Goal: Information Seeking & Learning: Find specific fact

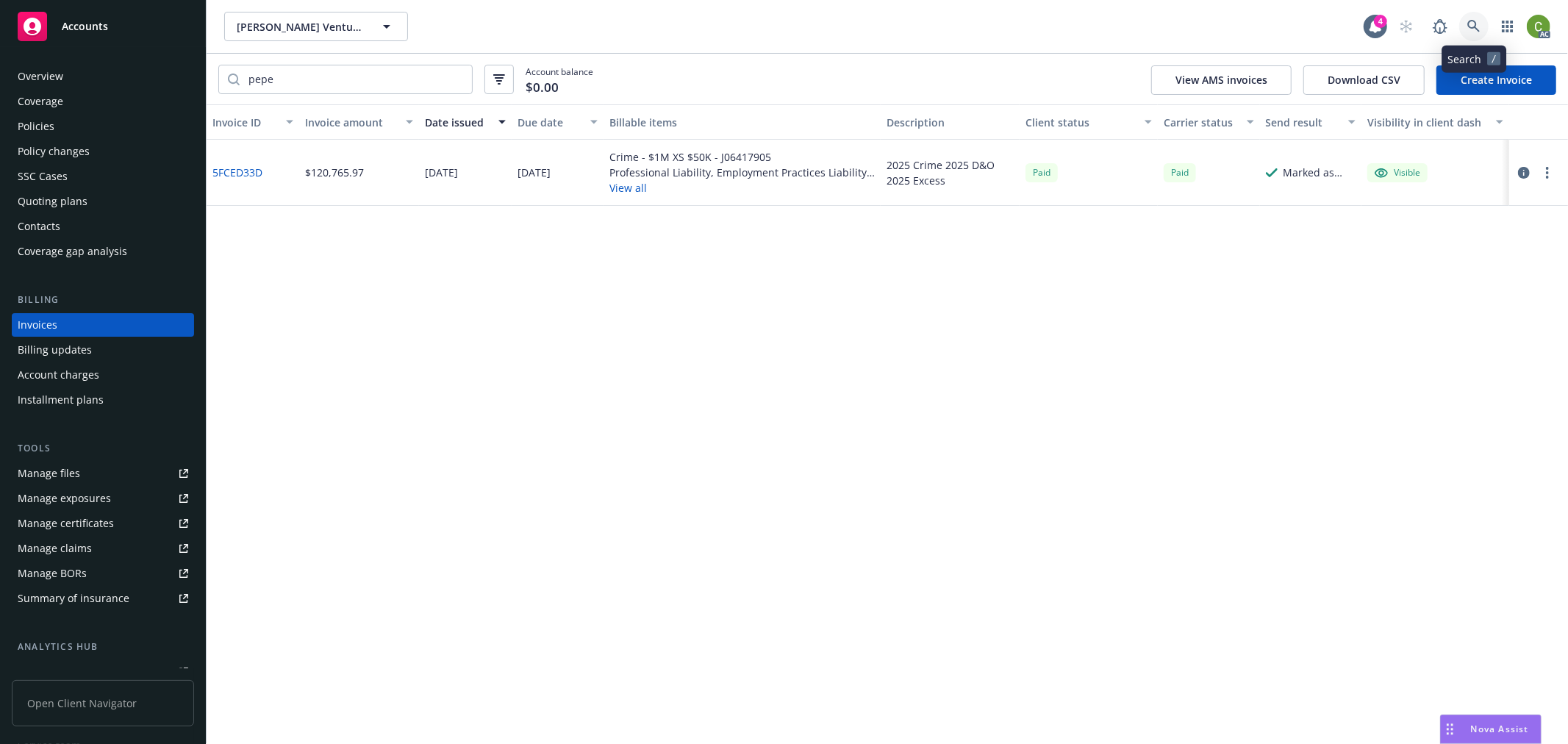
click at [1460, 25] on link at bounding box center [1473, 26] width 29 height 29
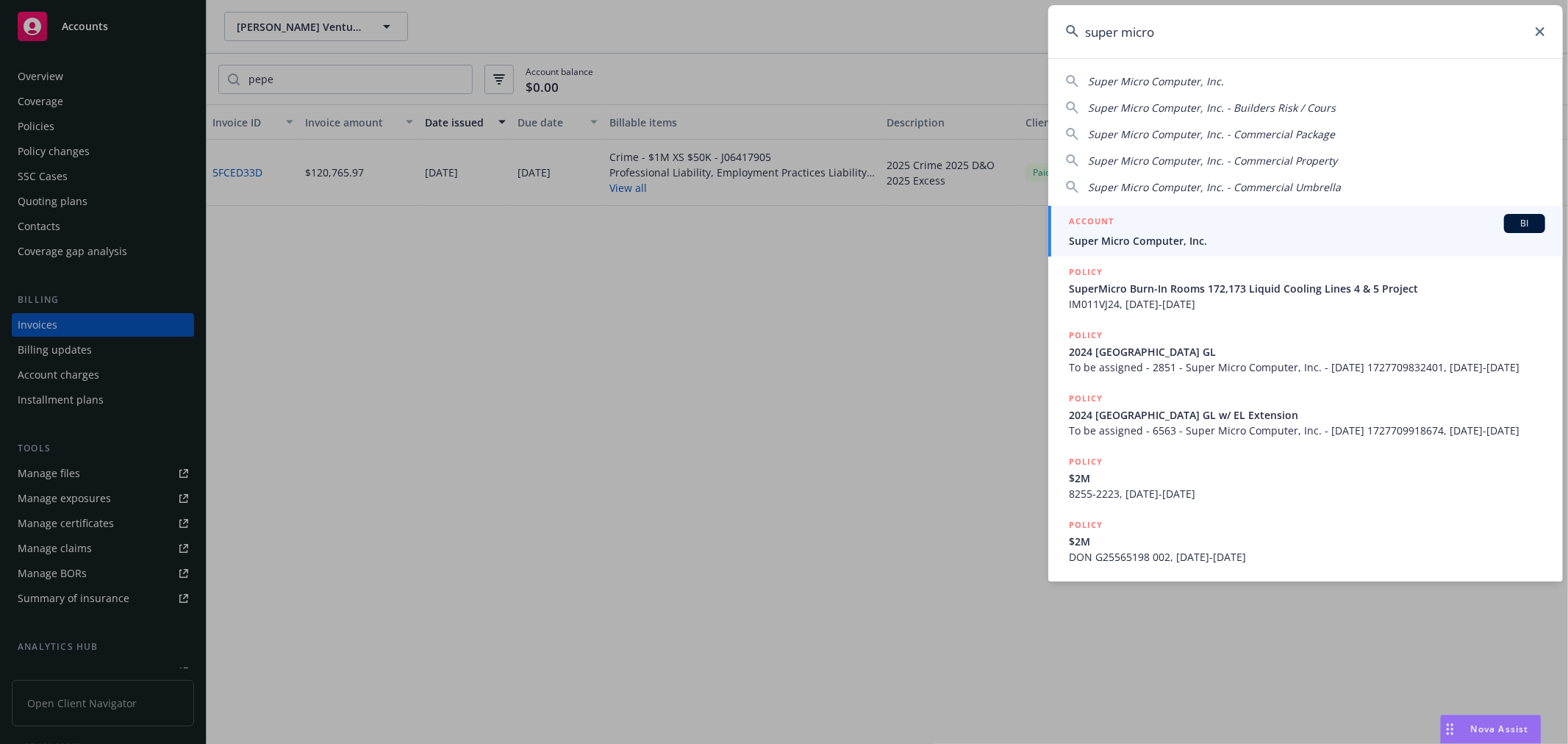
type input "super micro"
click at [1180, 242] on span "Super Micro Computer, Inc." at bounding box center [1307, 240] width 477 height 15
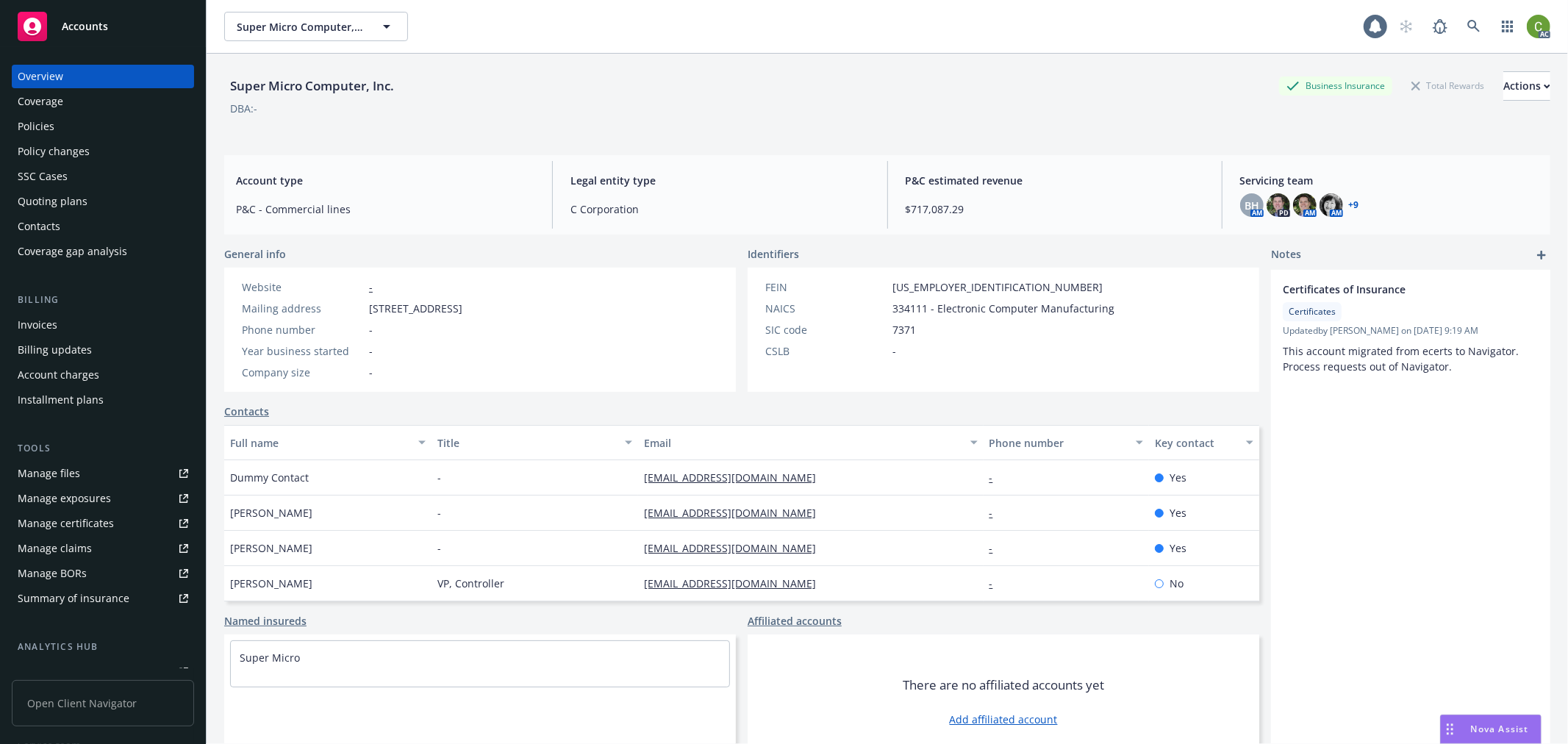
click at [84, 120] on div "Policies" at bounding box center [103, 126] width 171 height 24
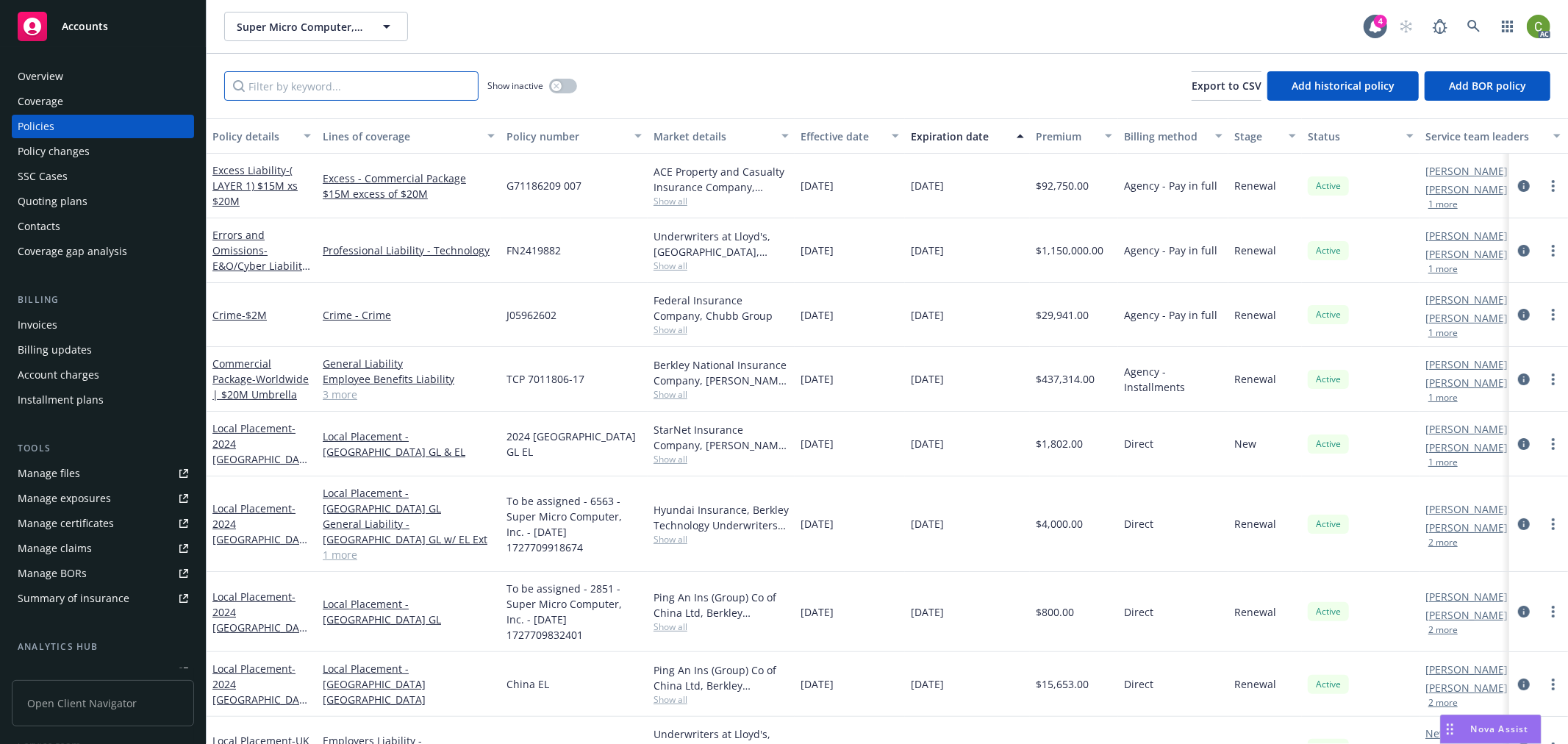
click at [351, 83] on input "Filter by keyword..." at bounding box center [351, 86] width 254 height 29
paste input "PL2500194"
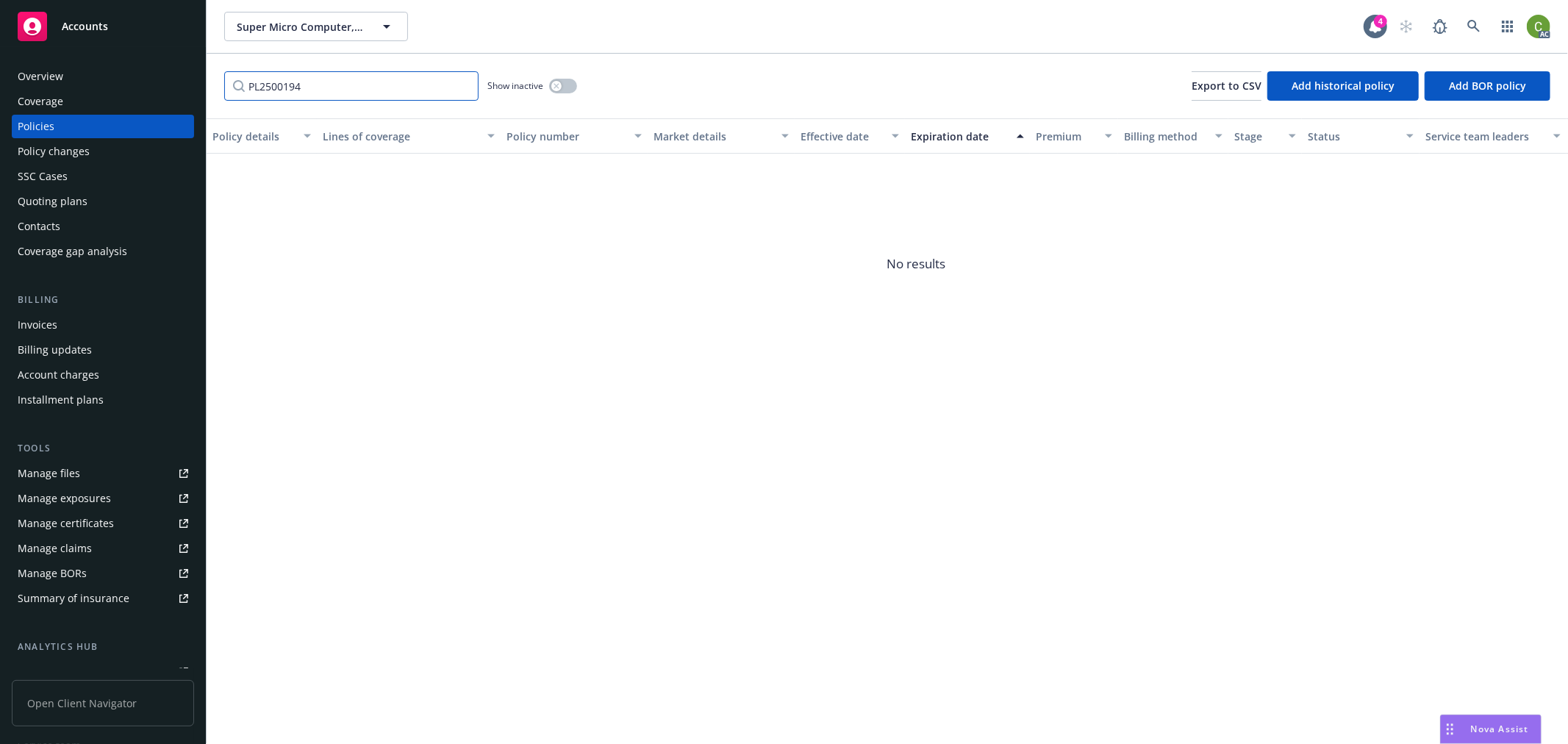
type input "PL2500194"
click at [550, 87] on button "button" at bounding box center [563, 86] width 28 height 15
click at [560, 86] on button "button" at bounding box center [563, 86] width 28 height 15
click at [462, 88] on input "PL2500194" at bounding box center [351, 86] width 254 height 29
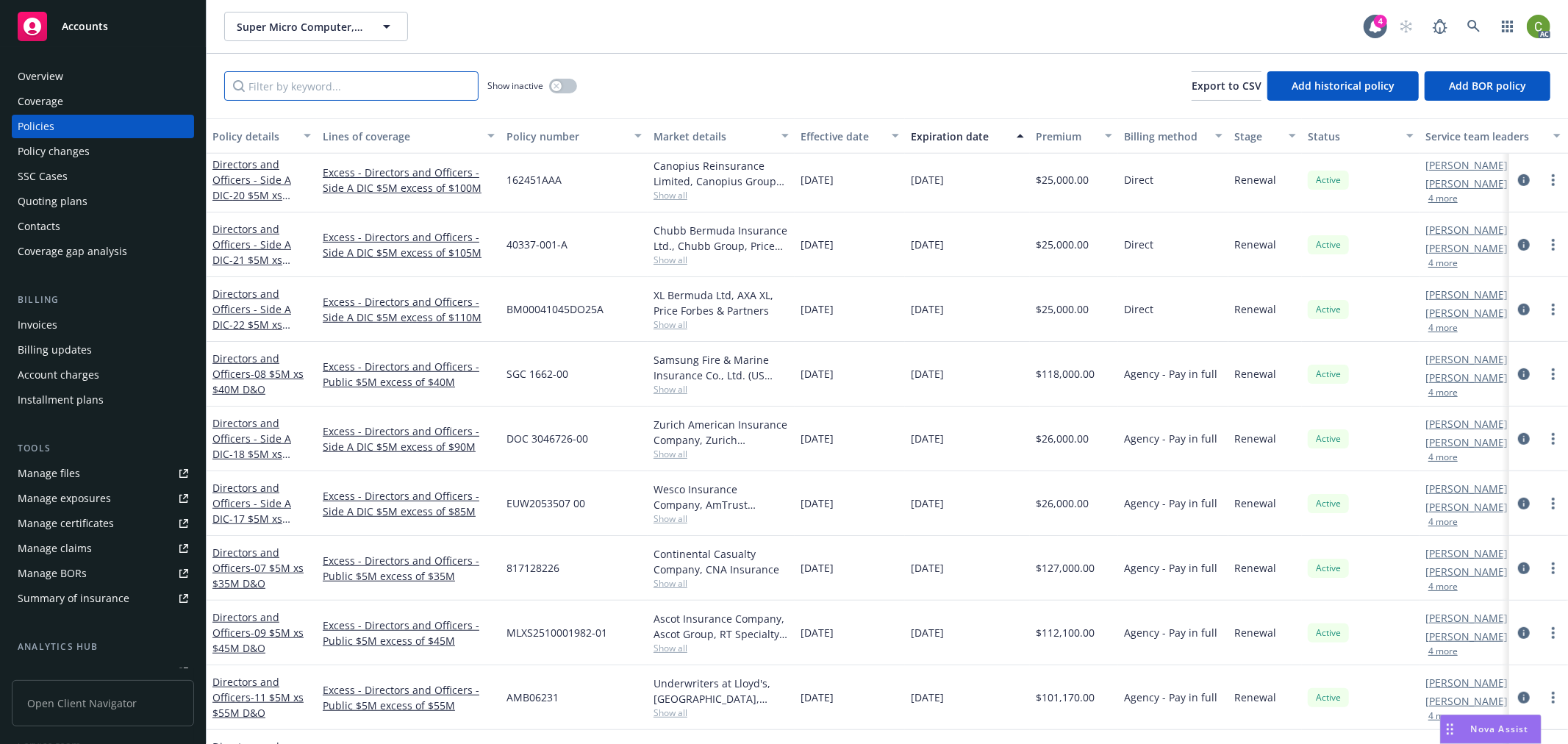
scroll to position [735, 0]
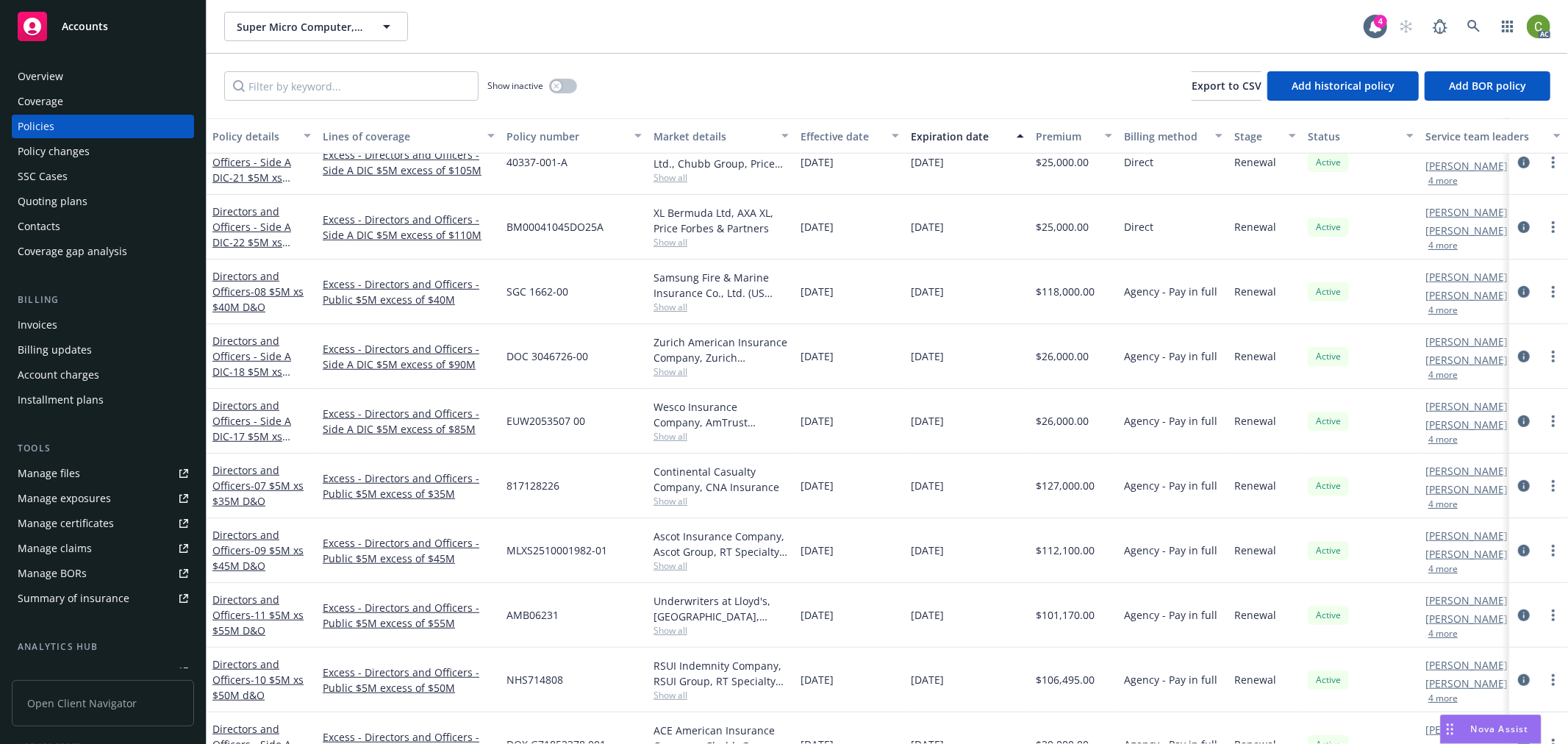
click at [114, 76] on div "Overview" at bounding box center [103, 76] width 171 height 24
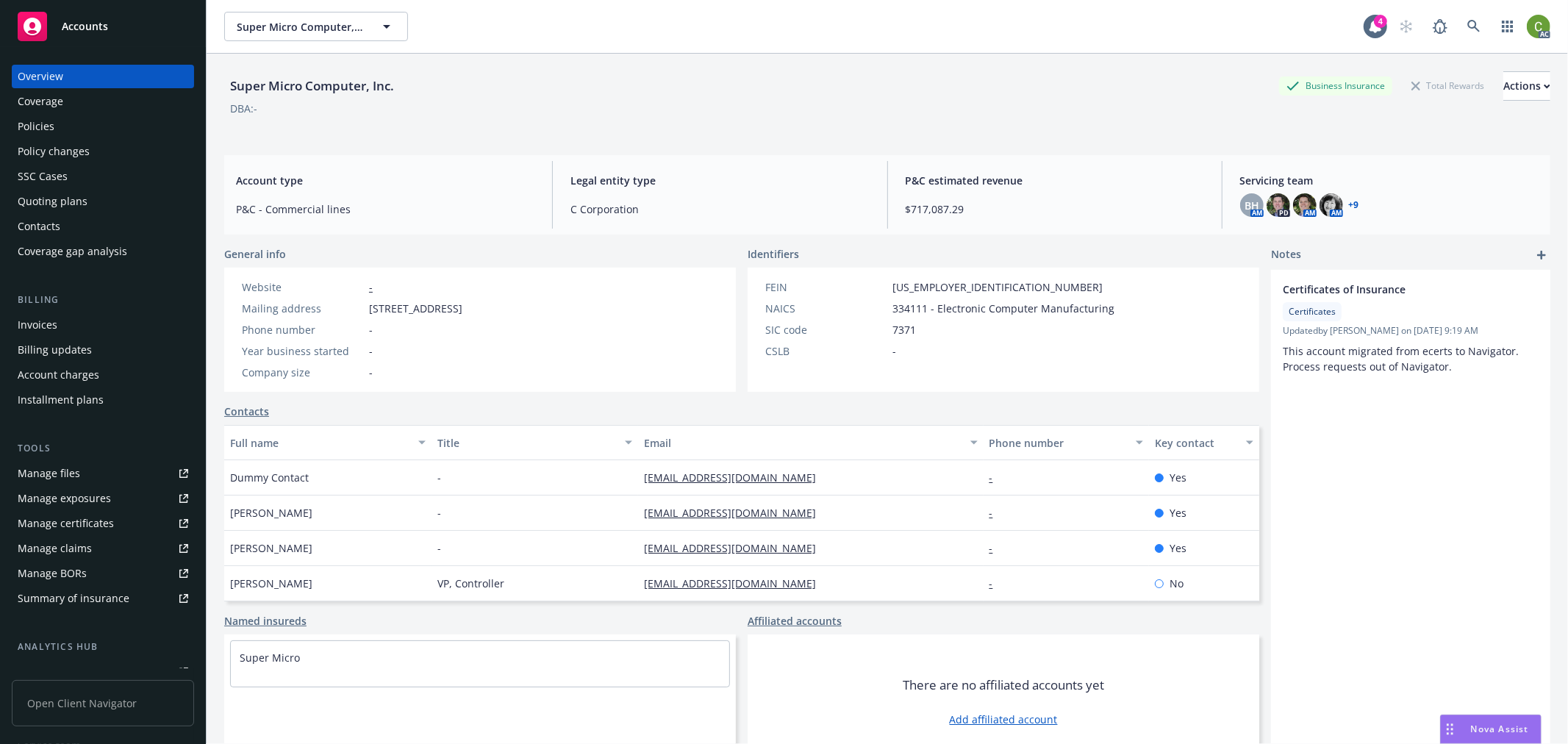
click at [1349, 203] on link "+ 9" at bounding box center [1354, 205] width 10 height 9
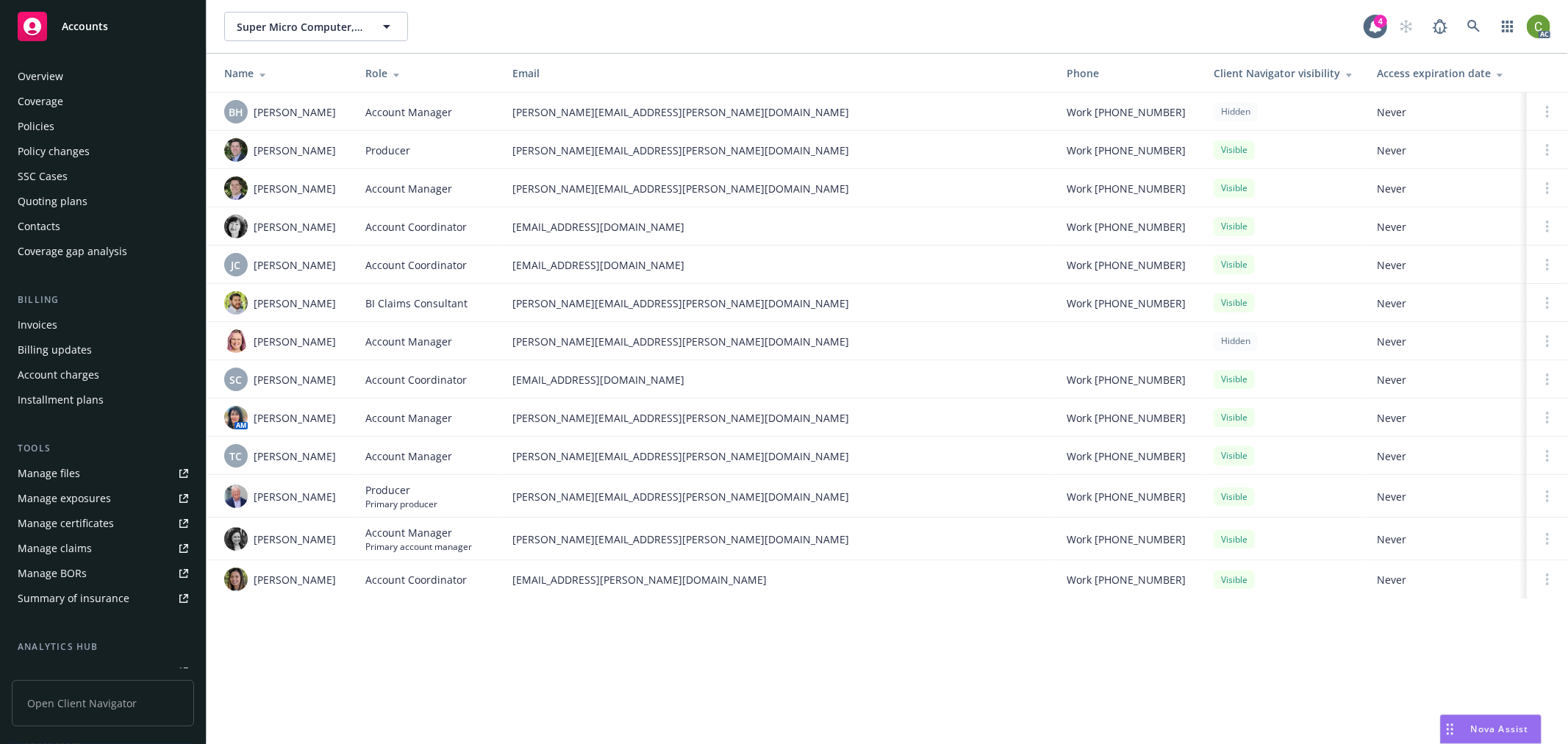
click at [40, 115] on div "Policies" at bounding box center [36, 126] width 37 height 24
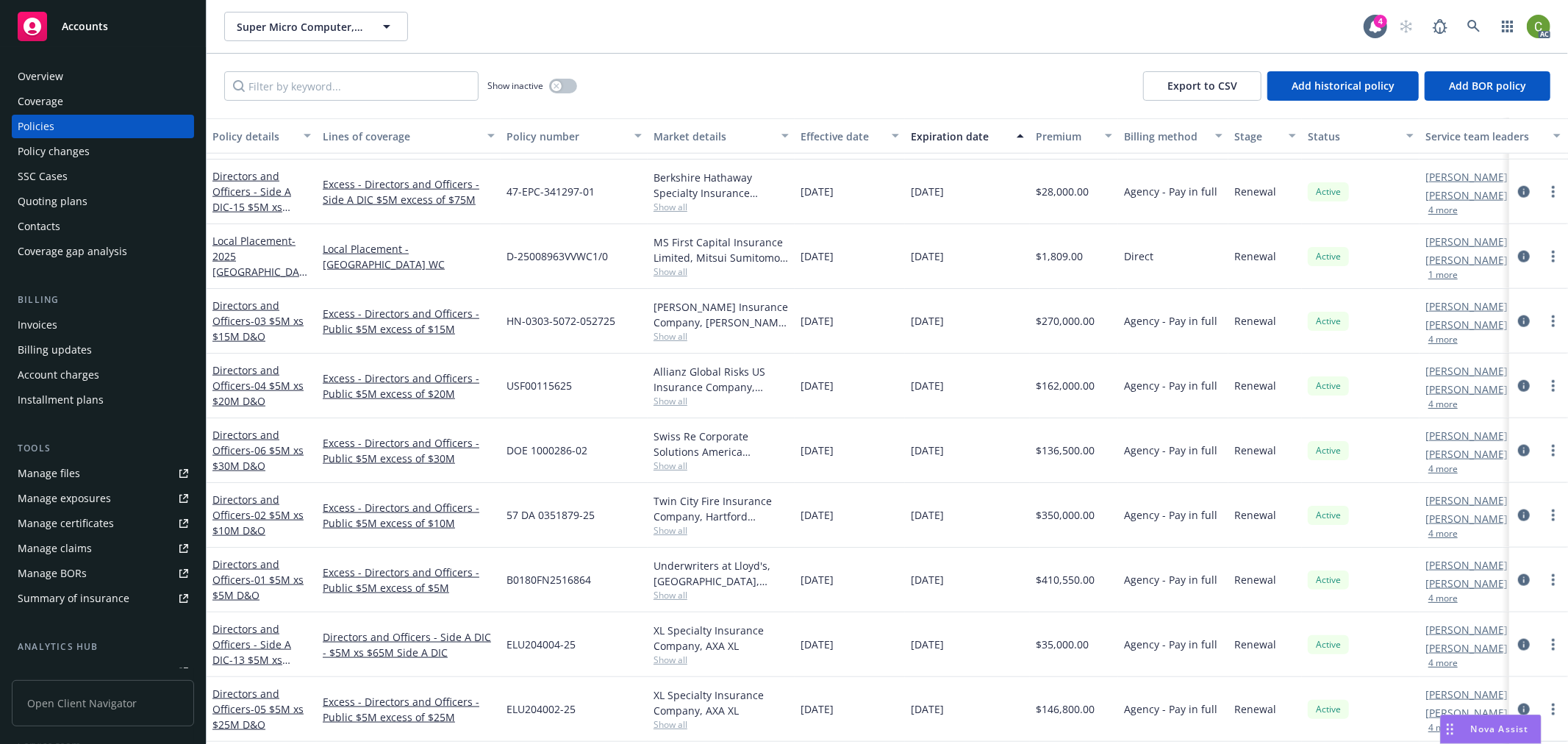
scroll to position [1539, 0]
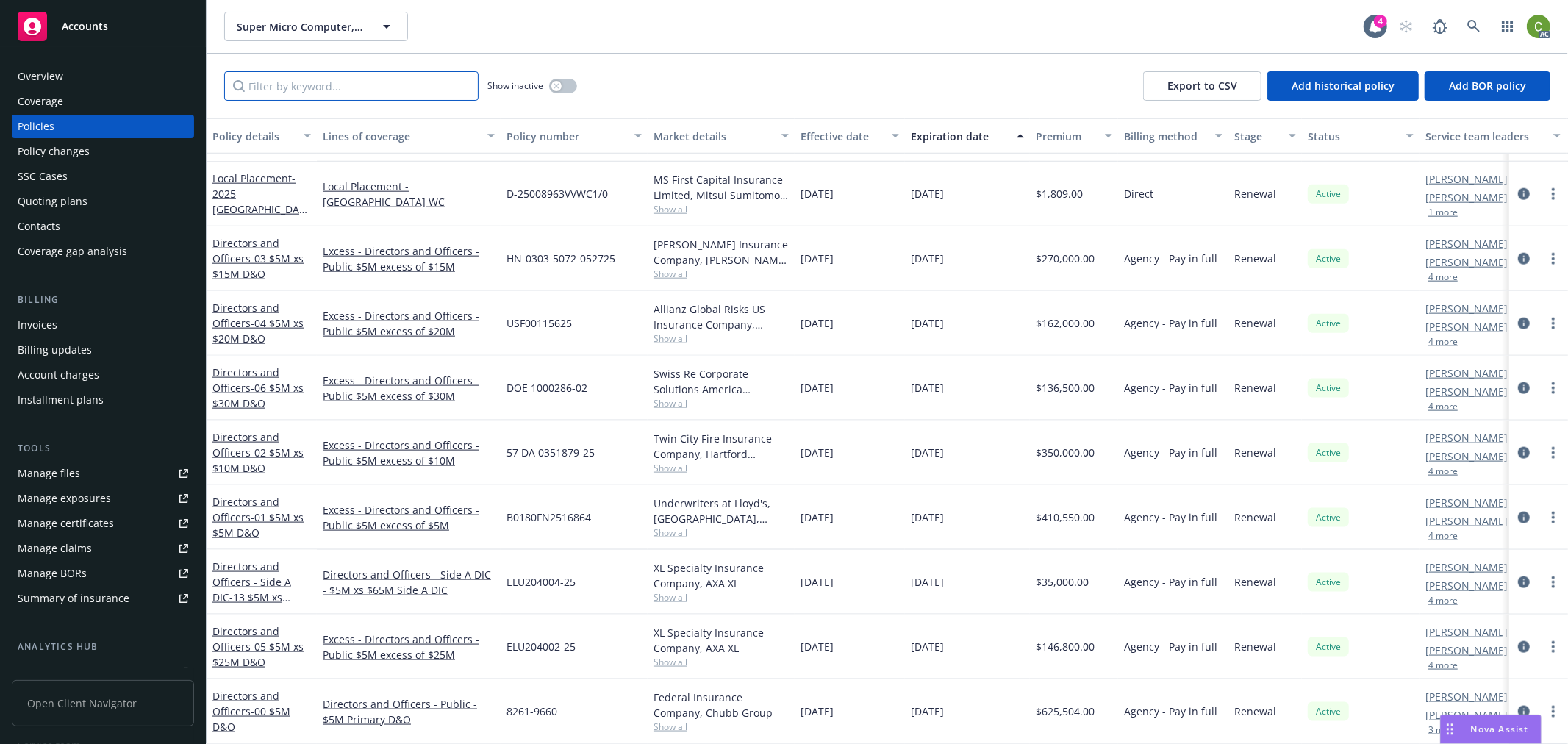
click at [435, 78] on input "Filter by keyword..." at bounding box center [351, 86] width 254 height 29
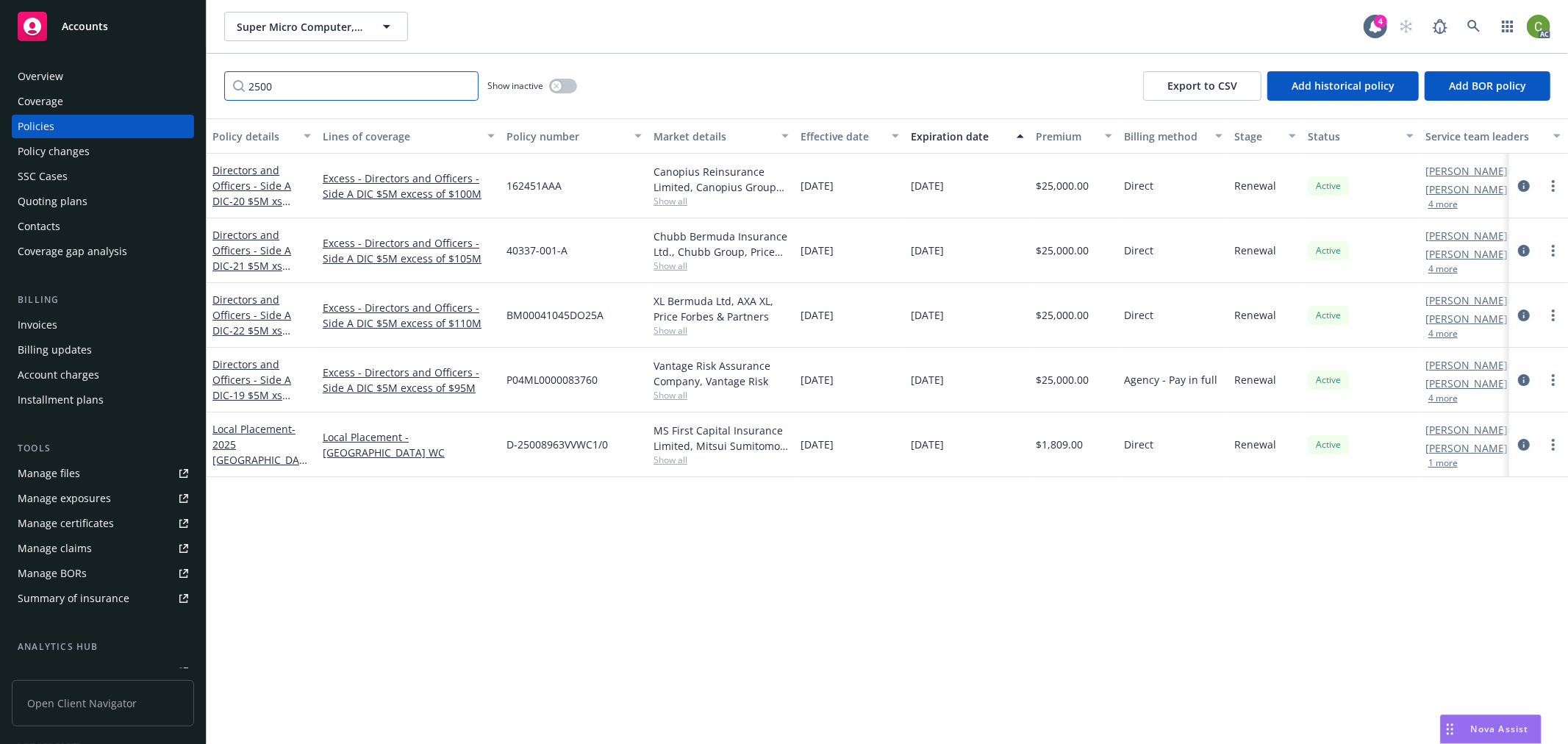
type input "2500"
drag, startPoint x: 110, startPoint y: 17, endPoint x: 129, endPoint y: 1, distance: 24.8
click at [110, 17] on div "Accounts" at bounding box center [103, 26] width 171 height 29
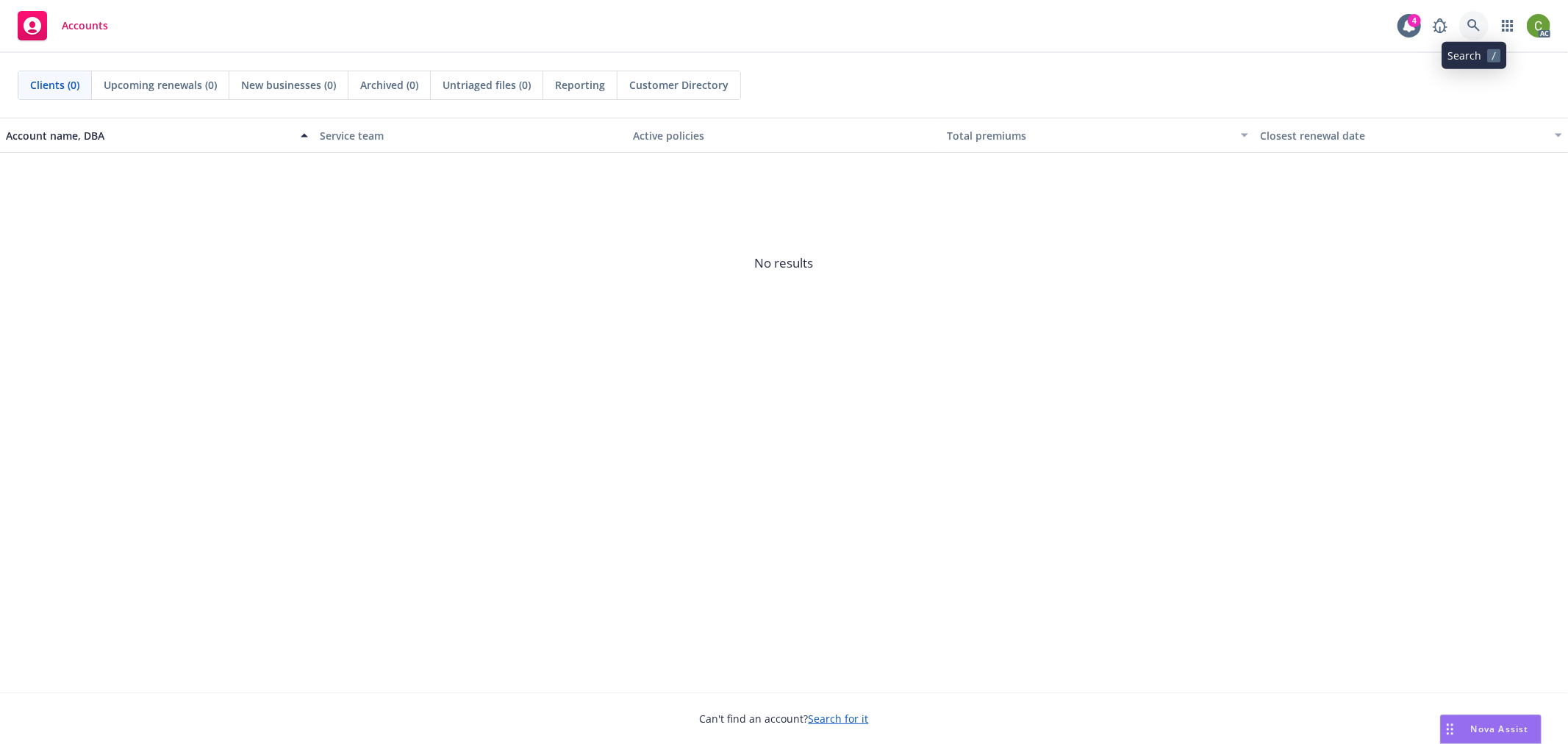
click at [1479, 25] on icon at bounding box center [1474, 25] width 14 height 14
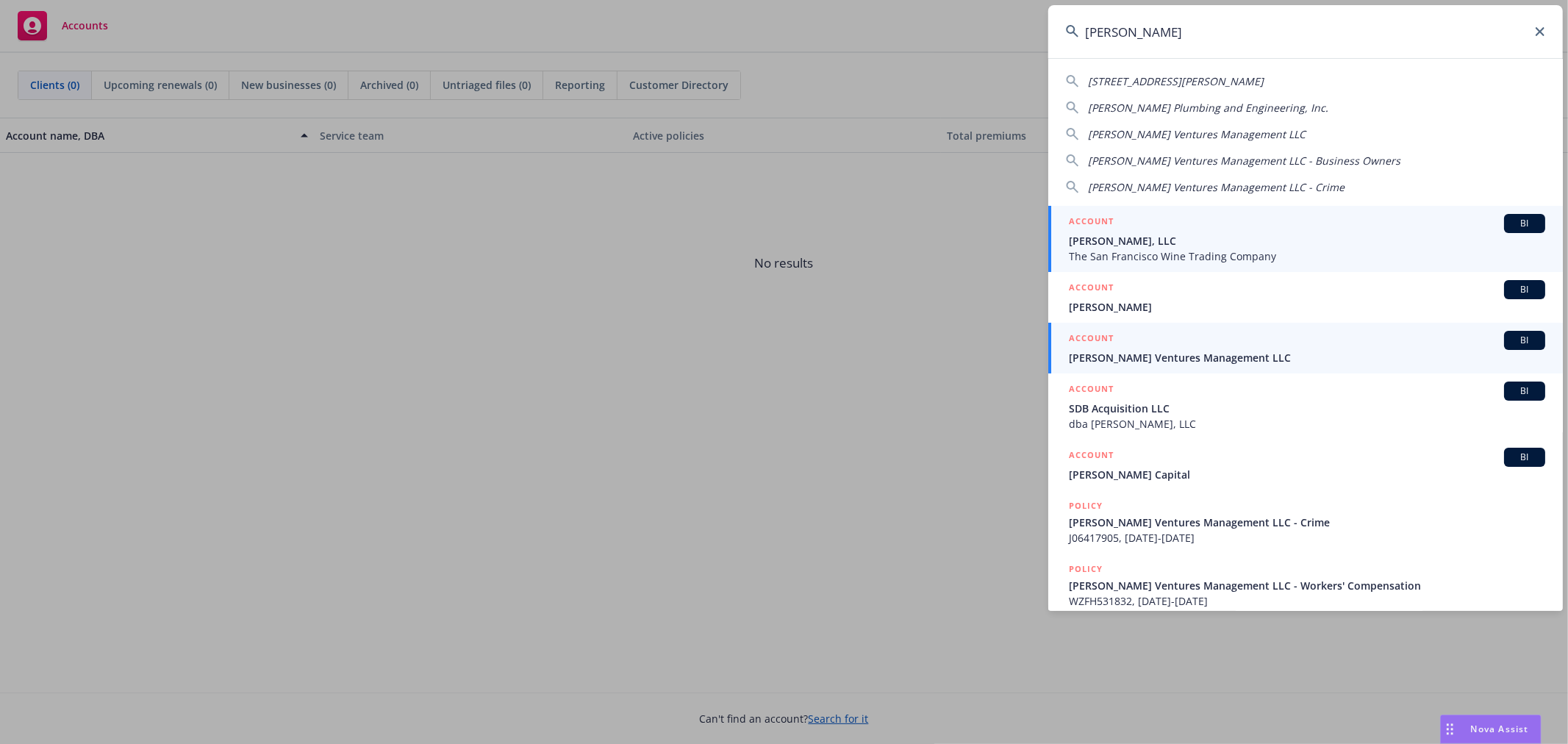
type input "buckley"
click at [1167, 350] on span "Buckley Ventures Management LLC" at bounding box center [1307, 357] width 477 height 15
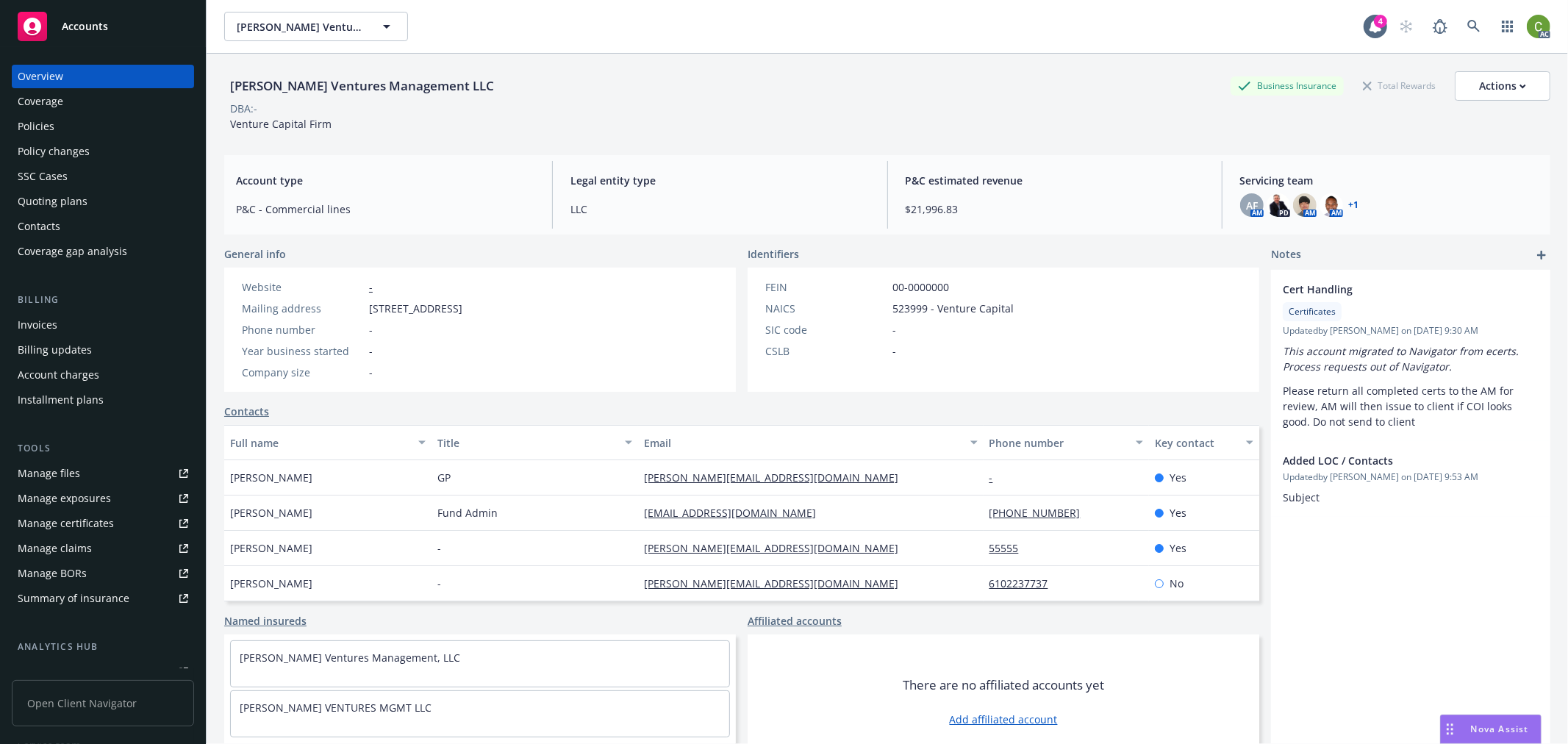
click at [77, 315] on div "Invoices" at bounding box center [103, 325] width 171 height 24
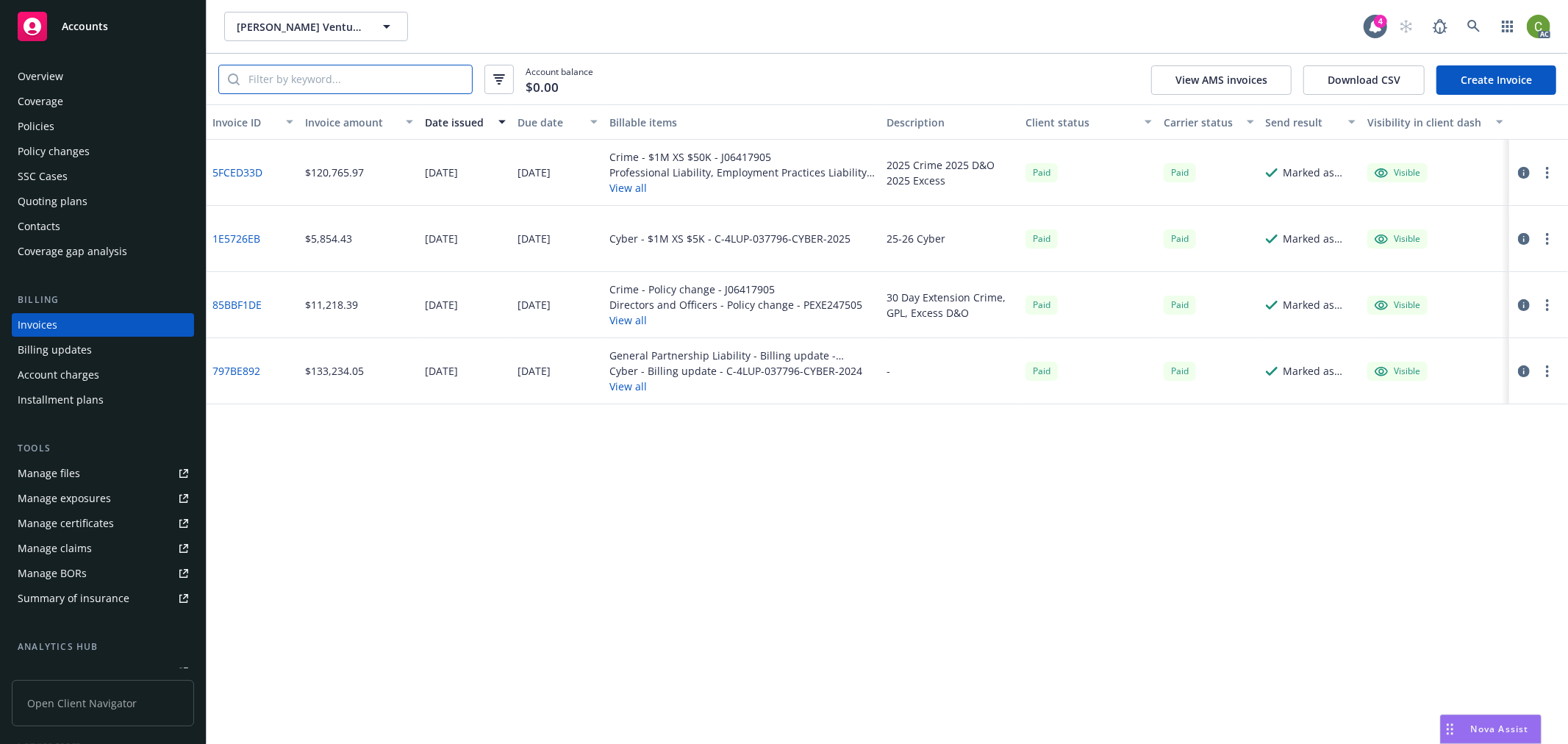
click at [355, 76] on input "search" at bounding box center [356, 79] width 232 height 28
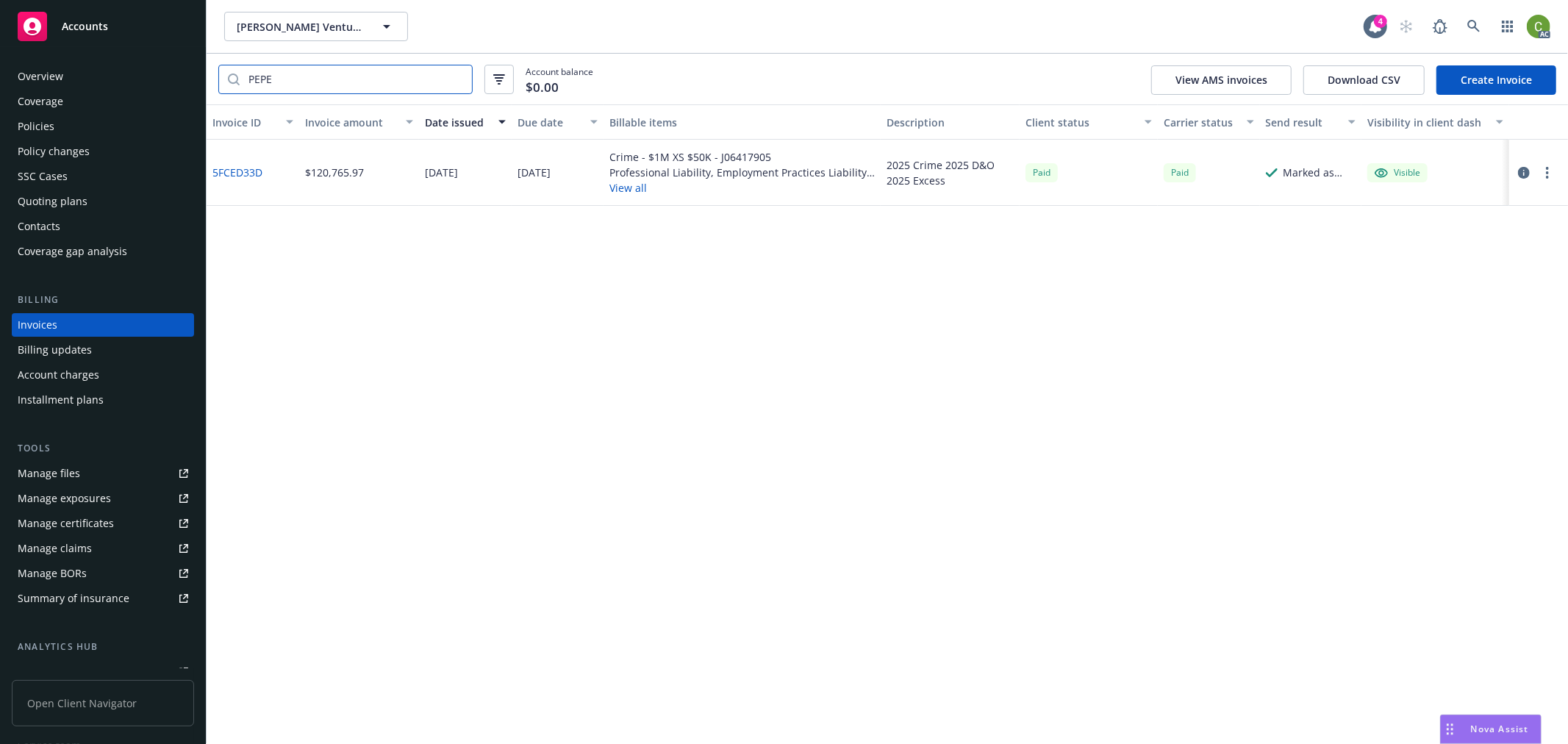
type input "PEPE"
click at [247, 168] on link "5FCED33D" at bounding box center [237, 172] width 50 height 15
click at [1473, 16] on link at bounding box center [1473, 26] width 29 height 29
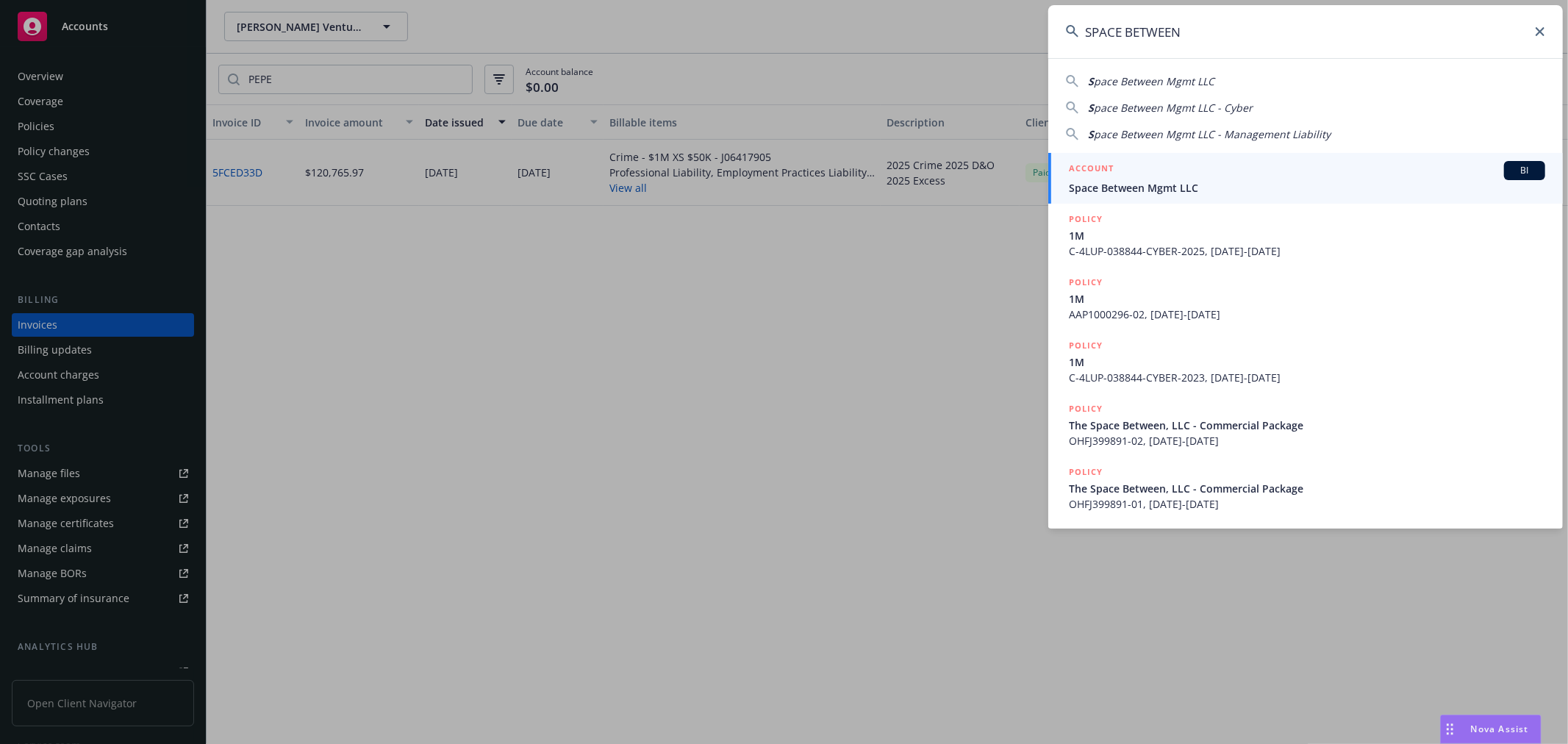
type input "SPACE BETWEEN"
click at [1170, 181] on span "Space Between Mgmt LLC" at bounding box center [1307, 188] width 477 height 15
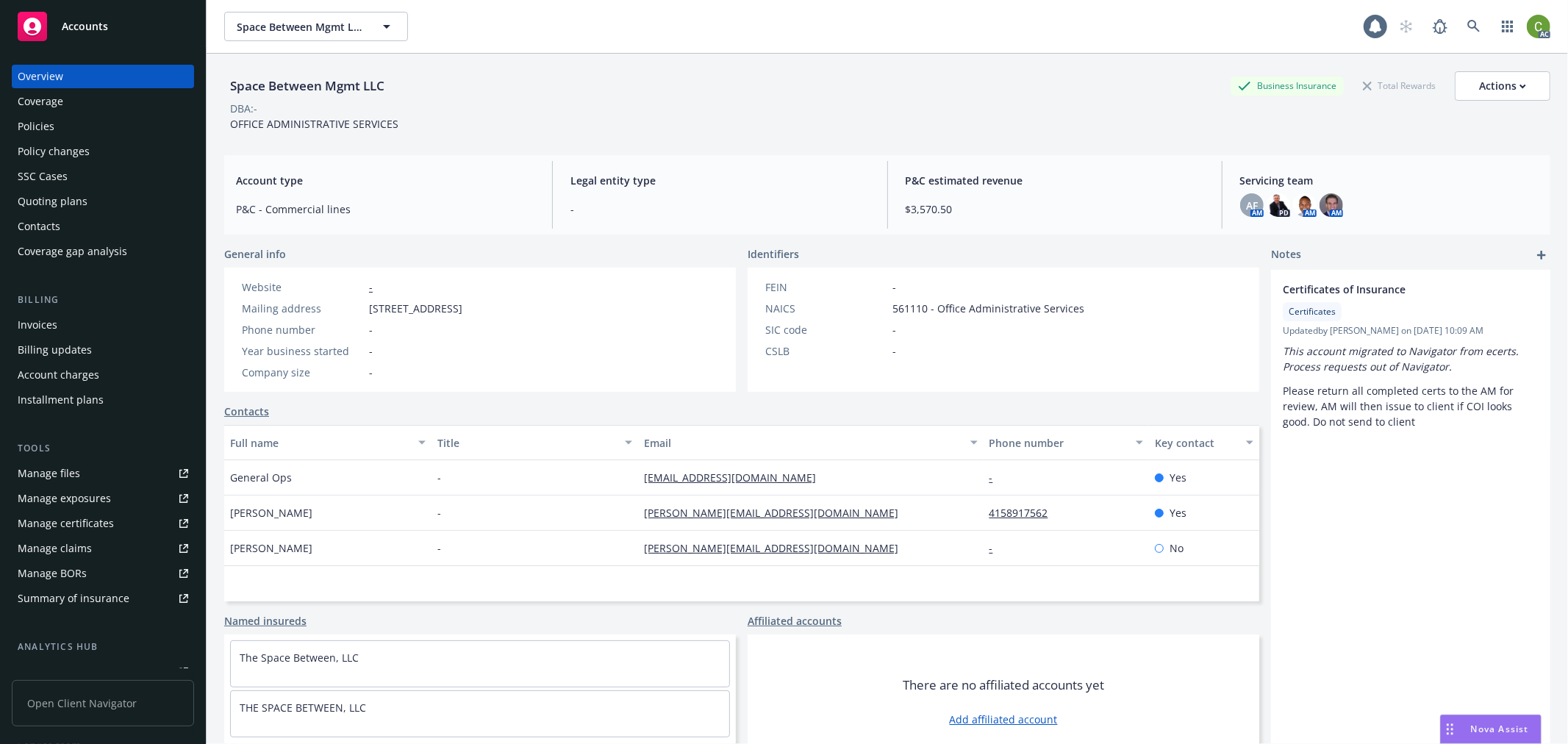
click at [54, 327] on div "Invoices" at bounding box center [37, 325] width 40 height 24
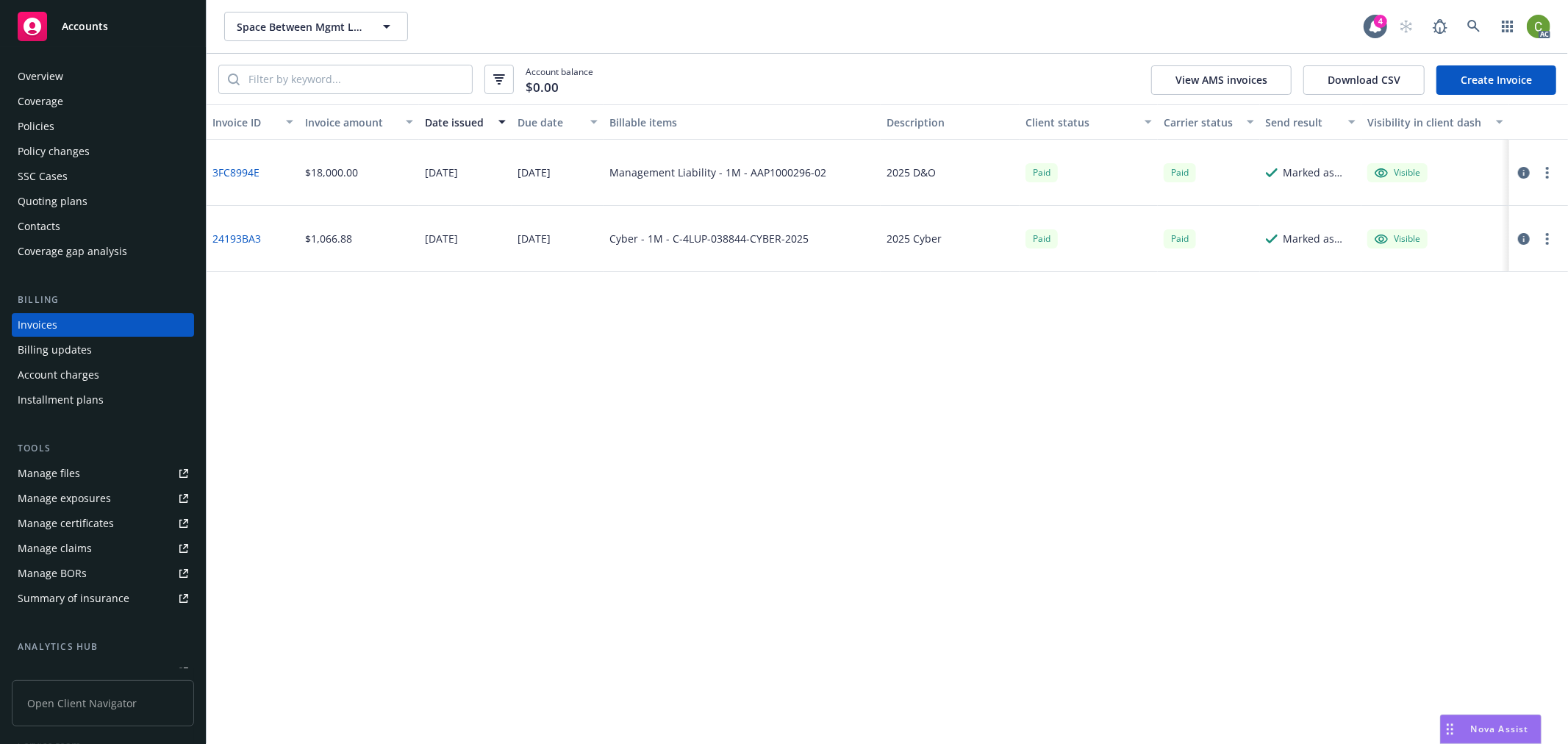
click at [245, 238] on link "24193BA3" at bounding box center [236, 238] width 48 height 15
click at [1475, 22] on icon at bounding box center [1474, 26] width 13 height 13
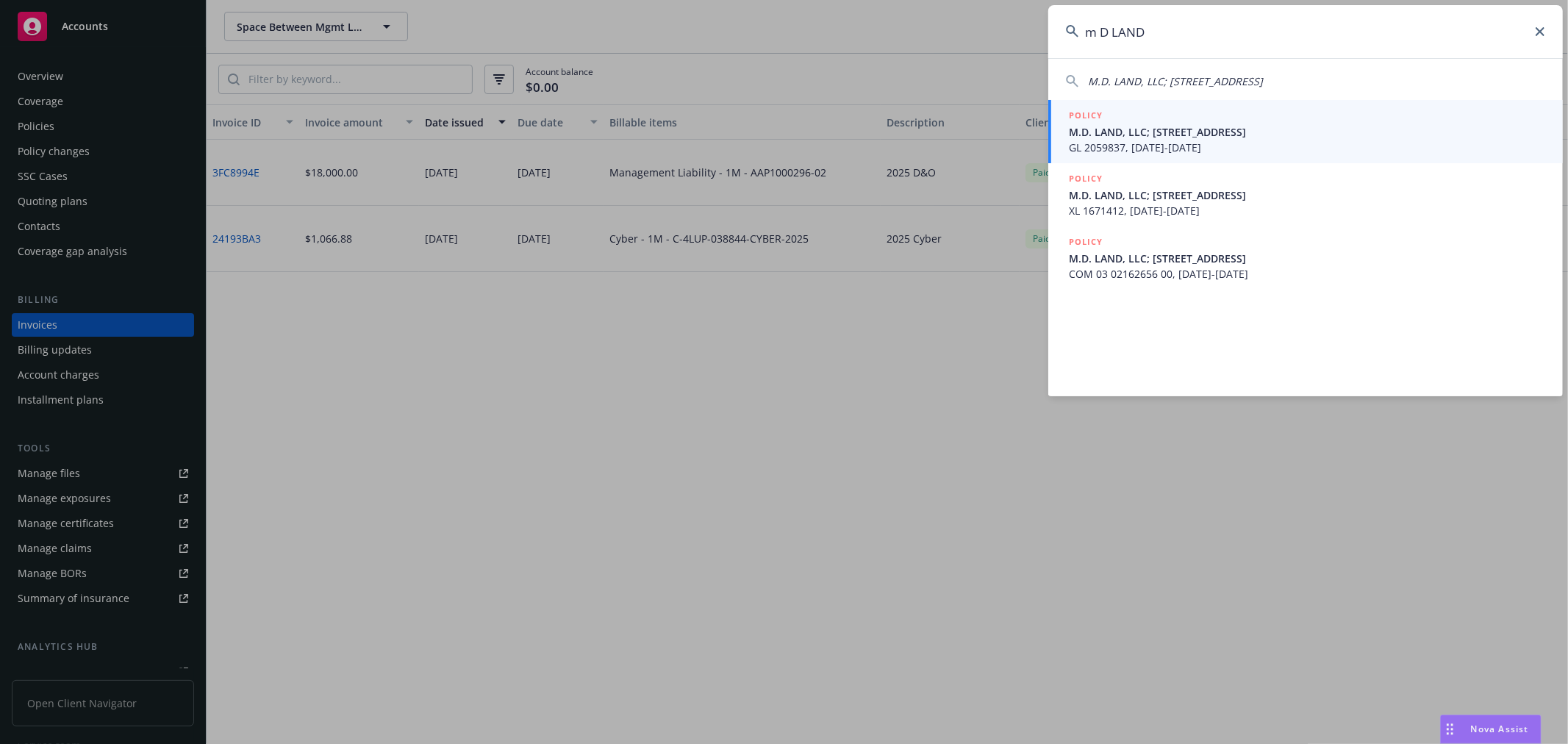
type input "m D LAND"
click at [1150, 125] on span "M.D. LAND, LLC; 7345 Stony Point Rd., Cotati" at bounding box center [1307, 131] width 477 height 15
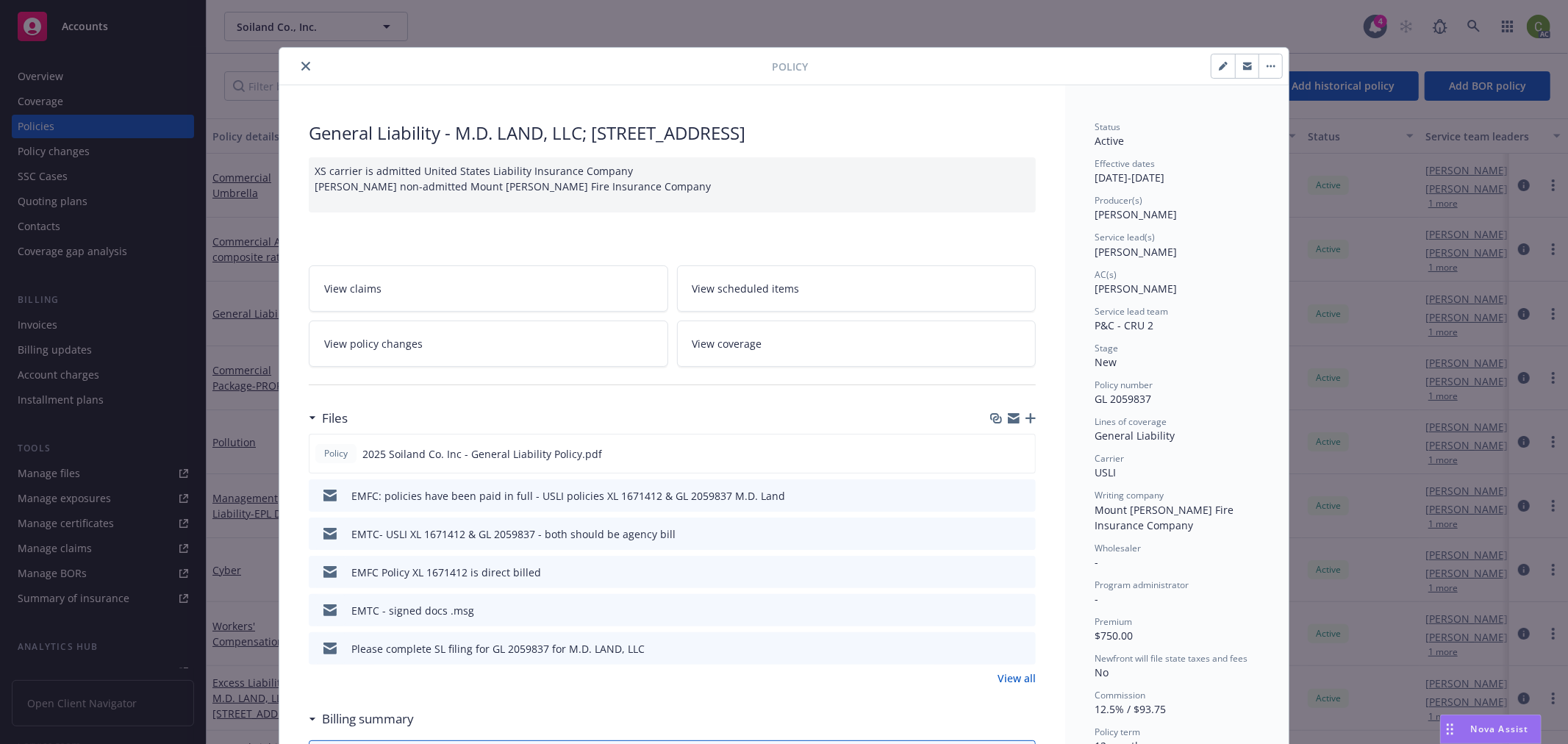
click at [305, 63] on button "close" at bounding box center [306, 66] width 17 height 17
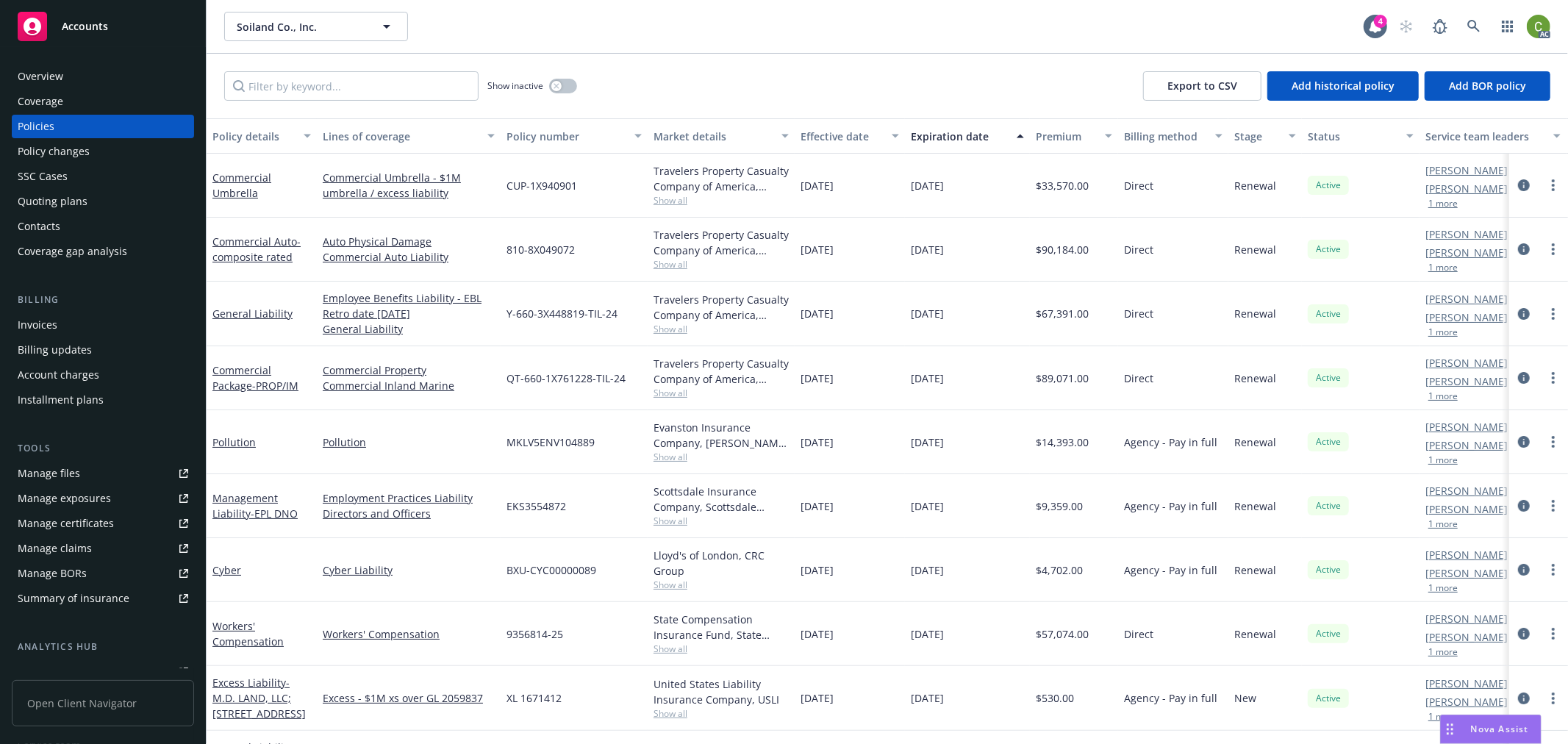
click at [60, 322] on div "Invoices" at bounding box center [103, 325] width 171 height 24
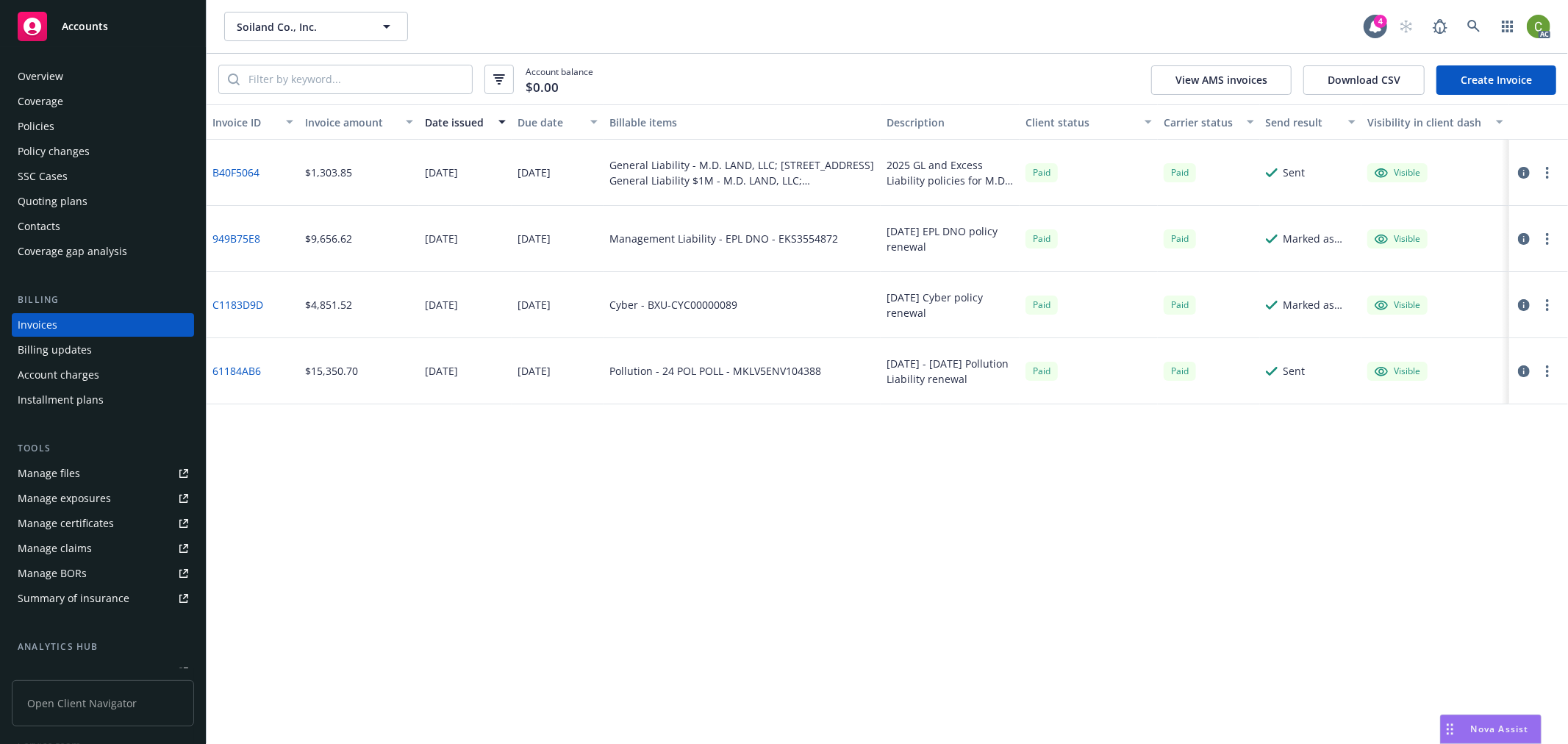
click at [246, 168] on link "B40F5064" at bounding box center [235, 172] width 47 height 15
click at [1480, 24] on icon at bounding box center [1474, 26] width 14 height 14
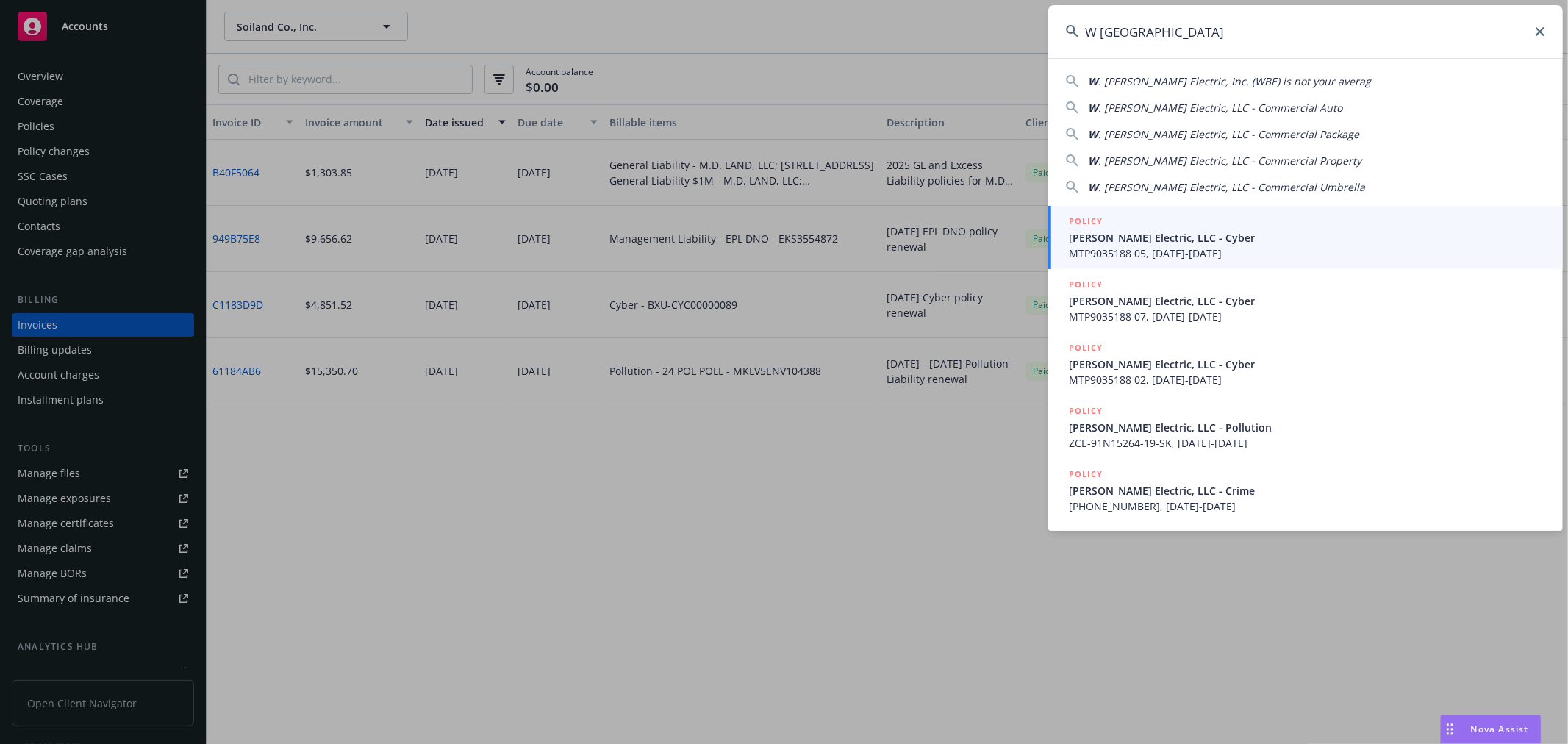
type input "W BRADLE"
click at [1124, 246] on span "MTP9035188 05, 06/15/2022-06/15/2023" at bounding box center [1307, 253] width 477 height 15
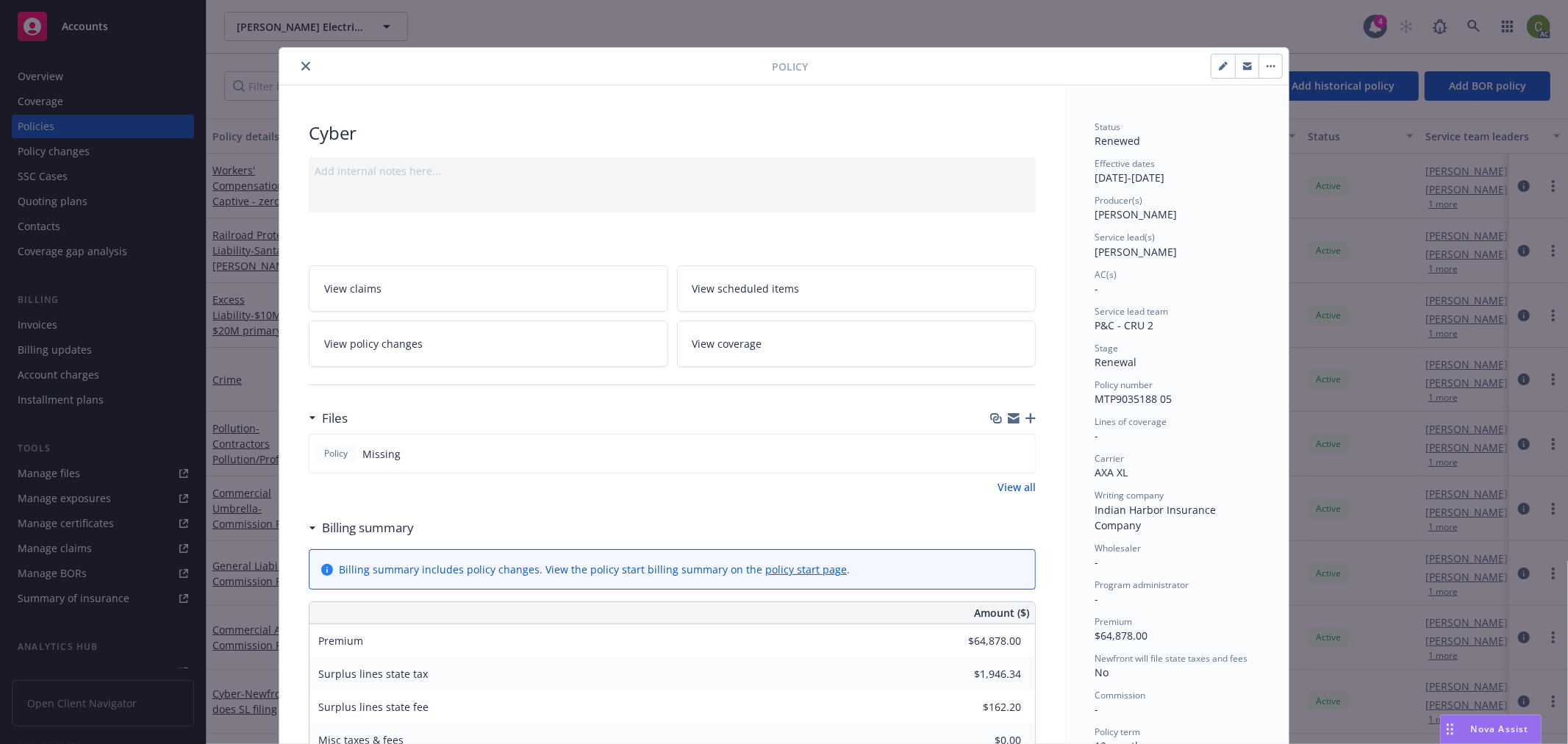
click at [301, 64] on icon "close" at bounding box center [305, 66] width 9 height 9
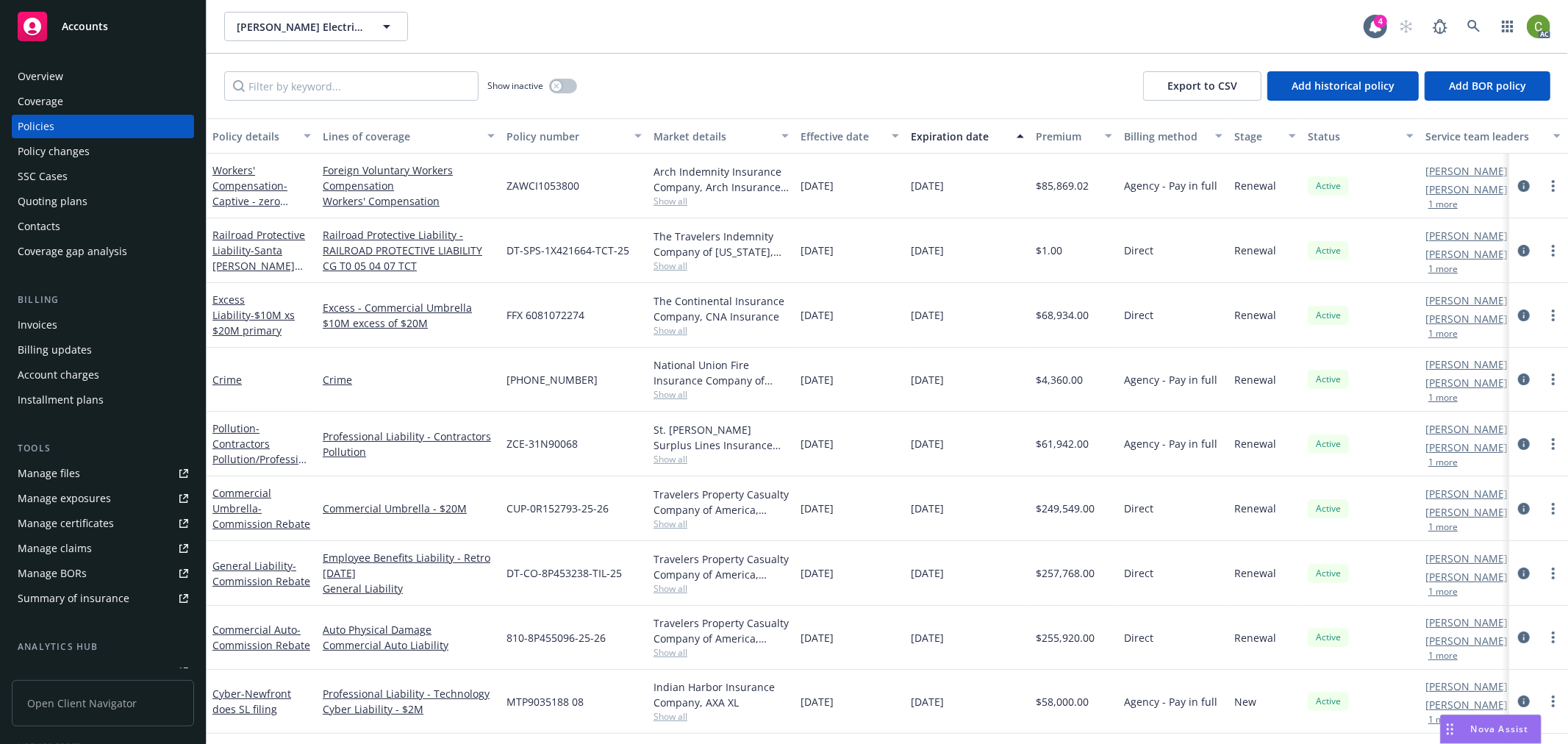
click at [75, 320] on div "Invoices" at bounding box center [103, 325] width 171 height 24
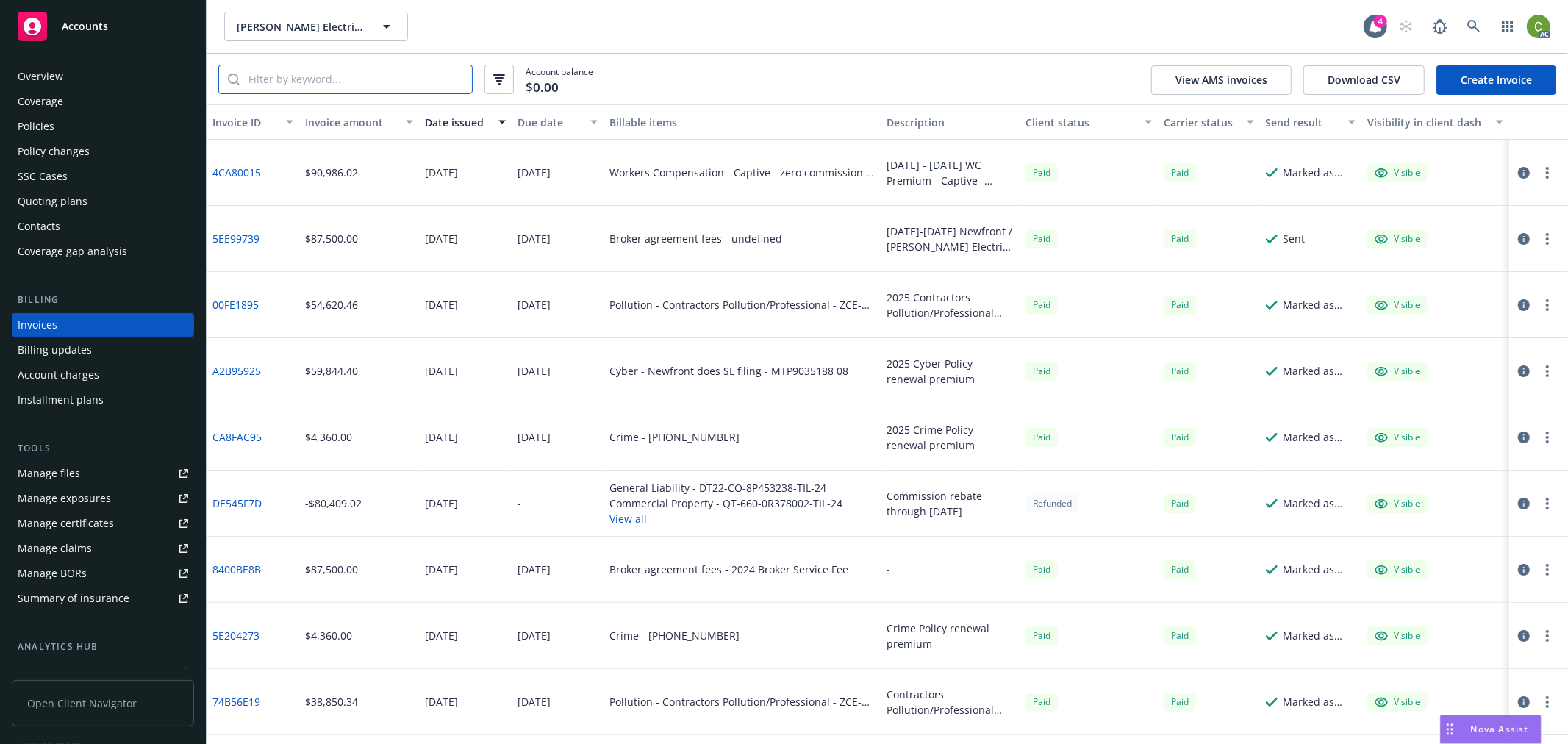
click at [349, 84] on input "search" at bounding box center [356, 79] width 232 height 28
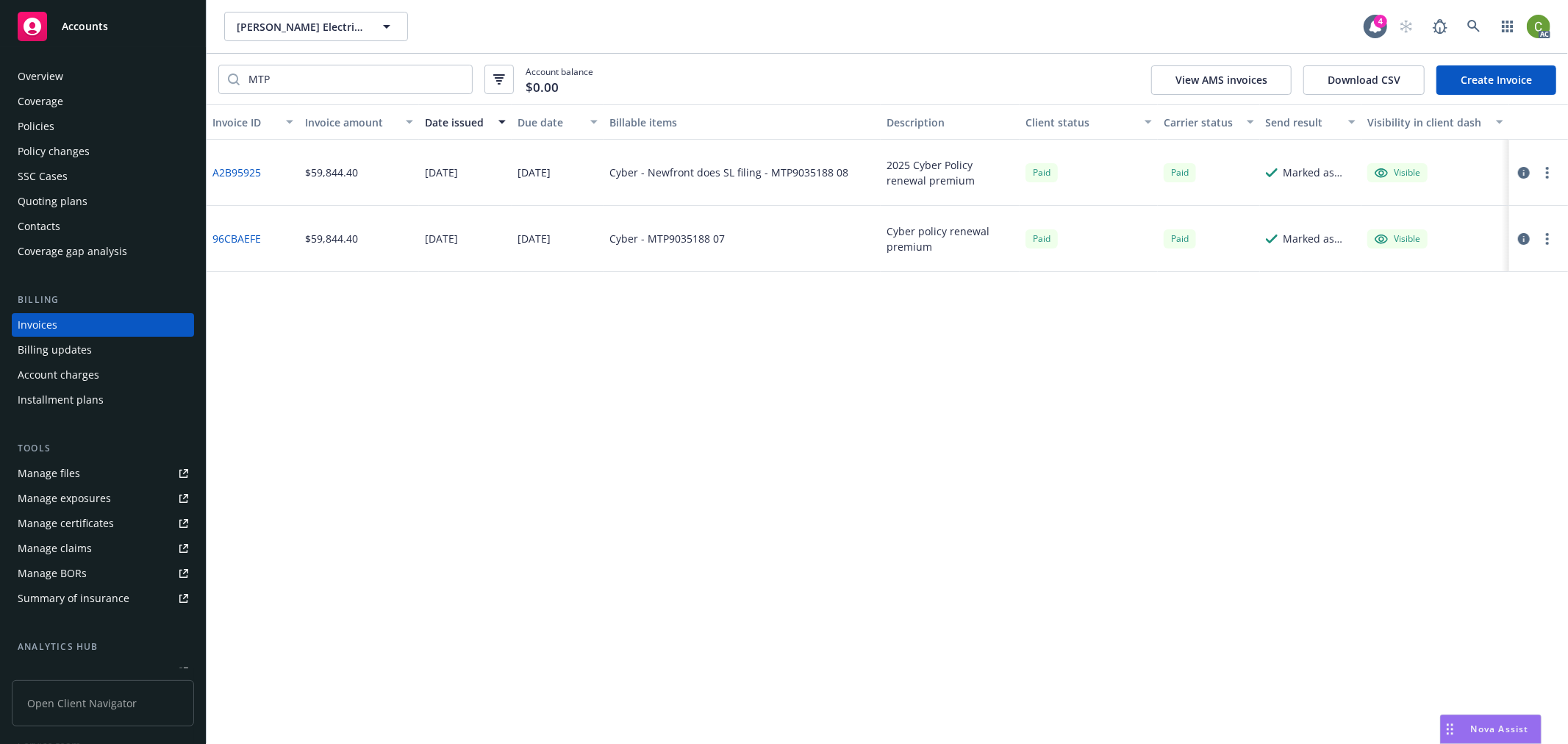
click at [249, 168] on link "A2B95925" at bounding box center [236, 172] width 48 height 15
drag, startPoint x: 341, startPoint y: 79, endPoint x: -192, endPoint y: 92, distance: 533.2
click at [0, 92] on html "Accounts Overview Coverage Policies Policy changes SSC Cases Quoting plans Cont…" at bounding box center [784, 372] width 1568 height 744
type input "31N"
click at [234, 167] on link "00FE1895" at bounding box center [235, 172] width 46 height 15
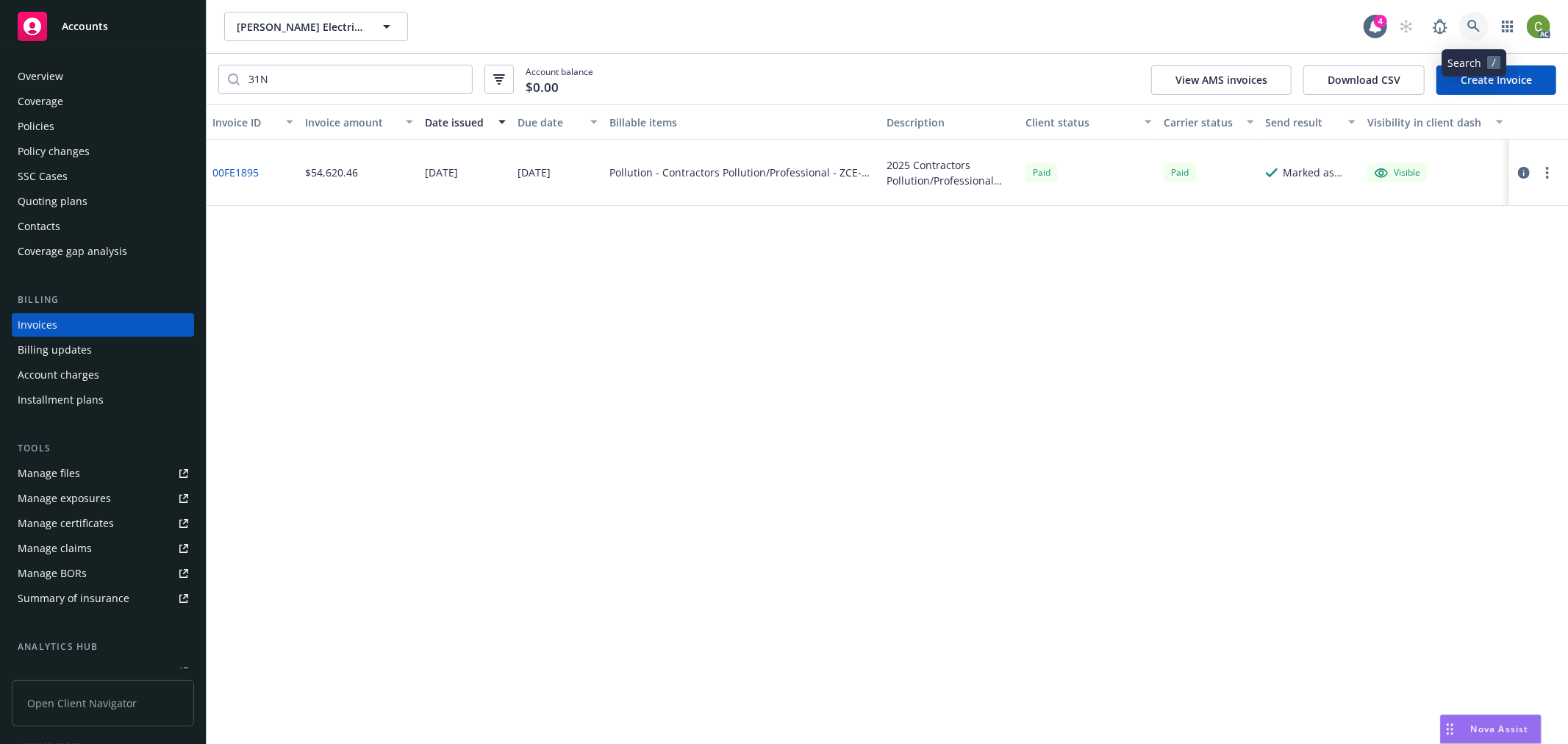
click at [1474, 25] on icon at bounding box center [1474, 26] width 14 height 14
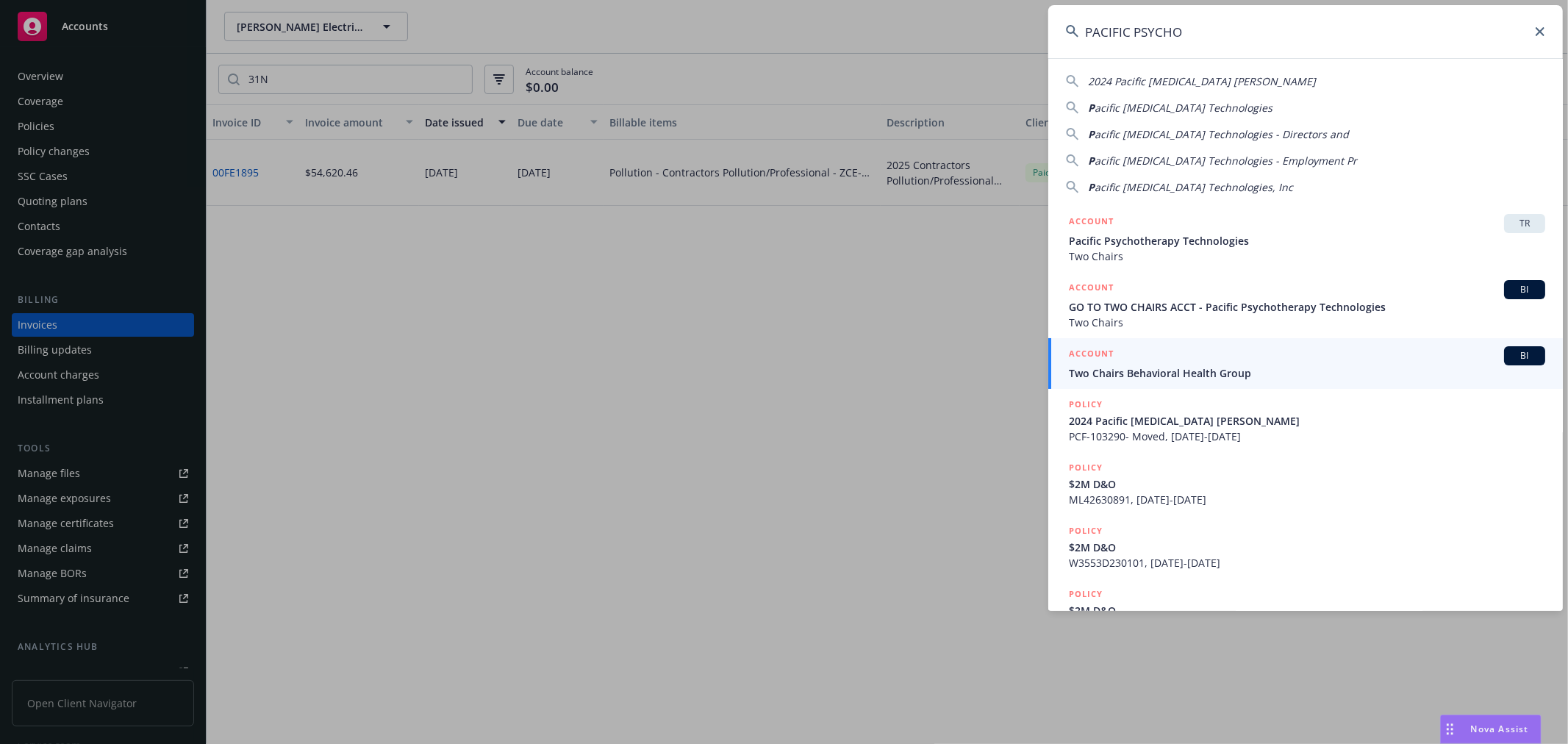
type input "PACIFIC PSYCHO"
click at [1175, 366] on span "Two Chairs Behavioral Health Group" at bounding box center [1307, 373] width 477 height 15
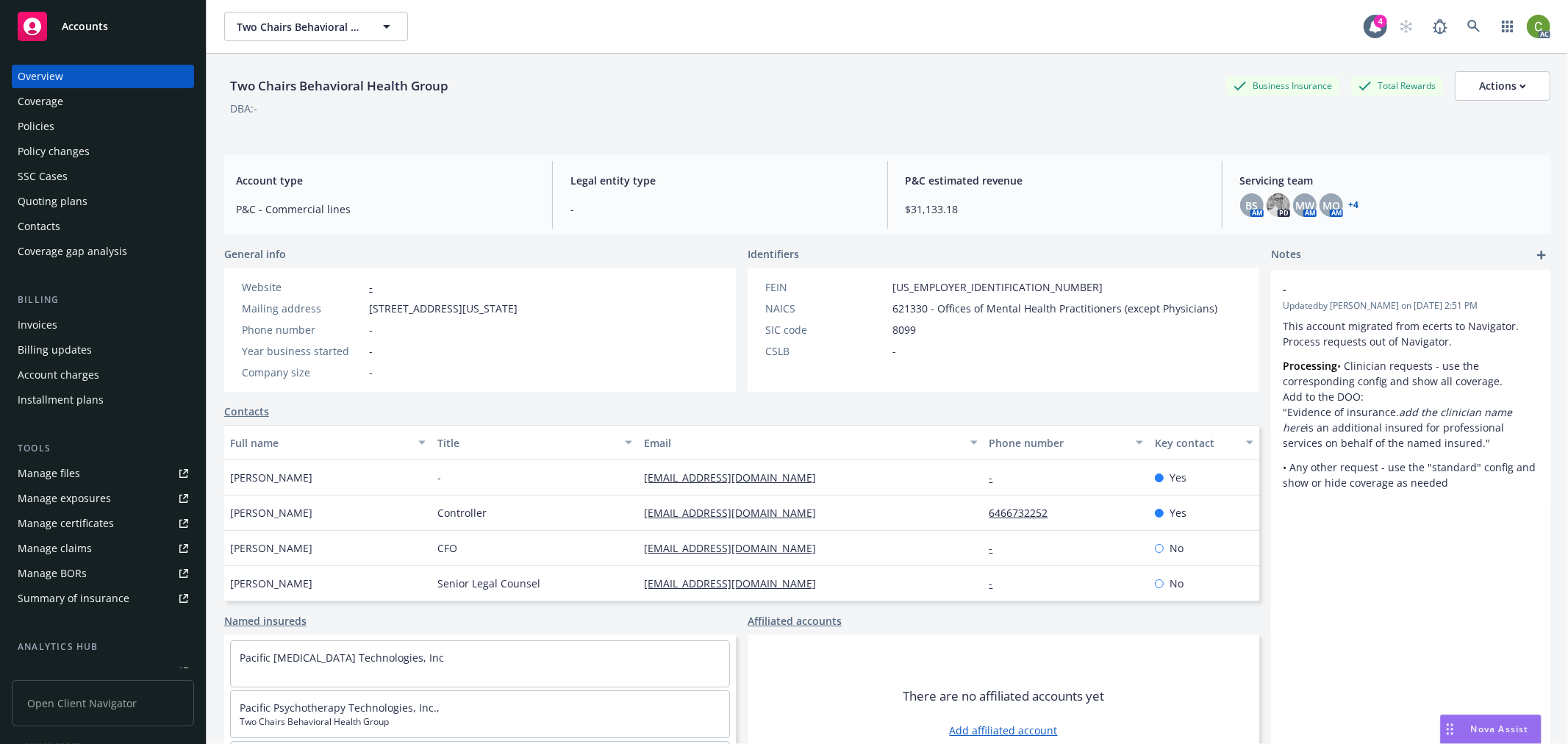
click at [72, 313] on div "Invoices" at bounding box center [103, 325] width 171 height 24
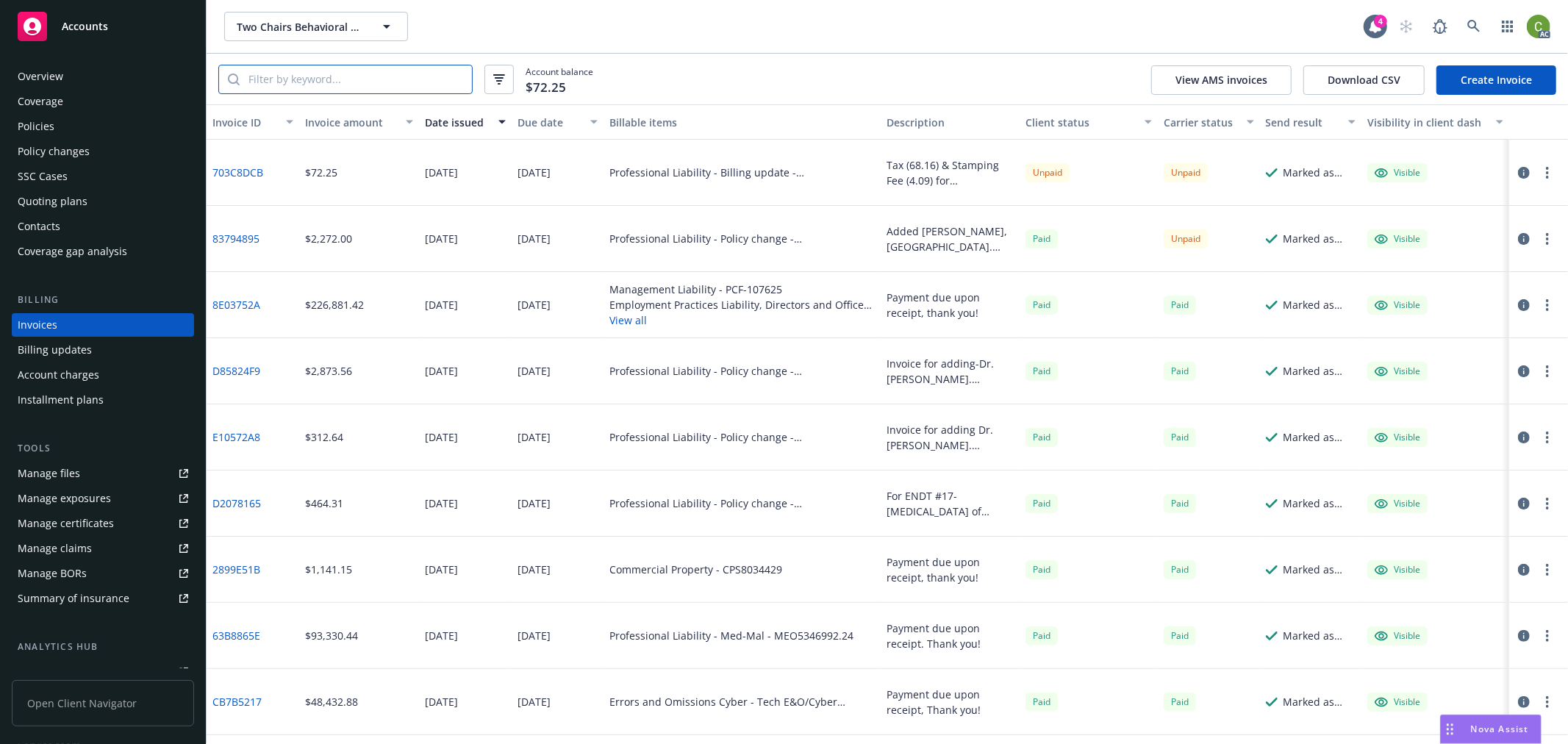
click at [336, 76] on input "search" at bounding box center [356, 79] width 232 height 28
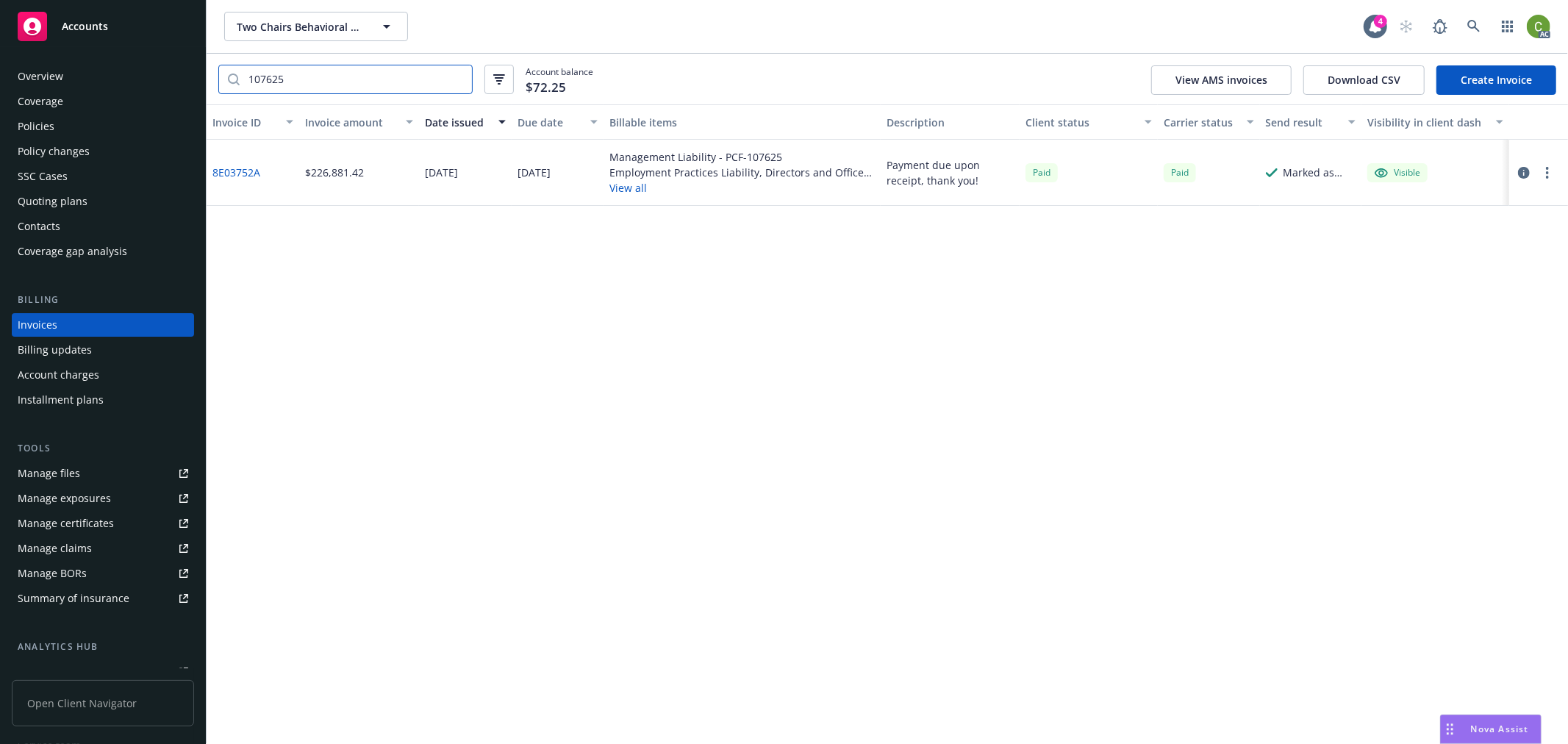
type input "107625"
click at [250, 167] on link "8E03752A" at bounding box center [236, 172] width 48 height 15
click at [1472, 21] on icon at bounding box center [1474, 26] width 13 height 13
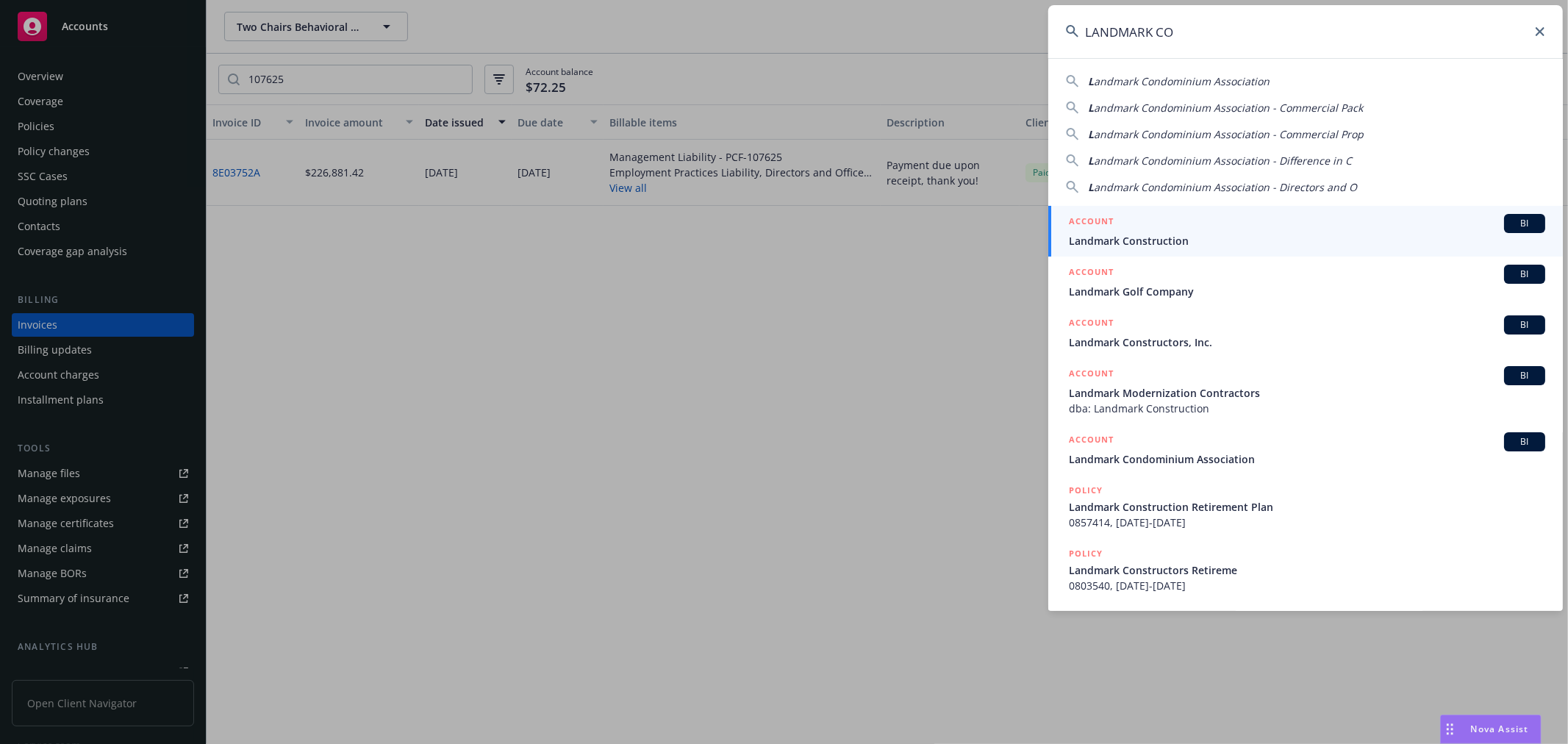
type input "LANDMARK CO"
click at [1217, 231] on div "ACCOUNT BI" at bounding box center [1307, 223] width 477 height 19
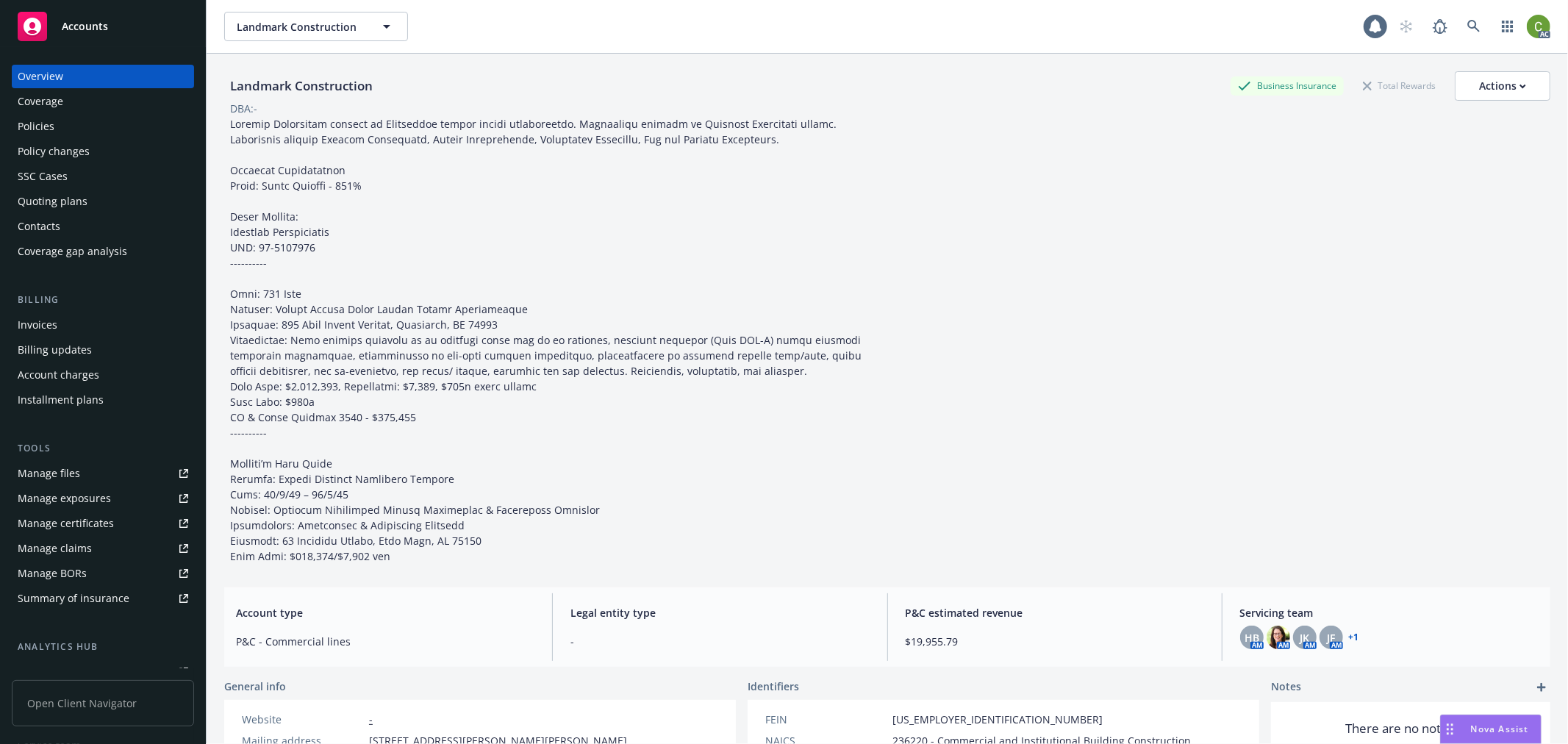
click at [52, 325] on div "Invoices" at bounding box center [37, 325] width 40 height 24
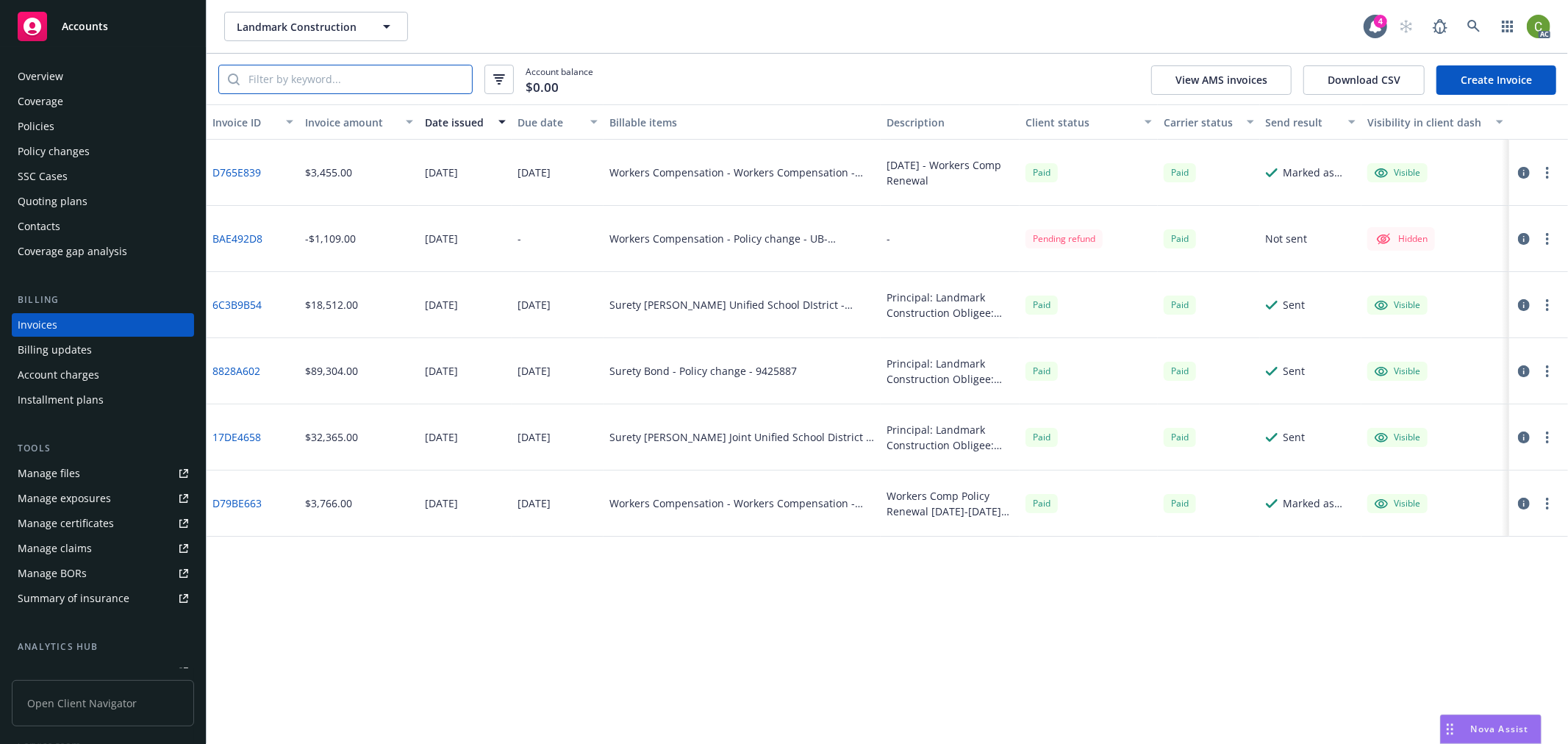
click at [408, 74] on input "search" at bounding box center [356, 79] width 232 height 28
type input "907490"
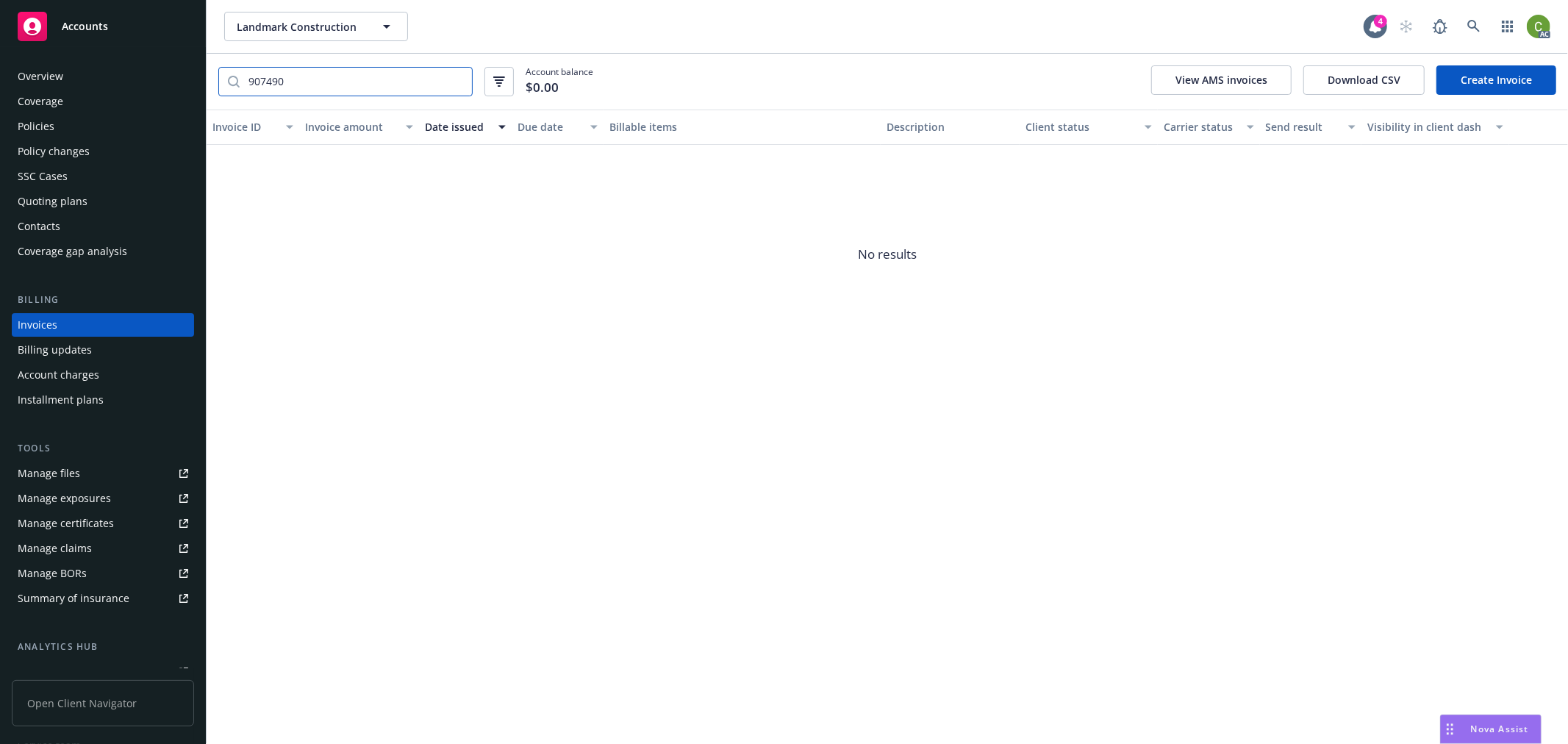
click at [459, 79] on input "907490" at bounding box center [356, 81] width 232 height 28
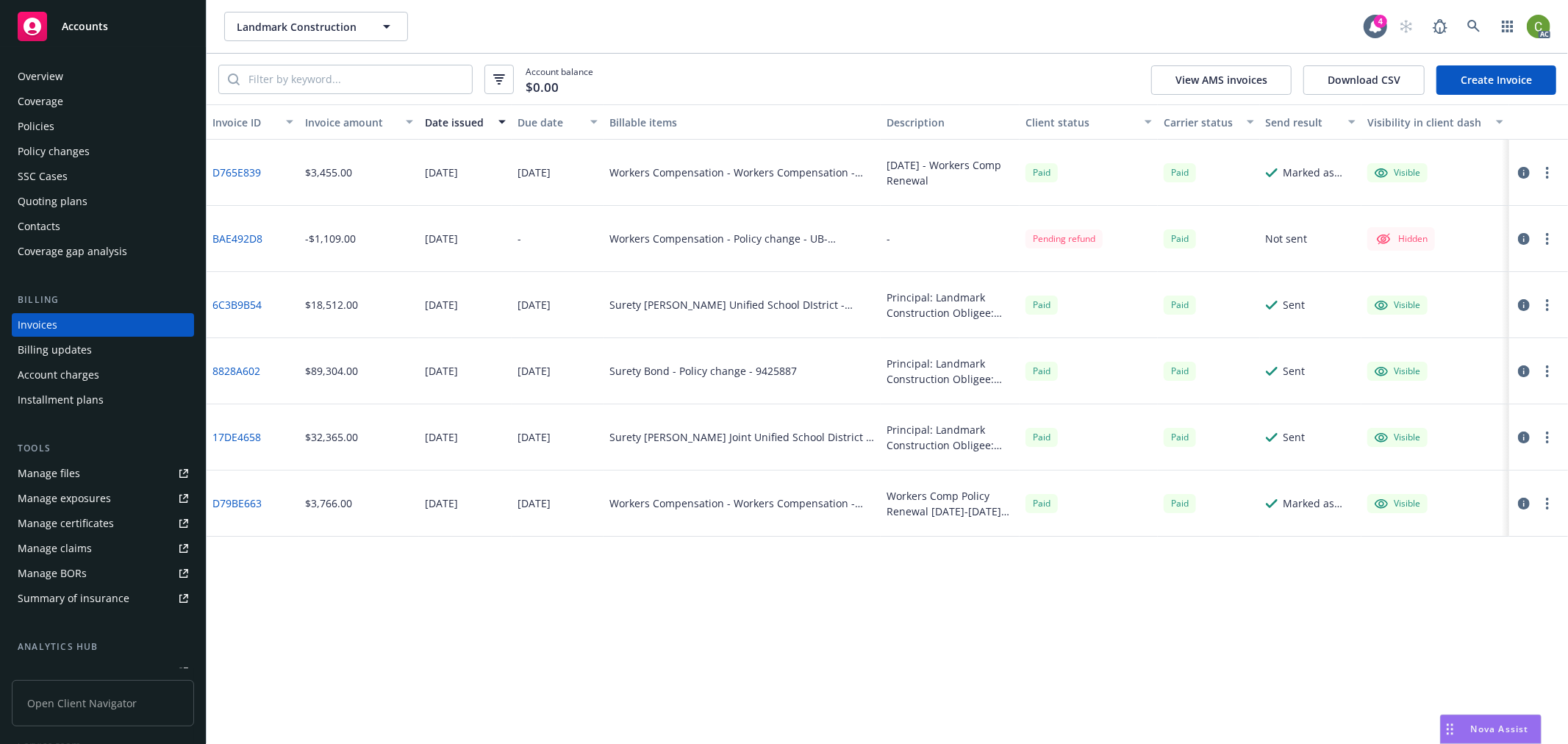
click at [238, 170] on link "D765E839" at bounding box center [236, 172] width 48 height 15
click at [1475, 20] on icon at bounding box center [1474, 26] width 14 height 14
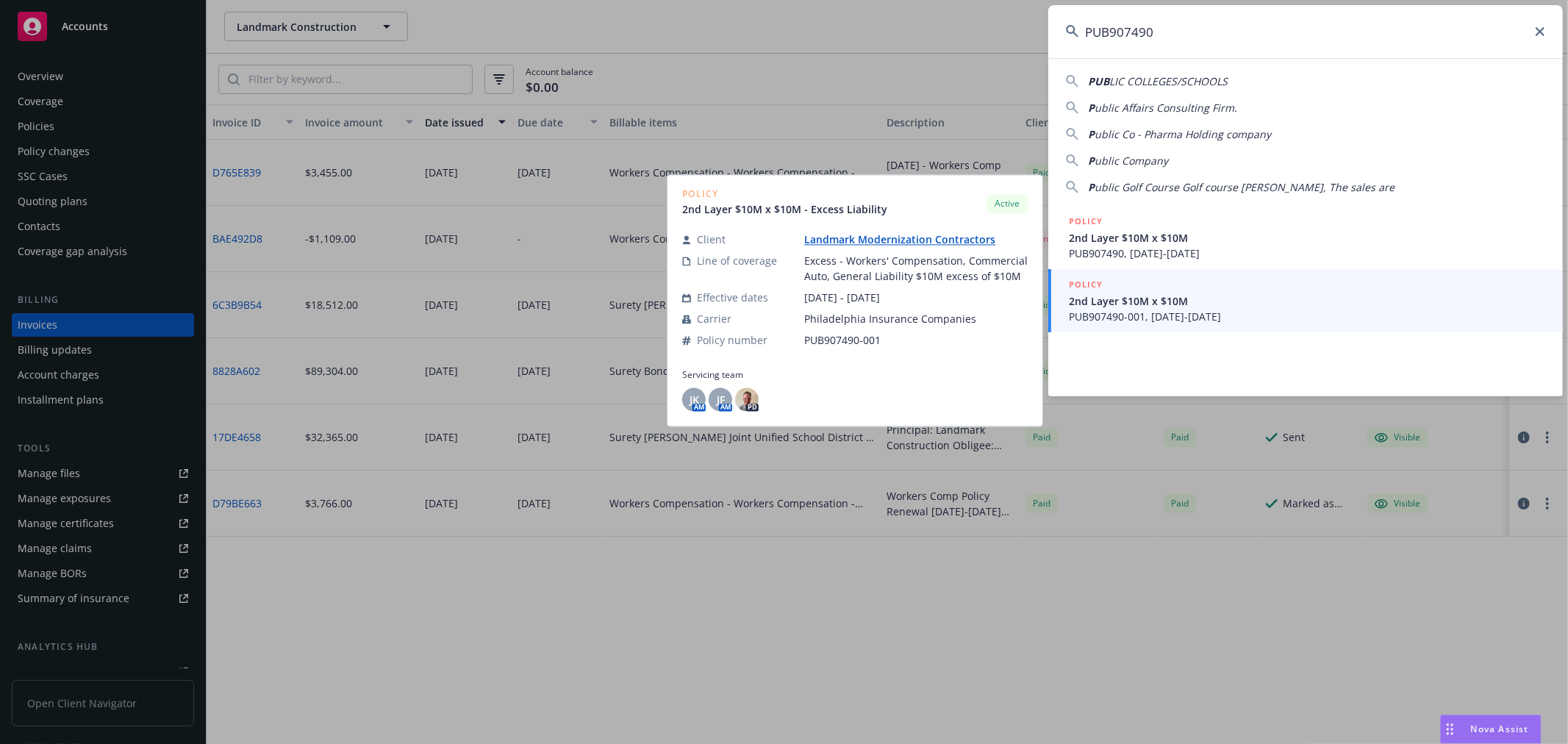
type input "PUB907490"
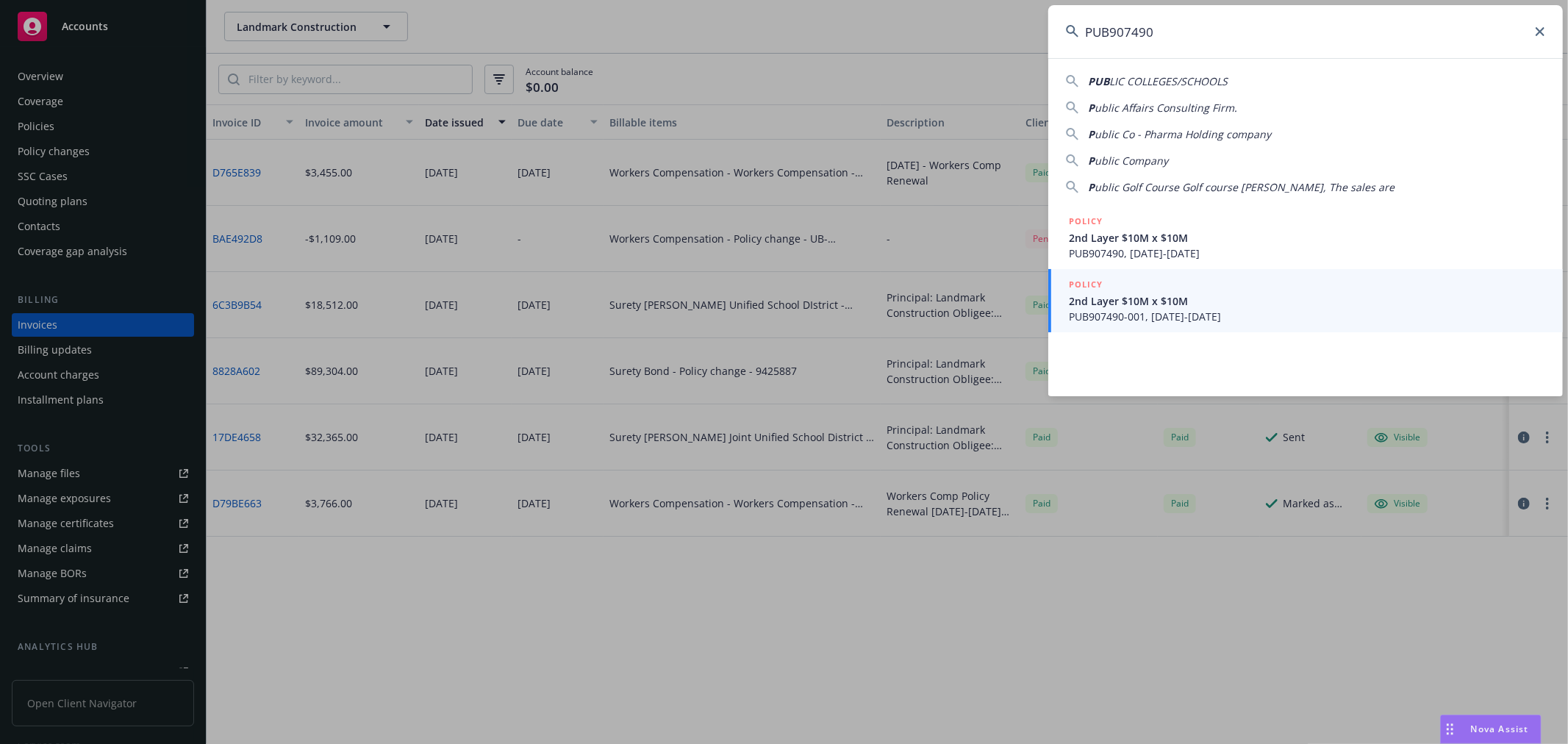
click at [1131, 318] on span "PUB907490-001, 04/01/2025-04/01/2026" at bounding box center [1307, 316] width 477 height 15
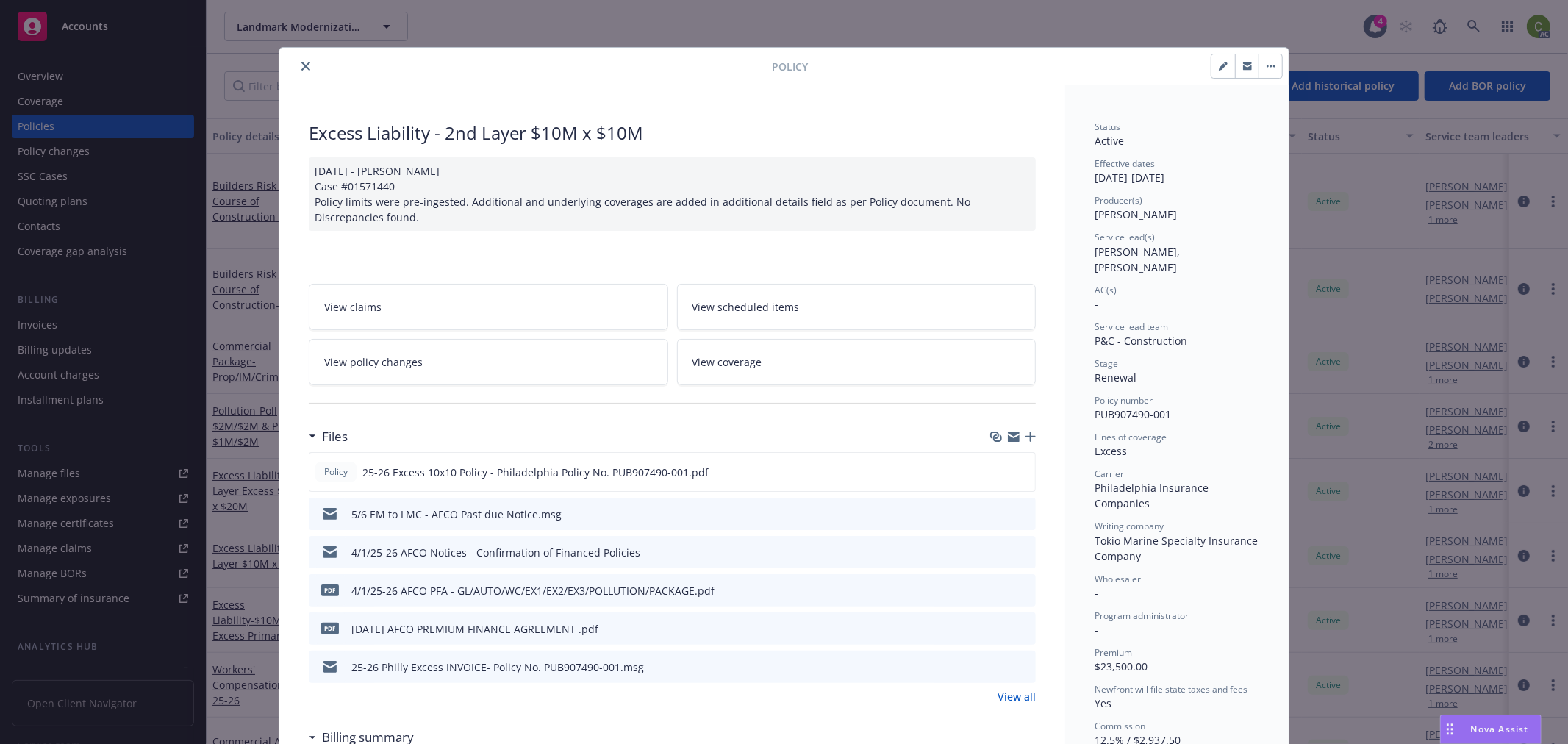
click at [303, 67] on icon "close" at bounding box center [305, 66] width 9 height 9
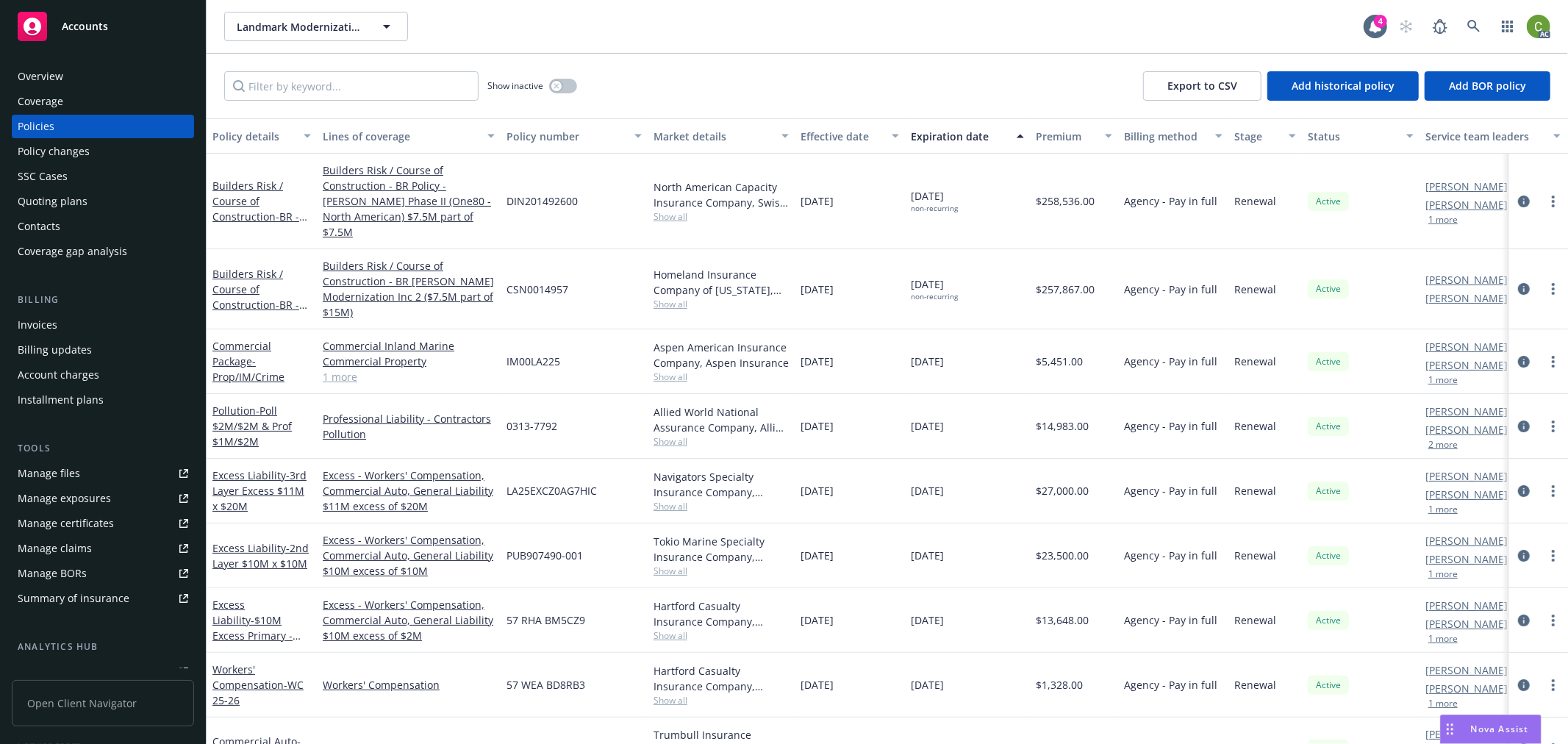
click at [81, 324] on div "Invoices" at bounding box center [103, 325] width 171 height 24
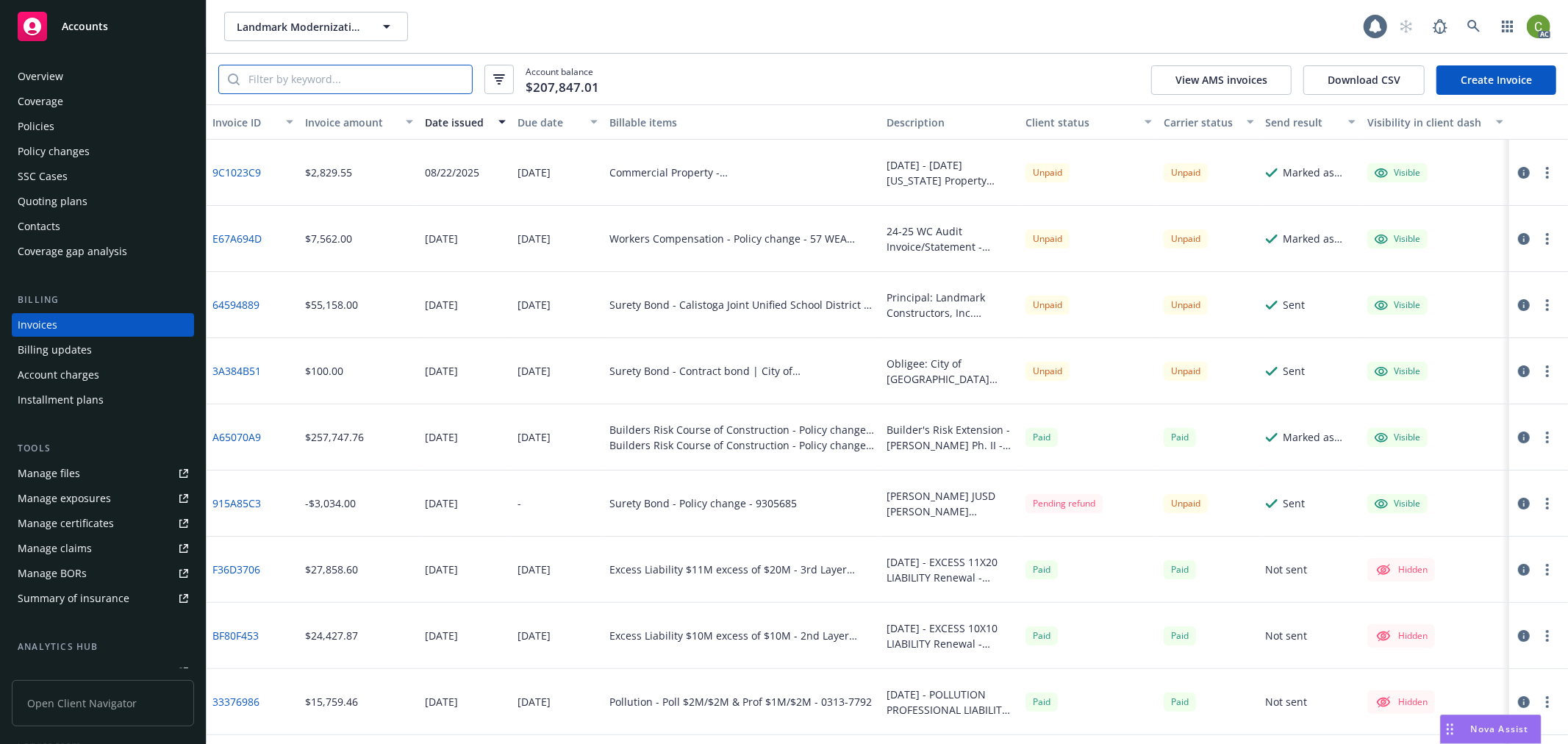
click at [354, 79] on input "search" at bounding box center [356, 79] width 232 height 28
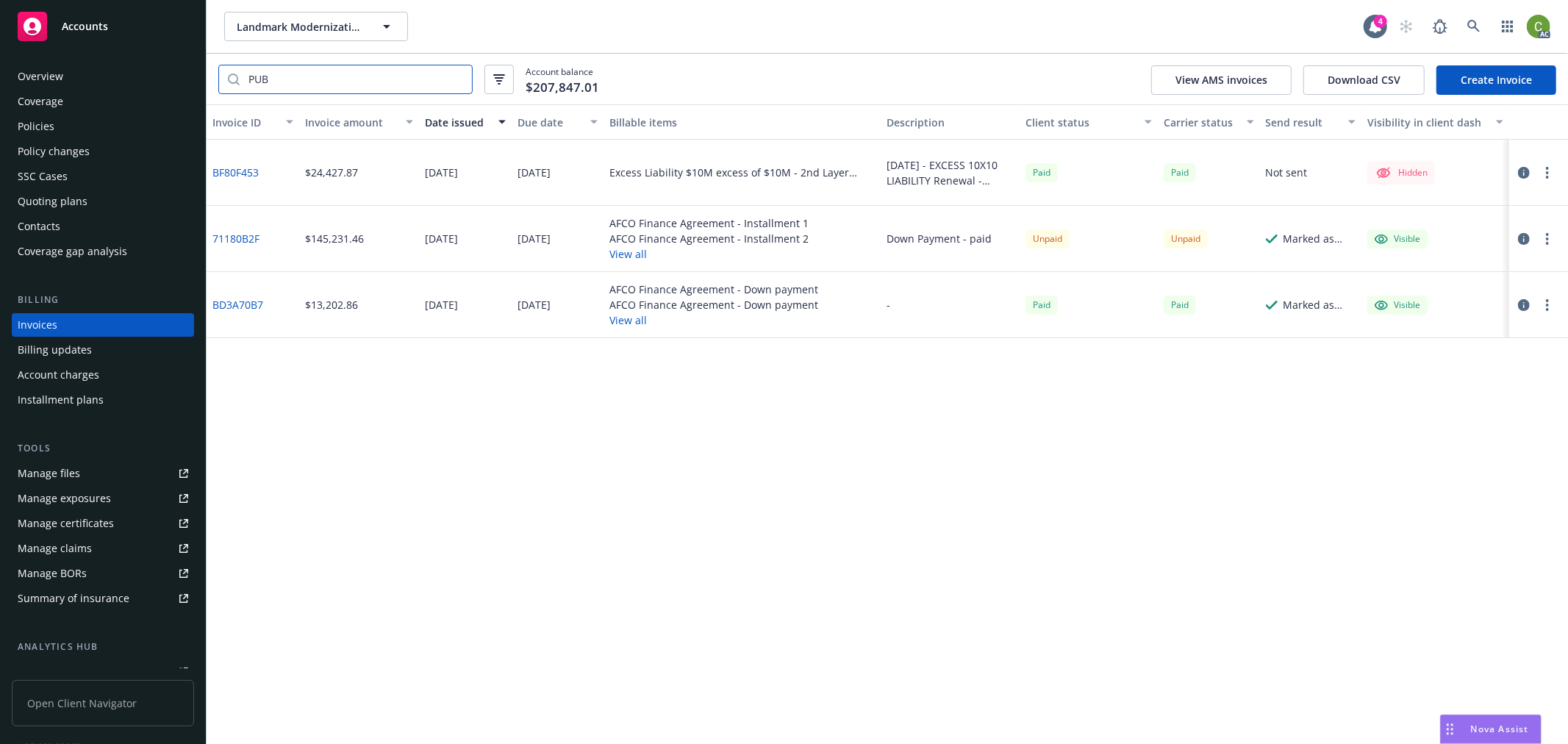
type input "PUB"
click at [241, 168] on link "BF80F453" at bounding box center [235, 172] width 46 height 15
click at [1486, 27] on link at bounding box center [1473, 26] width 29 height 29
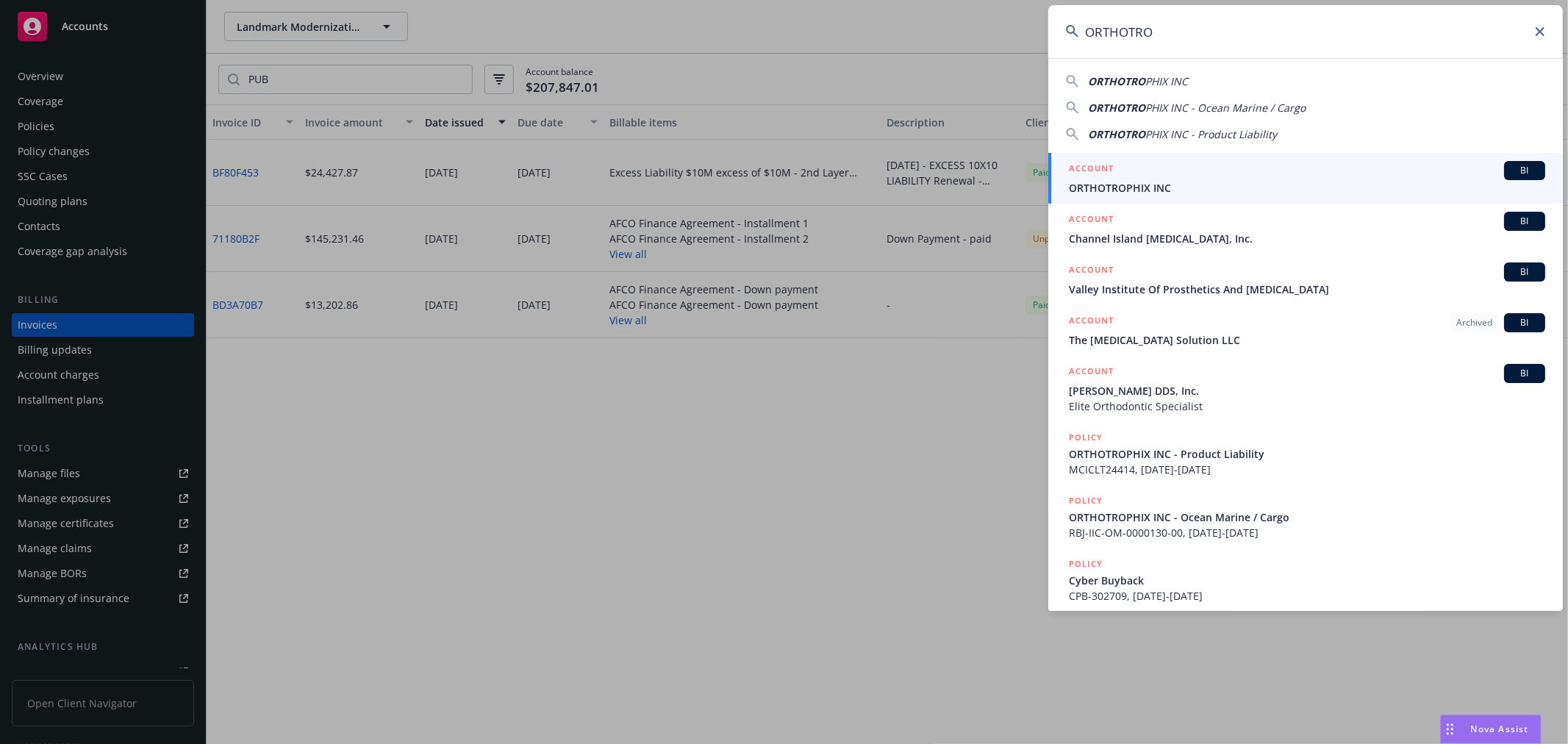
type input "ORTHOTRO"
click at [1150, 180] on span "ORTHOTROPHIX INC" at bounding box center [1307, 188] width 477 height 15
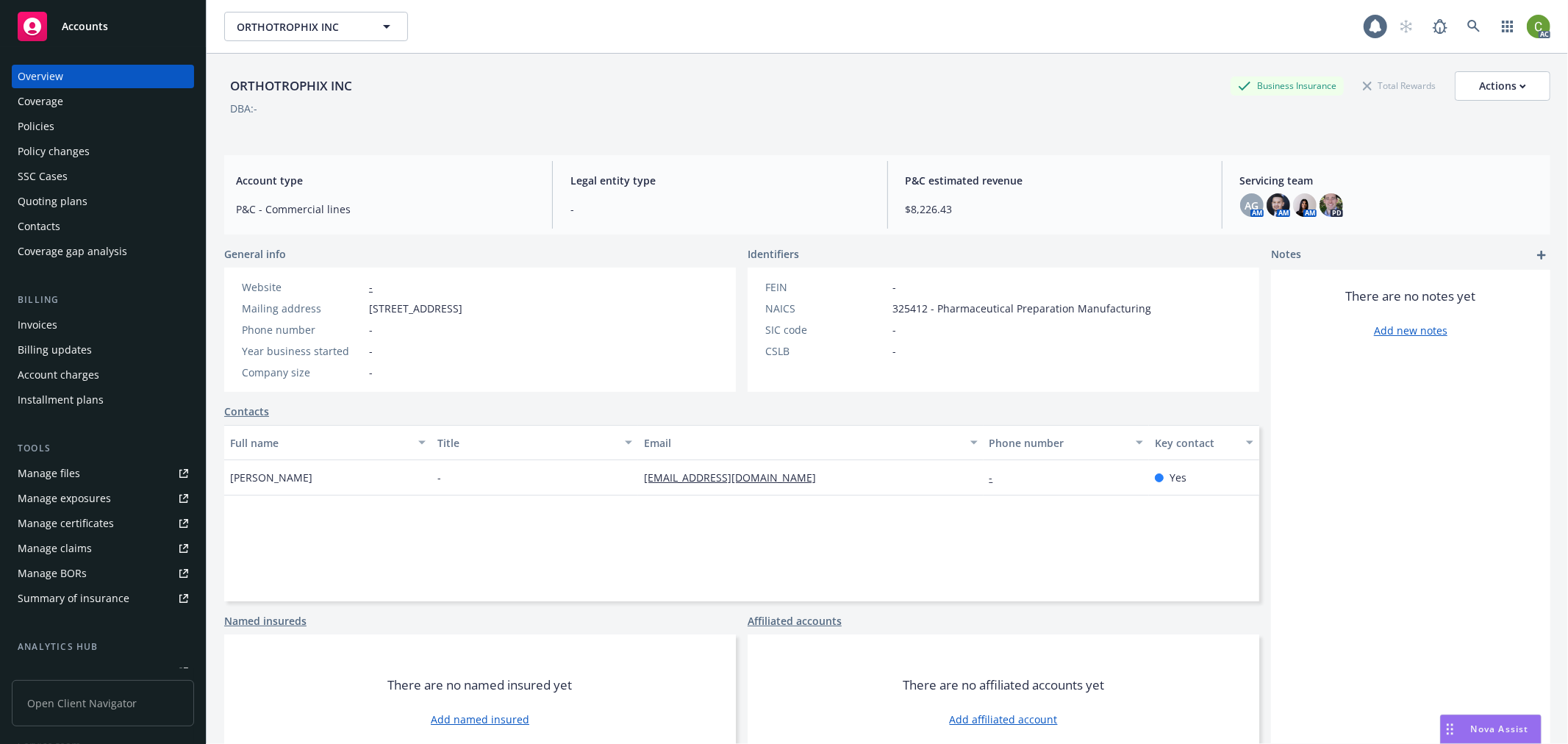
click at [111, 320] on div "Invoices" at bounding box center [103, 325] width 171 height 24
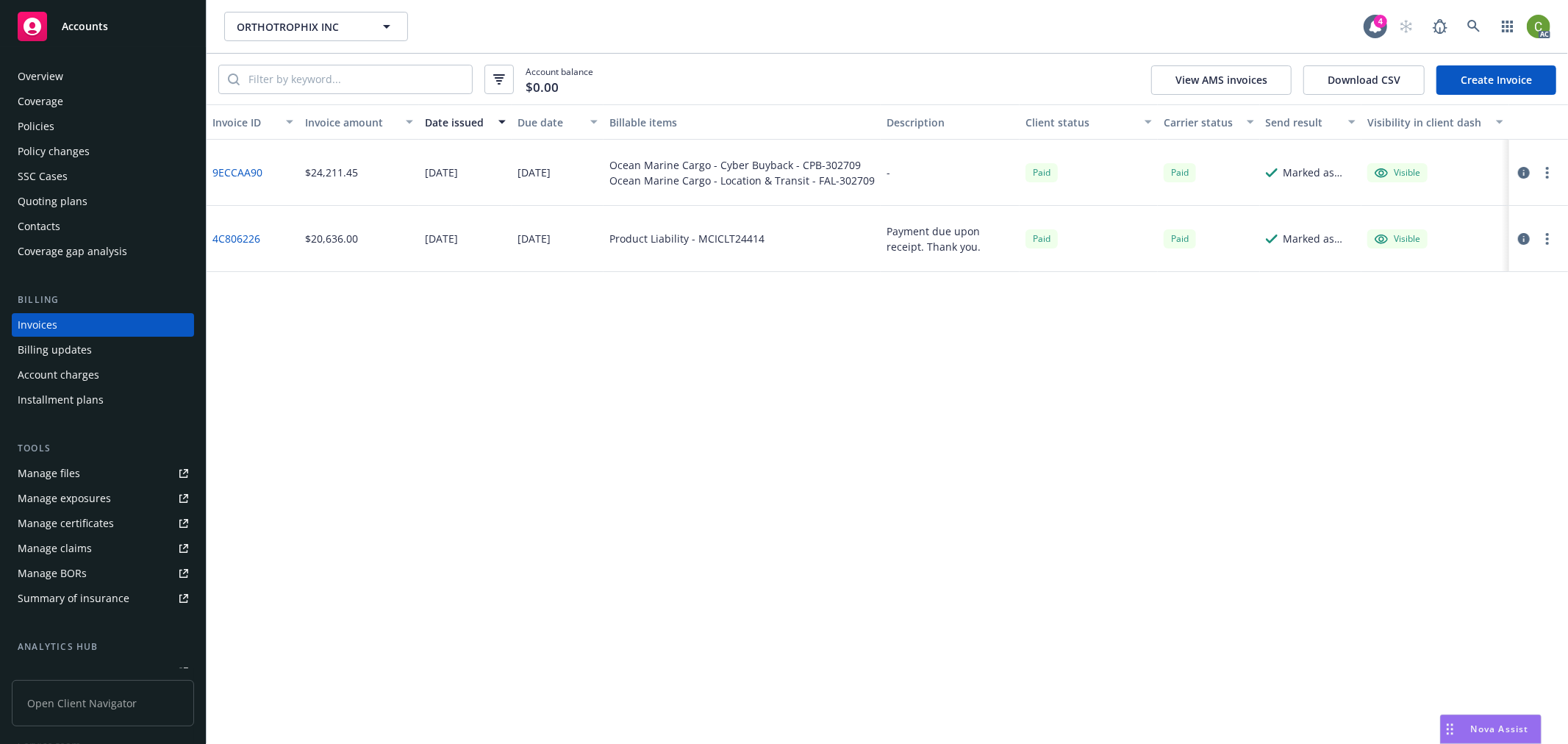
click at [253, 161] on div "9ECCAA90" at bounding box center [253, 172] width 93 height 66
click at [228, 171] on link "9ECCAA90" at bounding box center [237, 172] width 50 height 15
click at [1469, 13] on link at bounding box center [1473, 26] width 29 height 29
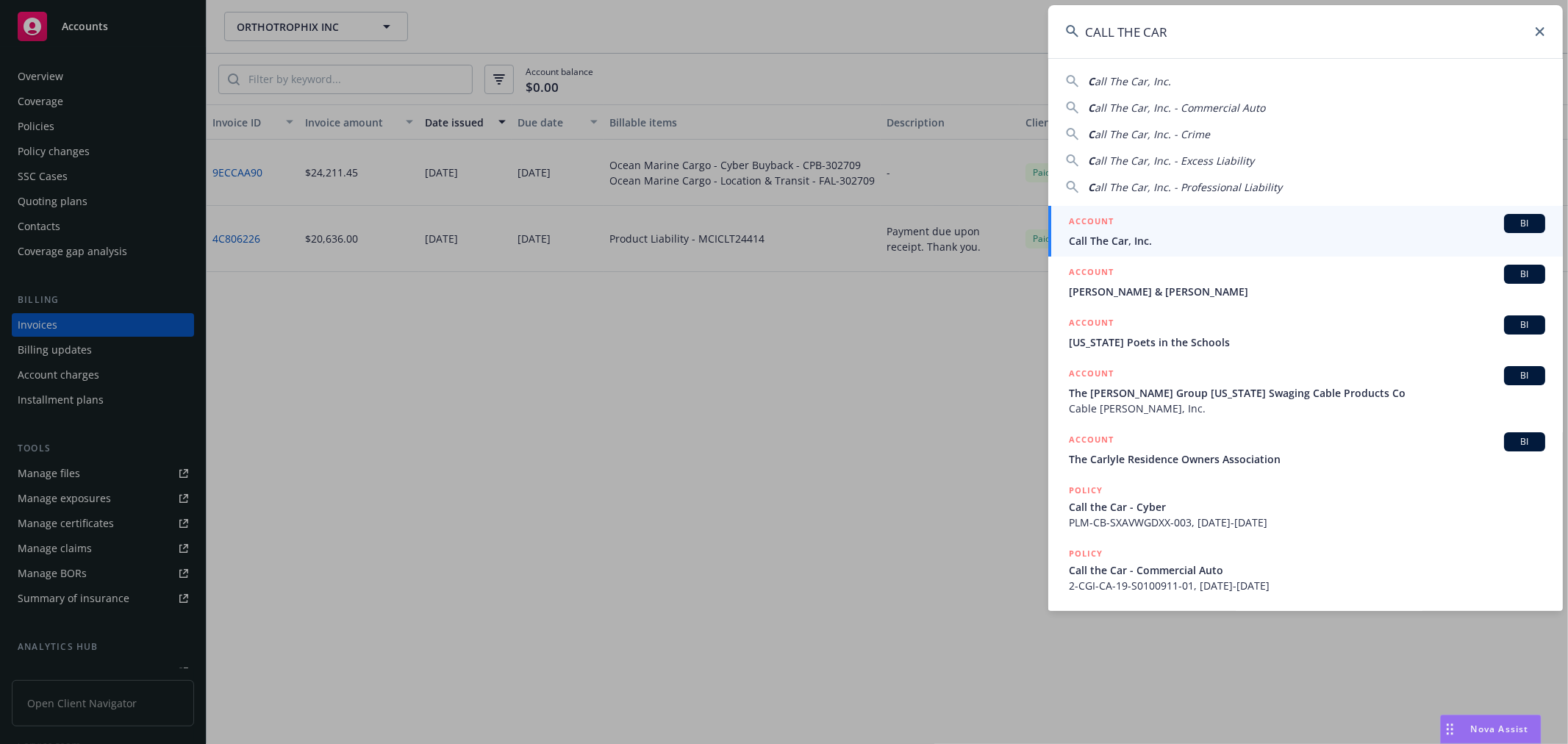
type input "CALL THE CAR"
click at [1114, 244] on span "Call The Car, Inc." at bounding box center [1307, 240] width 477 height 15
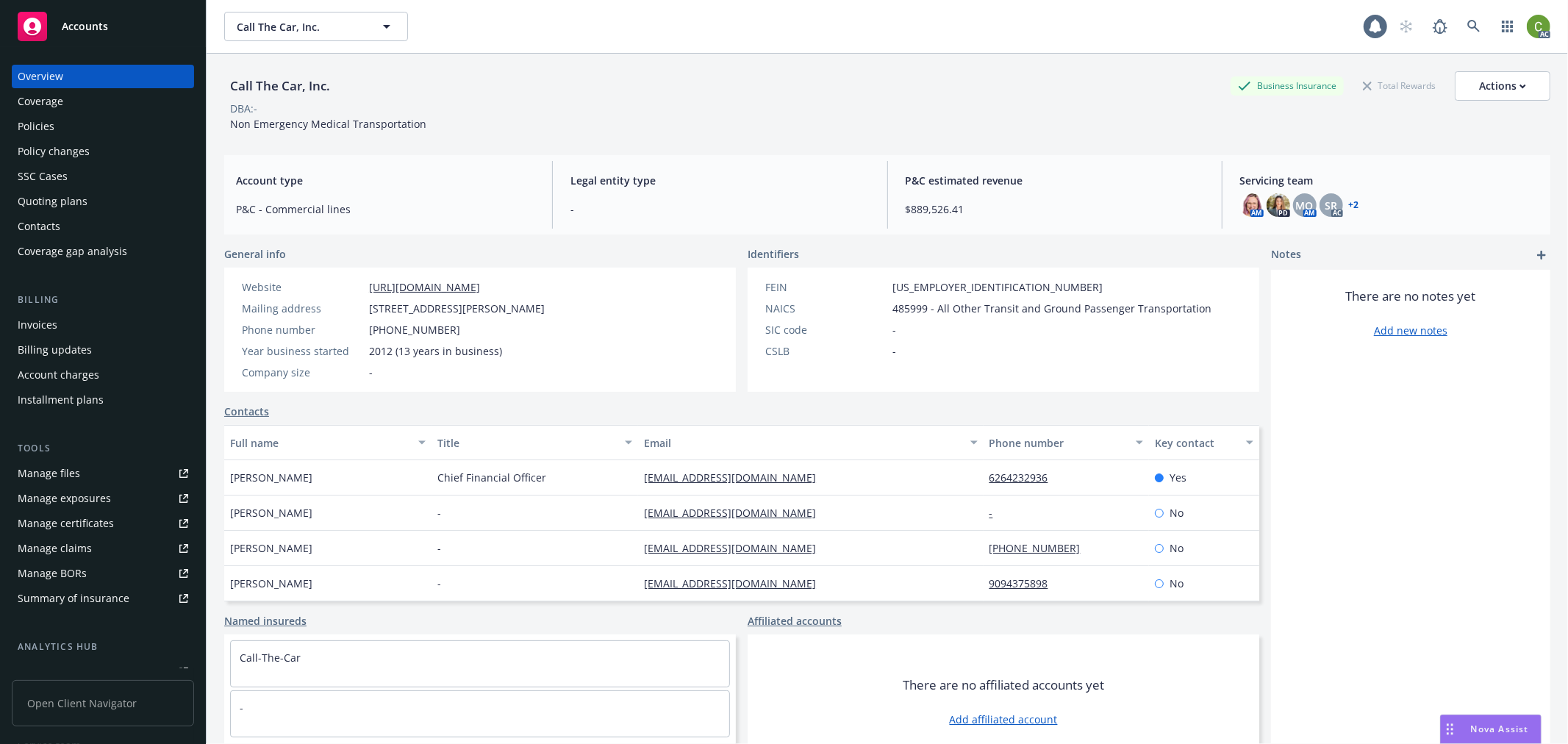
click at [34, 327] on div "Invoices" at bounding box center [37, 325] width 40 height 24
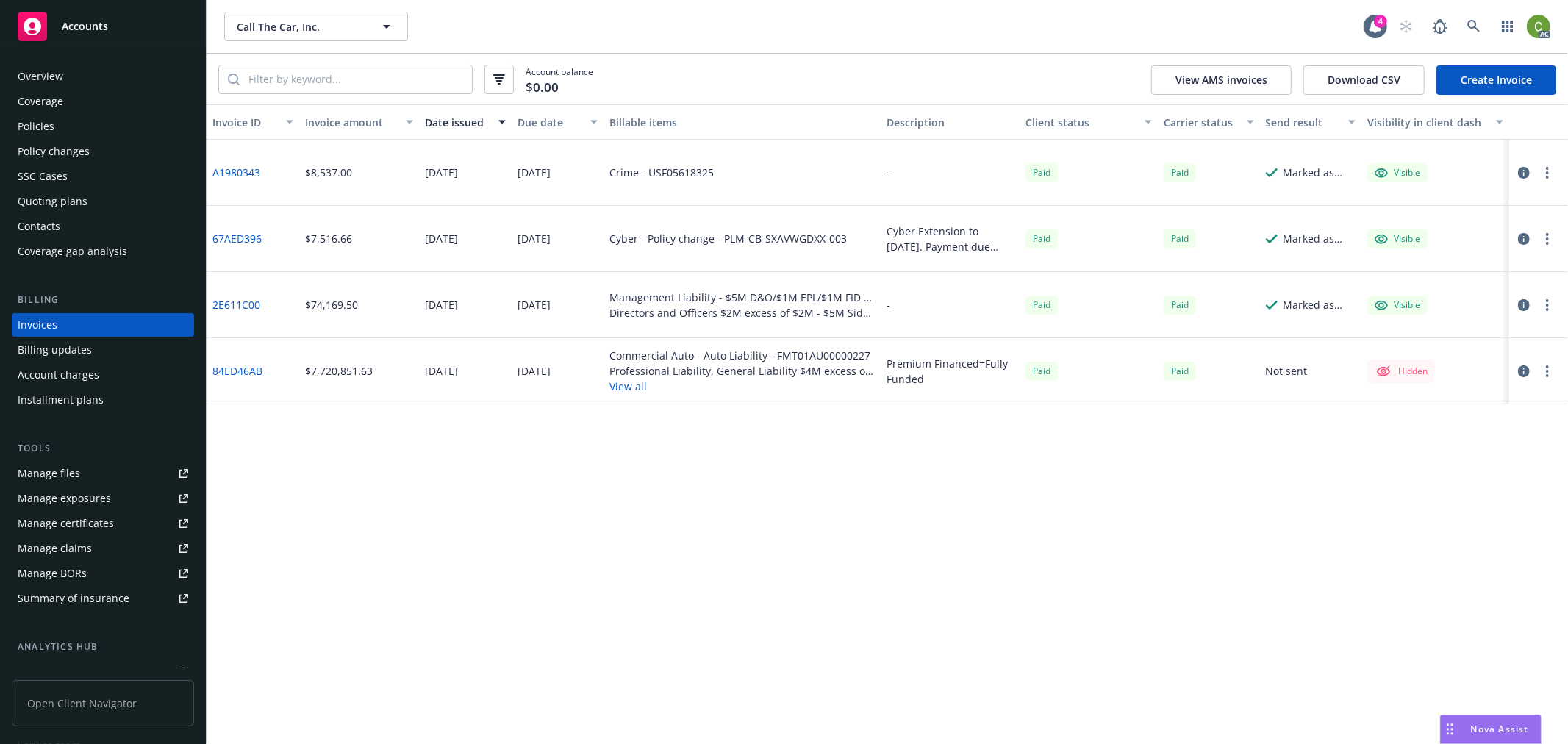
click at [242, 234] on link "67AED396" at bounding box center [237, 238] width 49 height 15
click at [1479, 26] on icon at bounding box center [1474, 26] width 14 height 14
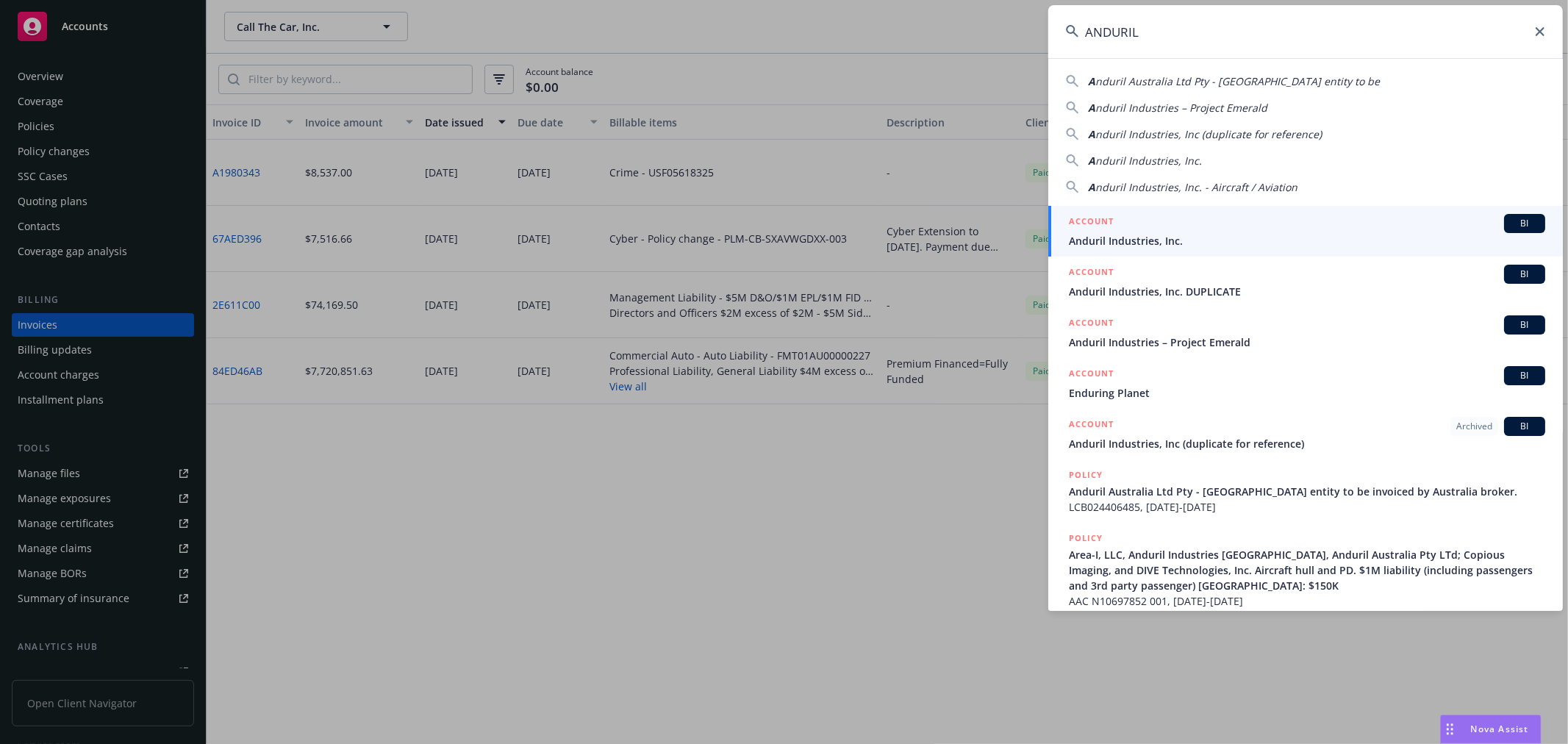
type input "ANDURIL"
click at [1160, 227] on div "ACCOUNT BI" at bounding box center [1307, 223] width 477 height 19
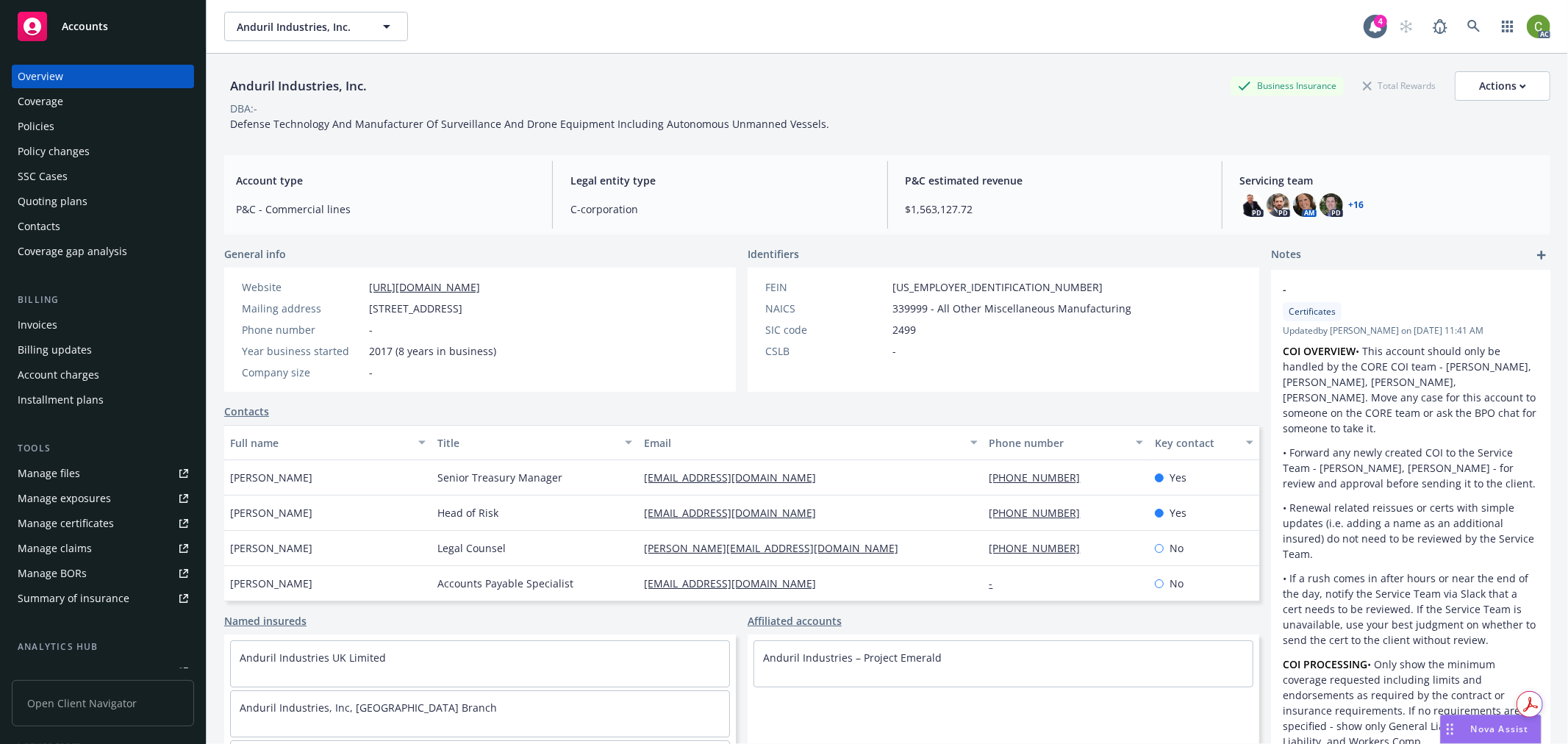
click at [89, 322] on div "Invoices" at bounding box center [103, 325] width 171 height 24
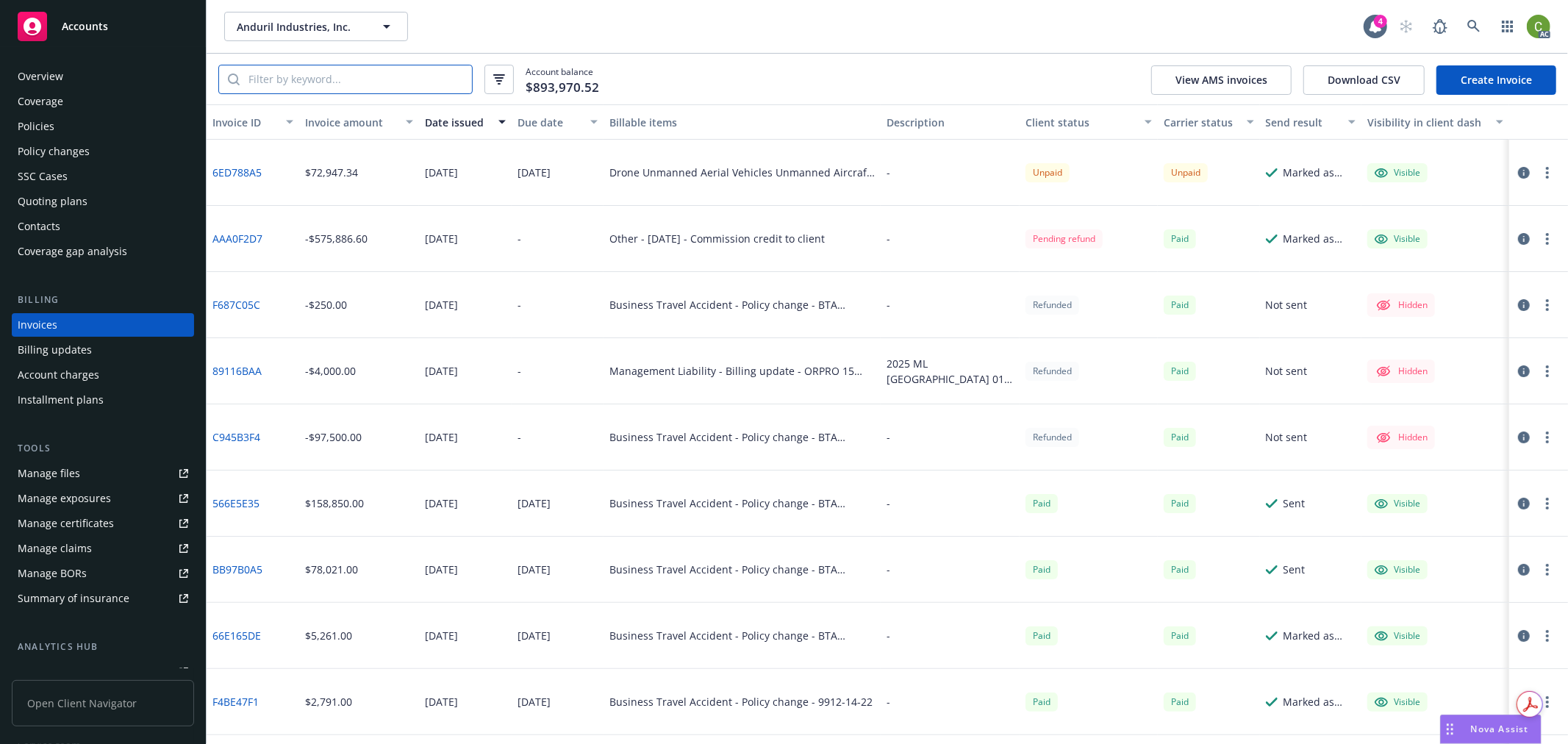
click at [324, 79] on input "search" at bounding box center [356, 79] width 232 height 28
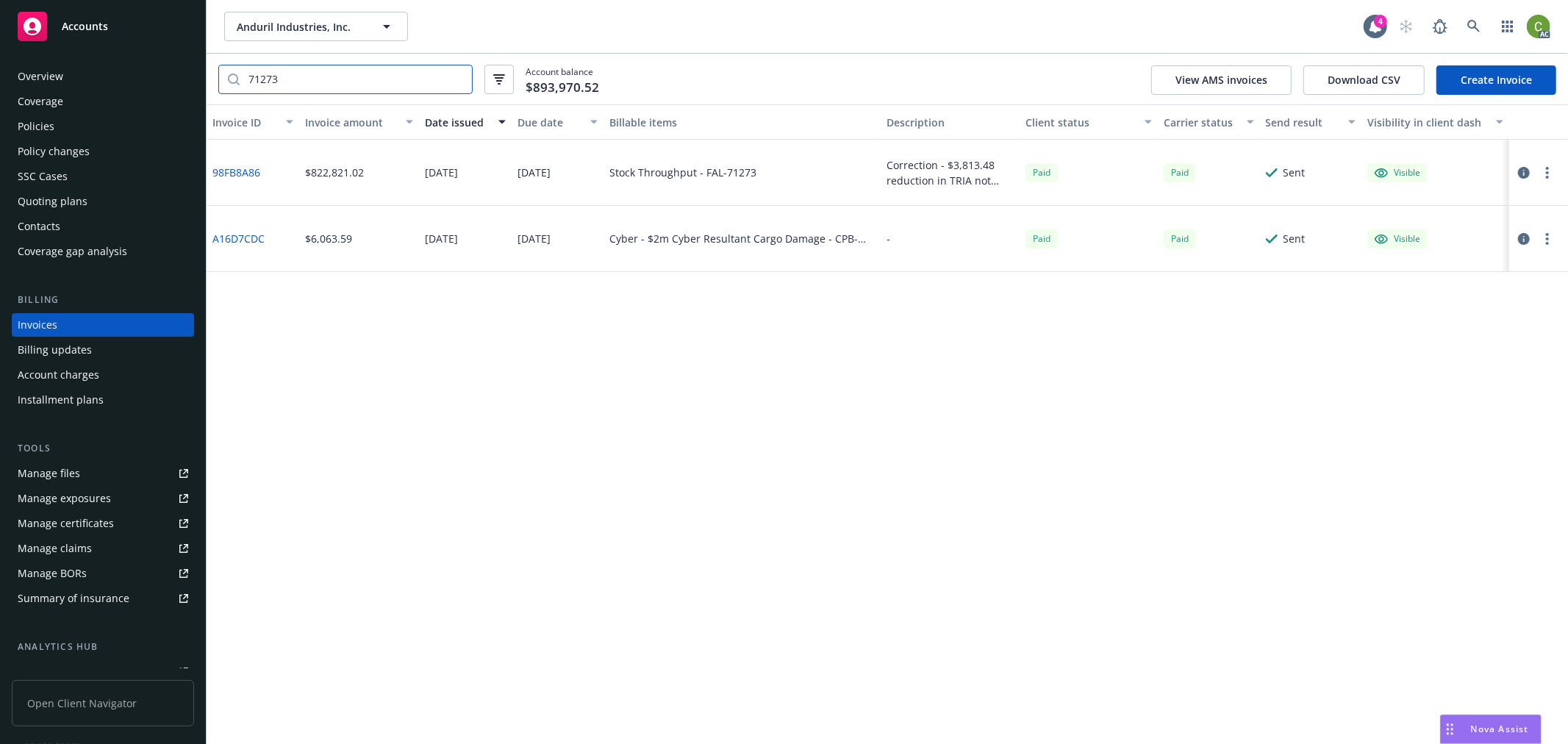
type input "71273"
click at [242, 235] on link "A16D7CDC" at bounding box center [238, 238] width 52 height 15
click at [244, 171] on link "98FB8A86" at bounding box center [236, 172] width 48 height 15
click at [1490, 29] on div "AC" at bounding box center [1471, 26] width 159 height 29
click at [1474, 22] on icon at bounding box center [1474, 26] width 14 height 14
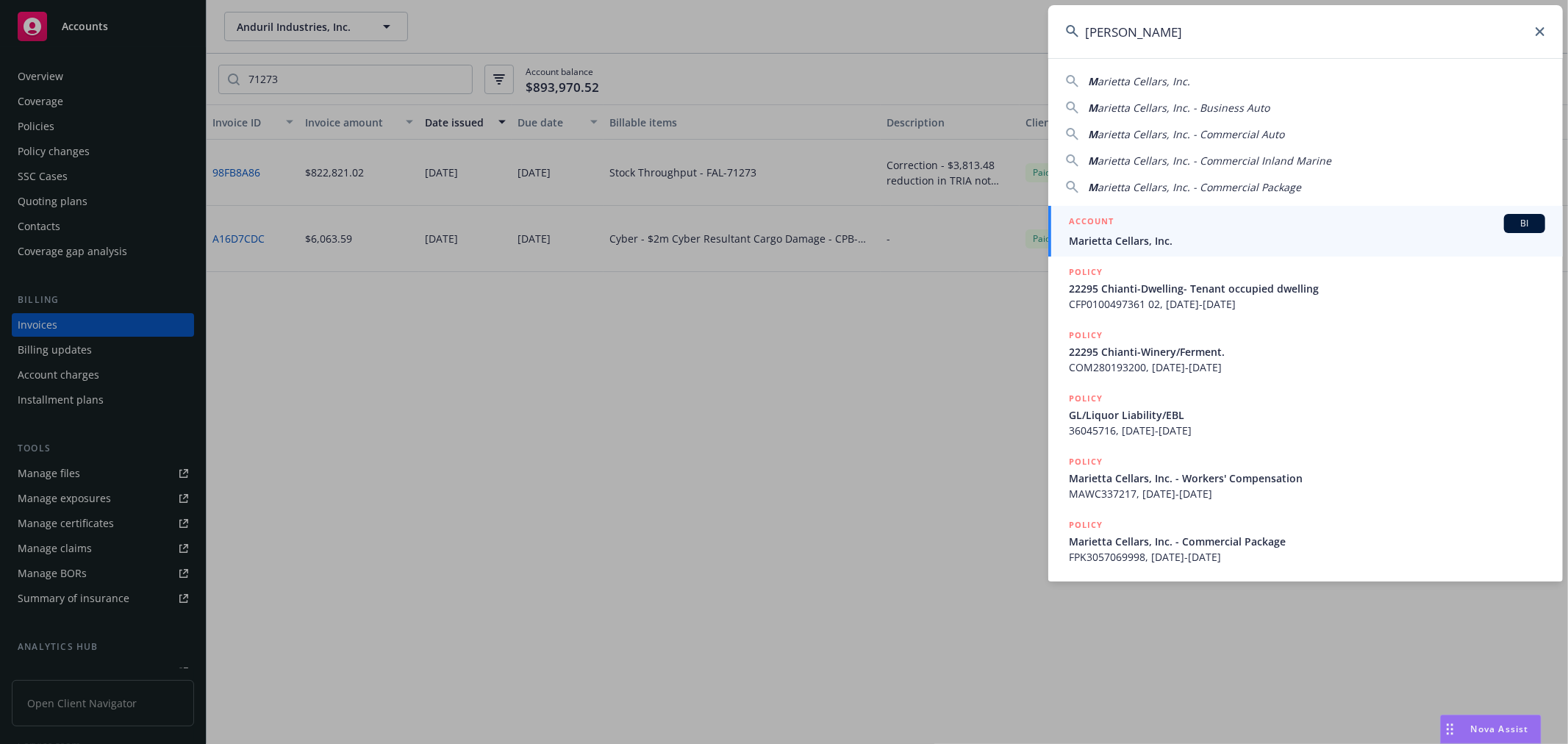
type input "MARIETTA CELLAR"
click at [1121, 228] on div "ACCOUNT BI" at bounding box center [1307, 223] width 477 height 19
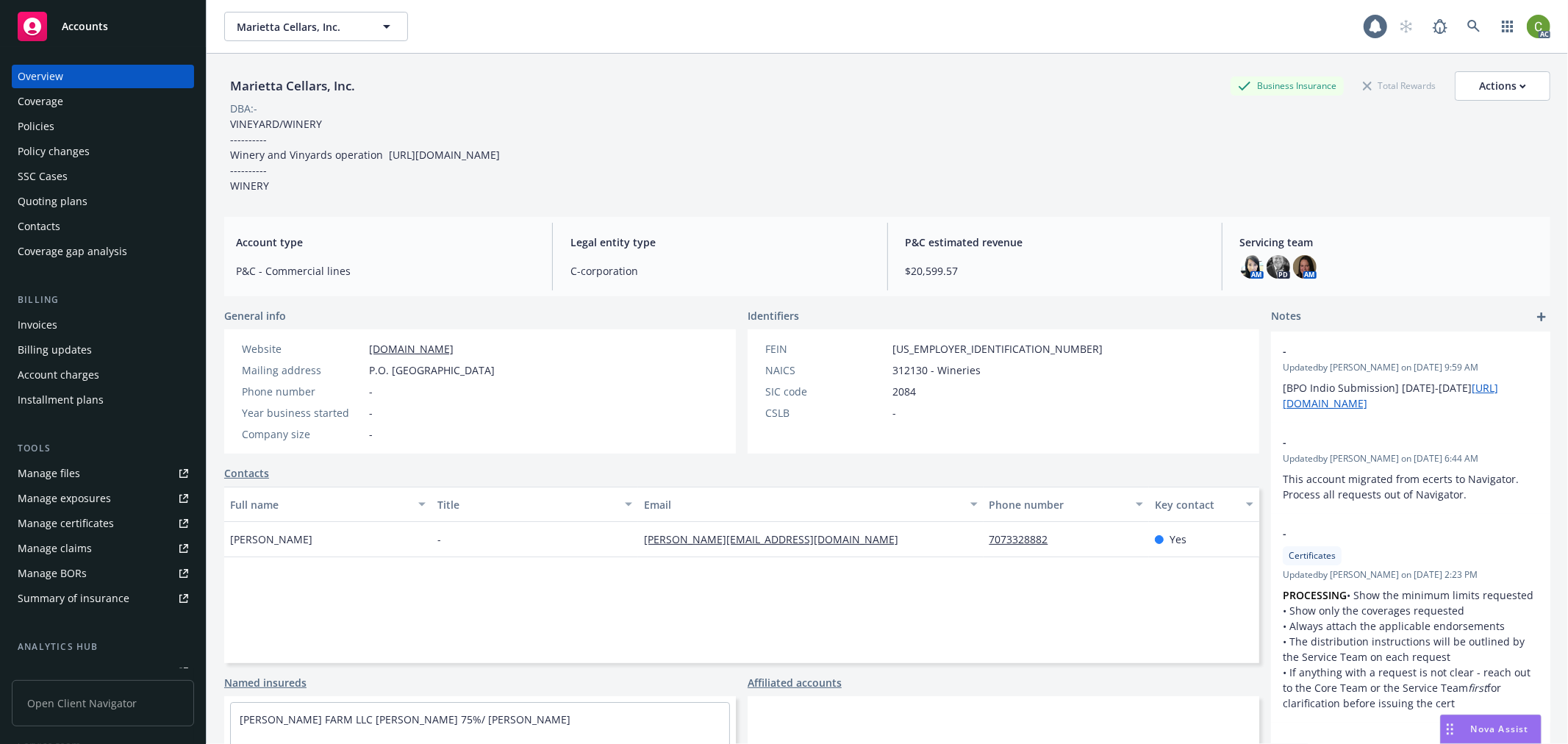
click at [45, 321] on div "Invoices" at bounding box center [37, 325] width 40 height 24
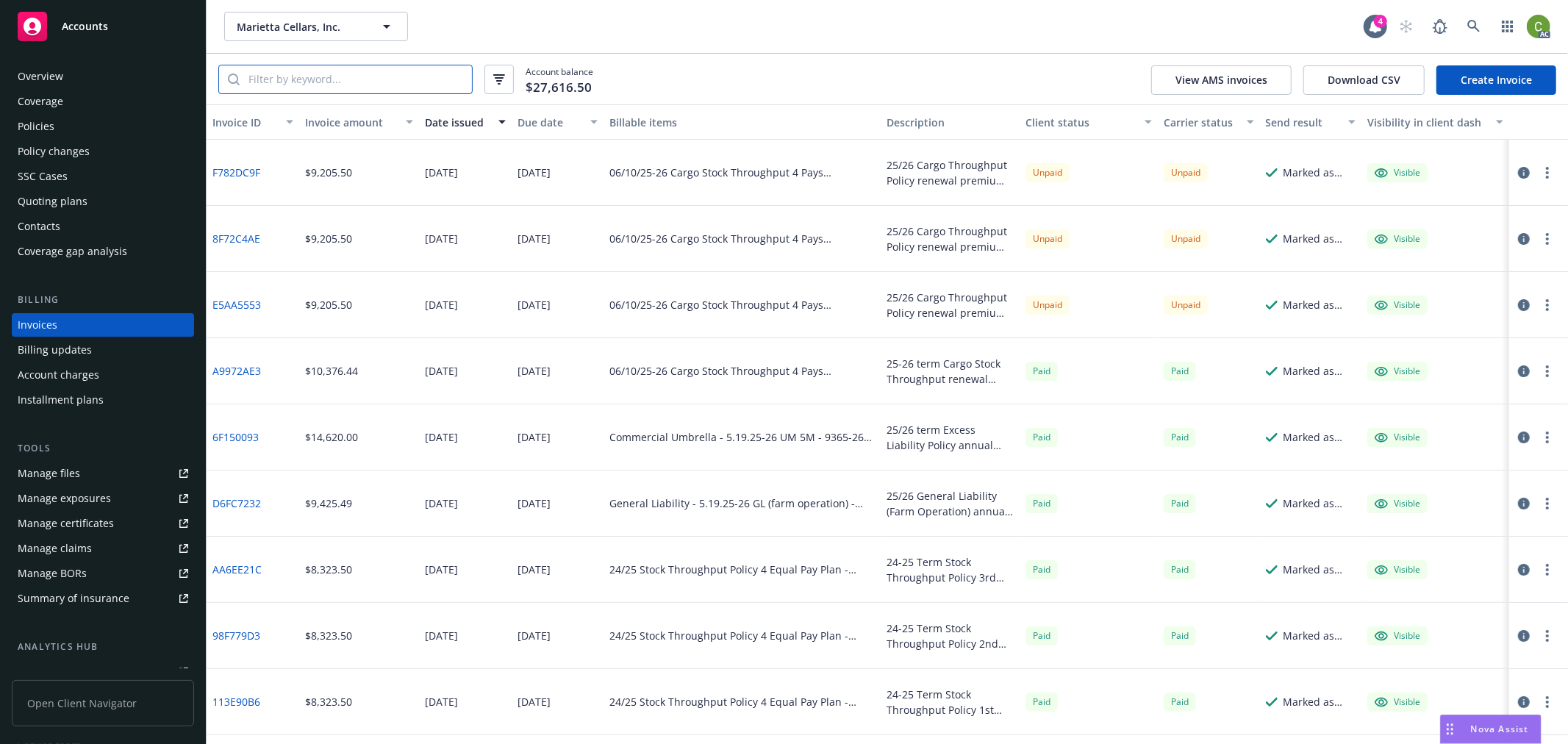
click at [331, 78] on input "search" at bounding box center [356, 79] width 232 height 28
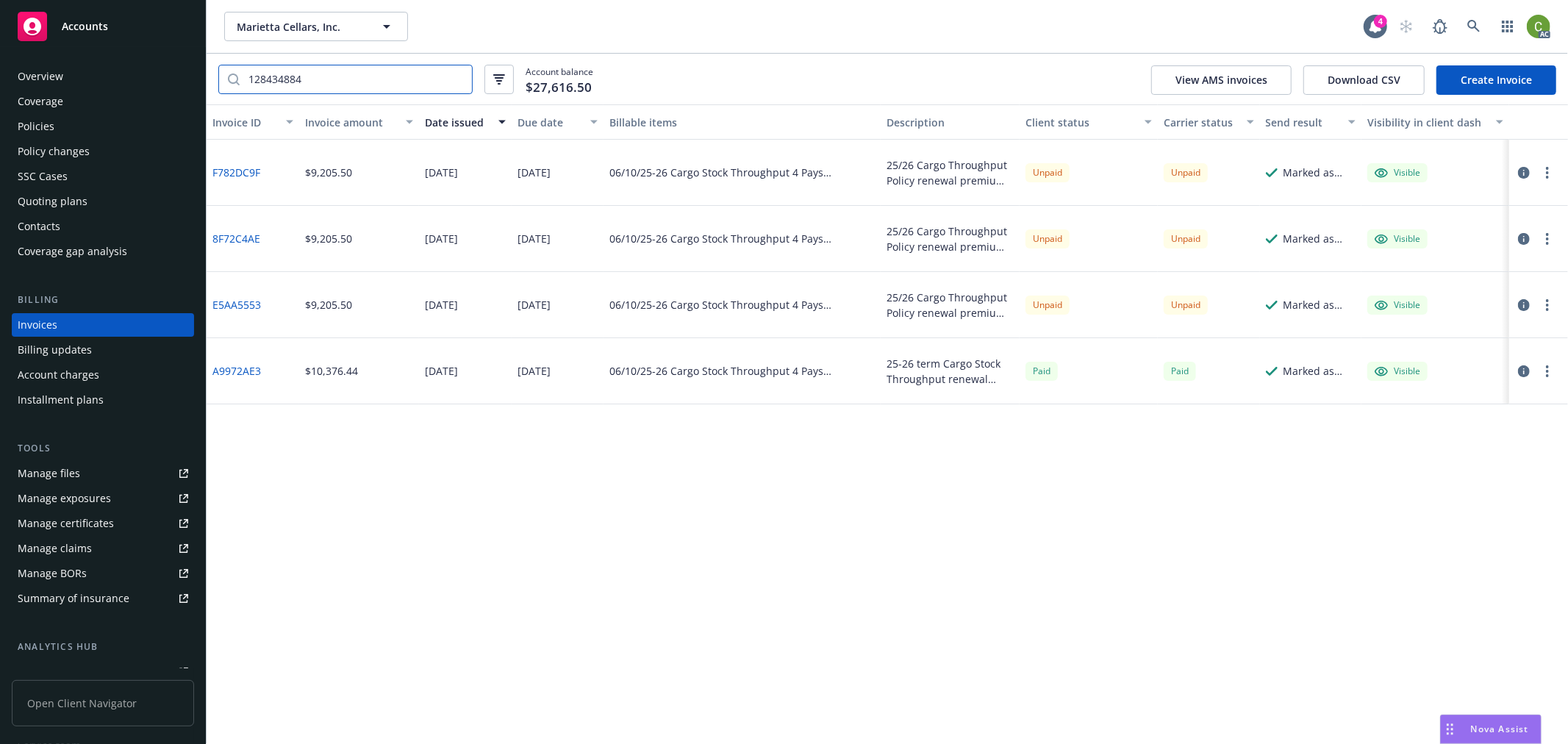
type input "128434884"
click at [237, 370] on link "A9972AE3" at bounding box center [236, 370] width 48 height 15
click at [55, 125] on div "Policies" at bounding box center [103, 126] width 171 height 24
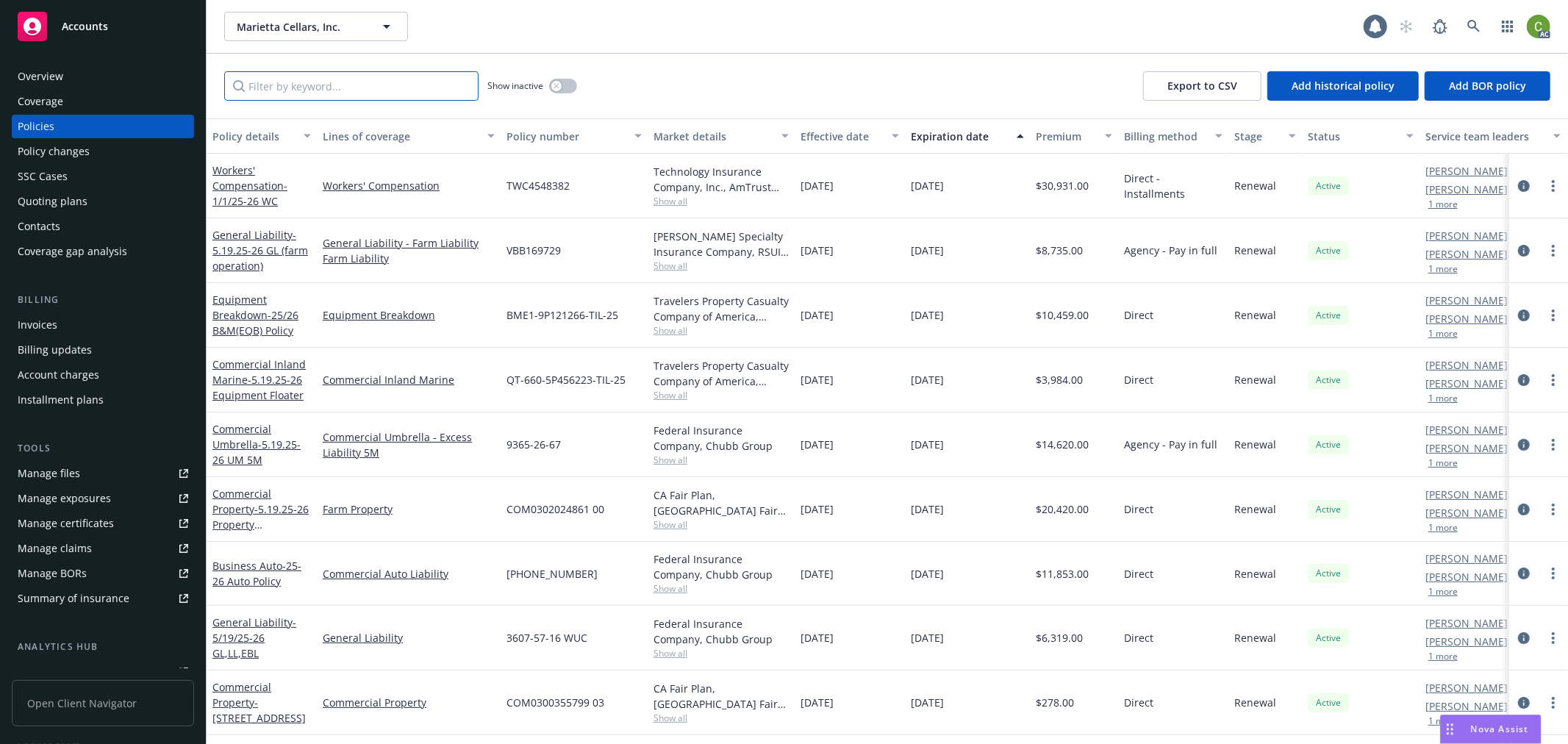
click at [308, 88] on input "Filter by keyword..." at bounding box center [351, 86] width 254 height 29
paste input "B128434884W25"
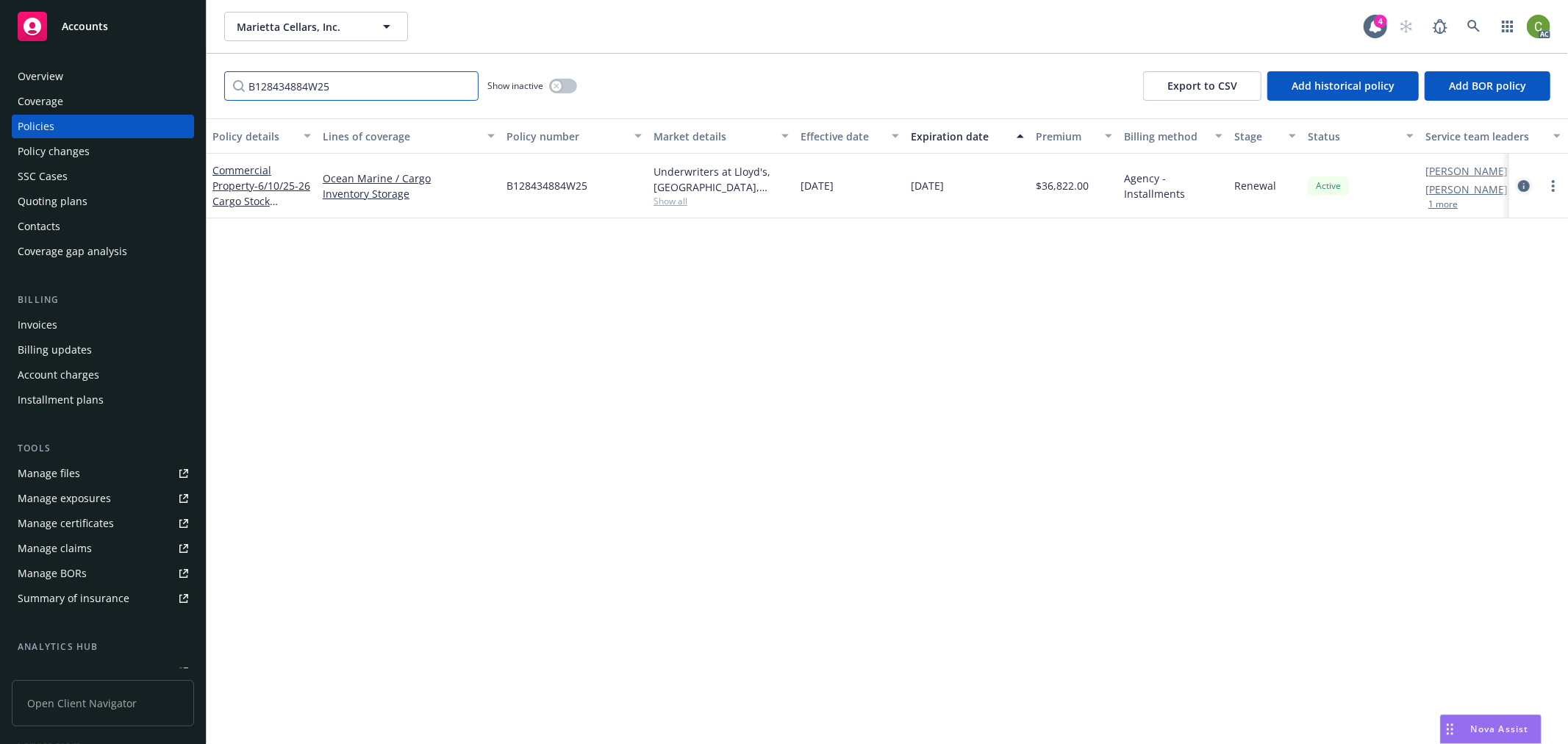
type input "B128434884W25"
click at [1525, 181] on icon "circleInformation" at bounding box center [1523, 186] width 12 height 12
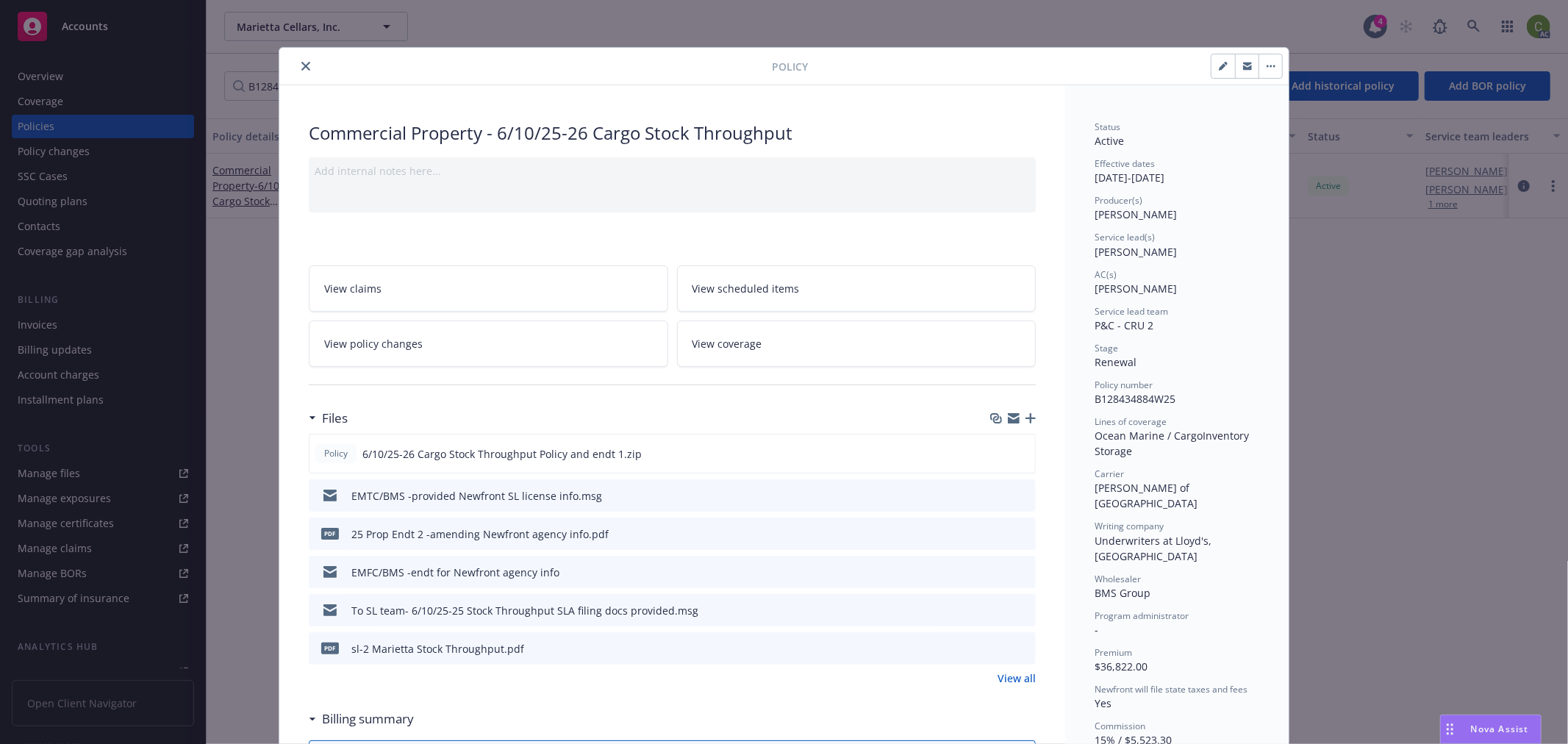
drag, startPoint x: 301, startPoint y: 64, endPoint x: 483, endPoint y: 64, distance: 182.0
click at [301, 64] on icon "close" at bounding box center [305, 66] width 9 height 9
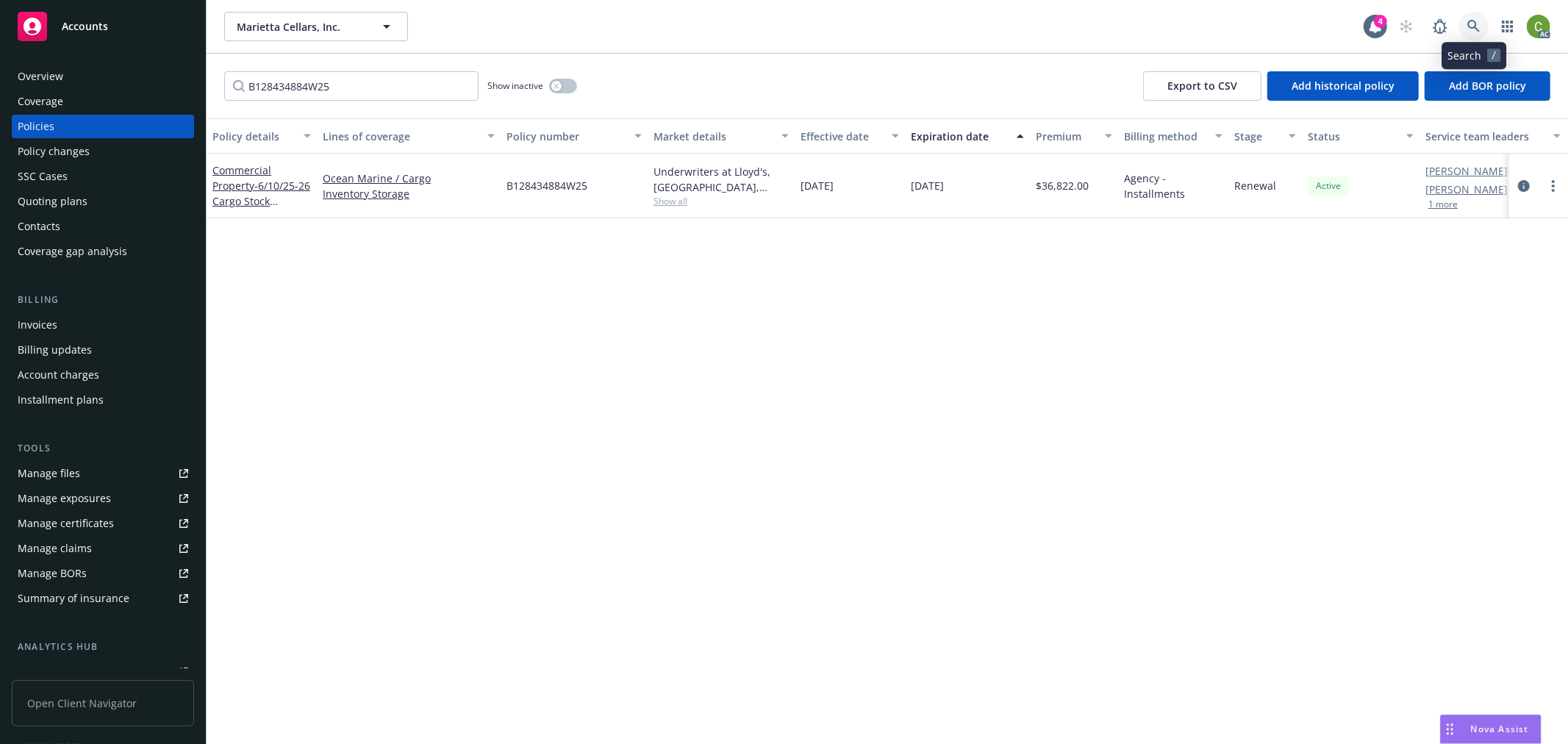
click at [1468, 27] on icon at bounding box center [1474, 26] width 14 height 14
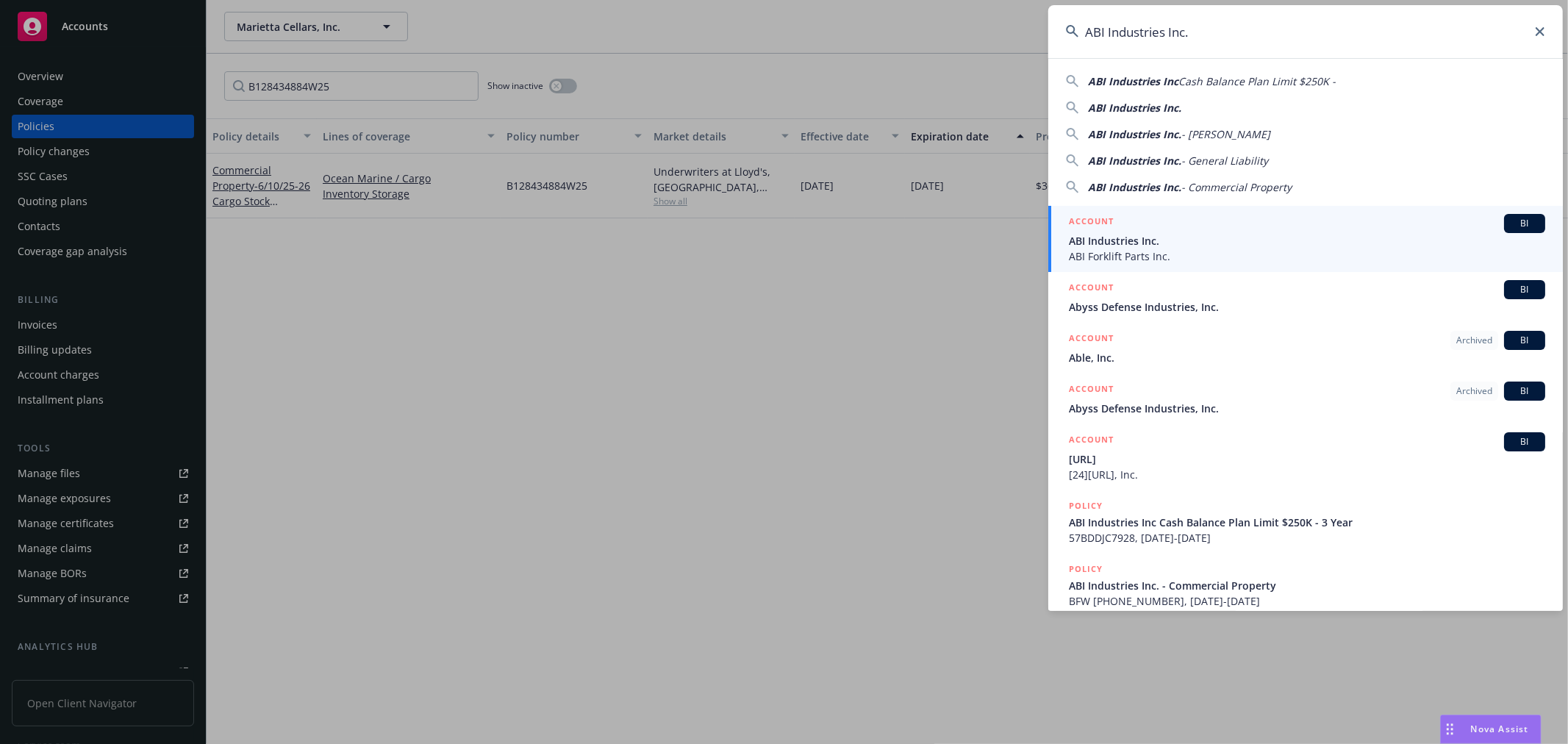
type input "ABI Industries Inc."
click at [1145, 240] on span "ABI Industries Inc." at bounding box center [1307, 240] width 477 height 15
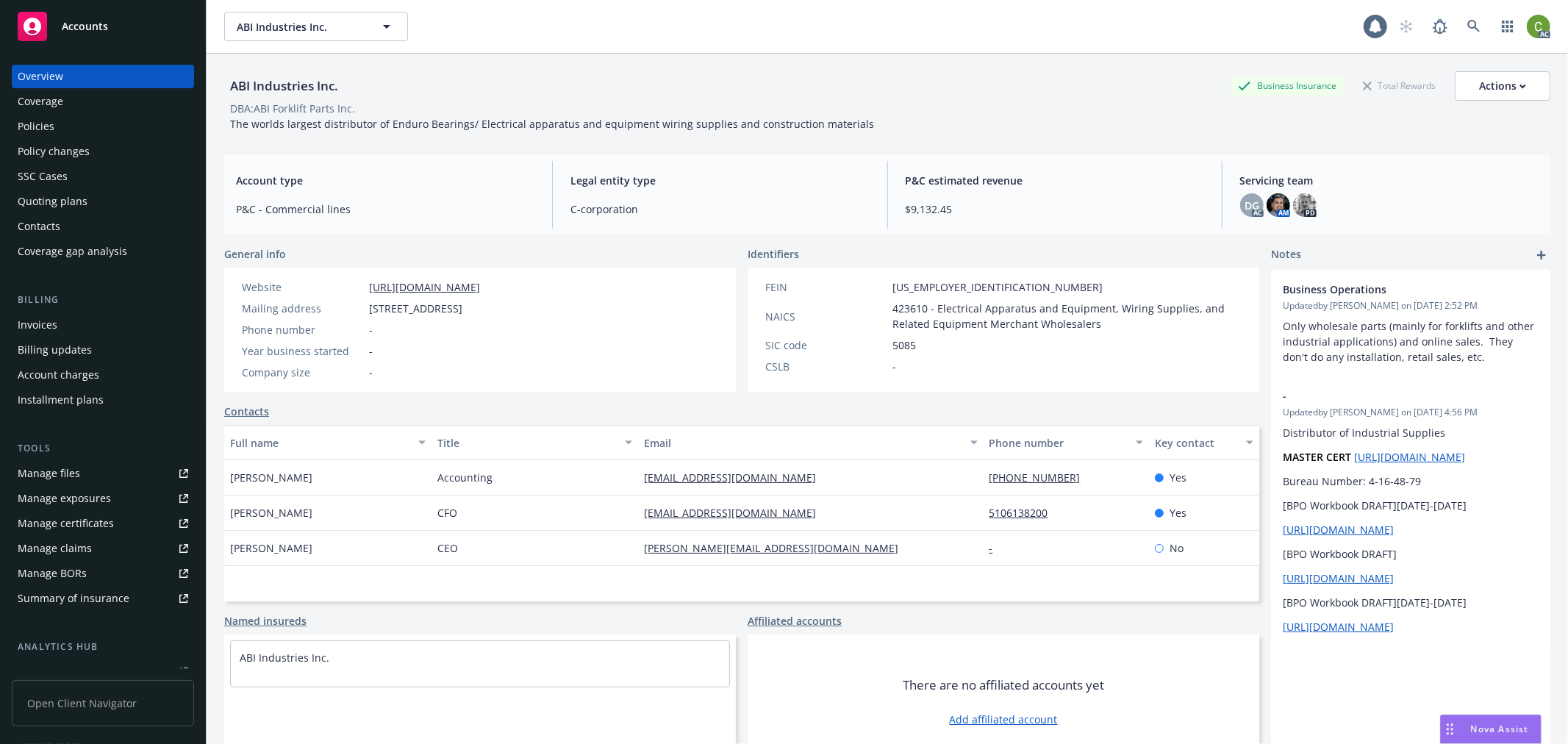
click at [68, 325] on div "Invoices" at bounding box center [103, 325] width 171 height 24
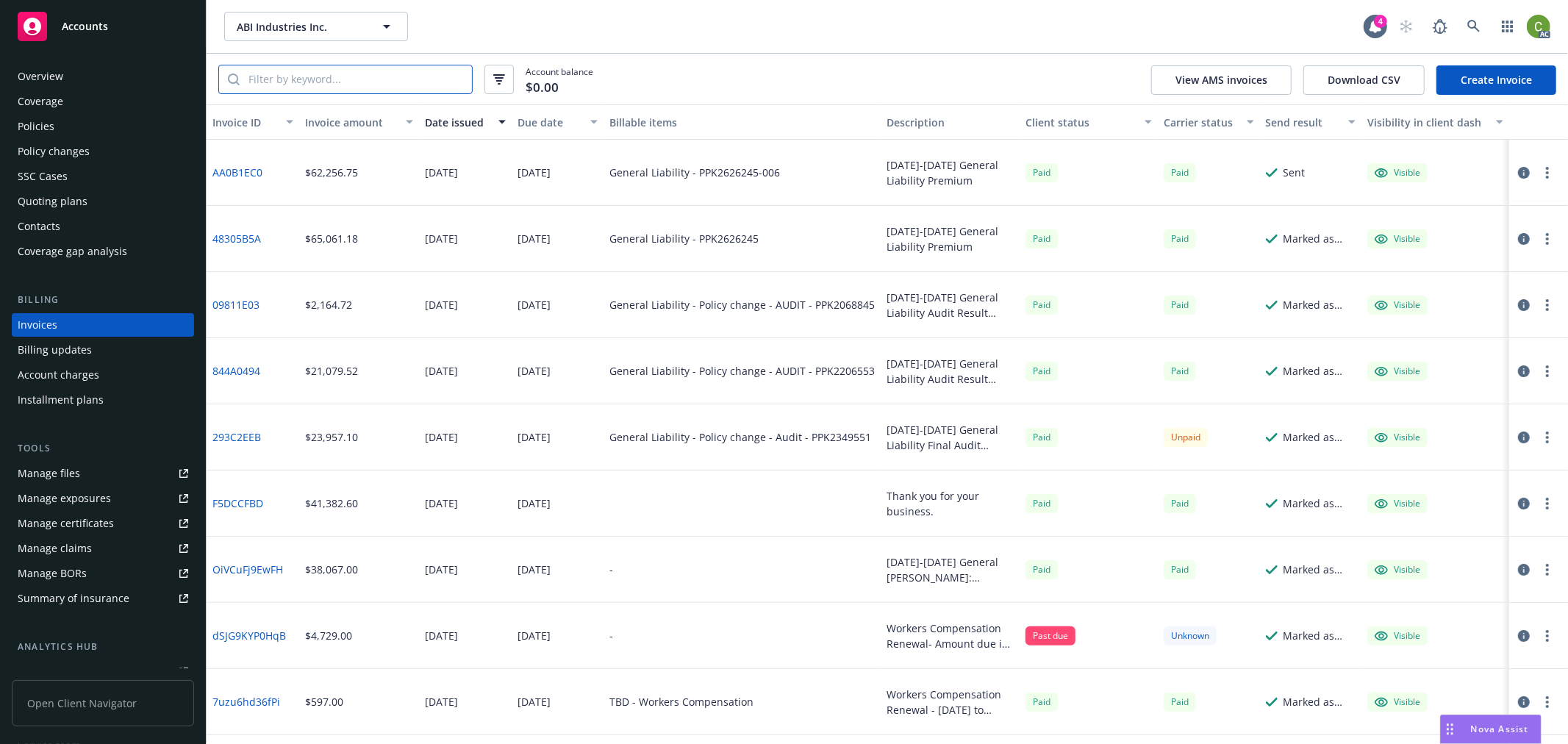
click at [324, 82] on input "search" at bounding box center [356, 79] width 232 height 28
paste input "AA0B1EC0"
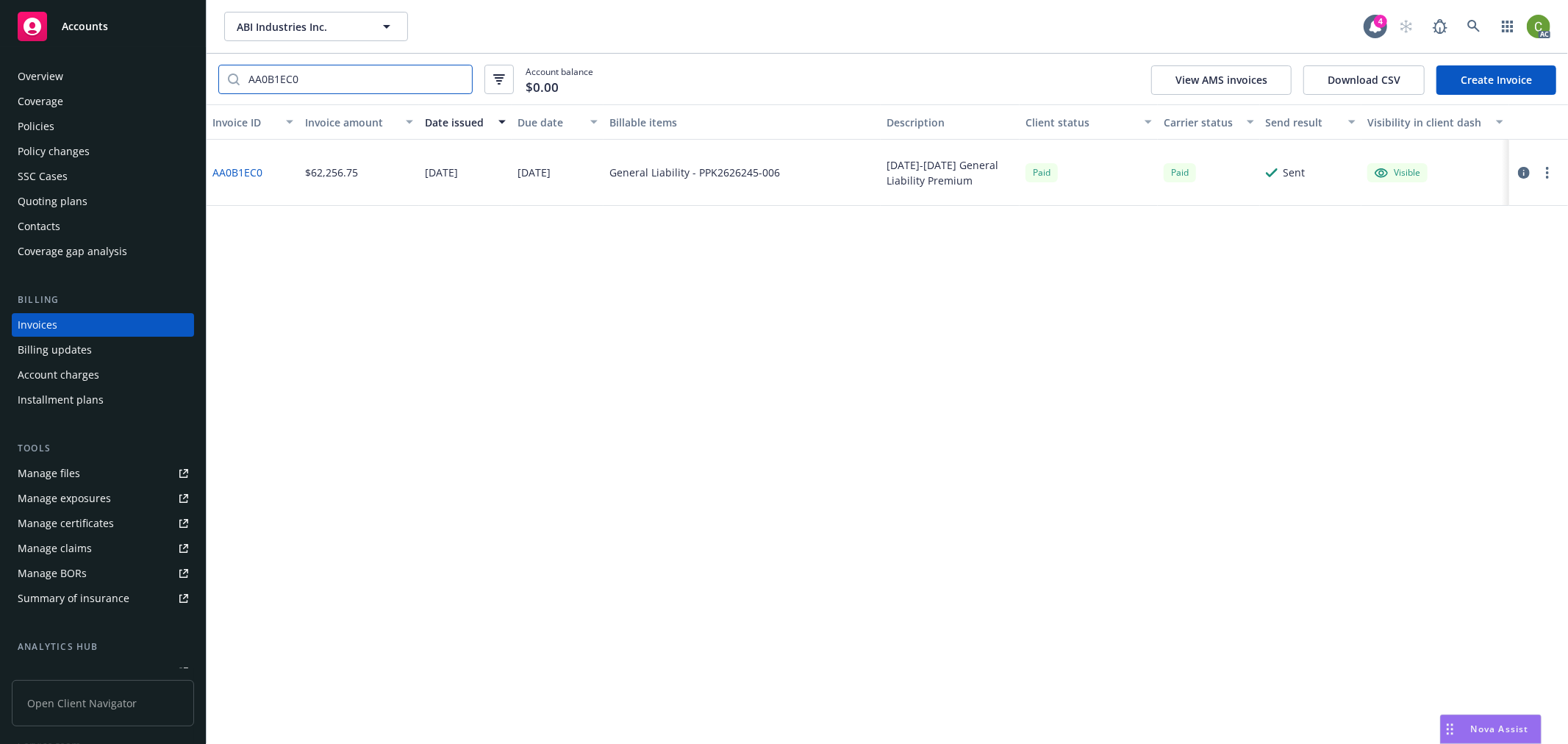
type input "AA0B1EC0"
click at [235, 167] on link "AA0B1EC0" at bounding box center [237, 172] width 50 height 15
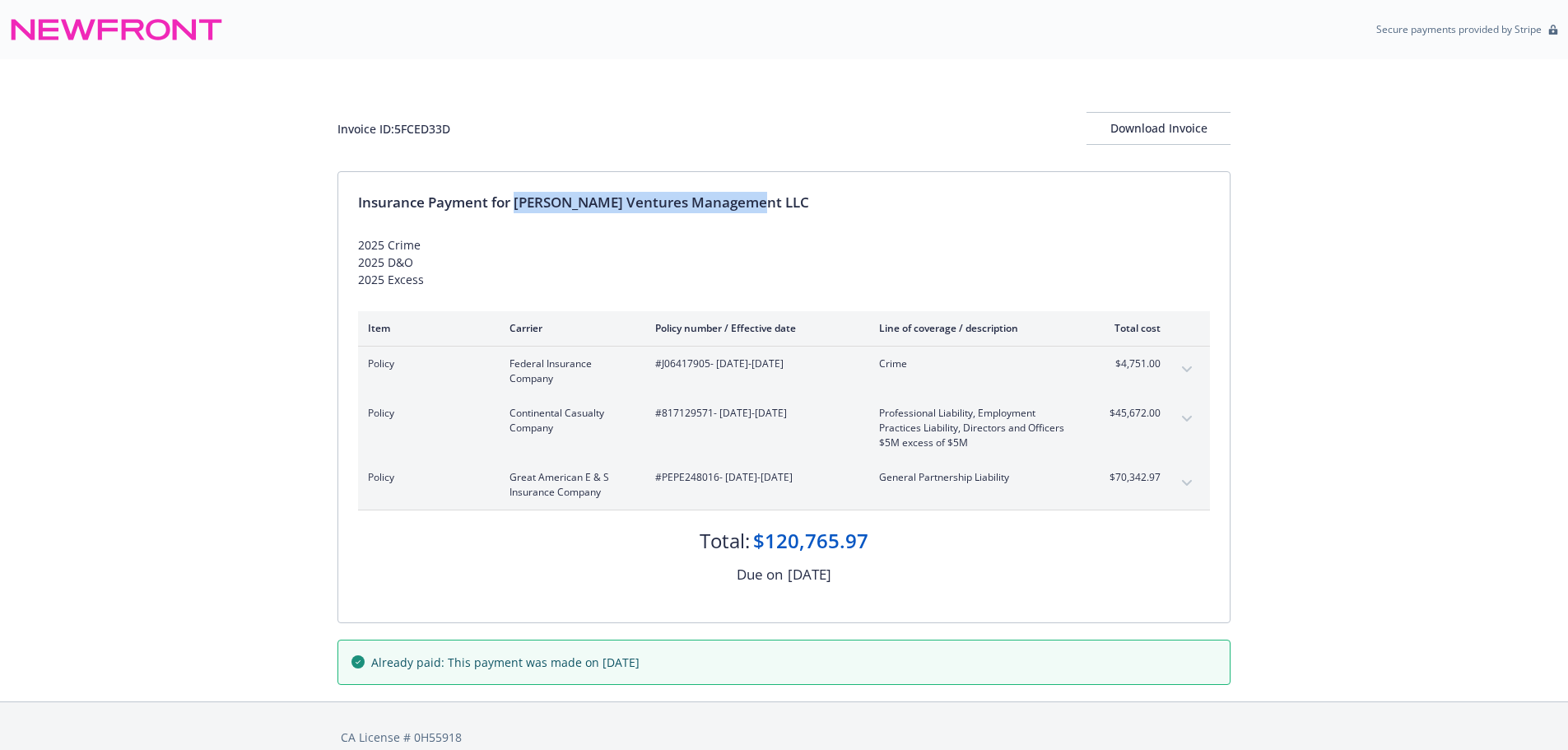
drag, startPoint x: 820, startPoint y: 203, endPoint x: 1048, endPoint y: 192, distance: 228.3
click at [1048, 192] on div "Insurance Payment for Buckley Ventures Management LLC" at bounding box center [784, 203] width 853 height 21
drag, startPoint x: 662, startPoint y: 480, endPoint x: 717, endPoint y: 488, distance: 55.6
click at [717, 488] on div "#PEPE248016 - 06/11/2025-05/11/2026" at bounding box center [754, 484] width 198 height 29
copy span "PEPE248016"
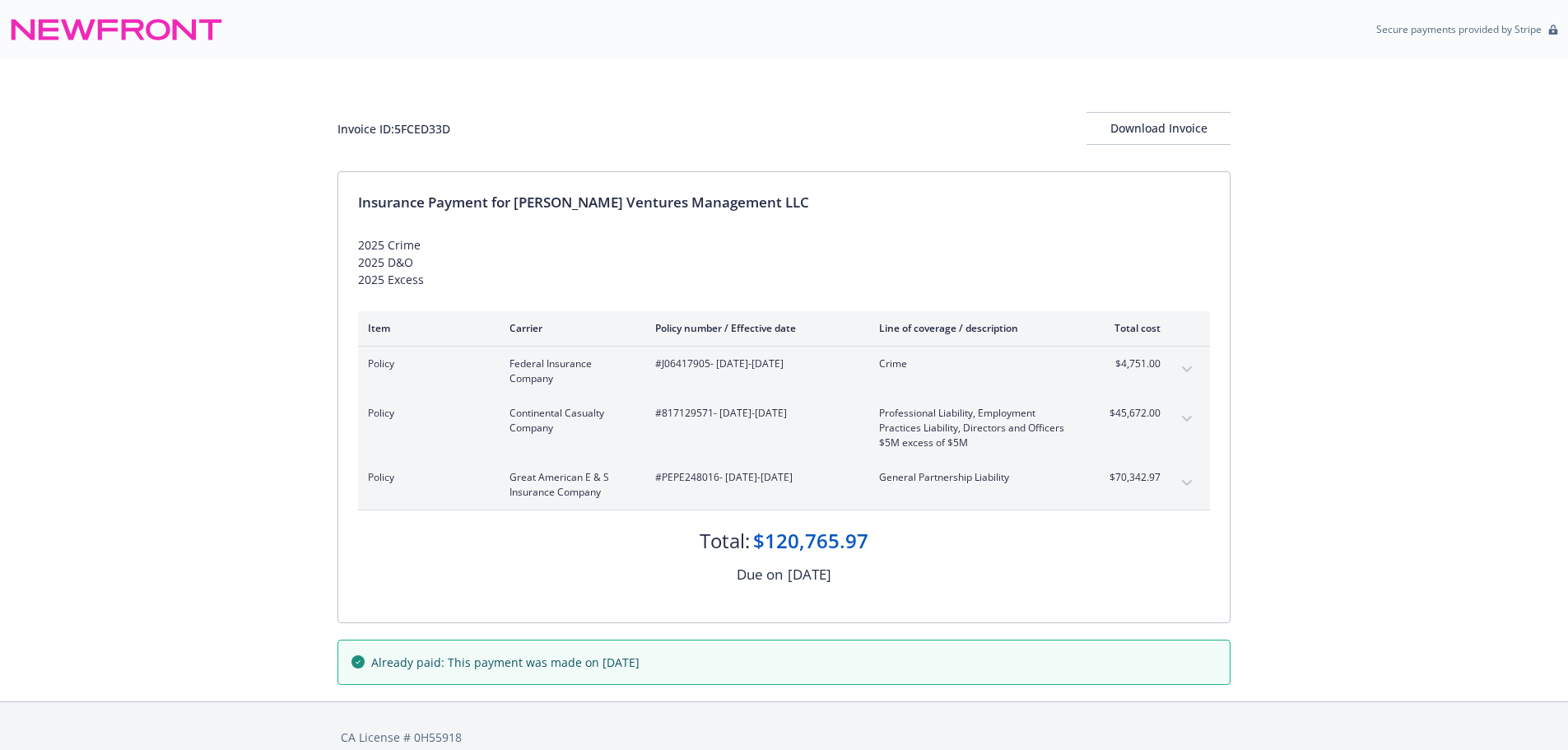
click at [434, 125] on div "Invoice ID: 5FCED33D" at bounding box center [393, 128] width 113 height 17
copy div "5FCED33D"
drag, startPoint x: 1184, startPoint y: 487, endPoint x: 1176, endPoint y: 501, distance: 16.1
click at [1184, 485] on button "expand content" at bounding box center [1187, 483] width 27 height 27
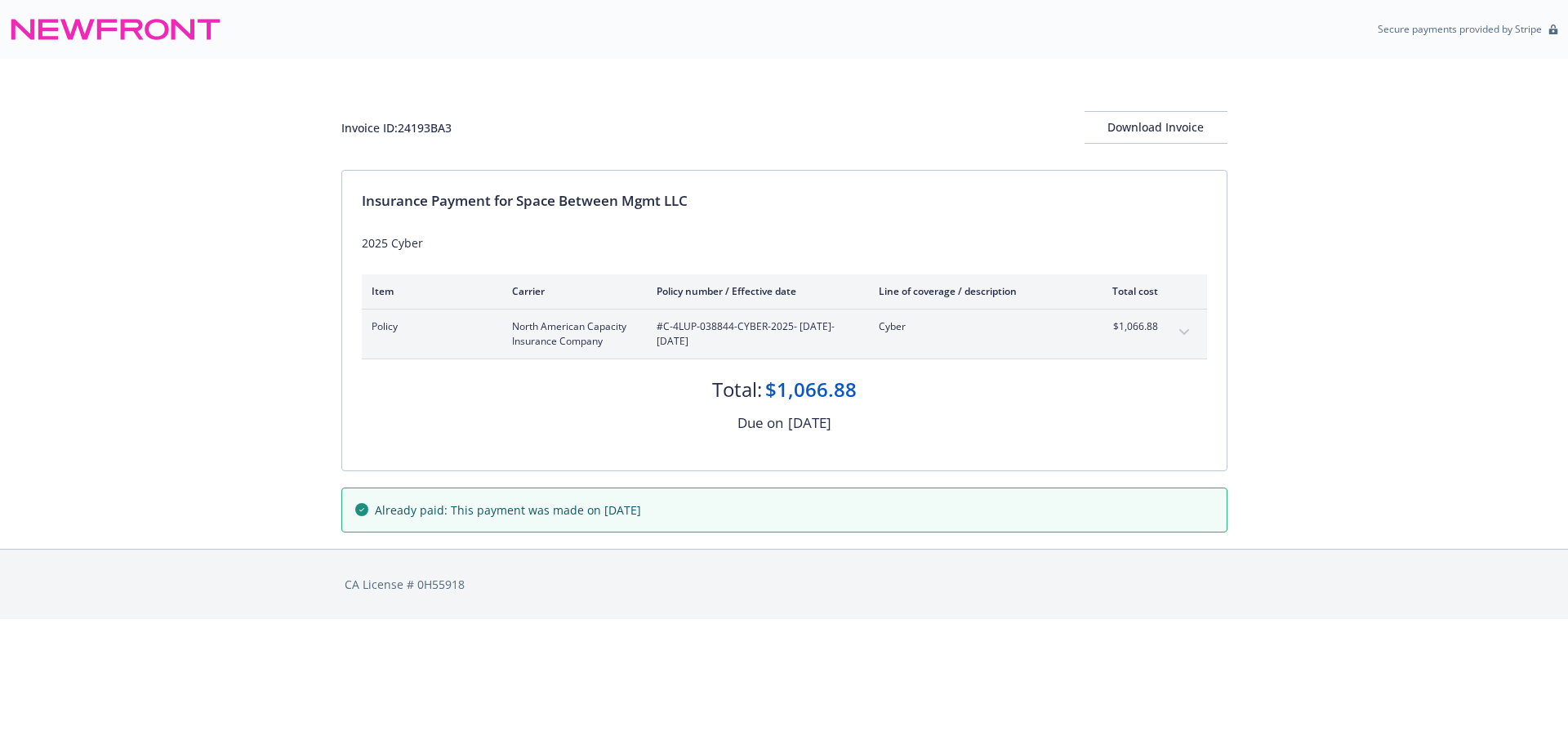
click at [1180, 328] on button "expand content" at bounding box center [1185, 333] width 26 height 26
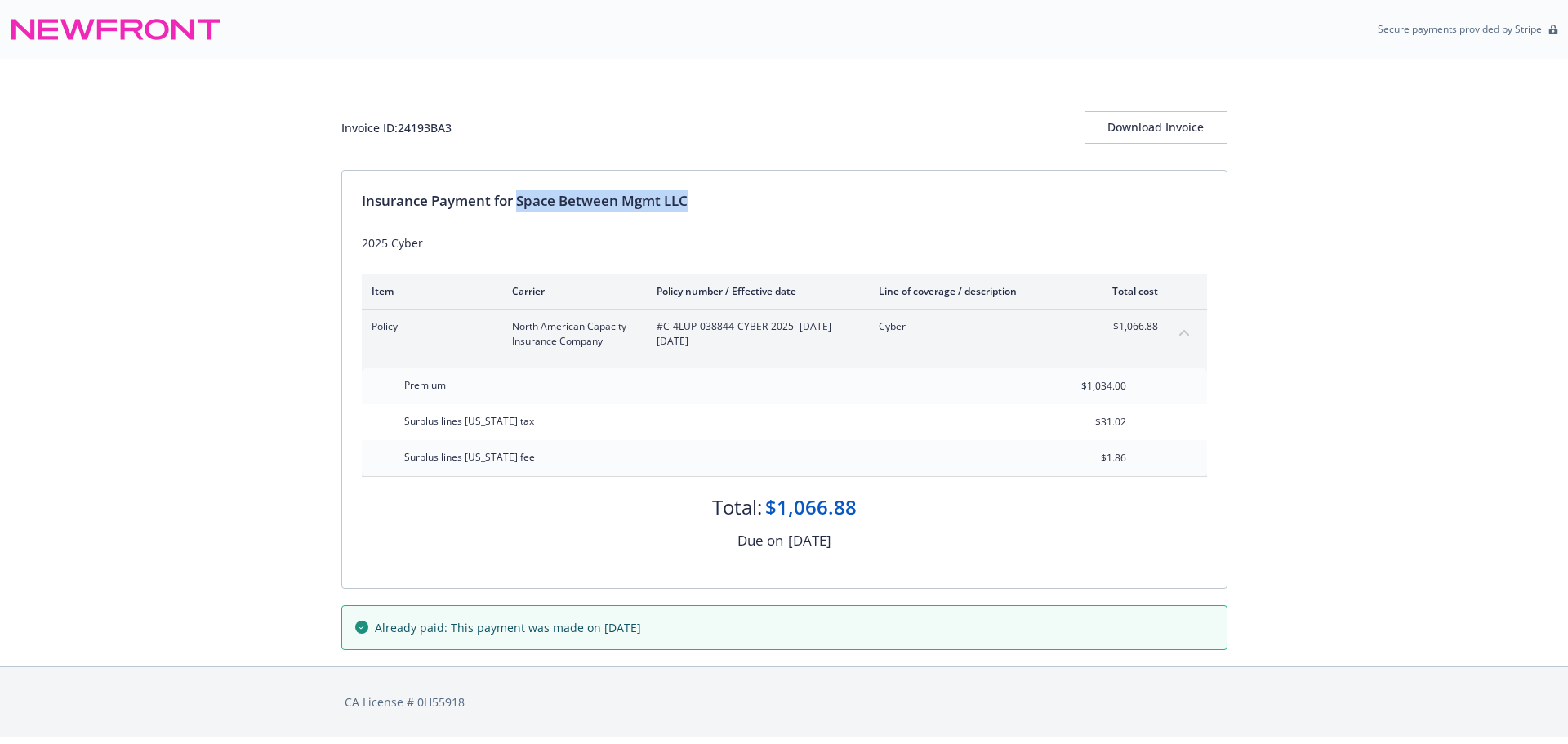
drag, startPoint x: 521, startPoint y: 200, endPoint x: 947, endPoint y: 195, distance: 426.0
click at [947, 195] on div "Insurance Payment for Space Between Mgmt LLC" at bounding box center [785, 201] width 846 height 21
copy div "Space Between Mgmt LLC"
drag, startPoint x: 663, startPoint y: 328, endPoint x: 791, endPoint y: 332, distance: 128.1
click at [791, 332] on span "#C-4LUP-038844-CYBER-2025 - 04/14/2025-04/14/2026" at bounding box center [755, 334] width 196 height 29
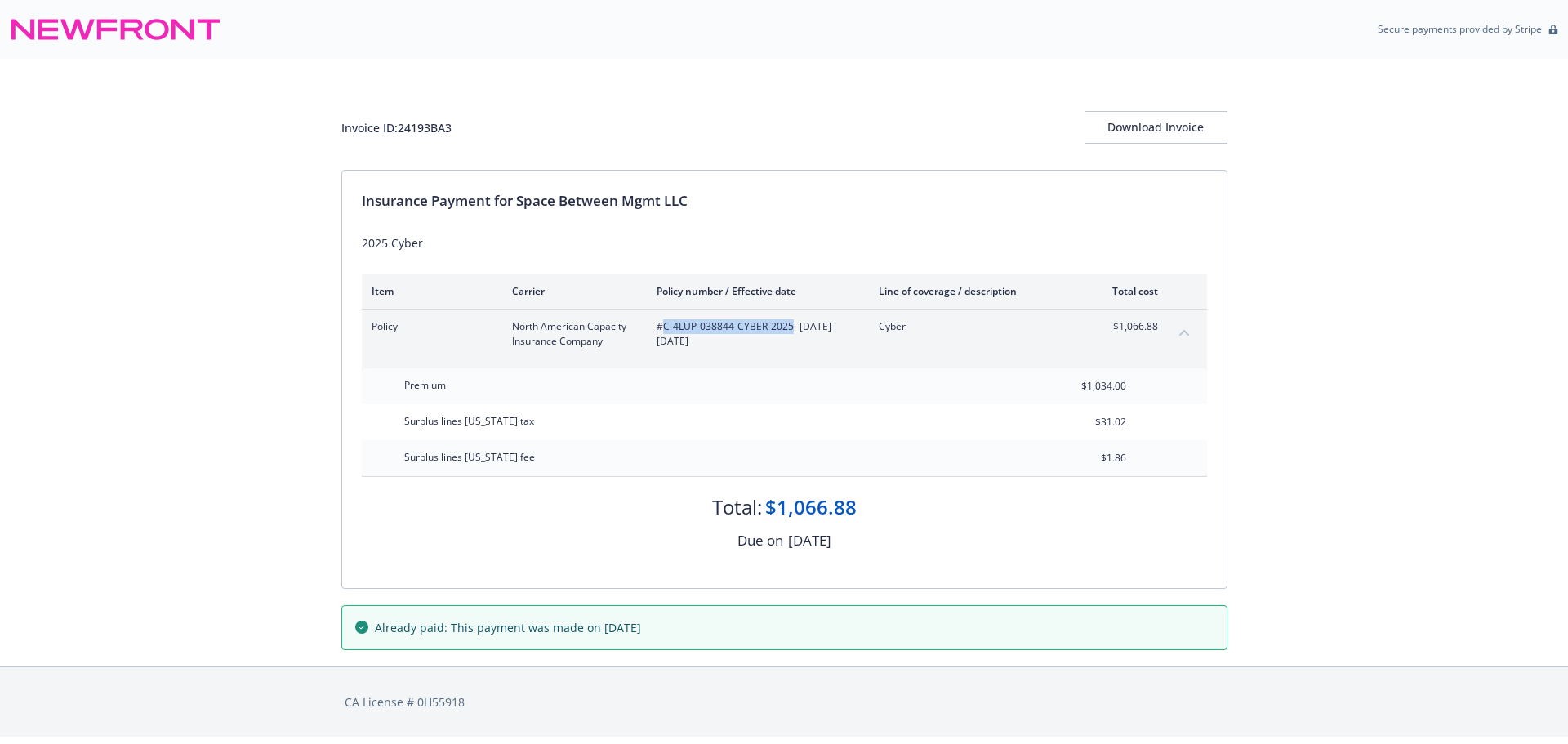
copy span "C-4LUP-038844-CYBER-2025"
click at [439, 124] on div "Invoice ID: 24193BA3" at bounding box center [396, 127] width 110 height 17
copy div "24193BA3"
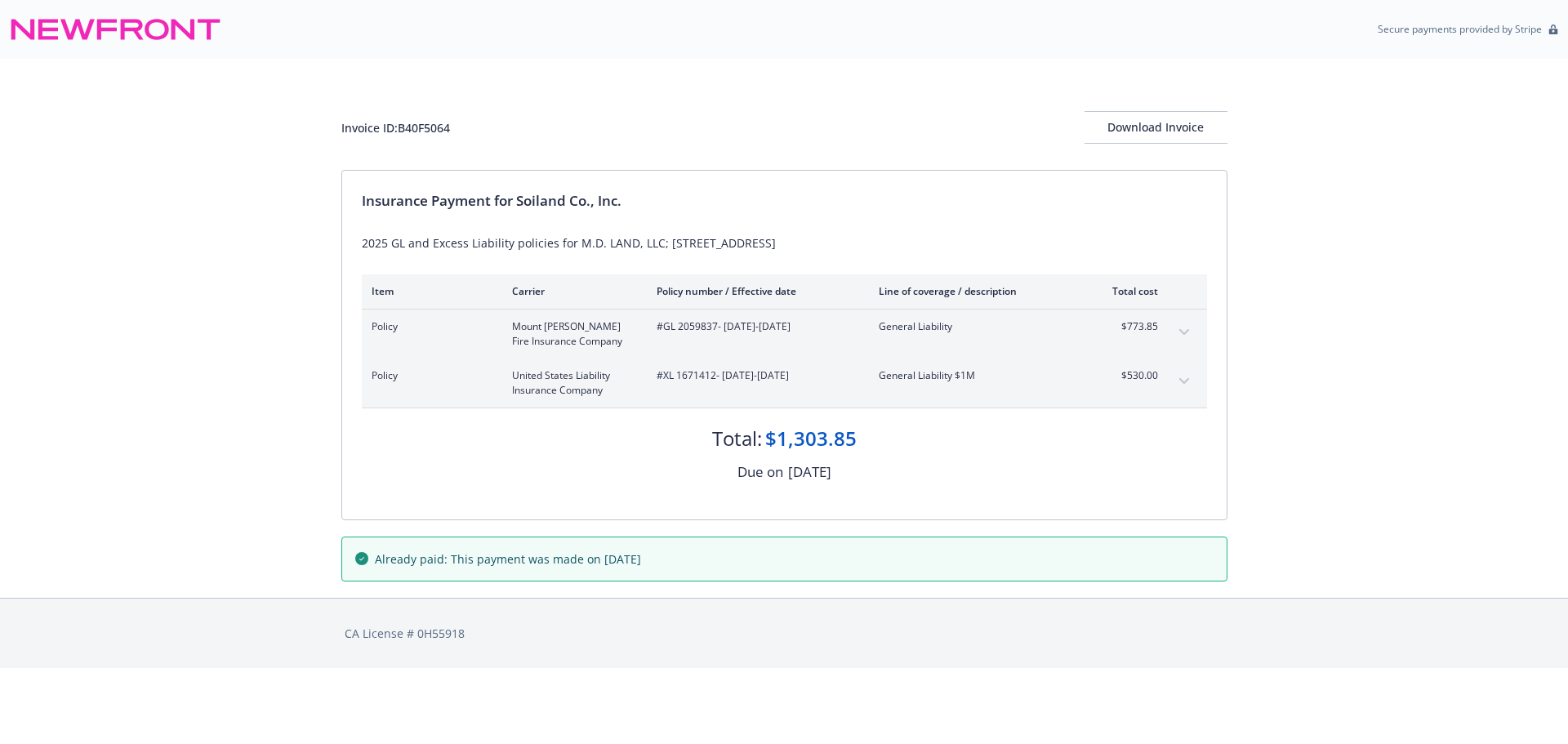
click at [1186, 328] on button "expand content" at bounding box center [1185, 333] width 26 height 26
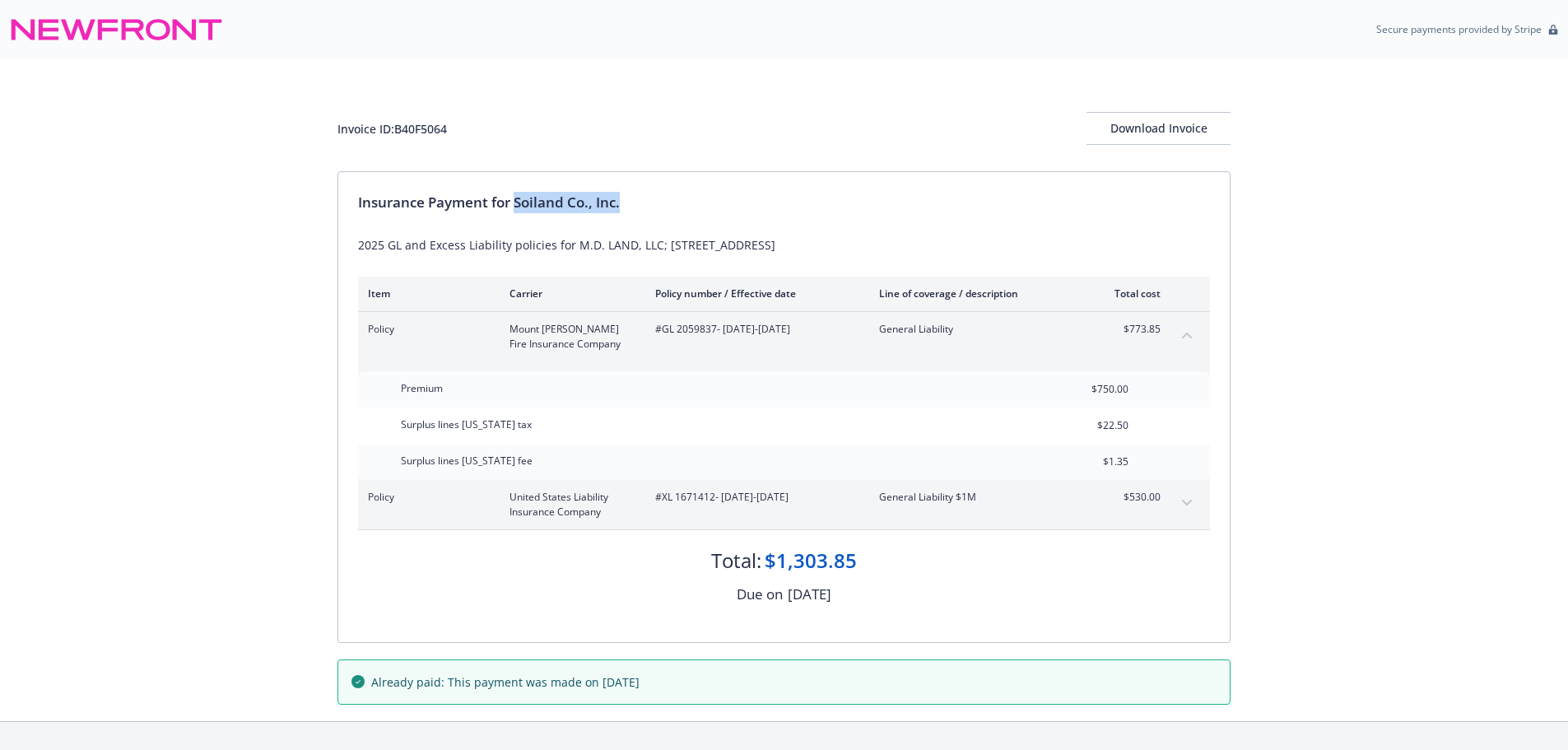
drag, startPoint x: 519, startPoint y: 204, endPoint x: 731, endPoint y: 205, distance: 212.0
click at [731, 205] on div "Insurance Payment for Soiland Co., Inc." at bounding box center [784, 203] width 853 height 21
copy div "Soiland Co., Inc."
click at [426, 120] on div "Invoice ID: B40F5064" at bounding box center [392, 128] width 109 height 17
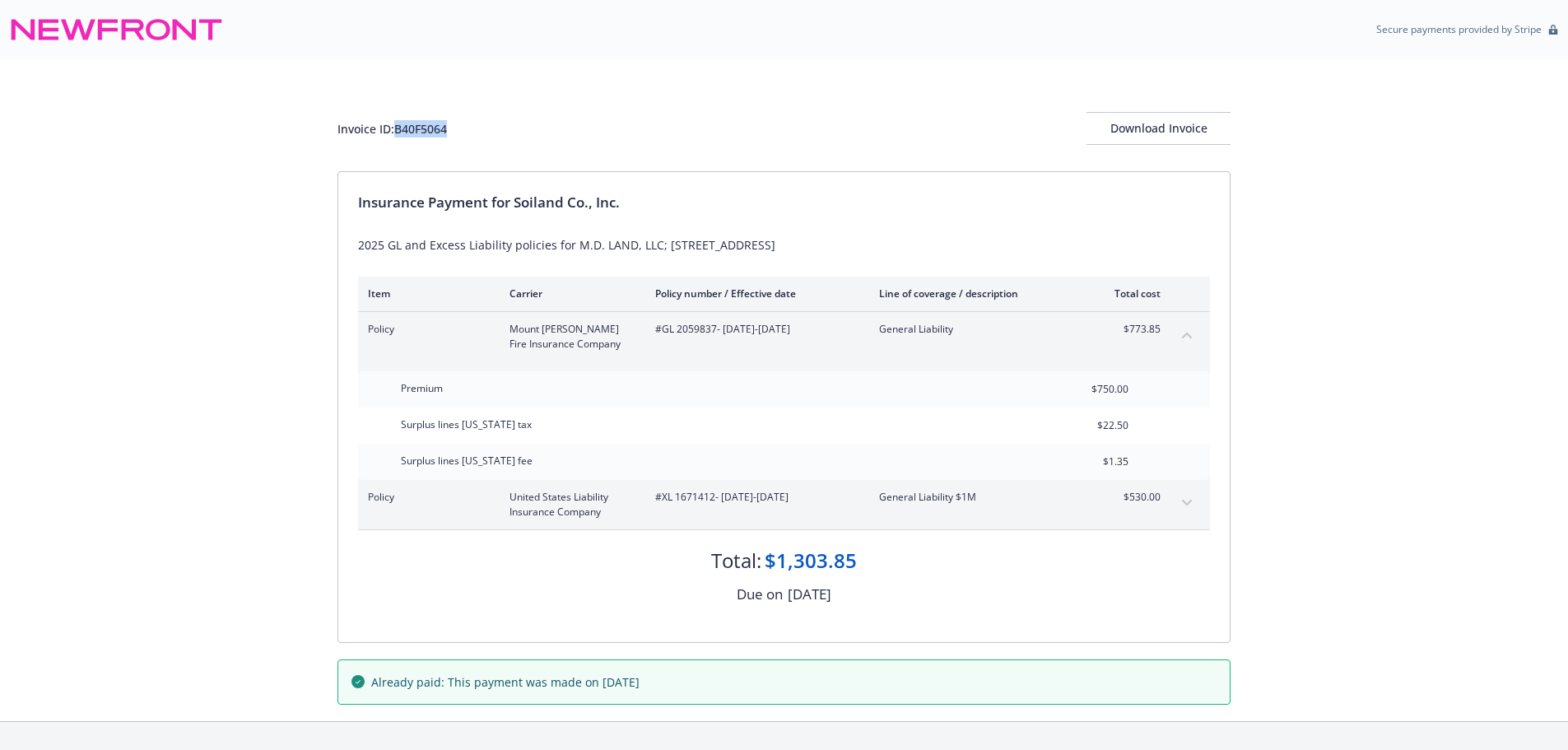
copy div "B40F5064"
drag, startPoint x: 666, startPoint y: 335, endPoint x: 715, endPoint y: 341, distance: 49.4
click at [715, 341] on div "#GL 2059837 - 06/19/2025-06/19/2026" at bounding box center [754, 336] width 198 height 29
copy span "GL 2059837"
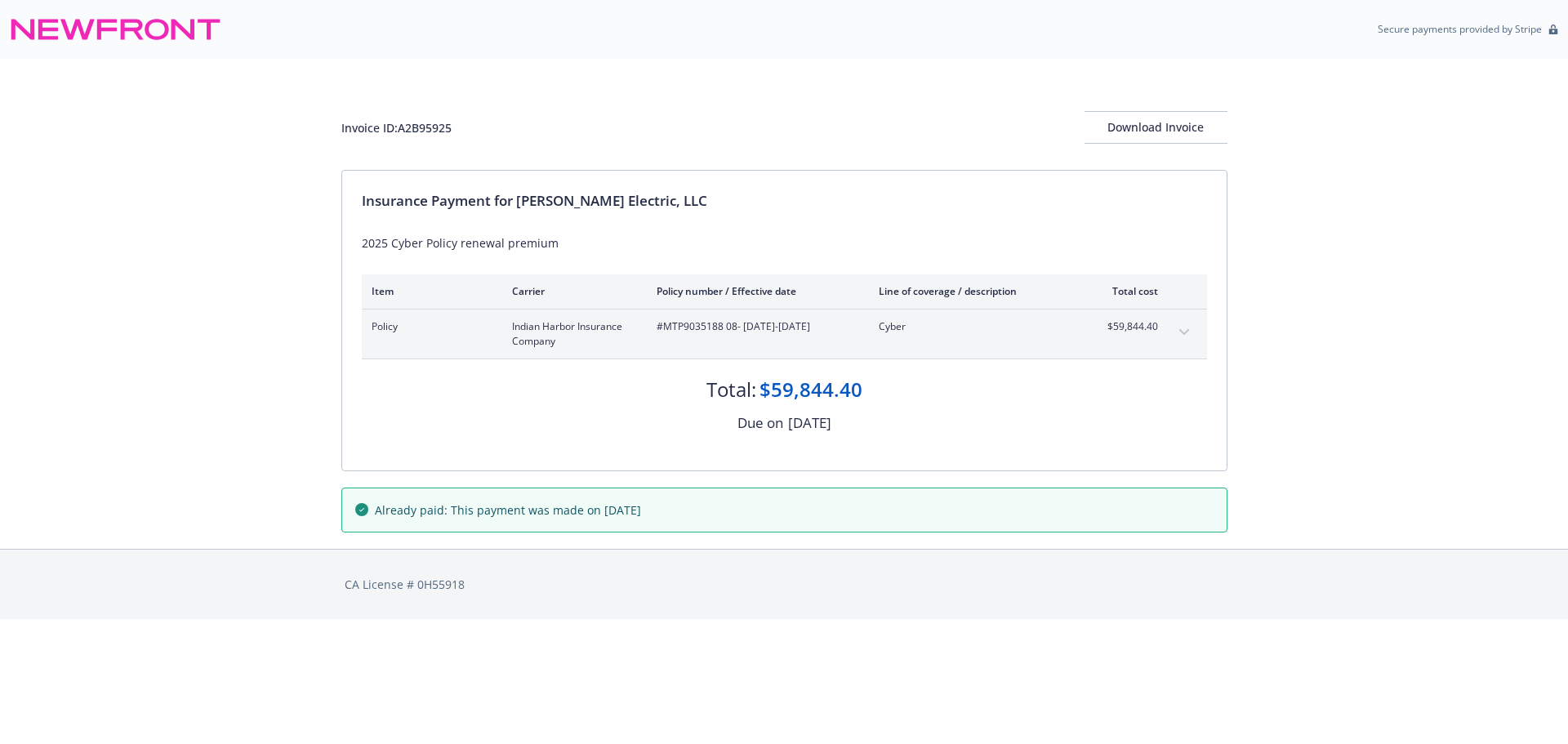
click at [1190, 334] on button "expand content" at bounding box center [1185, 333] width 26 height 26
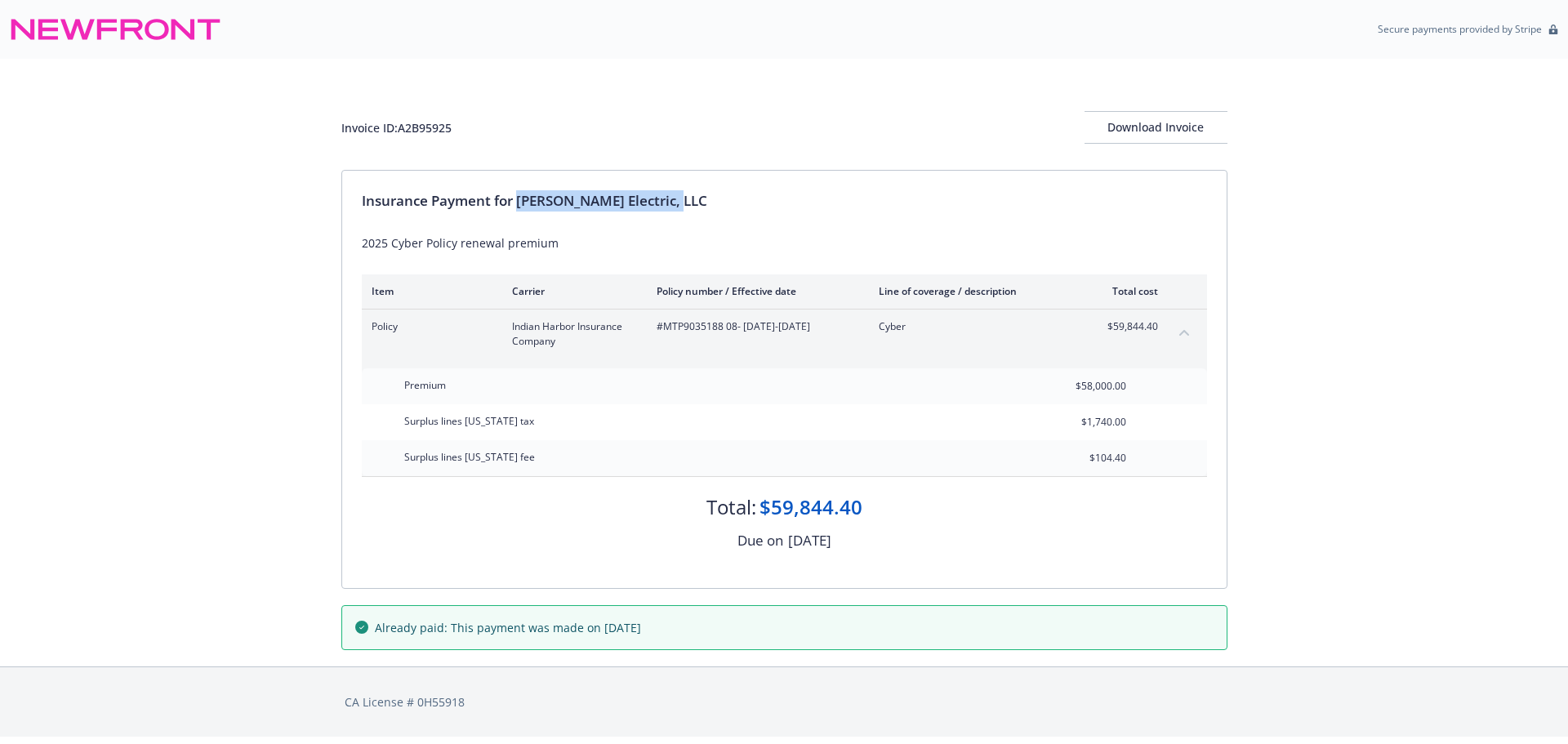
drag, startPoint x: 521, startPoint y: 202, endPoint x: 911, endPoint y: 199, distance: 390.0
click at [911, 199] on div "Insurance Payment for [PERSON_NAME] Electric, LLC" at bounding box center [785, 201] width 846 height 21
copy div "[PERSON_NAME] Electric, LLC"
drag, startPoint x: 664, startPoint y: 333, endPoint x: 734, endPoint y: 337, distance: 70.1
click at [734, 337] on div "#MTP9035188 08 - [DATE]-[DATE]" at bounding box center [755, 334] width 196 height 29
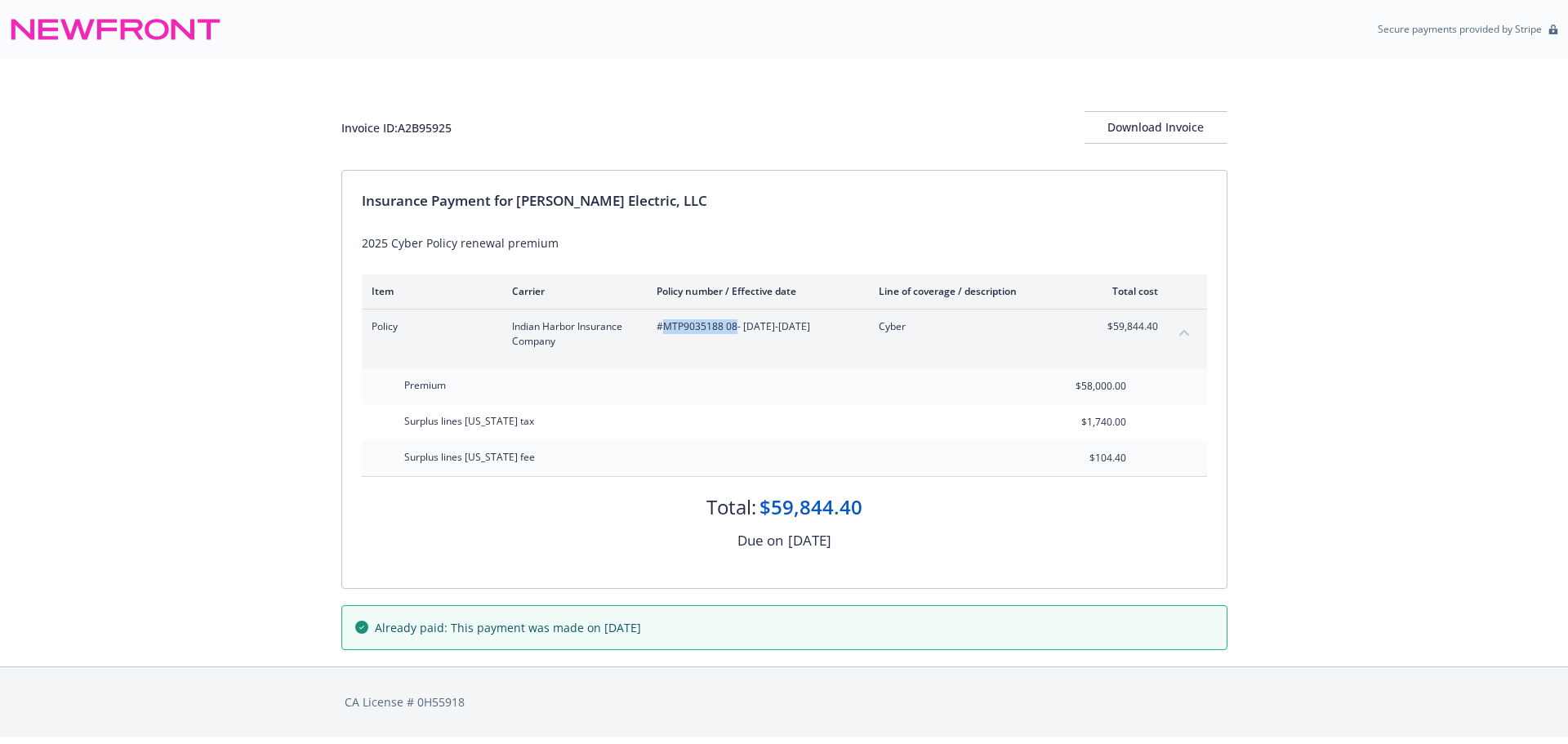
copy span "MTP9035188 08"
click at [426, 126] on div "Invoice ID: A2B95925" at bounding box center [396, 127] width 110 height 17
drag, startPoint x: 426, startPoint y: 126, endPoint x: 50, endPoint y: 269, distance: 402.3
click at [426, 125] on div "Invoice ID: A2B95925" at bounding box center [396, 127] width 110 height 17
copy div "A2B95925"
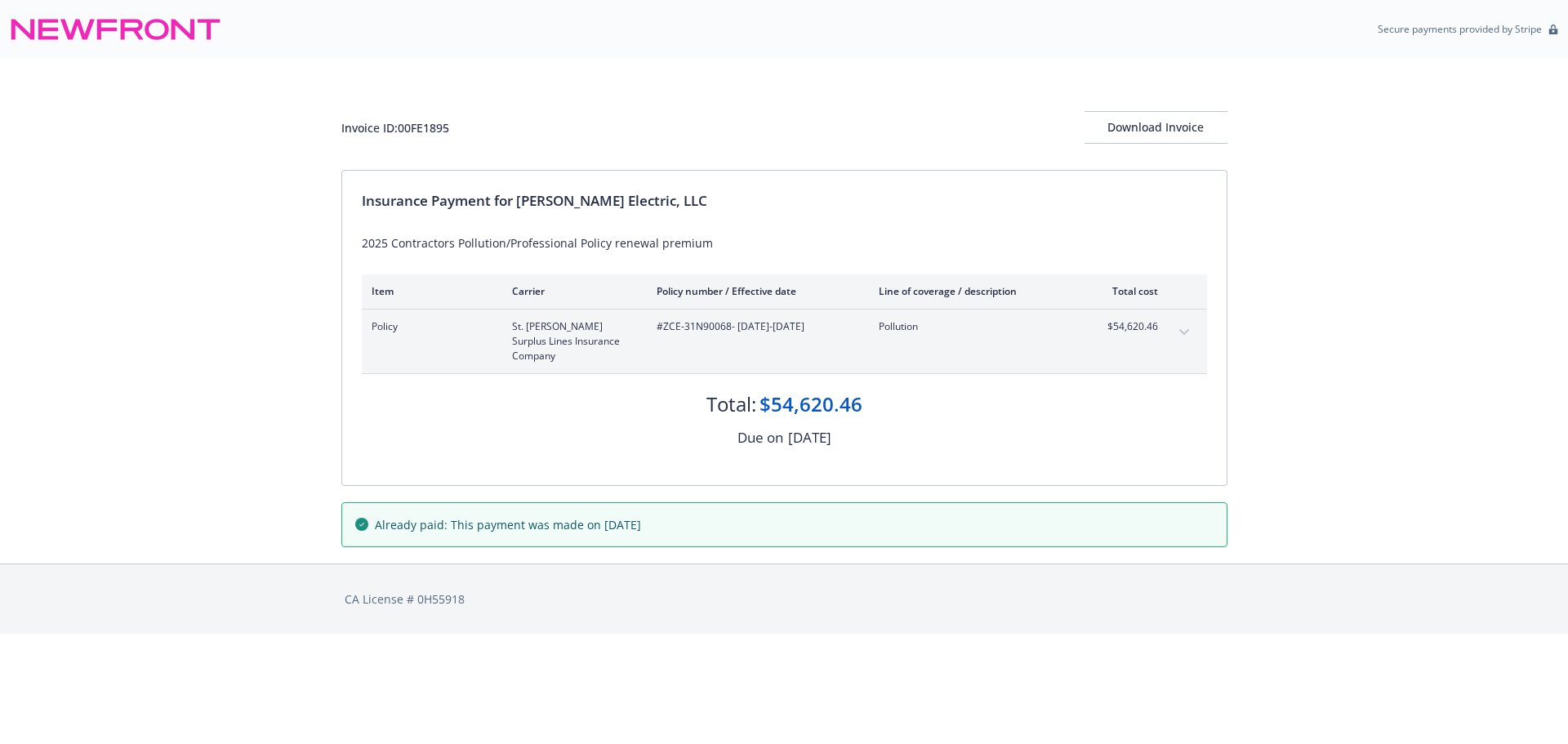
click at [1189, 333] on button "expand content" at bounding box center [1185, 333] width 26 height 26
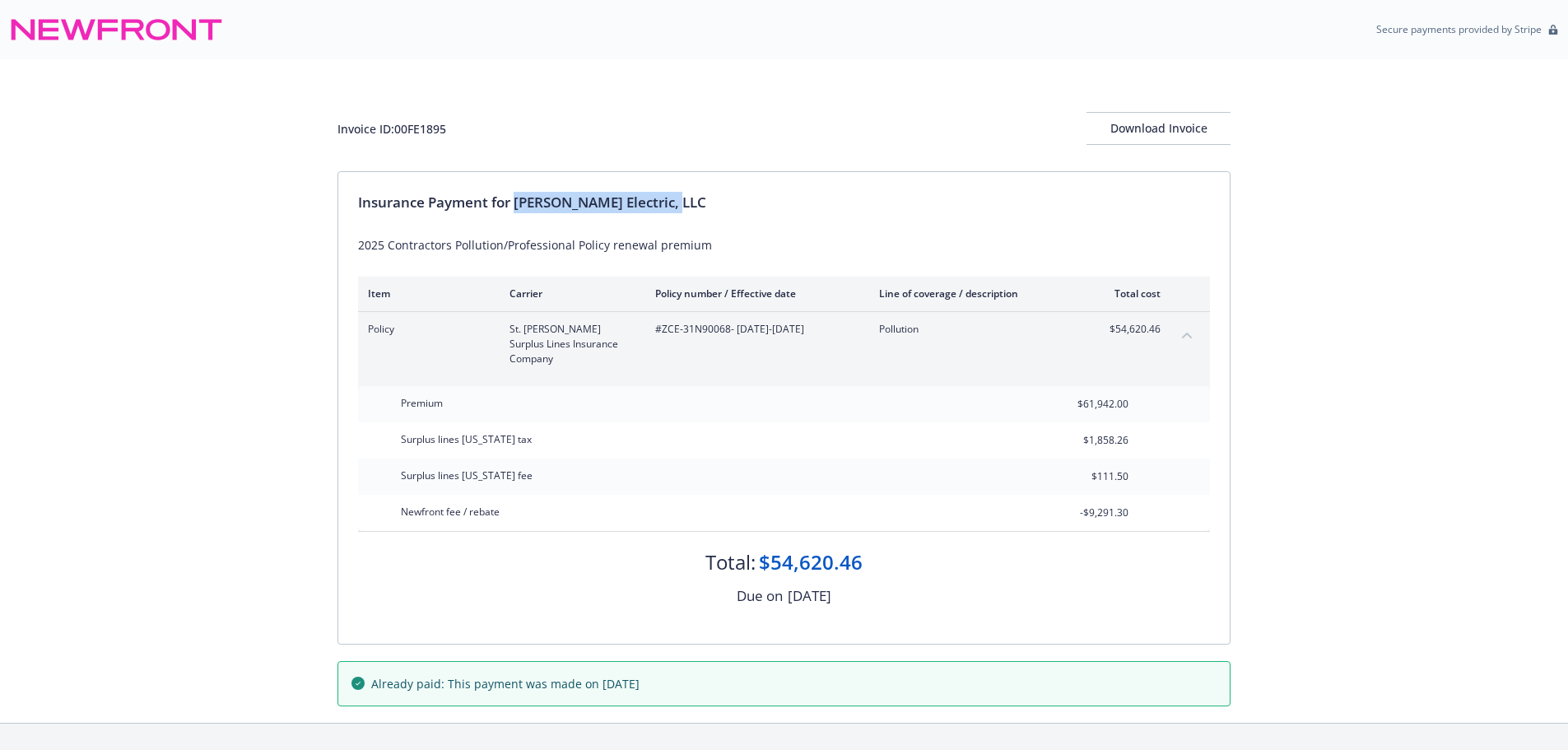
drag, startPoint x: 520, startPoint y: 202, endPoint x: 855, endPoint y: 201, distance: 335.0
click at [855, 201] on div "Insurance Payment for W. Bradley Electric, LLC" at bounding box center [784, 203] width 853 height 21
copy div "W. Bradley Electric, LLC"
drag, startPoint x: 659, startPoint y: 335, endPoint x: 728, endPoint y: 342, distance: 69.4
click at [728, 342] on div "#ZCE-31N90068 - 06/15/2025-06/15/2026" at bounding box center [754, 344] width 198 height 44
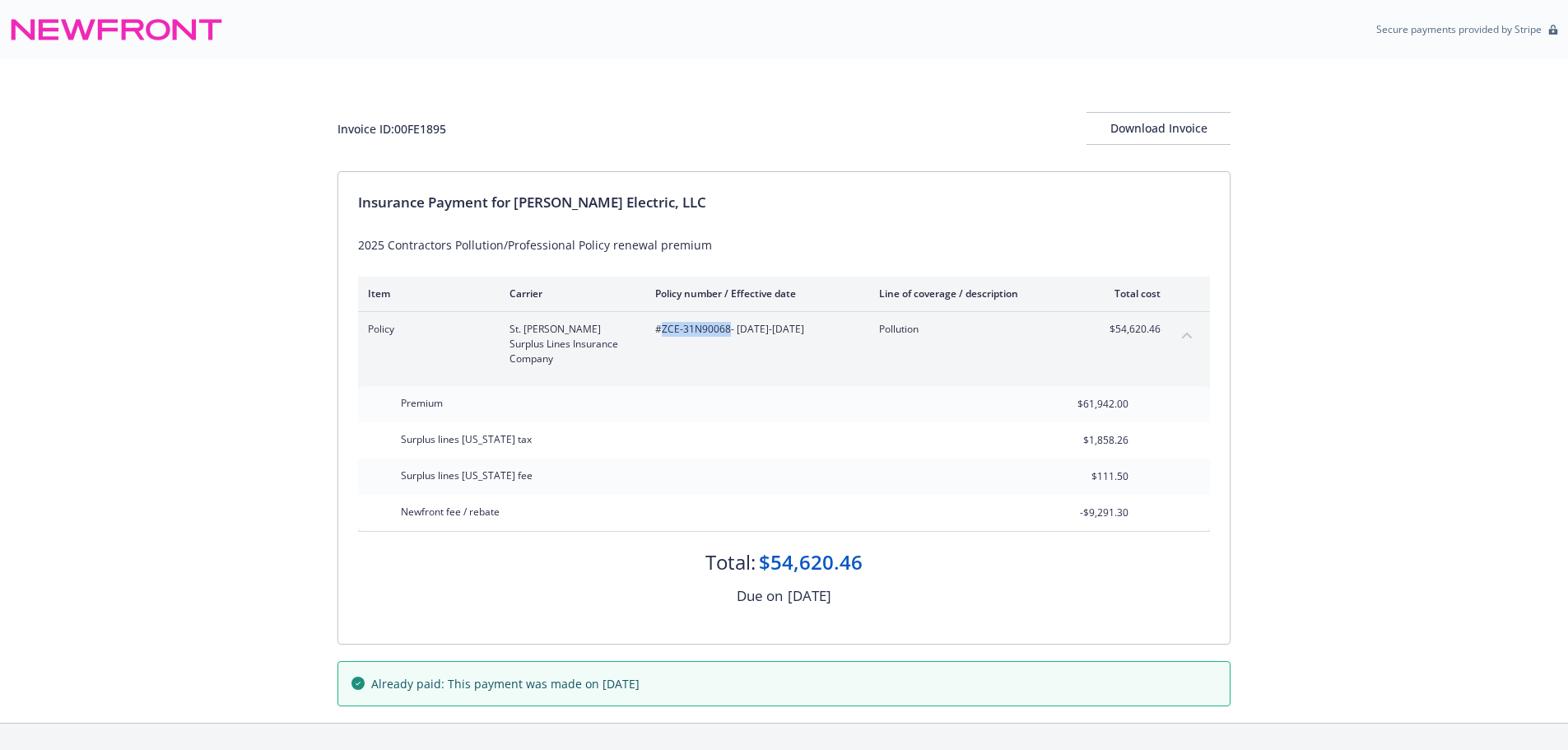
copy span "ZCE-31N90068"
click at [434, 122] on div "Invoice ID: 00FE1895" at bounding box center [392, 128] width 109 height 17
copy div "00FE1895"
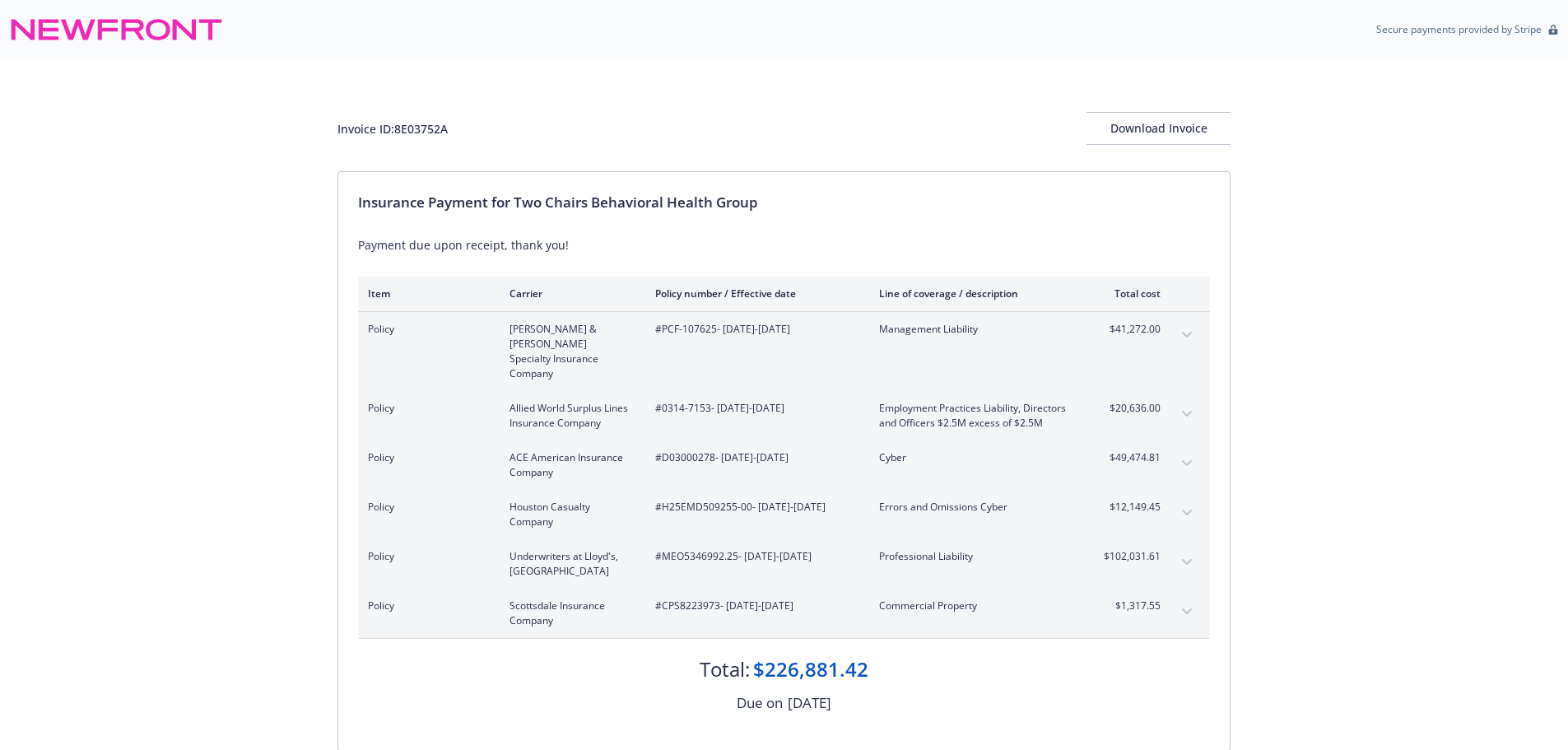
click at [1187, 328] on button "expand content" at bounding box center [1187, 335] width 27 height 27
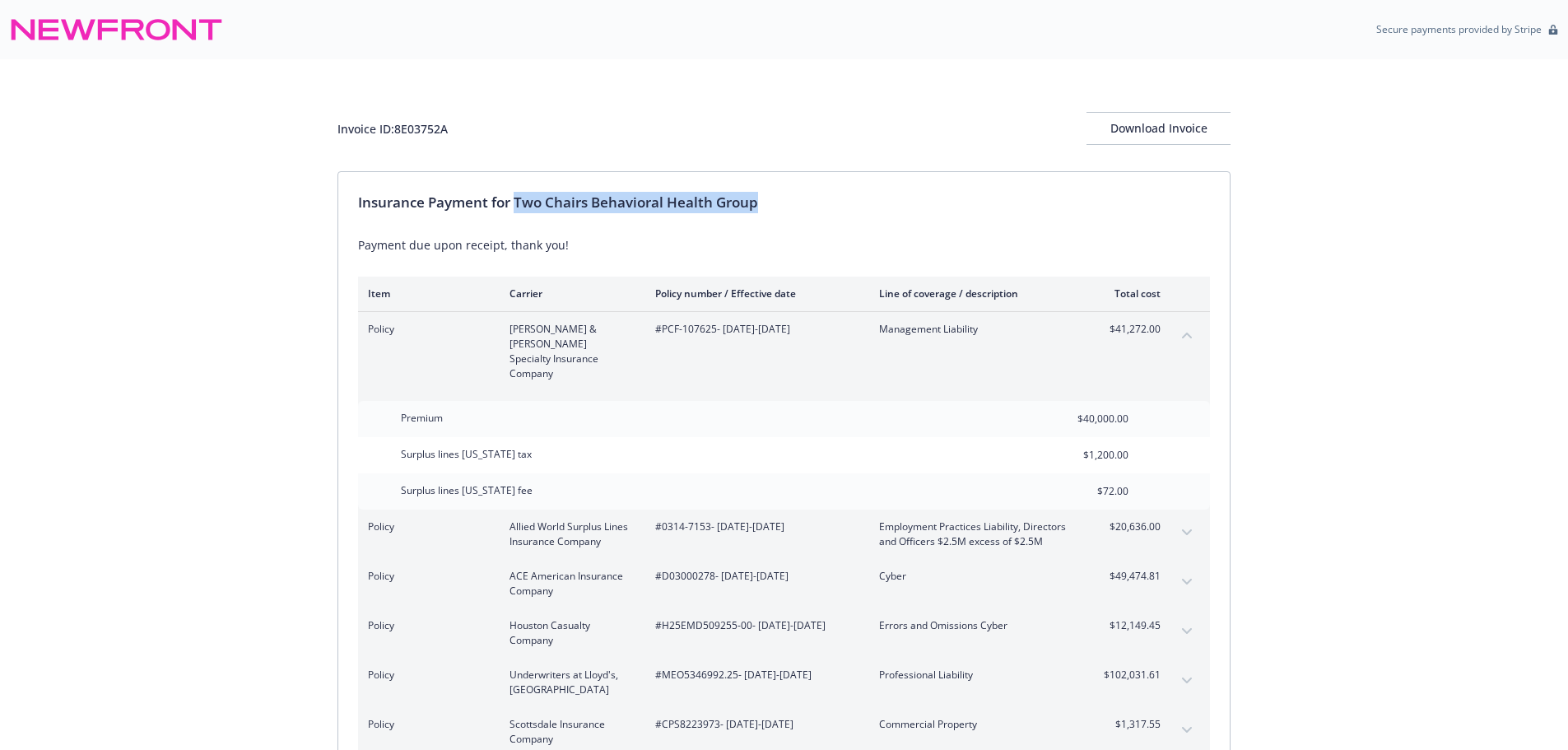
drag, startPoint x: 518, startPoint y: 196, endPoint x: 880, endPoint y: 198, distance: 362.0
click at [880, 198] on div "Insurance Payment for Two Chairs Behavioral Health Group" at bounding box center [784, 203] width 853 height 21
copy div "Two Chairs Behavioral Health Group"
click at [424, 125] on div "Invoice ID: 8E03752A" at bounding box center [392, 128] width 110 height 17
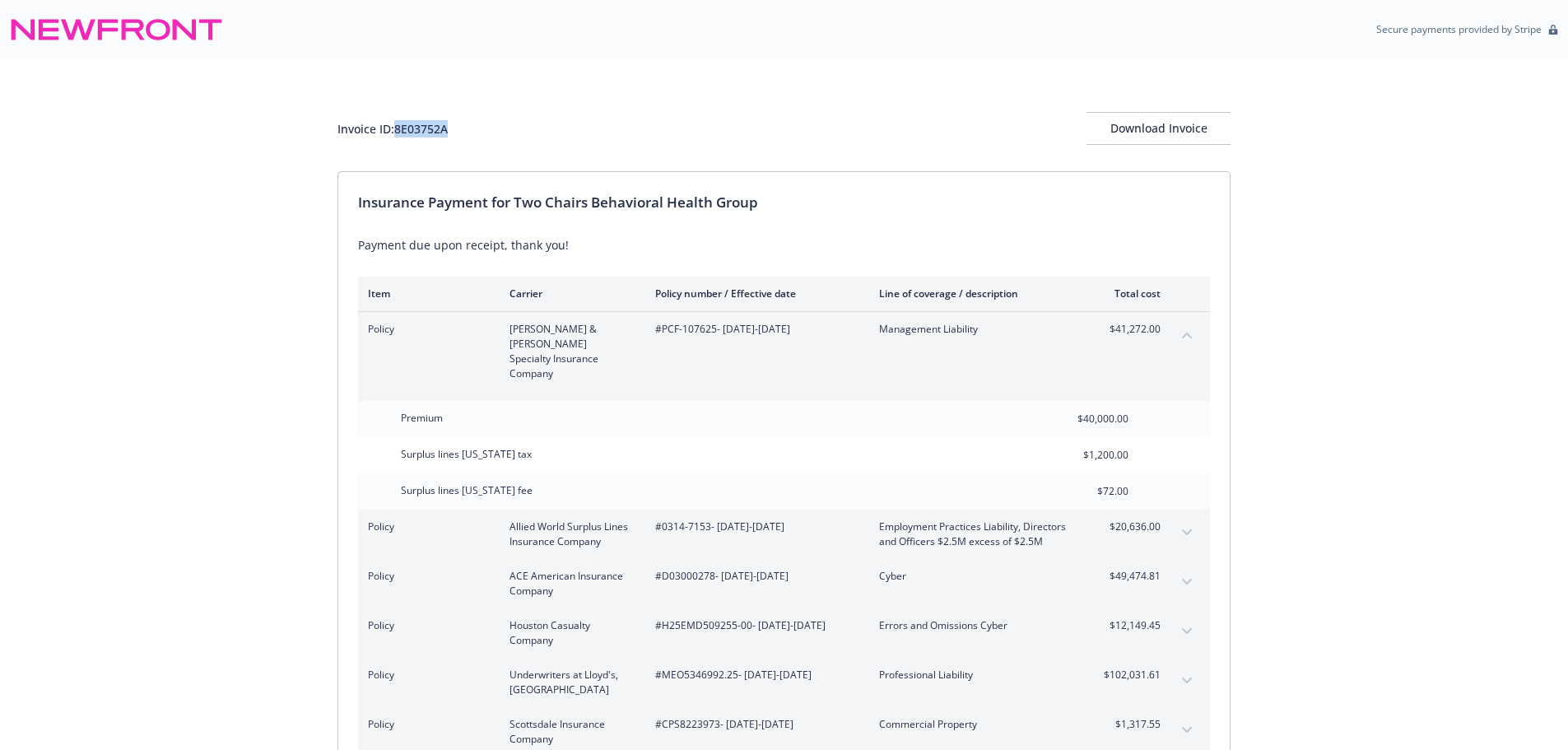
copy div "8E03752A"
drag, startPoint x: 663, startPoint y: 338, endPoint x: 715, endPoint y: 346, distance: 52.6
click at [715, 346] on div "#PCF-107625 - [DATE]-[DATE]" at bounding box center [754, 351] width 198 height 60
copy span "PCF-107625"
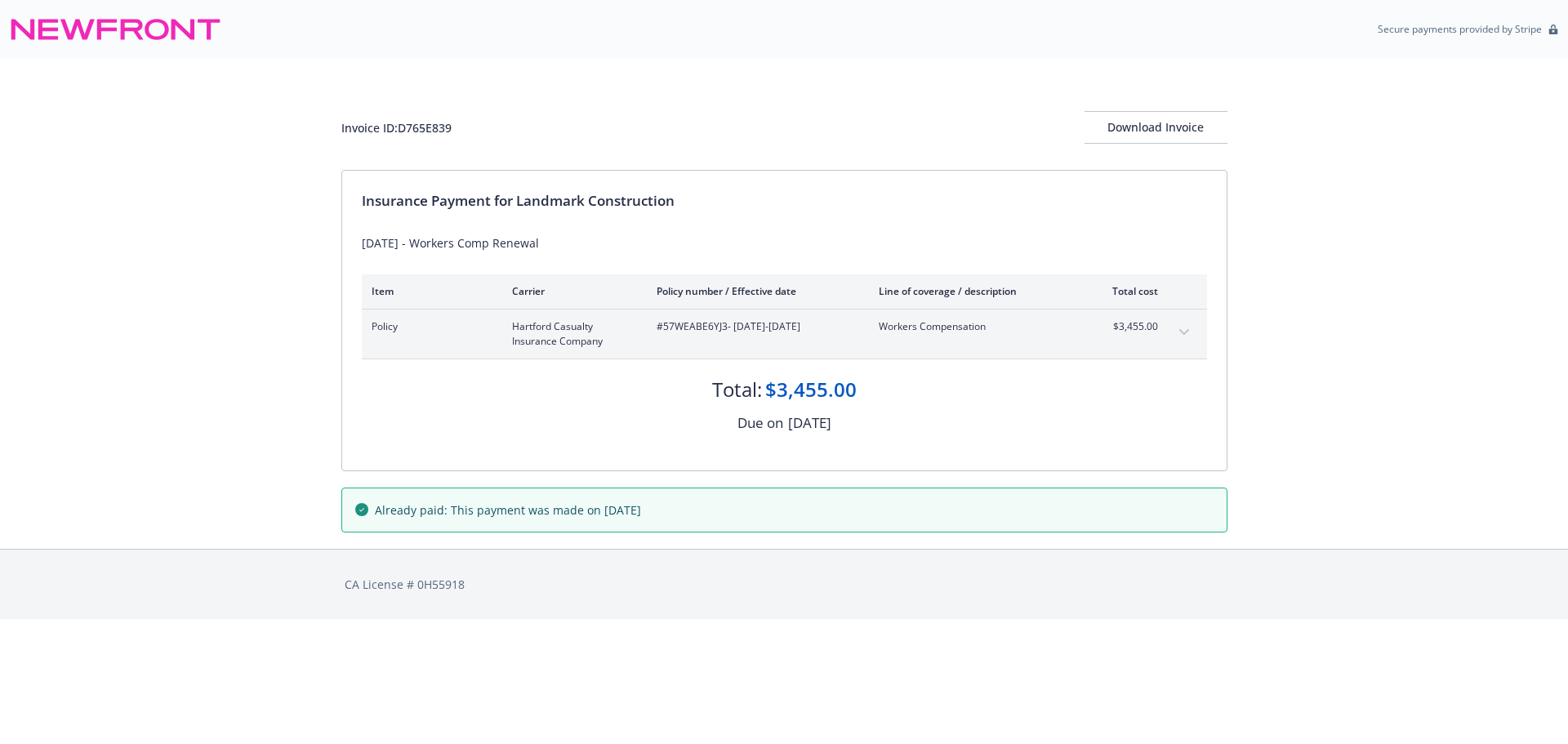
click at [1184, 333] on icon "expand content" at bounding box center [1183, 332] width 10 height 5
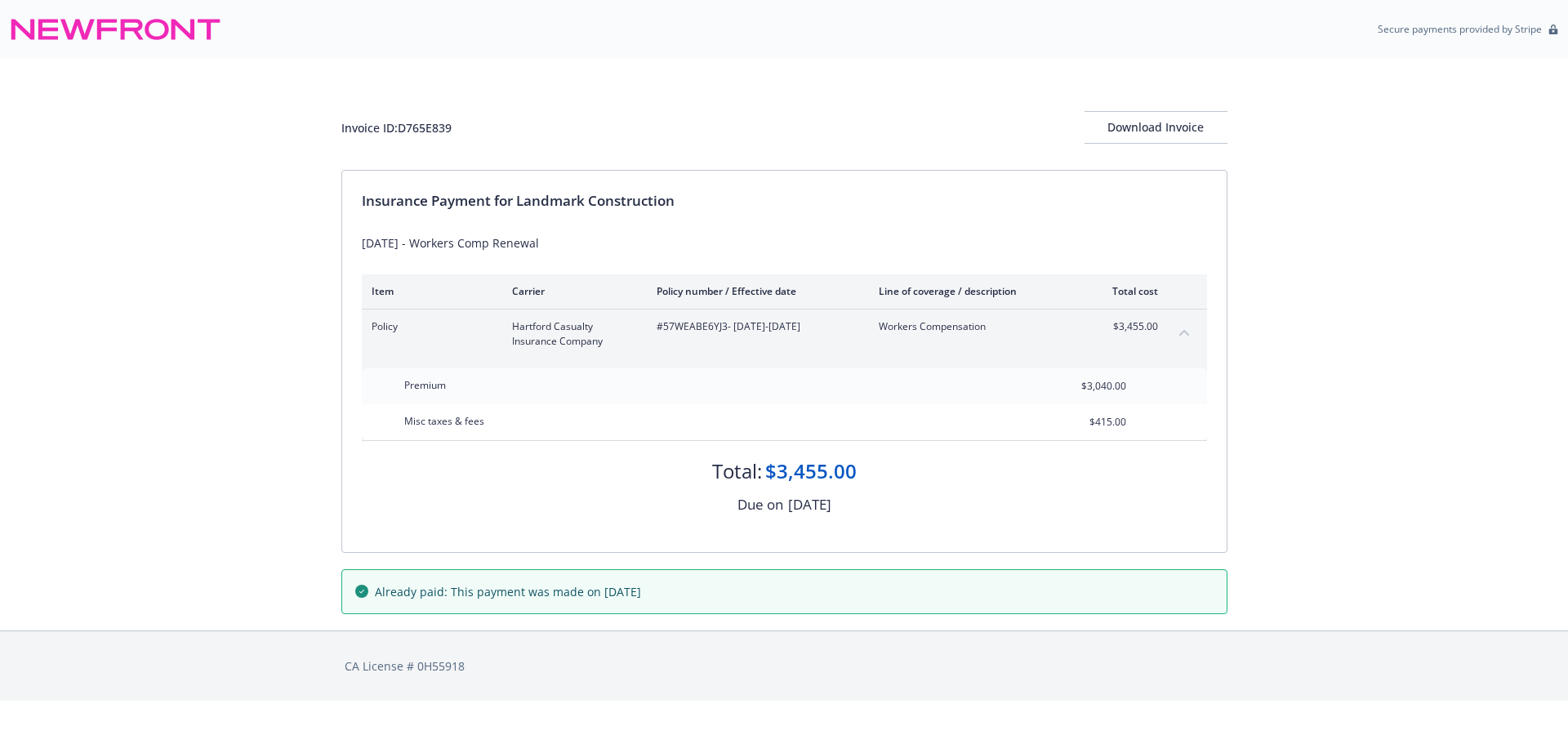
click at [1184, 333] on icon "collapse content" at bounding box center [1184, 332] width 10 height 6
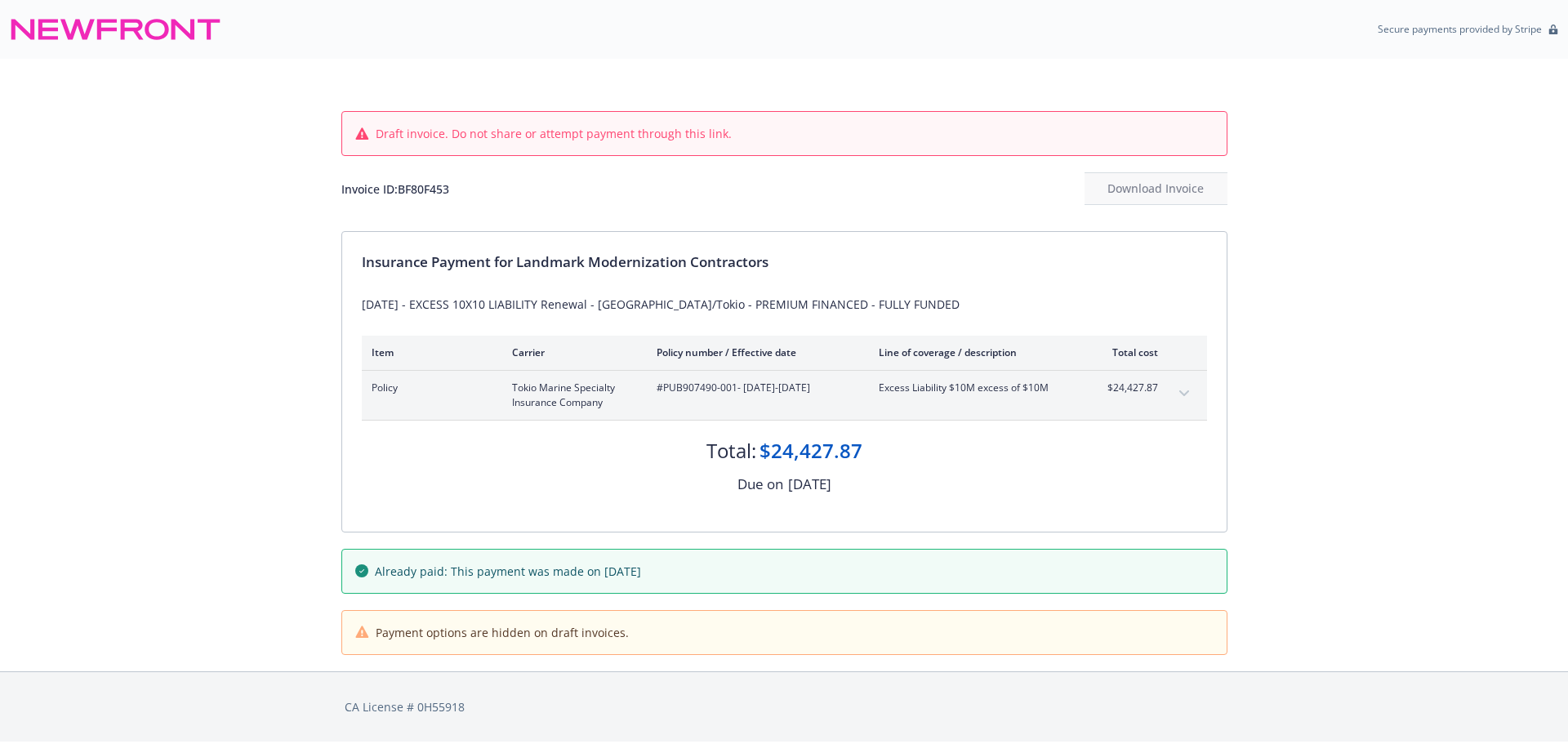
click at [1187, 395] on icon "expand content" at bounding box center [1184, 393] width 10 height 6
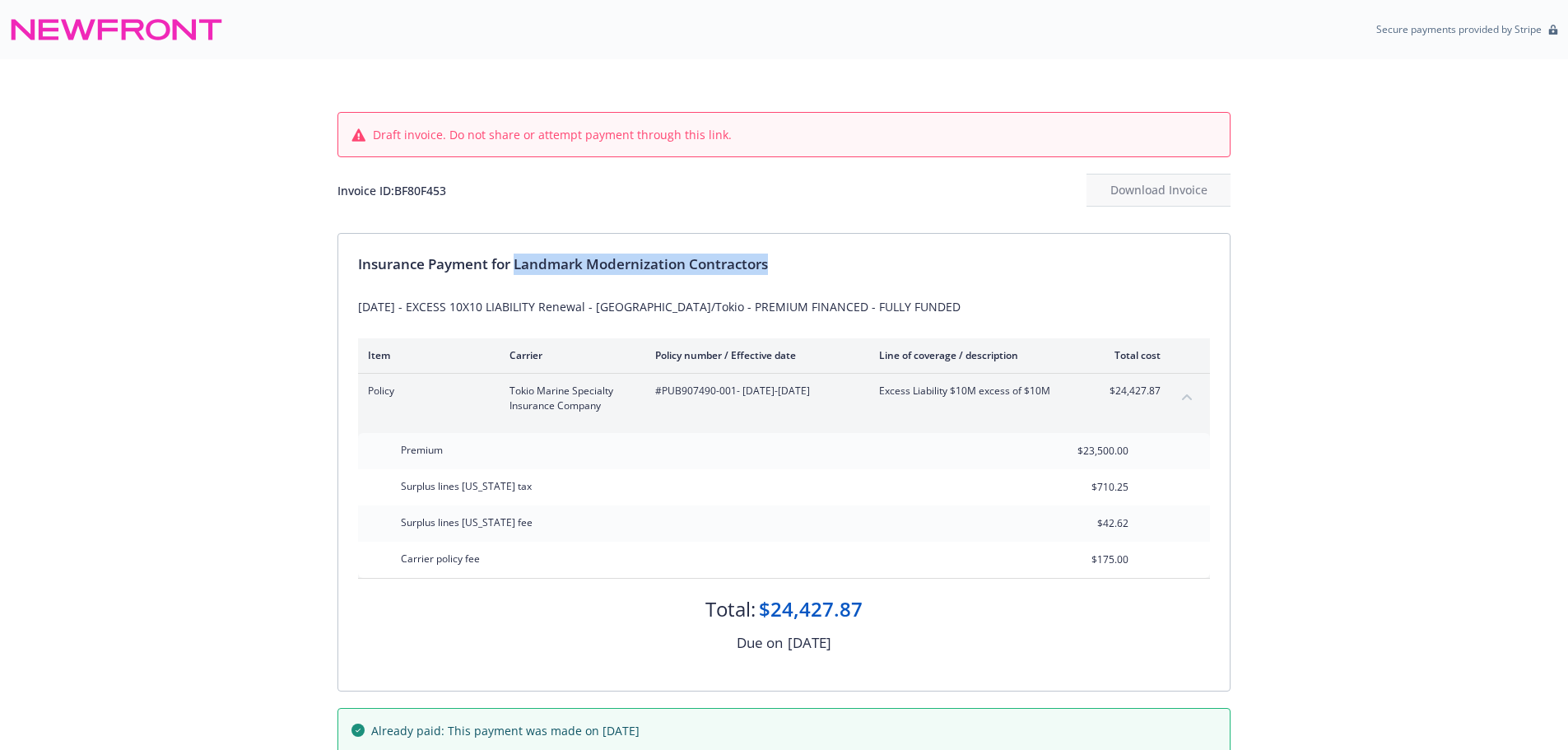
drag, startPoint x: 518, startPoint y: 263, endPoint x: 1038, endPoint y: 262, distance: 520.0
click at [1038, 262] on div "Insurance Payment for Landmark Modernization Contractors" at bounding box center [784, 264] width 853 height 21
copy div "Landmark Modernization Contractors"
click at [427, 190] on div "Invoice ID: BF80F453" at bounding box center [392, 190] width 109 height 17
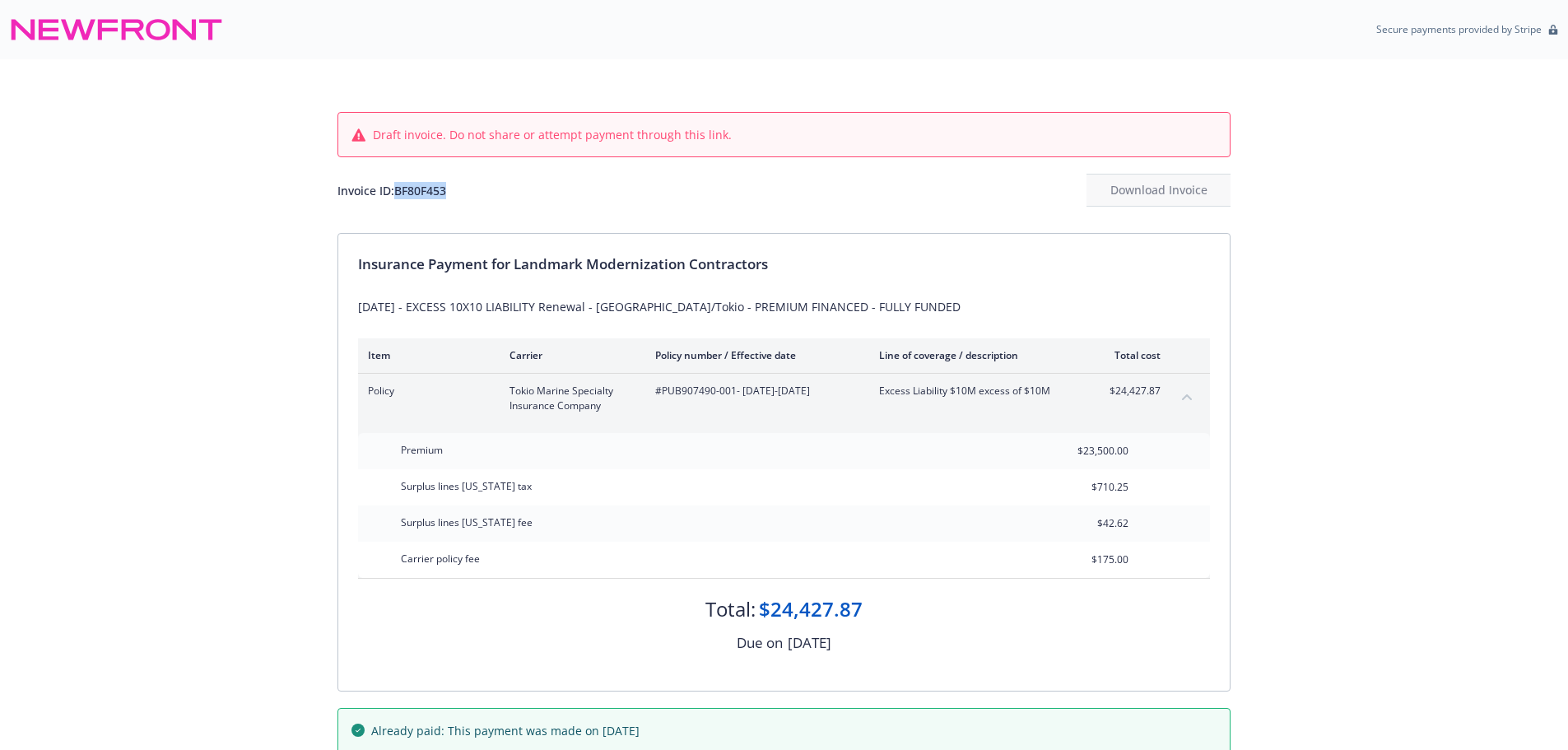
copy div "BF80F453"
drag, startPoint x: 665, startPoint y: 392, endPoint x: 734, endPoint y: 403, distance: 69.9
click at [734, 403] on div "#PUB907490-001 - 04/01/2025-04/01/2026" at bounding box center [754, 398] width 198 height 29
copy span "PUB907490-001"
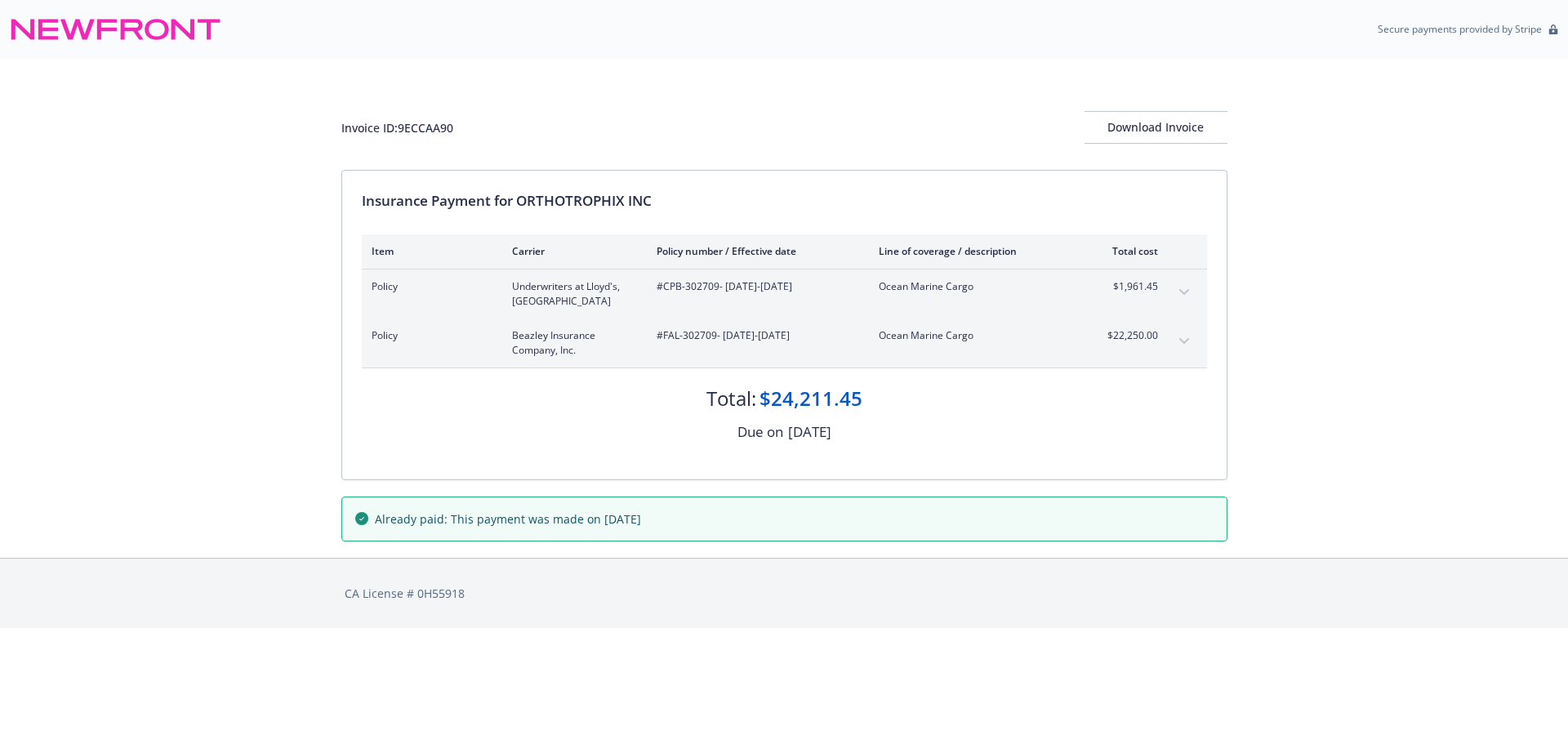
click at [1187, 292] on icon "expand content" at bounding box center [1184, 292] width 10 height 6
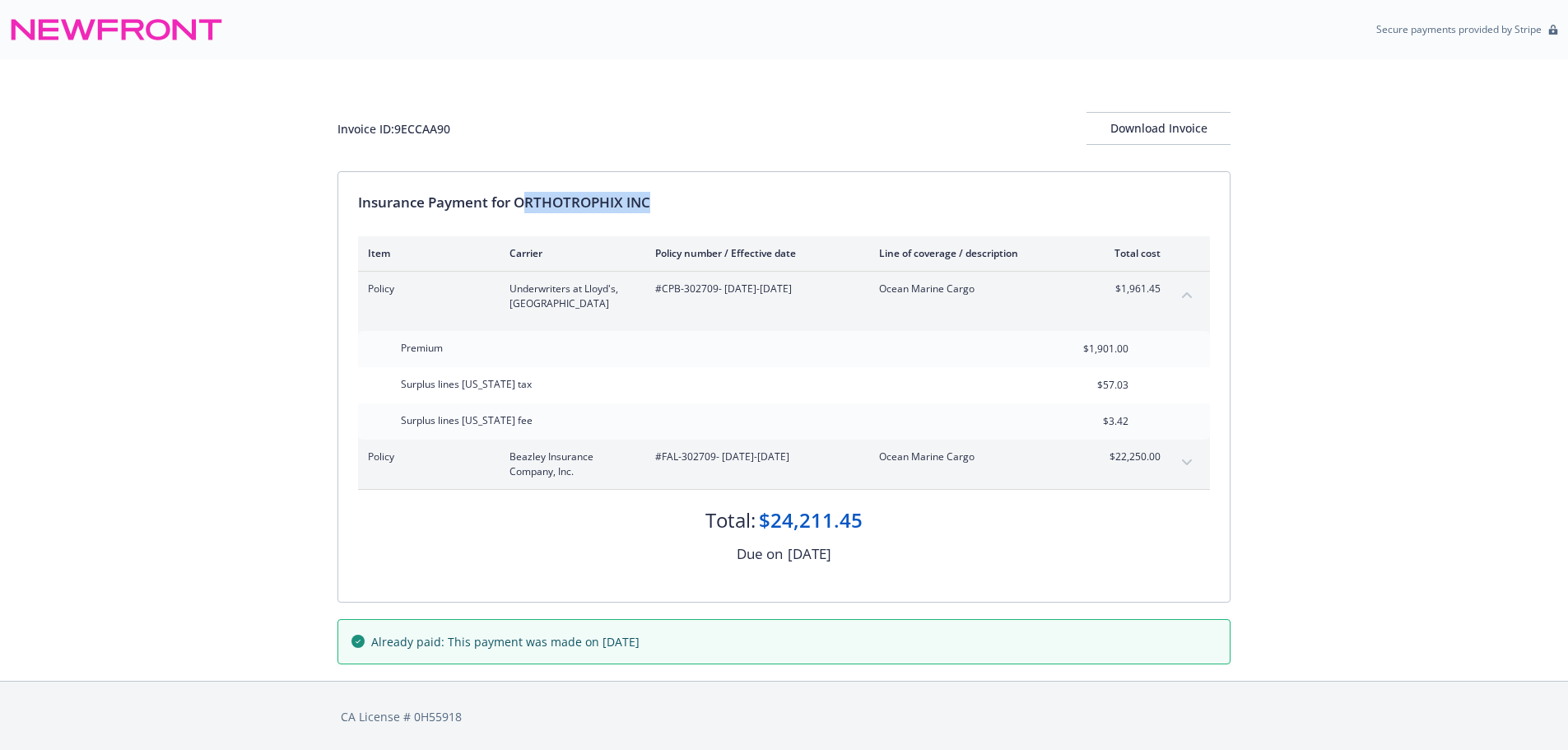
drag, startPoint x: 522, startPoint y: 202, endPoint x: 838, endPoint y: 200, distance: 316.0
click at [838, 200] on div "Insurance Payment for ORTHOTROPHIX INC" at bounding box center [784, 203] width 853 height 21
drag, startPoint x: 521, startPoint y: 198, endPoint x: 881, endPoint y: 192, distance: 360.0
click at [879, 192] on div "Insurance Payment for ORTHOTROPHIX INC" at bounding box center [784, 203] width 853 height 21
copy div "ORTHOTROPHIX INC"
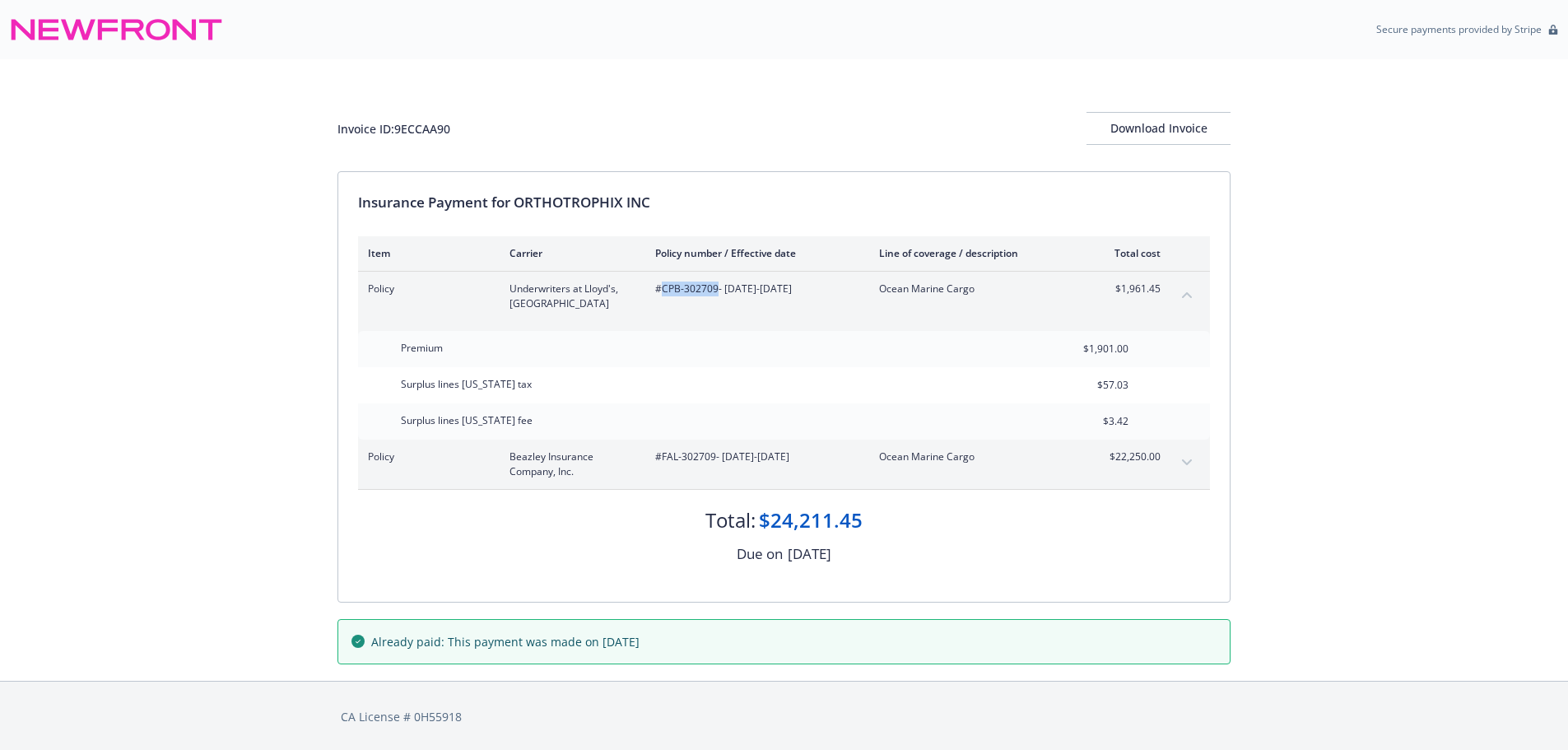
drag, startPoint x: 661, startPoint y: 293, endPoint x: 716, endPoint y: 303, distance: 55.9
click at [716, 303] on div "#CPB-302709 - 04/14/2025-04/14/2026" at bounding box center [754, 295] width 198 height 29
copy span "CPB-302709"
click at [432, 124] on div "Invoice ID: 9ECCAA90" at bounding box center [393, 128] width 113 height 17
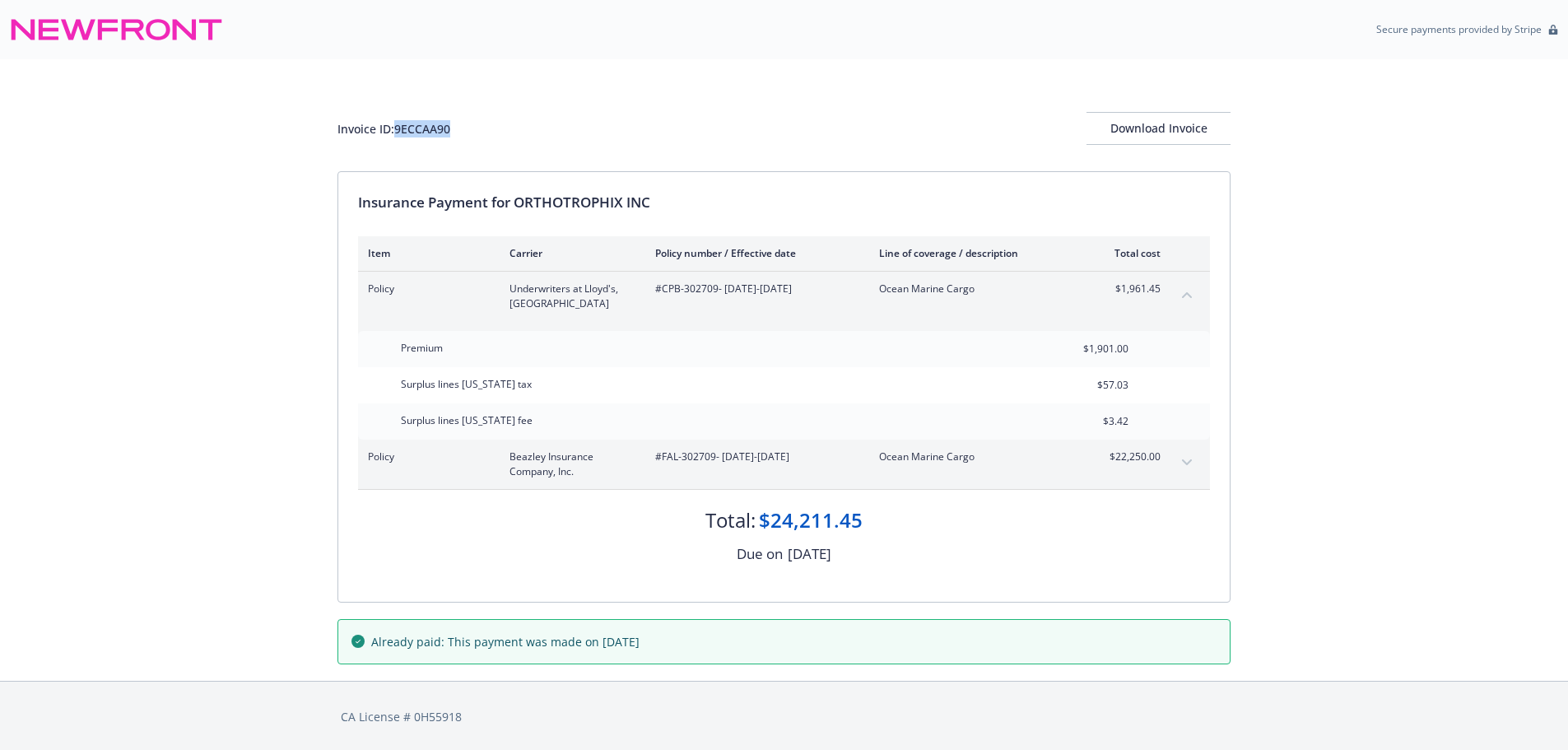
copy div "9ECCAA90"
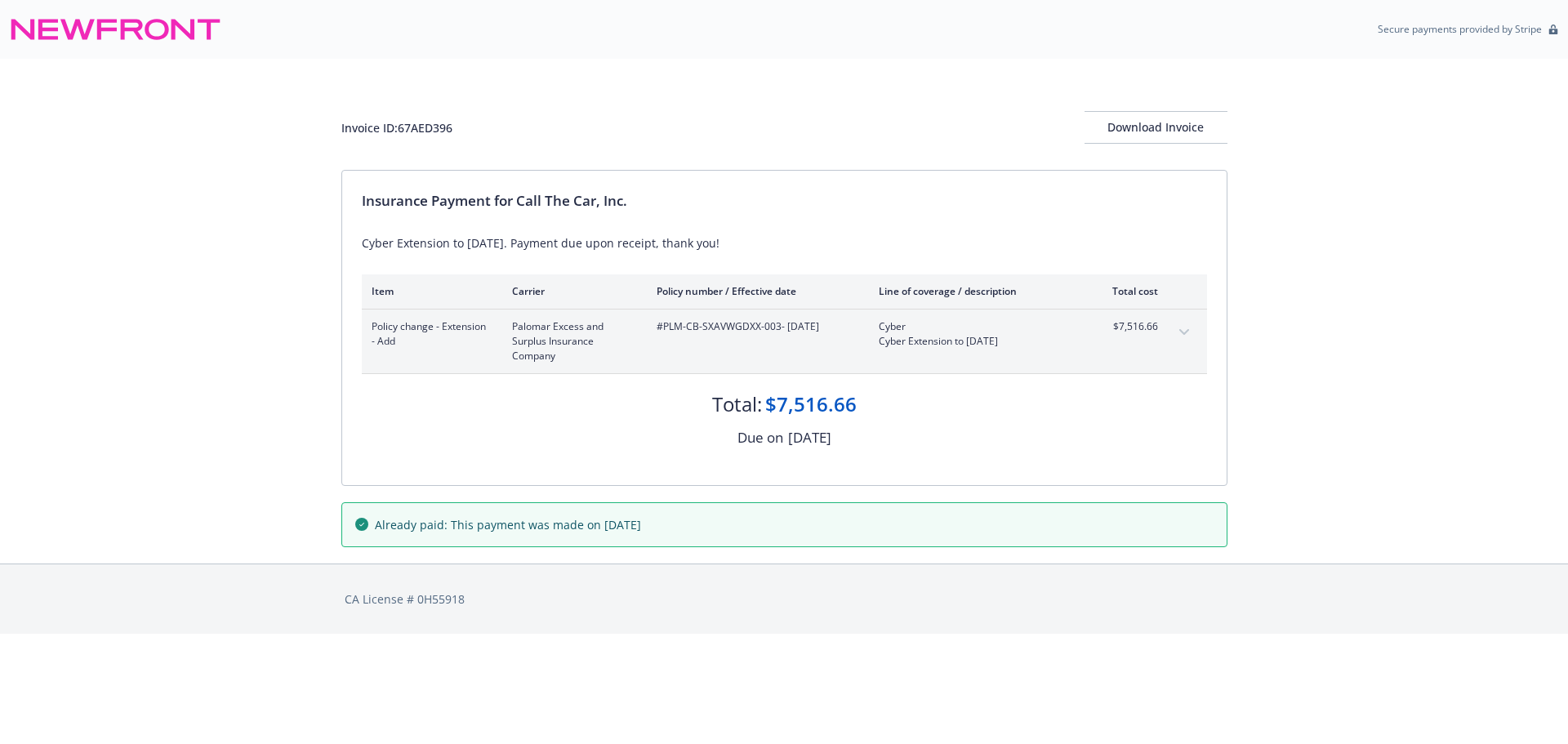
click at [1180, 333] on icon "expand content" at bounding box center [1184, 332] width 10 height 6
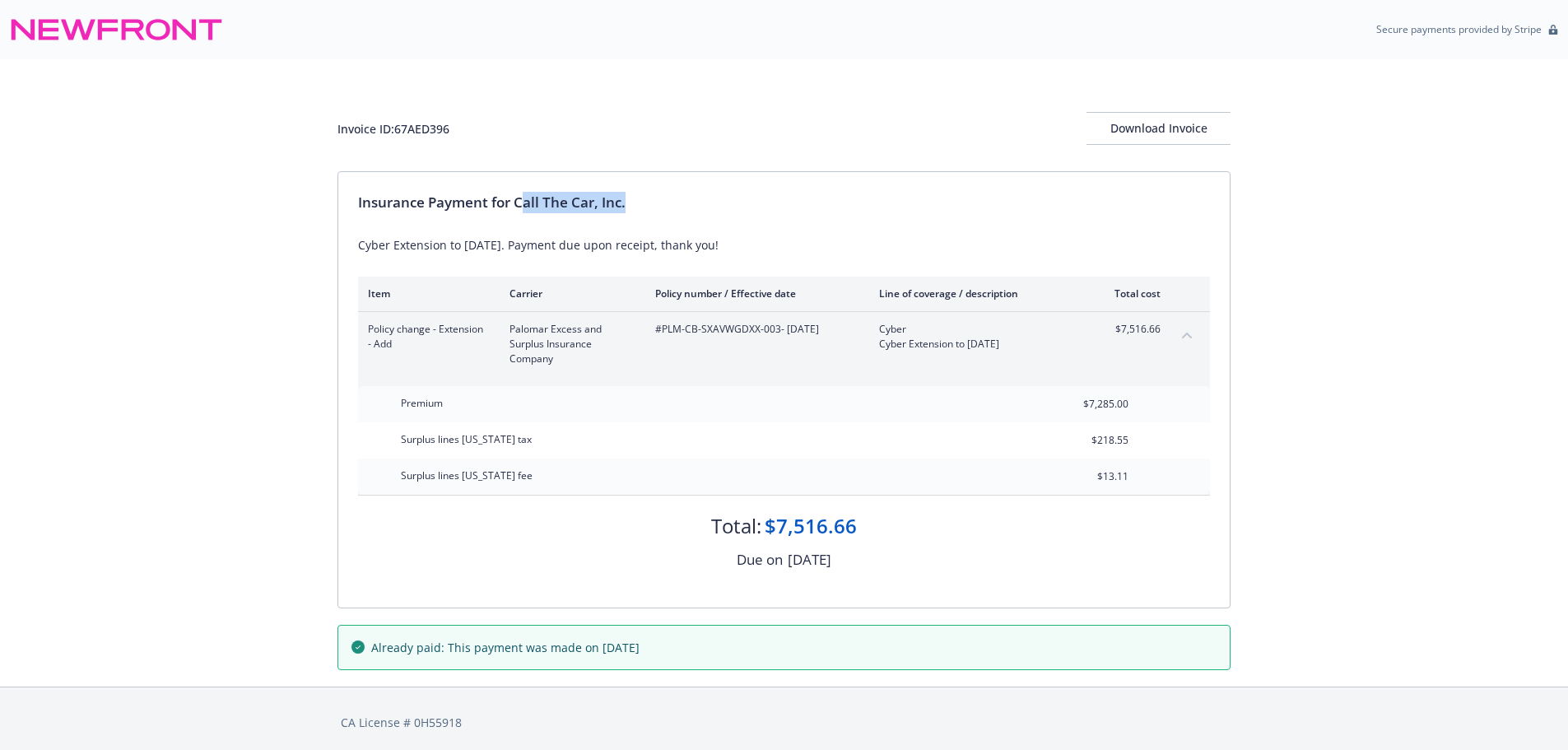
drag, startPoint x: 521, startPoint y: 199, endPoint x: 818, endPoint y: 190, distance: 297.1
click at [818, 190] on div "Insurance Payment for Call The Car, Inc. Cyber Extension to 9/29/25. Payment du…" at bounding box center [784, 389] width 892 height 435
drag, startPoint x: 519, startPoint y: 204, endPoint x: 853, endPoint y: 192, distance: 334.2
click at [853, 192] on div "Insurance Payment for Call The Car, Inc." at bounding box center [784, 203] width 853 height 21
copy div "Call The Car, Inc."
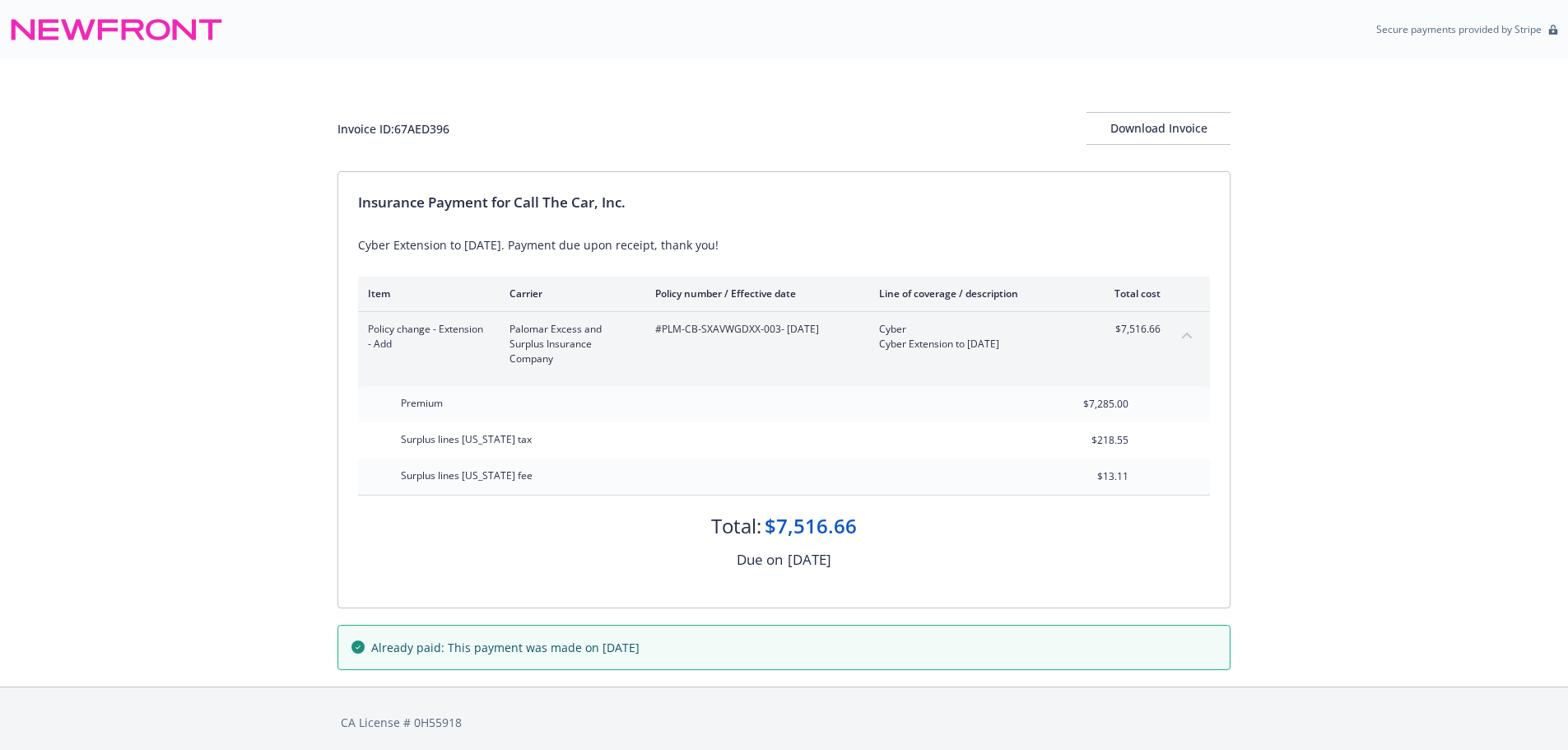
click at [426, 124] on div "Invoice ID: 67AED396" at bounding box center [393, 128] width 112 height 17
drag, startPoint x: 426, startPoint y: 125, endPoint x: 84, endPoint y: 294, distance: 381.5
click at [426, 124] on div "Invoice ID: 67AED396" at bounding box center [393, 128] width 112 height 17
copy div "67AED396"
drag, startPoint x: 668, startPoint y: 332, endPoint x: 777, endPoint y: 345, distance: 109.8
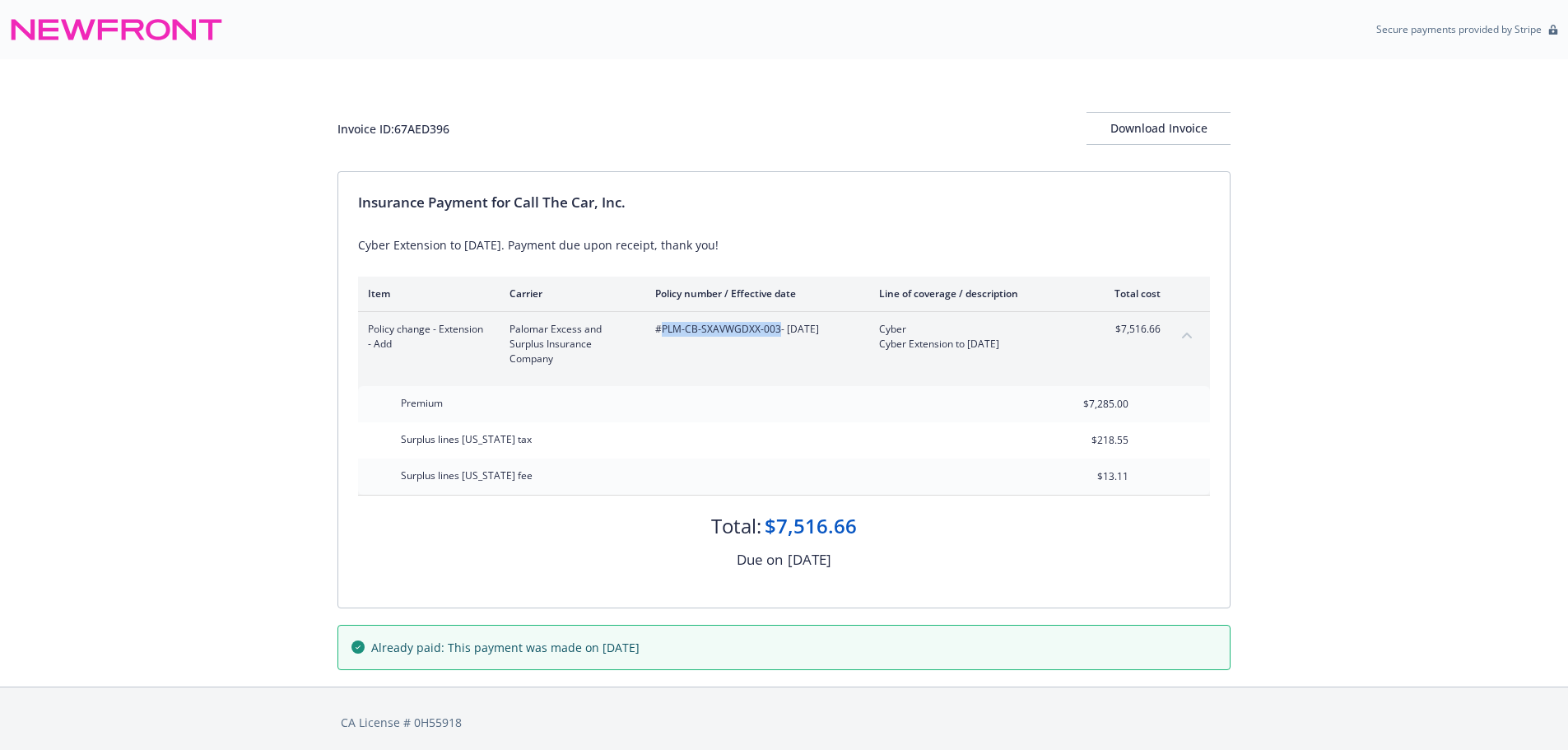
click at [777, 345] on div "#PLM-CB-SXAVWGDXX-003 - 06/14/2025" at bounding box center [754, 344] width 198 height 44
copy span "PLM-CB-SXAVWGDXX-003"
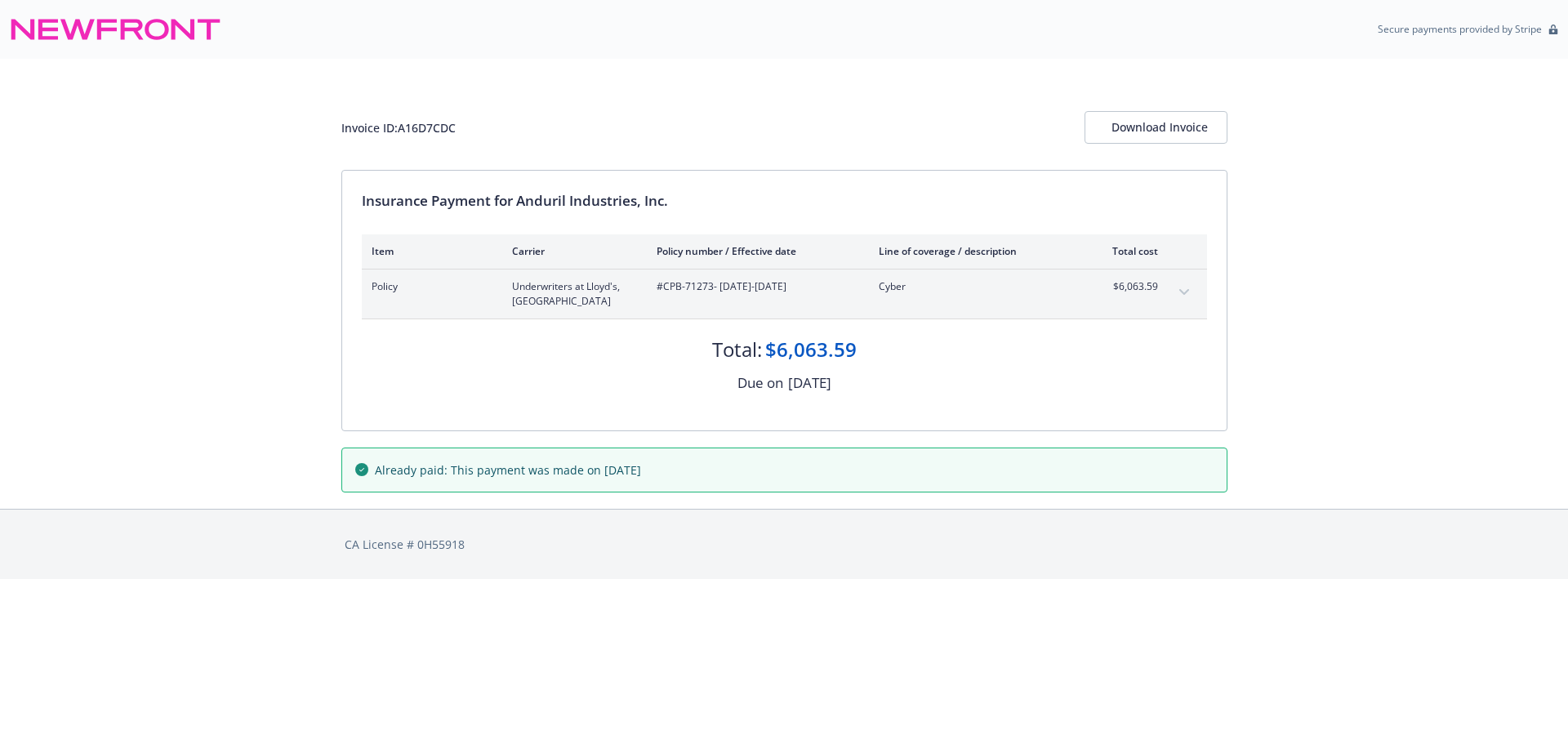
click at [1183, 295] on button "expand content" at bounding box center [1185, 292] width 26 height 26
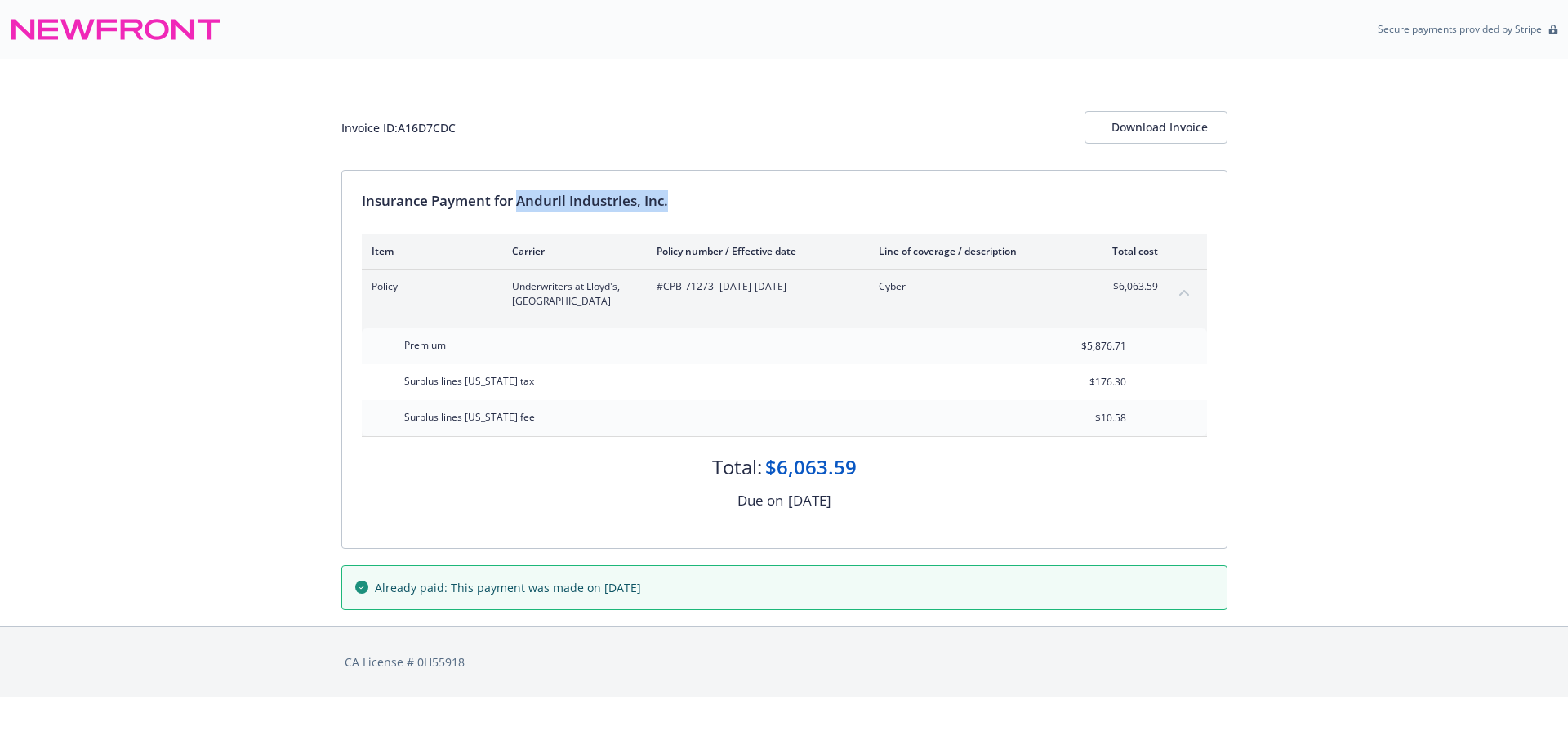
drag, startPoint x: 521, startPoint y: 199, endPoint x: 906, endPoint y: 202, distance: 385.0
click at [906, 202] on div "Insurance Payment for Anduril Industries, Inc." at bounding box center [785, 201] width 846 height 21
copy div "Anduril Industries, Inc."
click at [434, 130] on div "Invoice ID: A16D7CDC" at bounding box center [399, 127] width 115 height 17
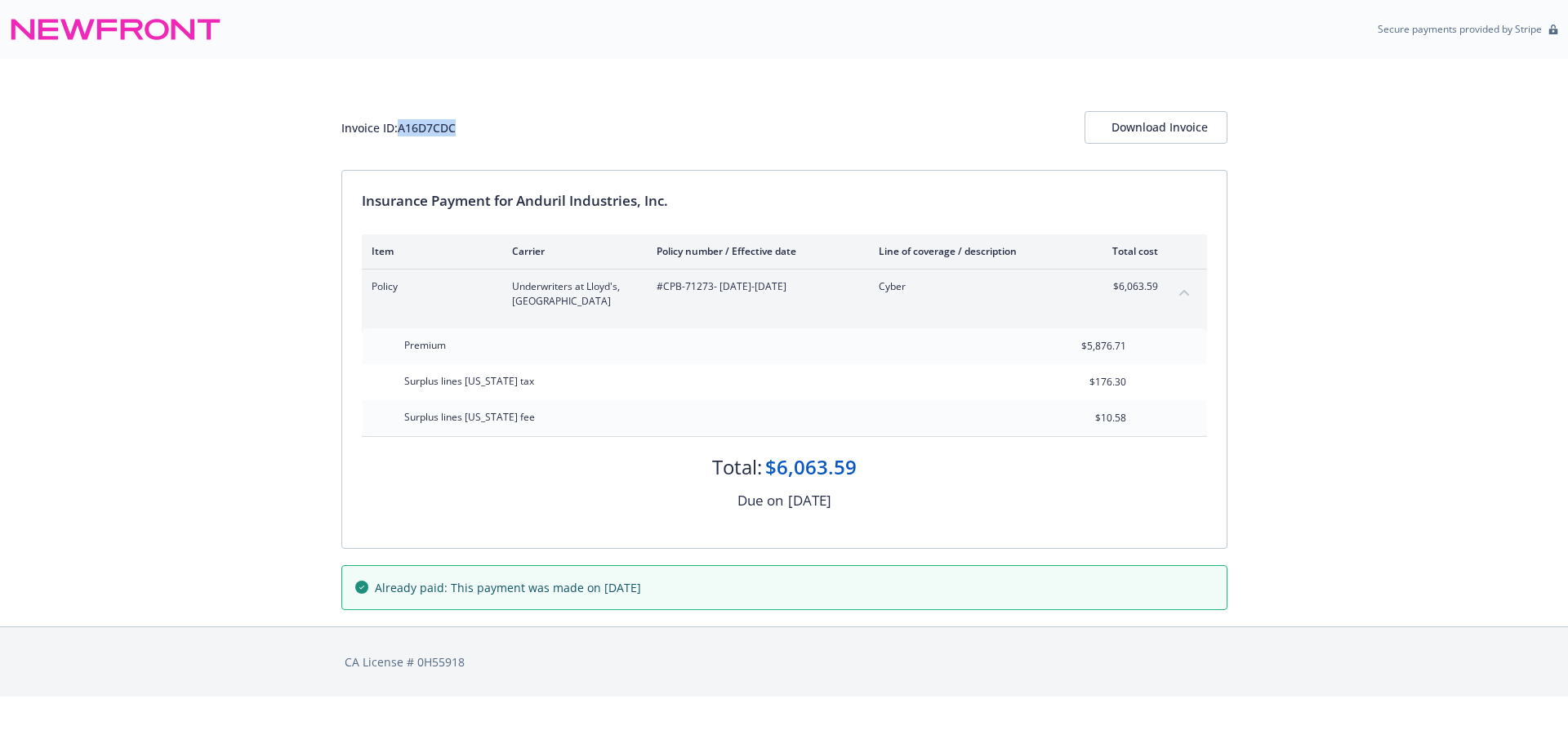
copy div "A16D7CDC"
drag, startPoint x: 665, startPoint y: 287, endPoint x: 712, endPoint y: 297, distance: 48.1
click at [712, 297] on div "#CPB-71273 - [DATE]-[DATE]" at bounding box center [755, 293] width 196 height 29
copy span "CPB-71273"
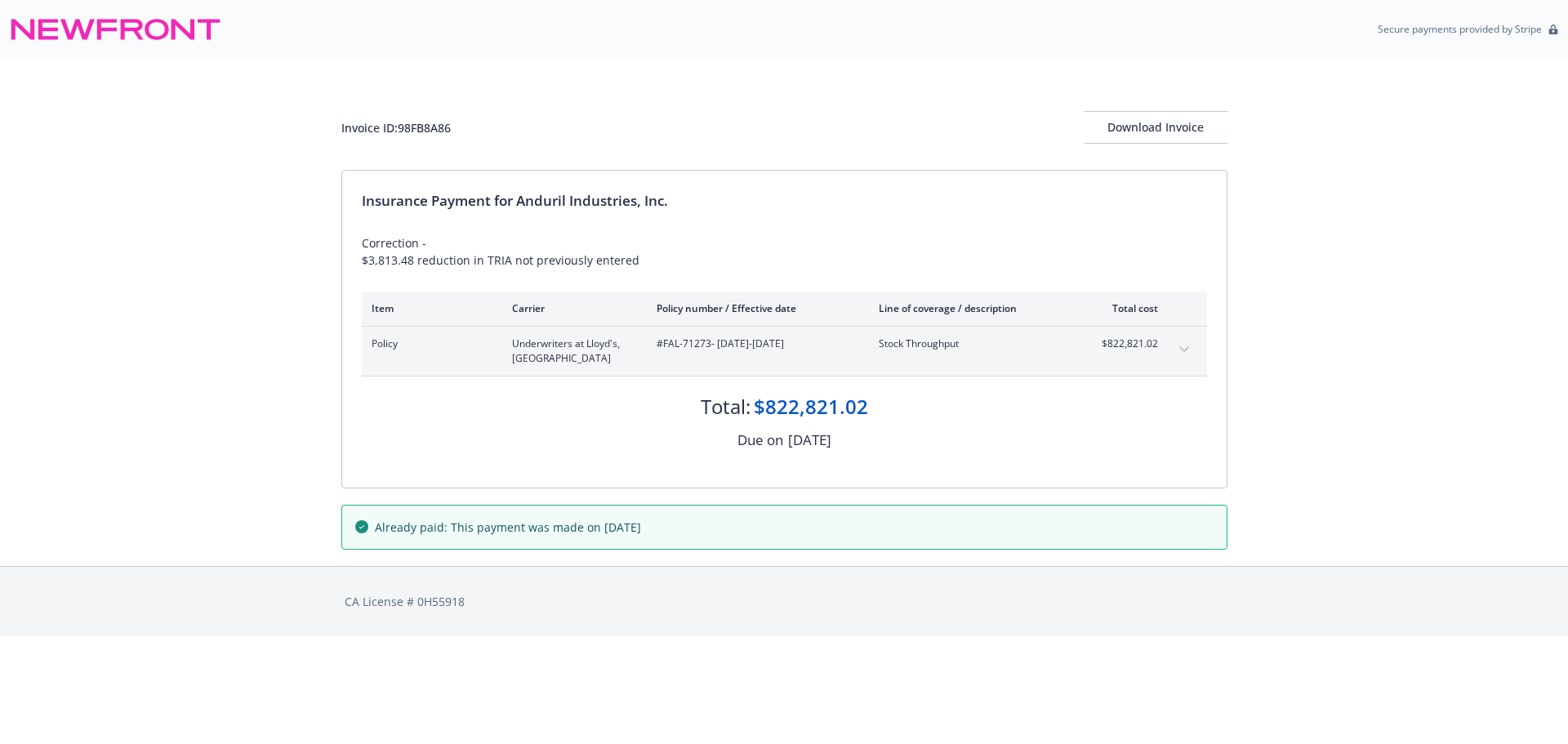
click at [1182, 349] on icon "expand content" at bounding box center [1184, 349] width 10 height 6
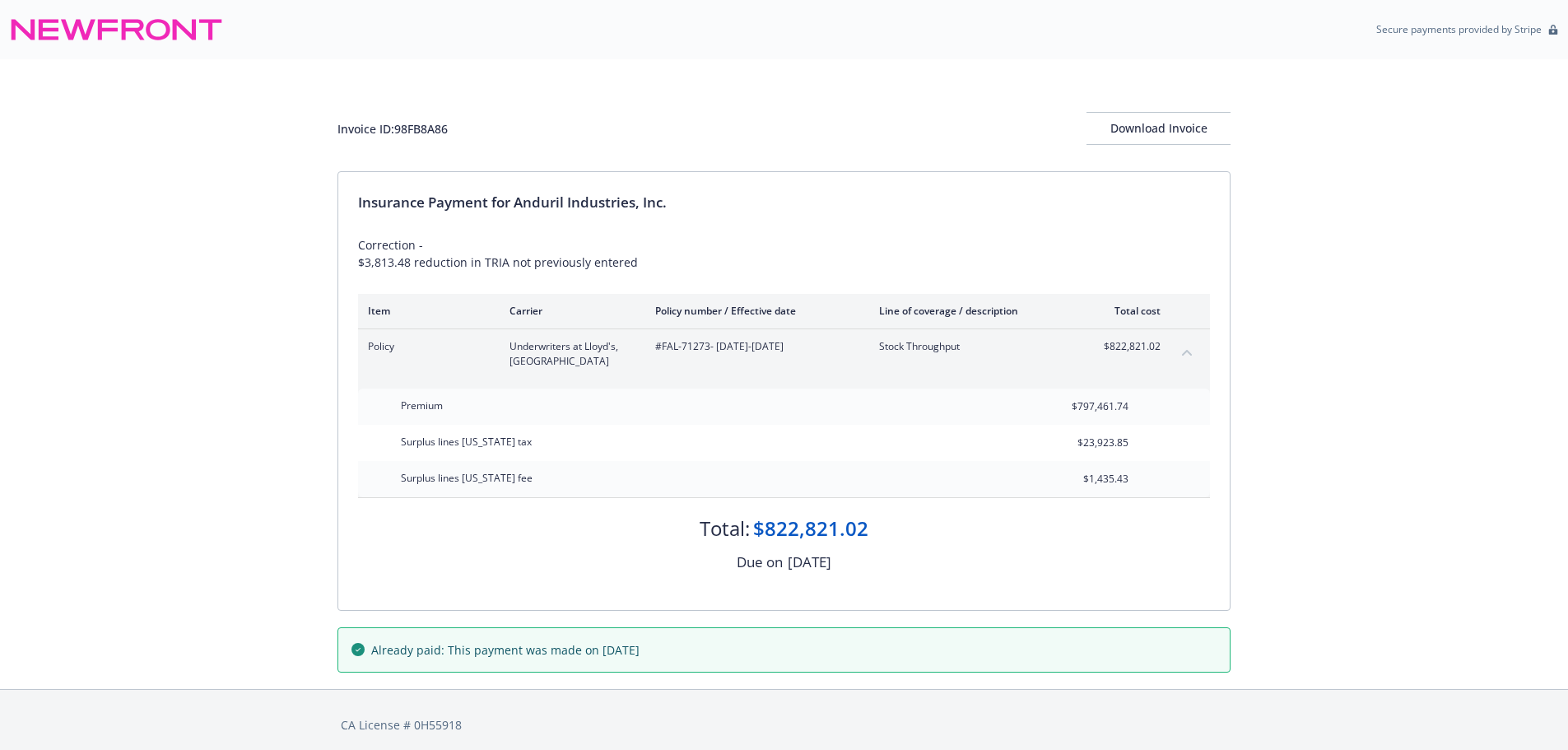
click at [432, 124] on div "Invoice ID: 98FB8A86" at bounding box center [392, 128] width 110 height 17
copy div "98FB8A86"
drag, startPoint x: 517, startPoint y: 203, endPoint x: 861, endPoint y: 198, distance: 344.0
click at [861, 198] on div "Insurance Payment for Anduril Industries, Inc." at bounding box center [784, 203] width 853 height 21
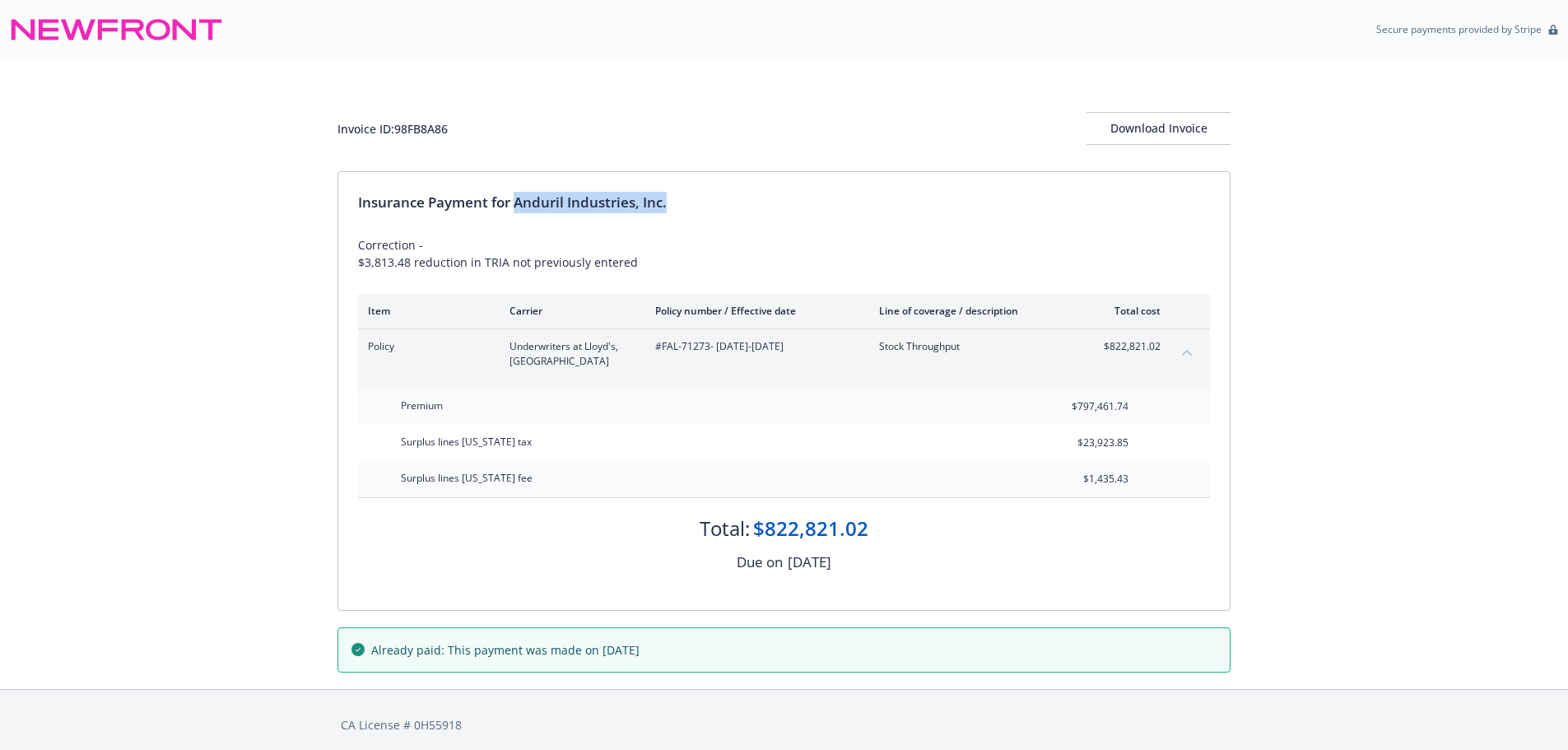
copy div "Anduril Industries, Inc."
drag, startPoint x: 663, startPoint y: 351, endPoint x: 710, endPoint y: 357, distance: 47.4
click at [710, 357] on div "#FAL-71273 - 06/05/2025-06/30/2026" at bounding box center [754, 353] width 198 height 29
copy span "FAL-71273"
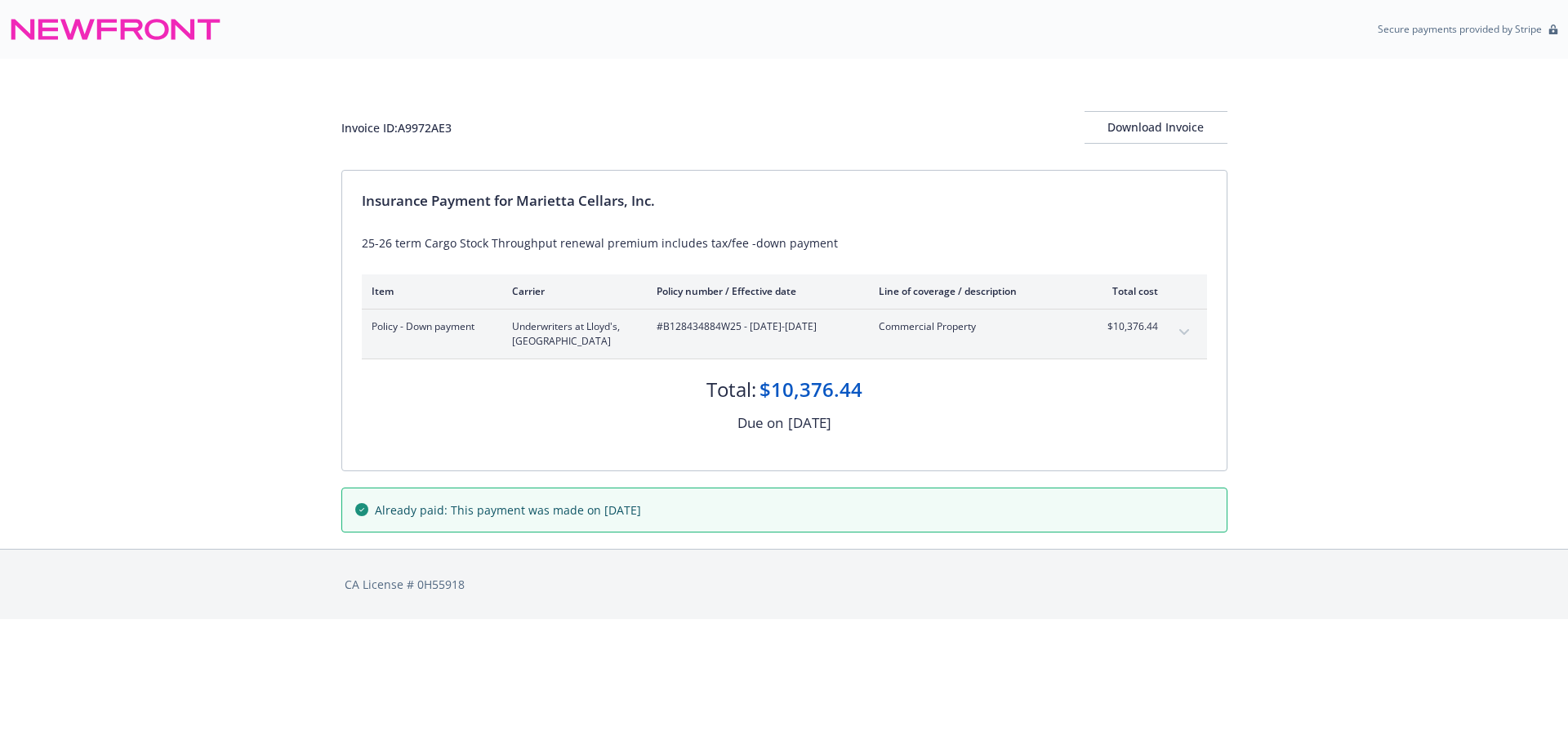
click at [1186, 333] on icon "expand content" at bounding box center [1184, 332] width 10 height 6
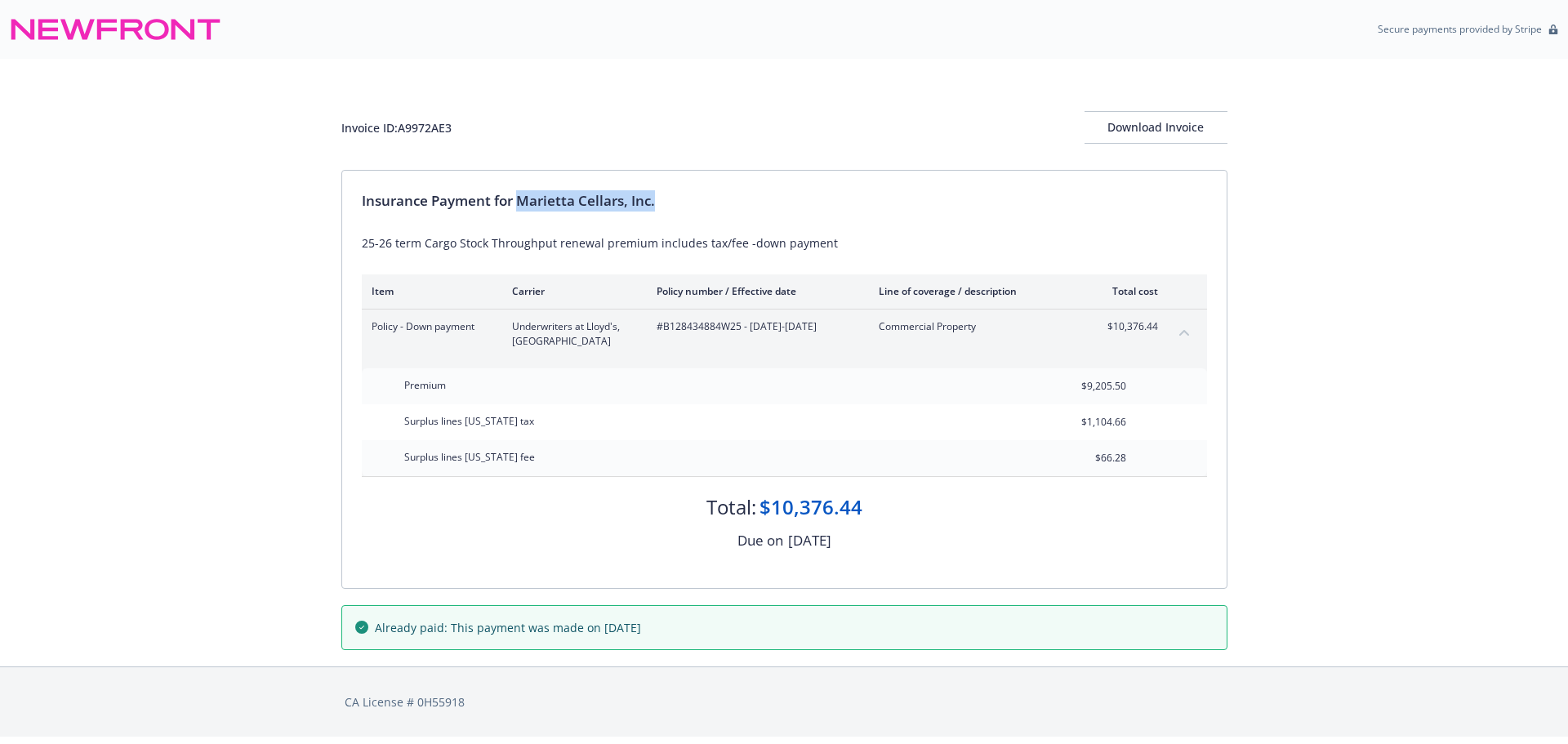
drag, startPoint x: 519, startPoint y: 201, endPoint x: 925, endPoint y: 211, distance: 406.1
click at [925, 211] on div "Insurance Payment for Marietta Cellars, Inc." at bounding box center [785, 201] width 846 height 21
copy div "Marietta Cellars, Inc."
click at [438, 124] on div "Invoice ID: A9972AE3" at bounding box center [396, 127] width 110 height 17
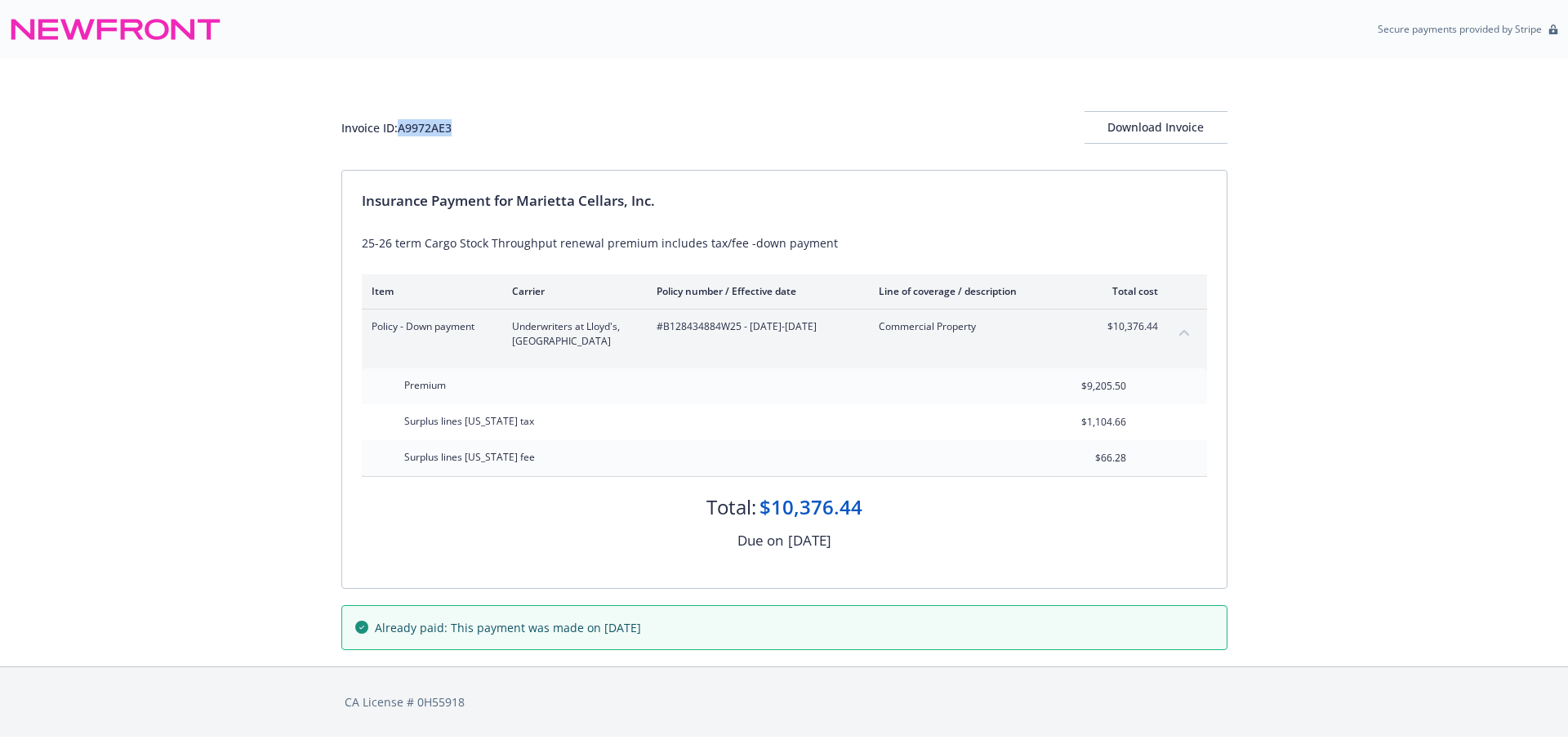
copy div "A9972AE3"
drag, startPoint x: 662, startPoint y: 329, endPoint x: 741, endPoint y: 329, distance: 79.0
click at [741, 329] on span "#B128434884W25 - [DATE]-[DATE]" at bounding box center [755, 327] width 196 height 15
copy span "B128434884W25"
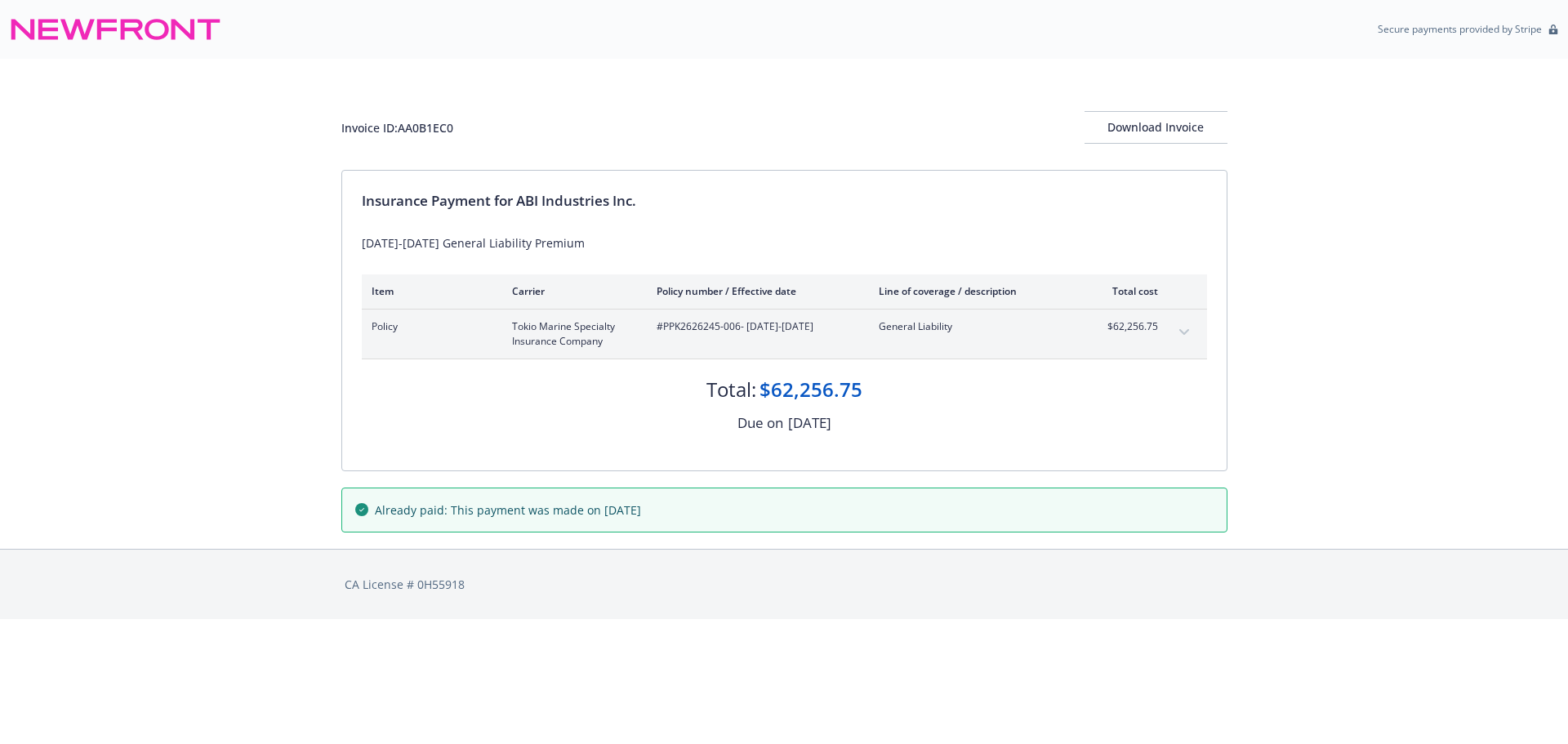
click at [1186, 334] on icon "expand content" at bounding box center [1184, 332] width 10 height 6
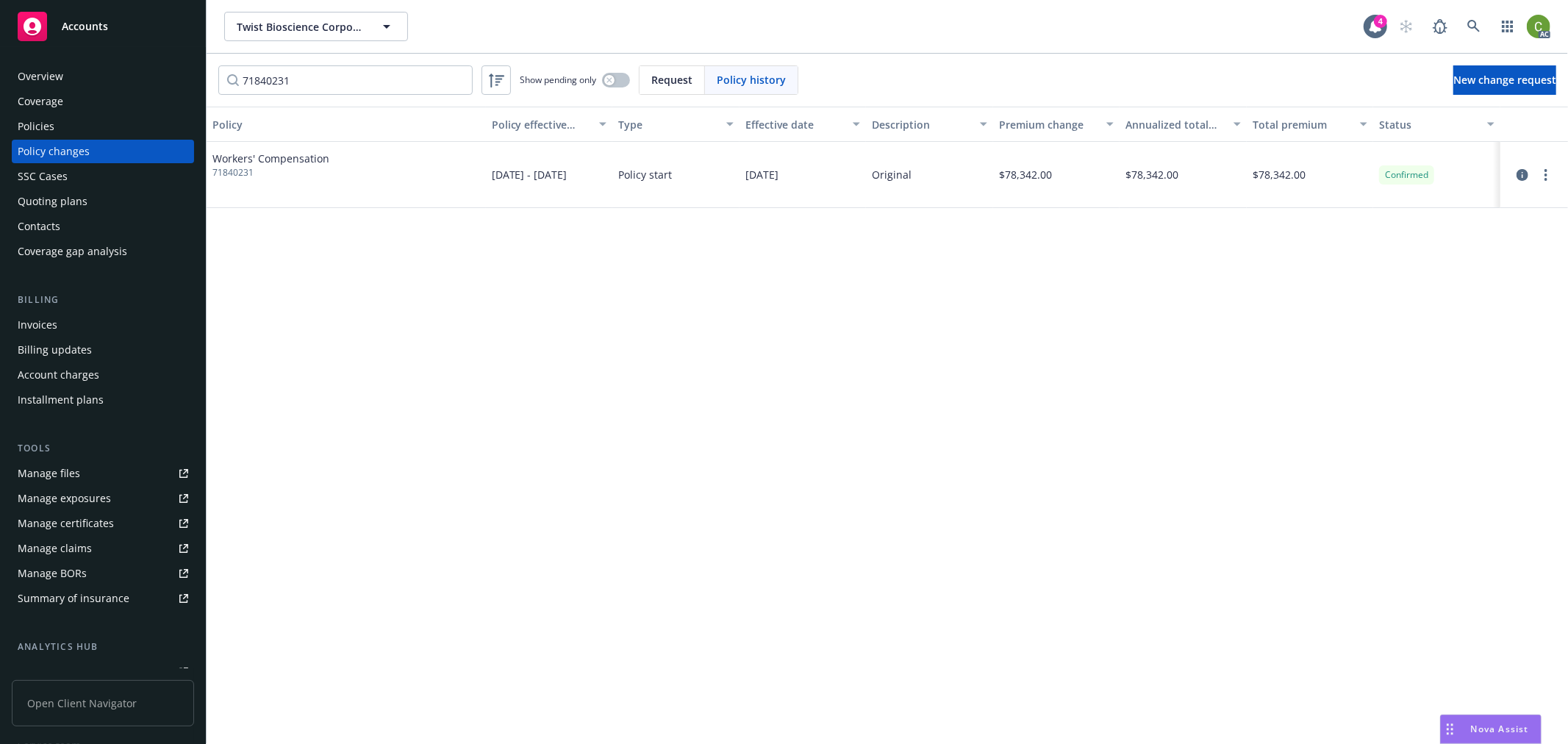
click at [103, 25] on span "Accounts" at bounding box center [85, 26] width 46 height 12
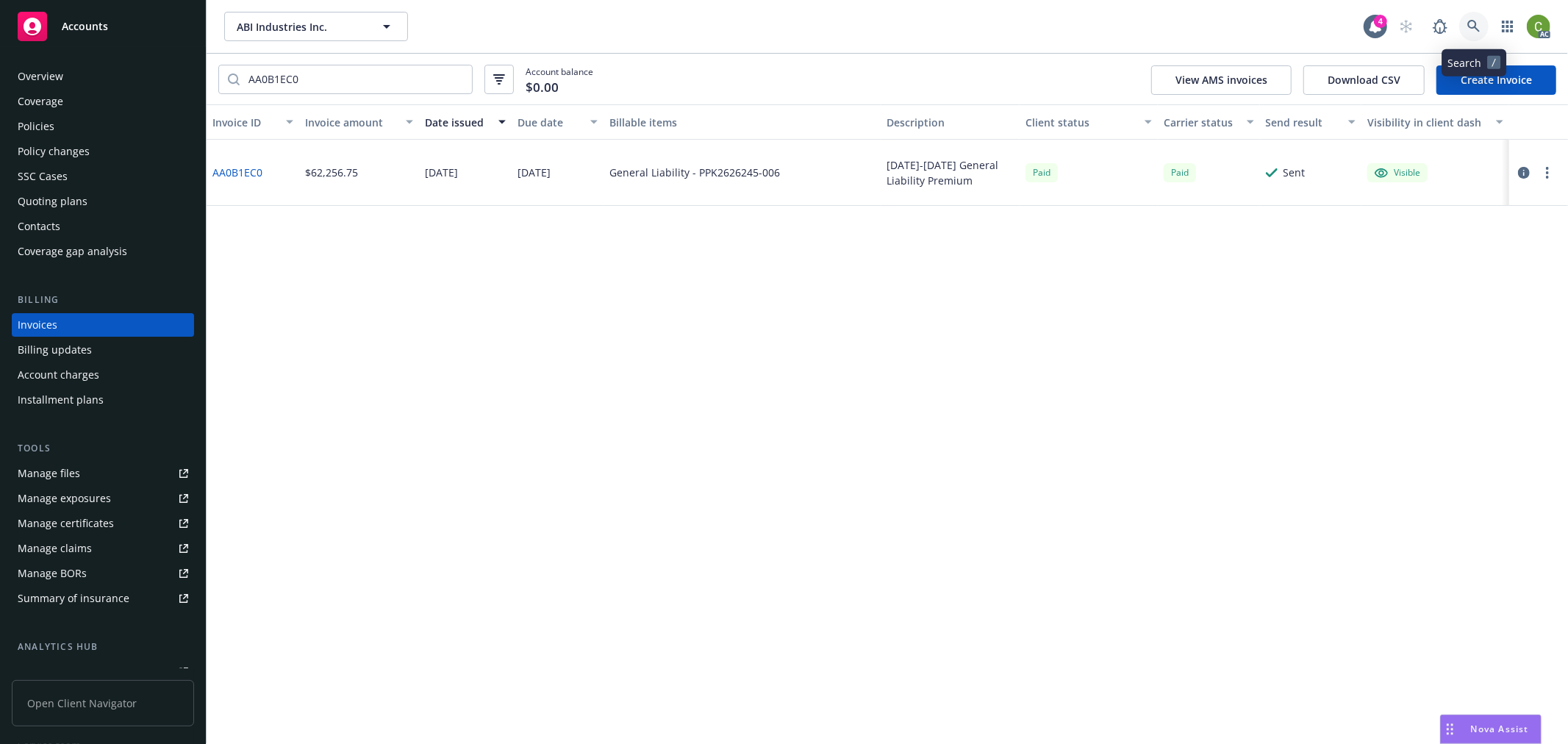
click at [1470, 25] on icon at bounding box center [1474, 26] width 14 height 14
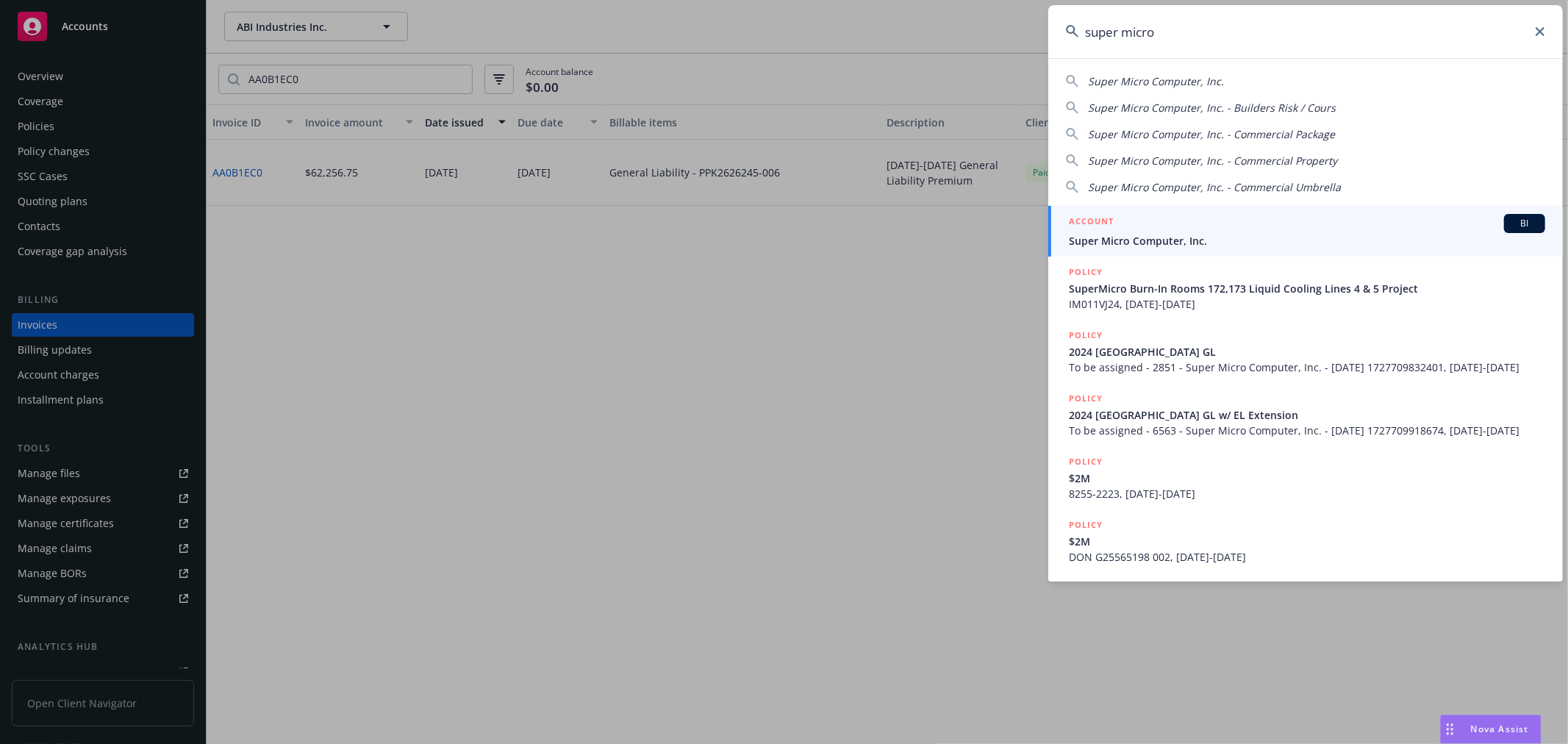
type input "super micro"
click at [1165, 238] on span "Super Micro Computer, Inc." at bounding box center [1307, 240] width 477 height 15
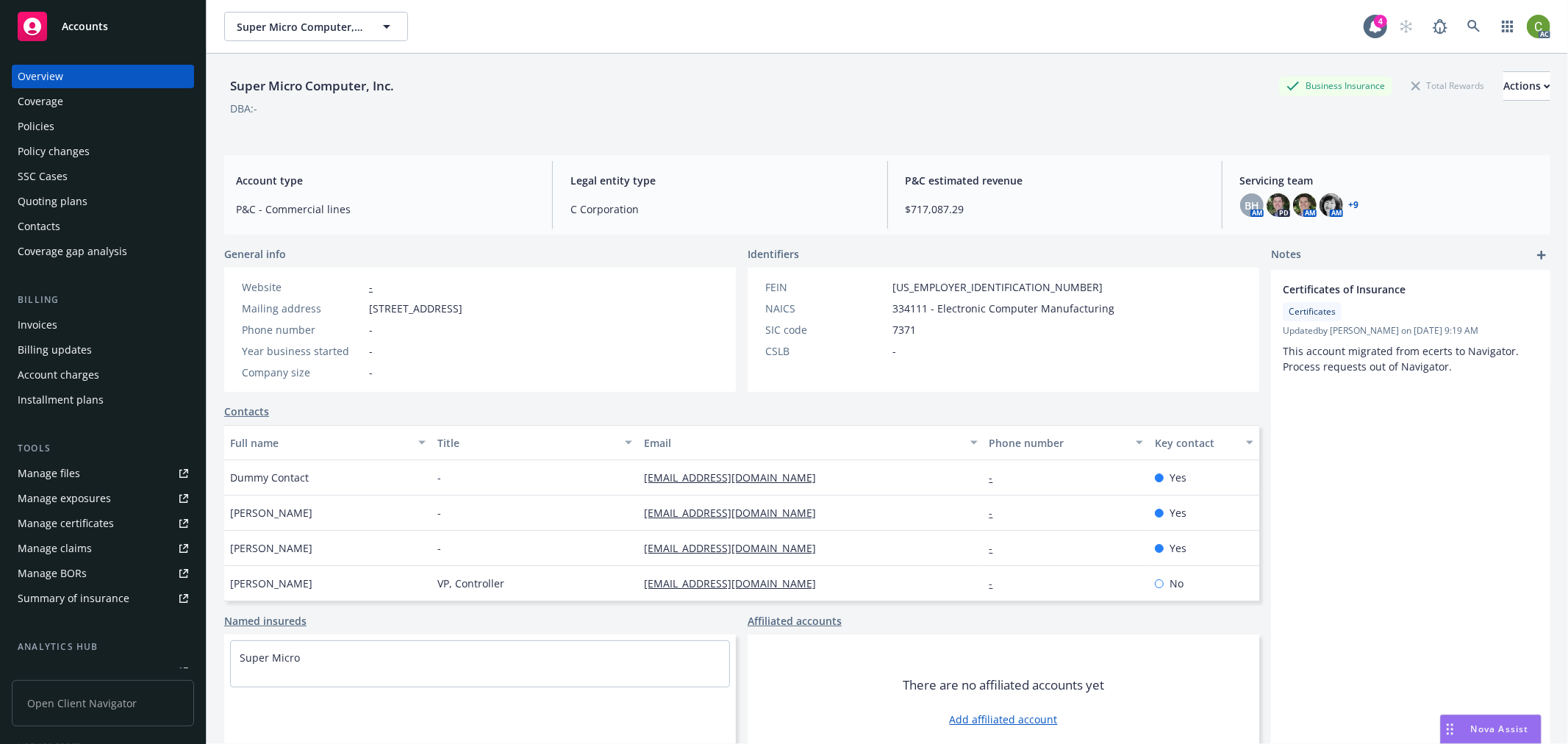
click at [1349, 207] on link "+ 9" at bounding box center [1354, 205] width 10 height 9
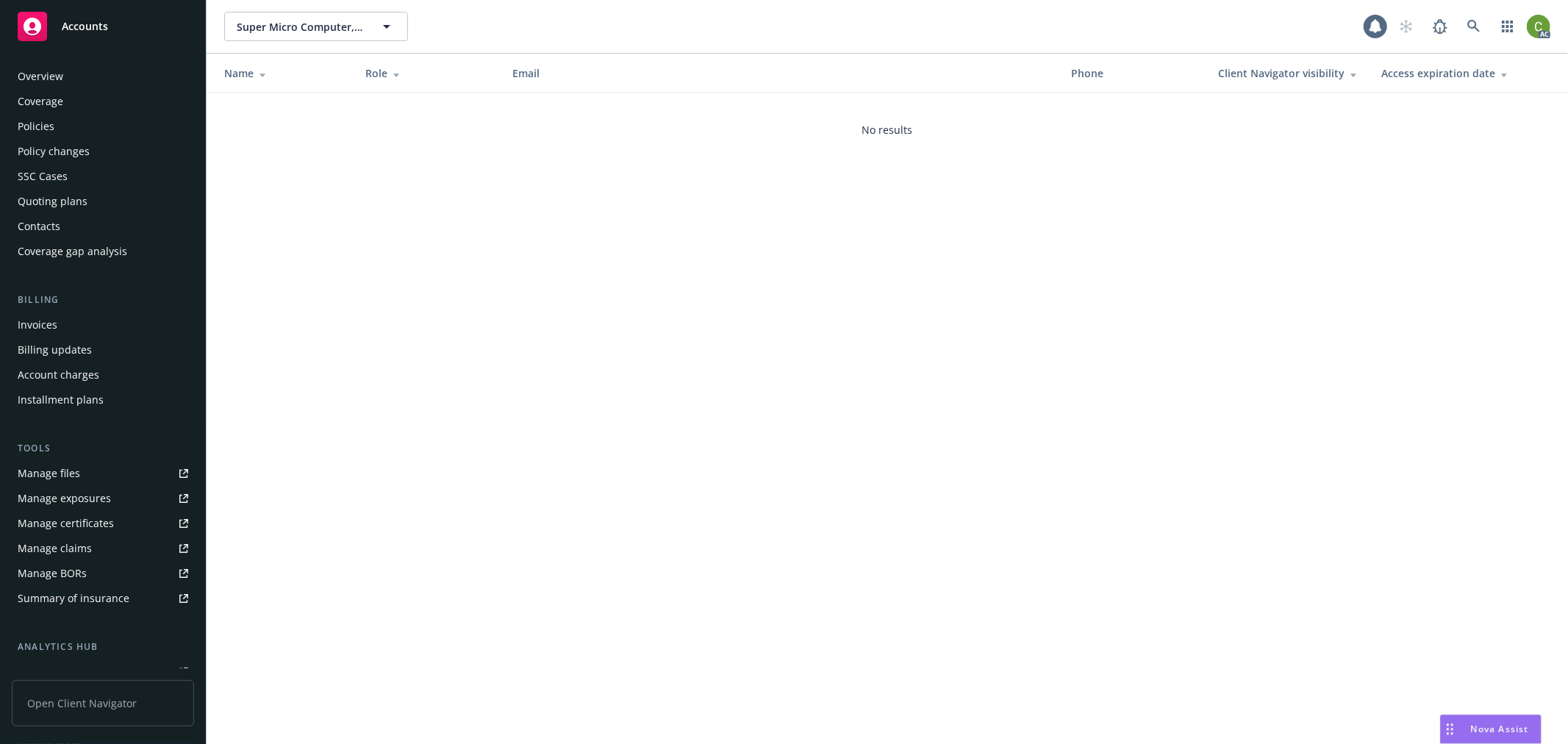
scroll to position [188, 0]
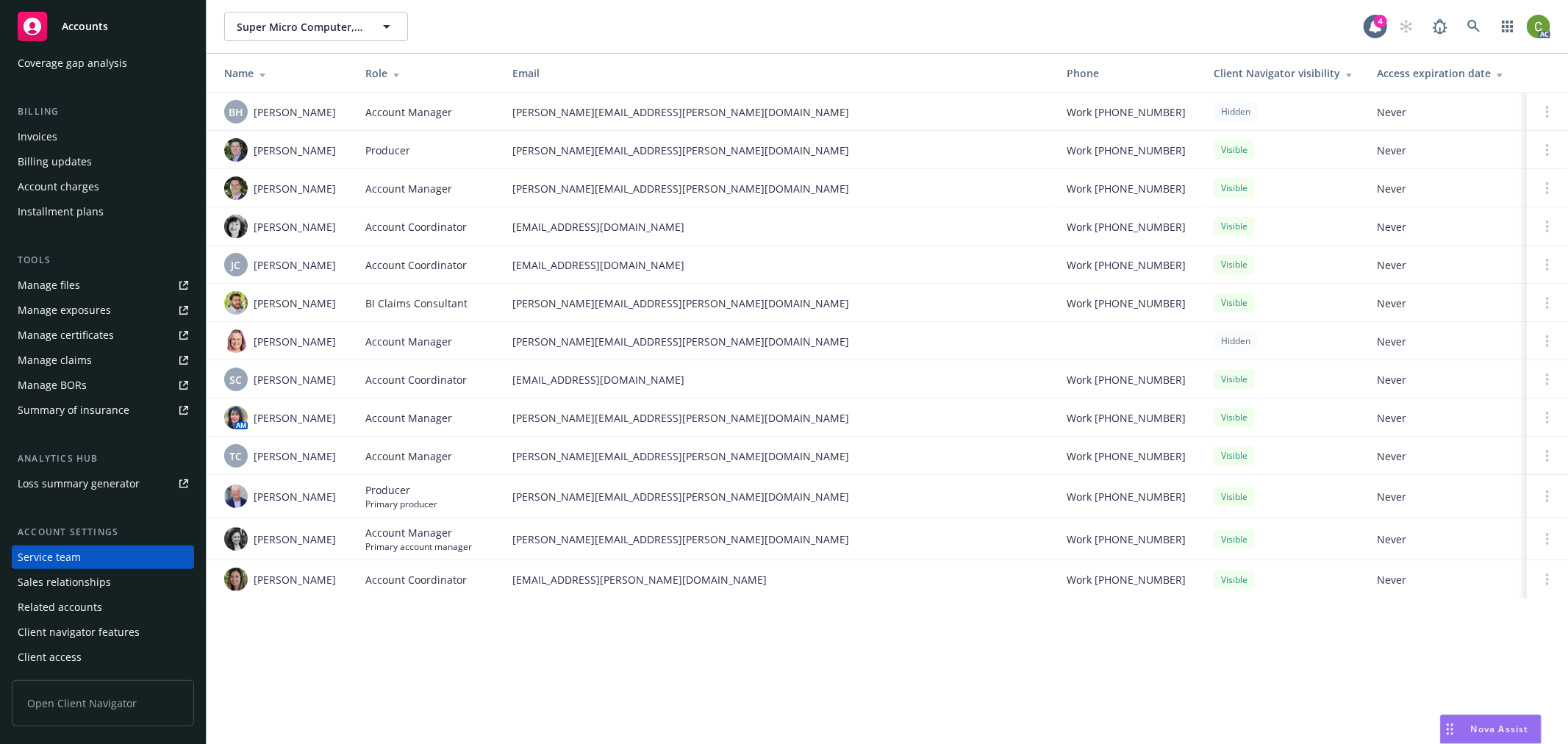
click at [100, 130] on div "Invoices" at bounding box center [103, 137] width 171 height 24
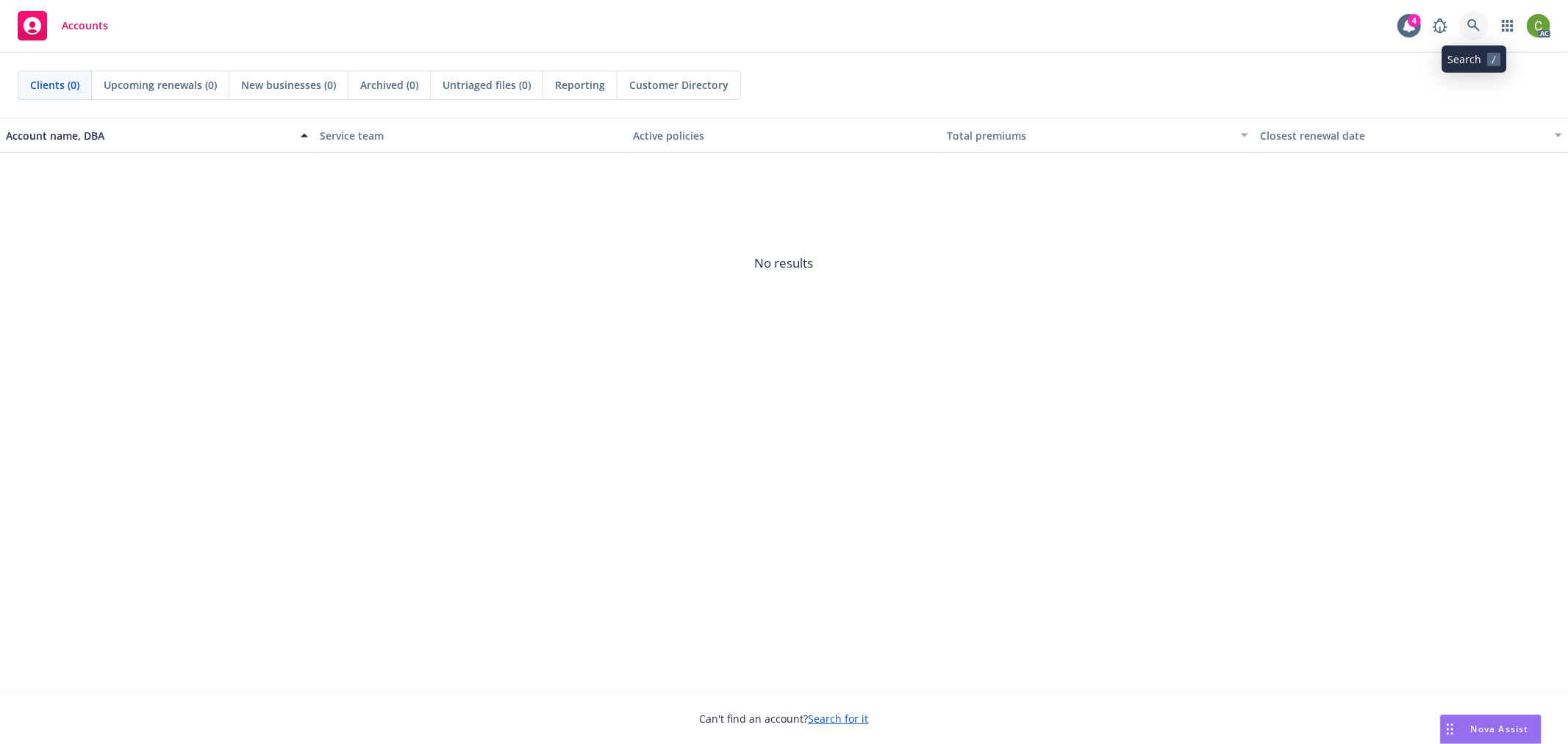
click at [1485, 21] on link at bounding box center [1473, 25] width 29 height 29
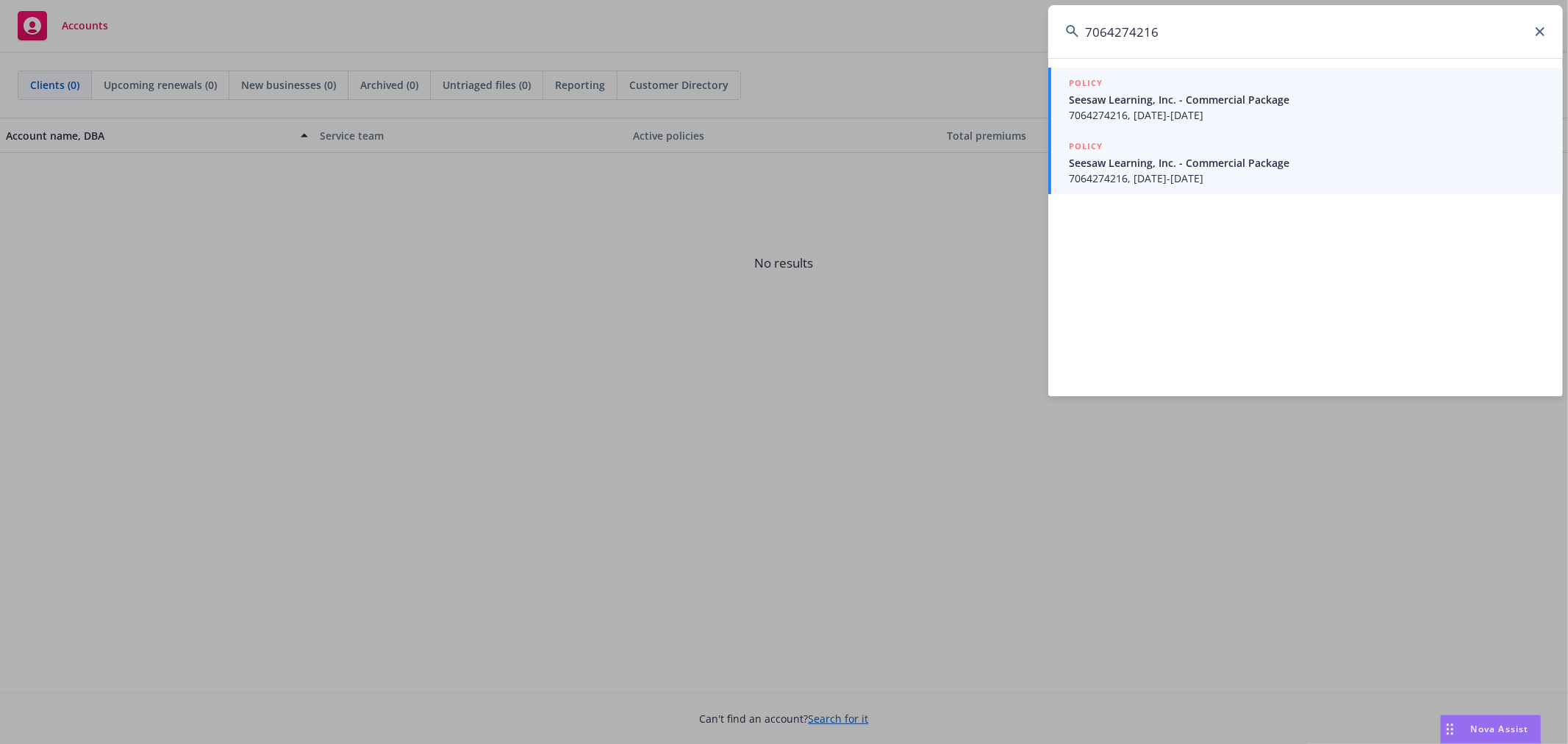
type input "7064274216"
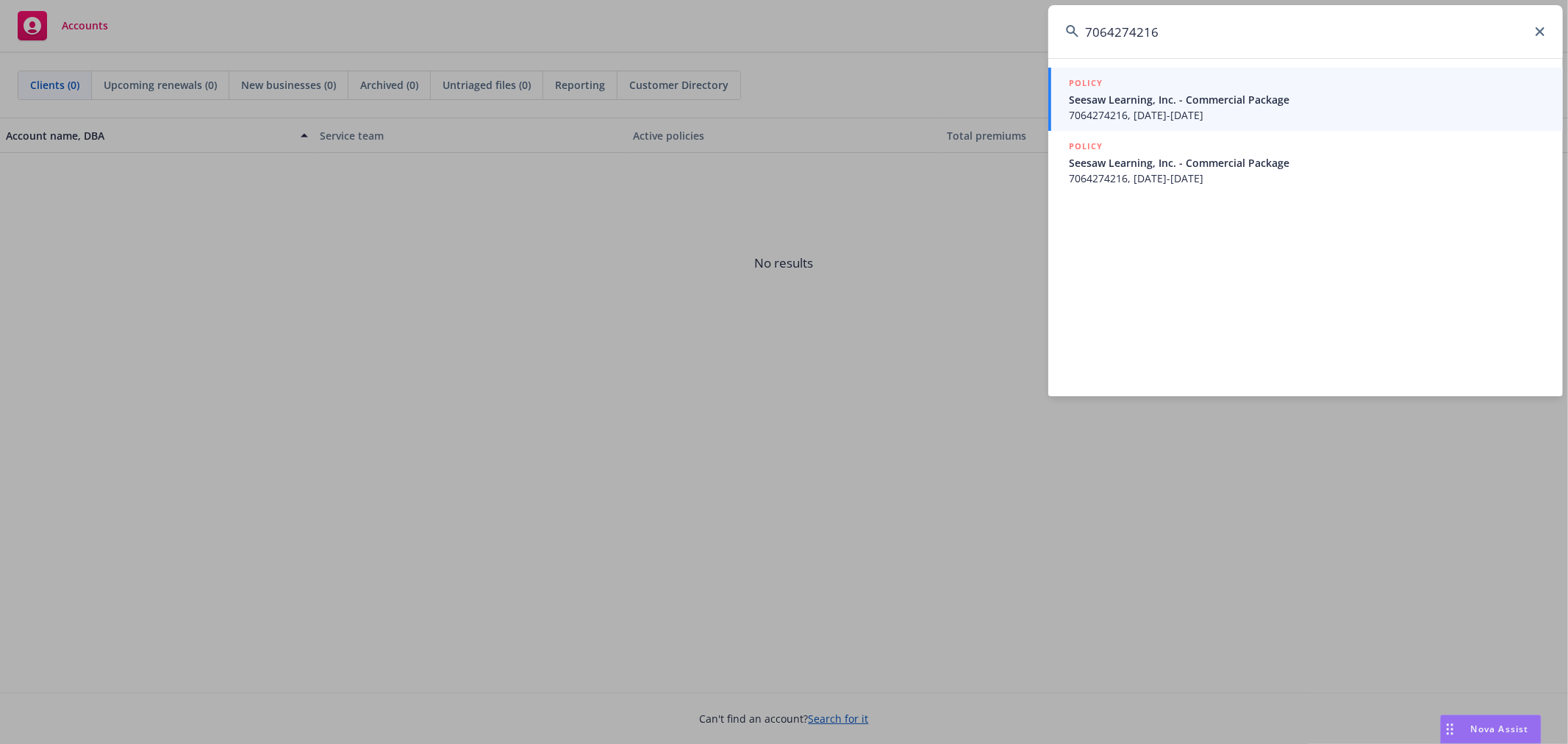
click at [1212, 173] on span "7064274216, 02/20/2025-02/20/2026" at bounding box center [1307, 178] width 477 height 15
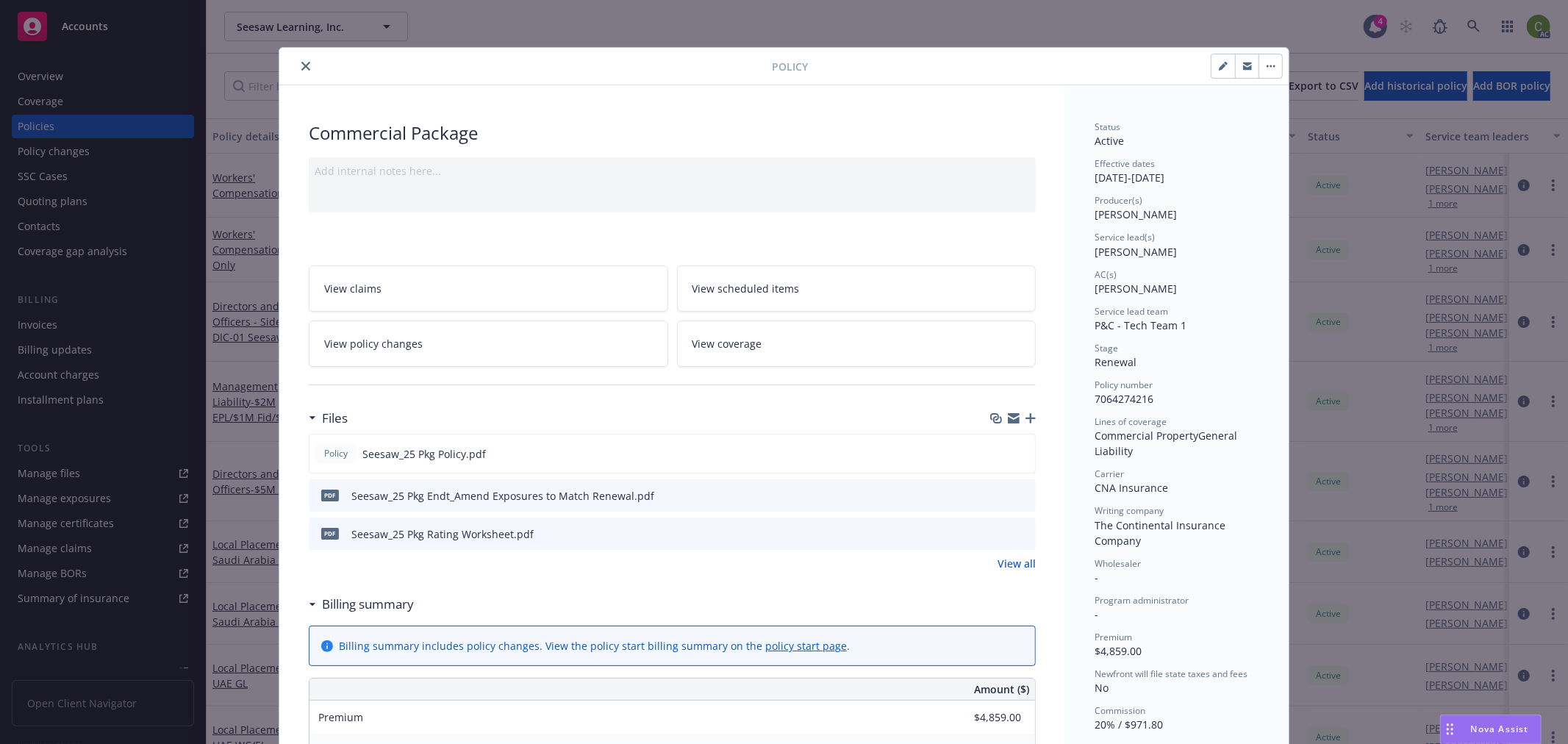
click at [453, 348] on link "View policy changes" at bounding box center [489, 343] width 359 height 46
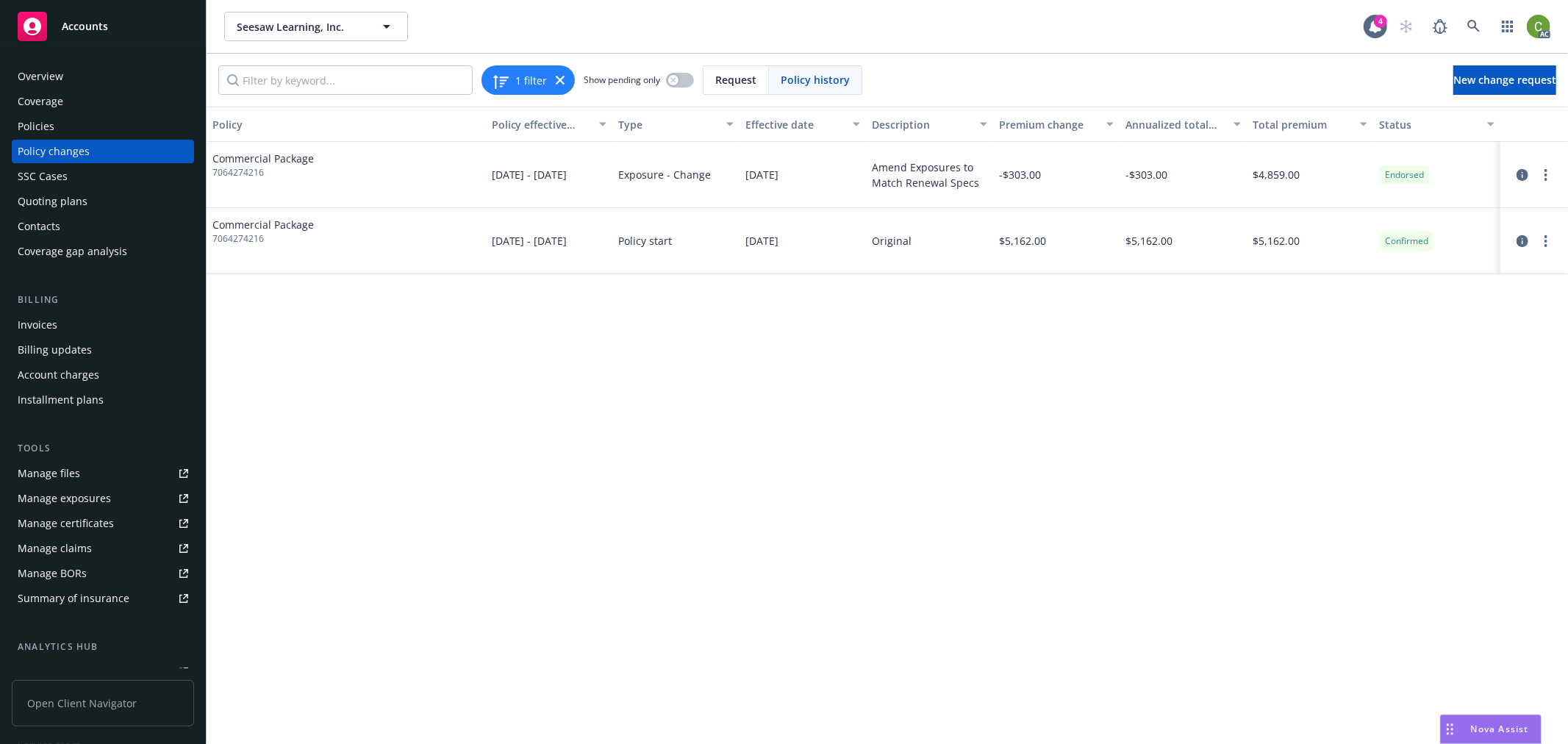
click at [557, 78] on icon at bounding box center [559, 79] width 9 height 9
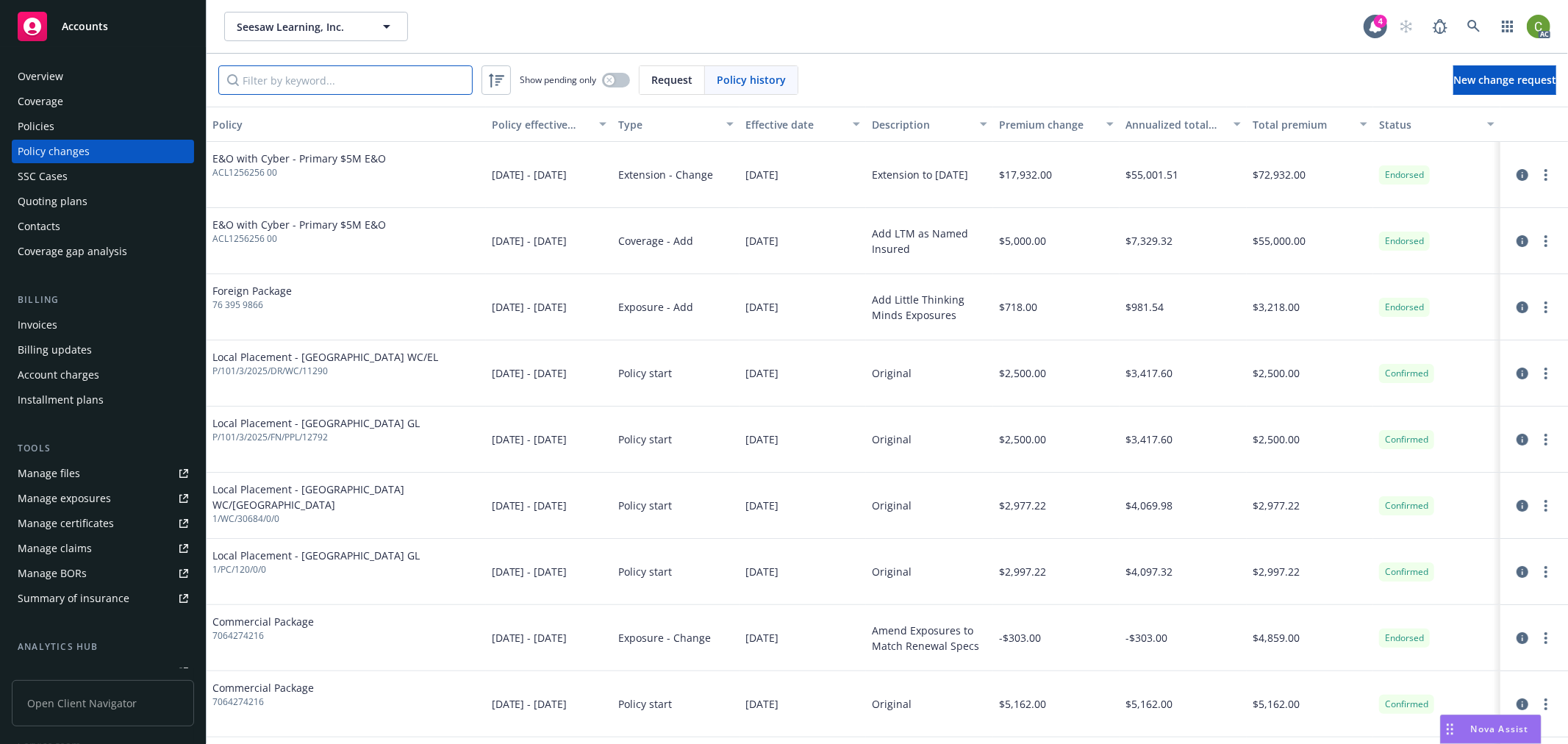
click at [395, 83] on input "Filter by keyword..." at bounding box center [346, 79] width 254 height 29
paste input "7064274216"
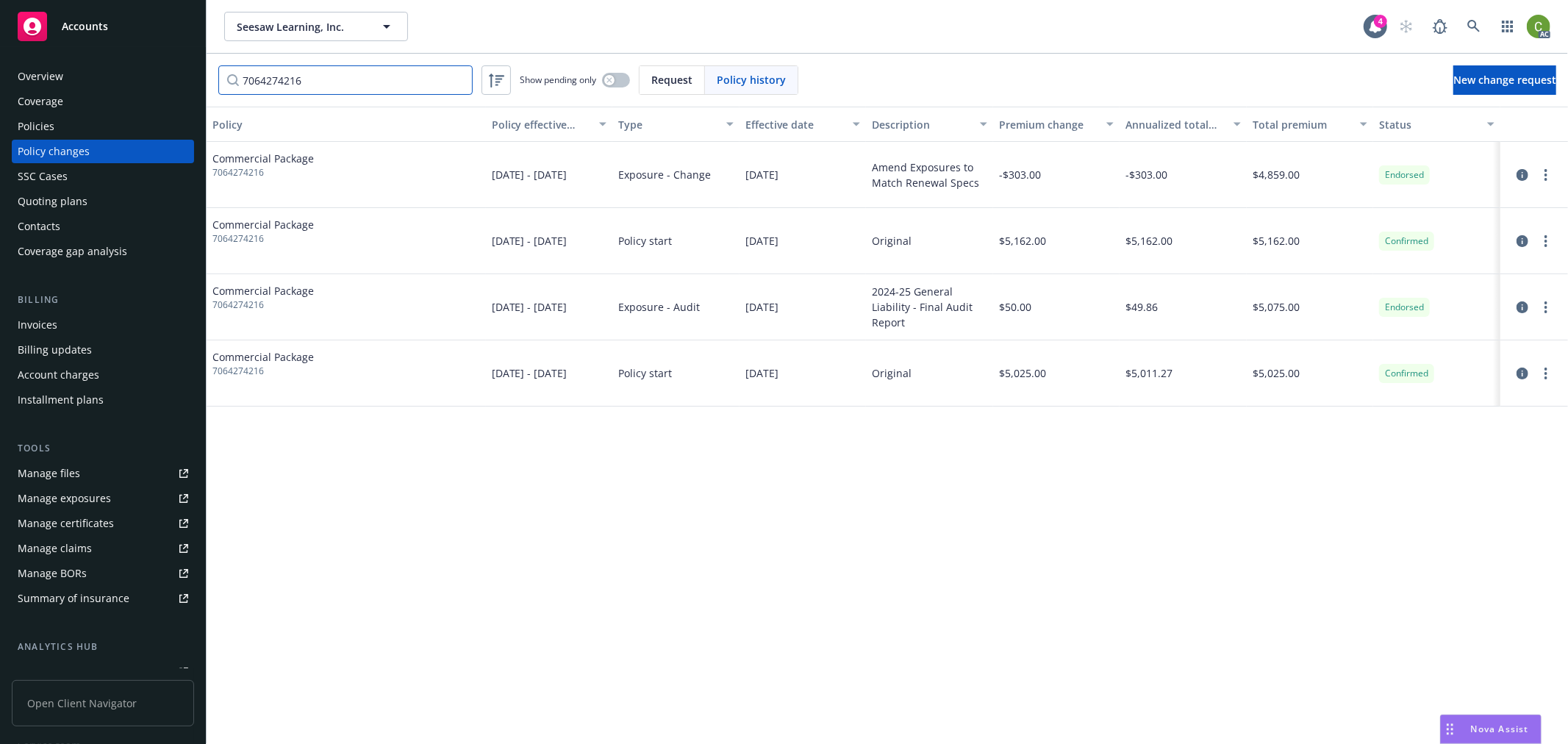
type input "7064274216"
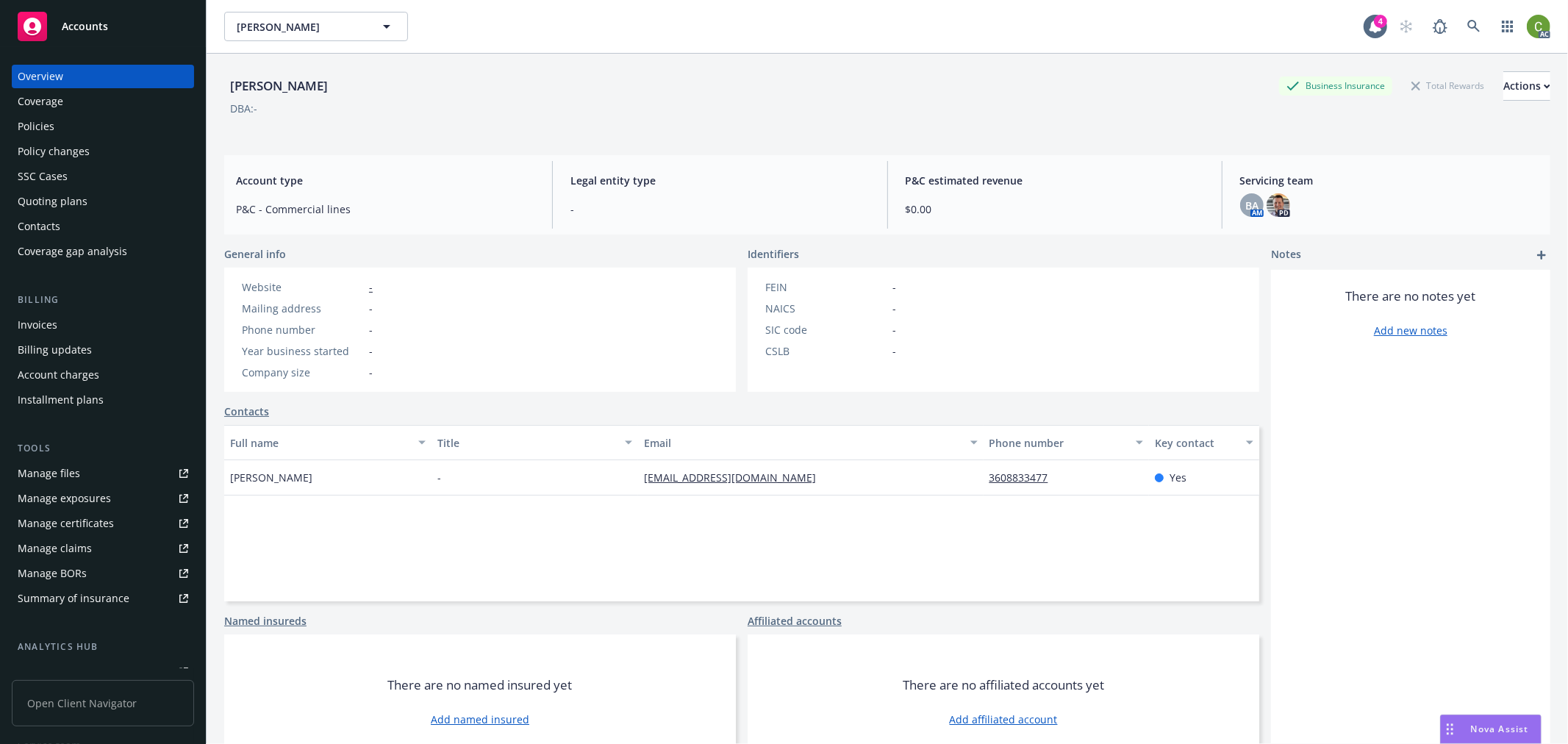
click at [109, 118] on div "Policies" at bounding box center [103, 126] width 171 height 24
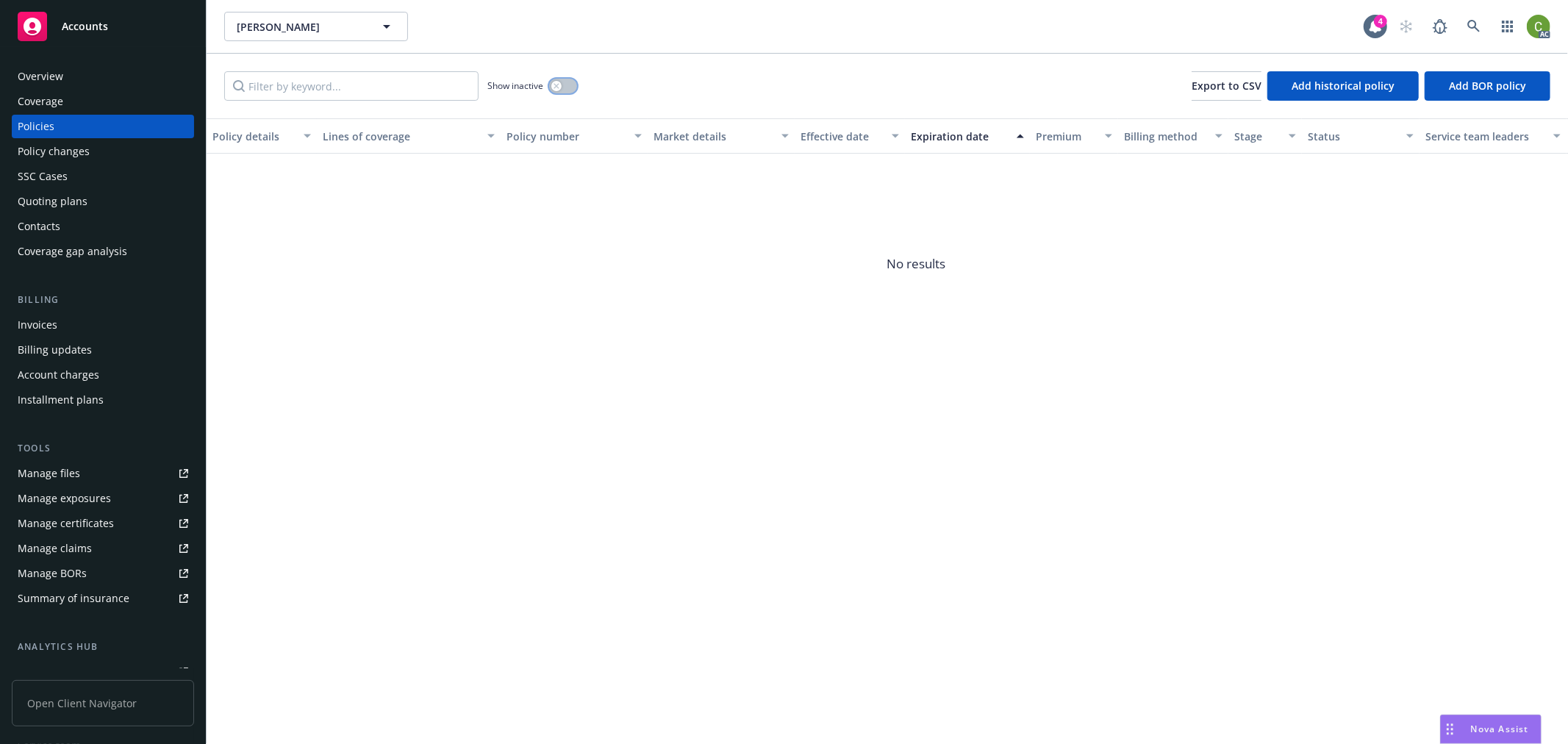
click at [553, 91] on button "button" at bounding box center [563, 86] width 28 height 15
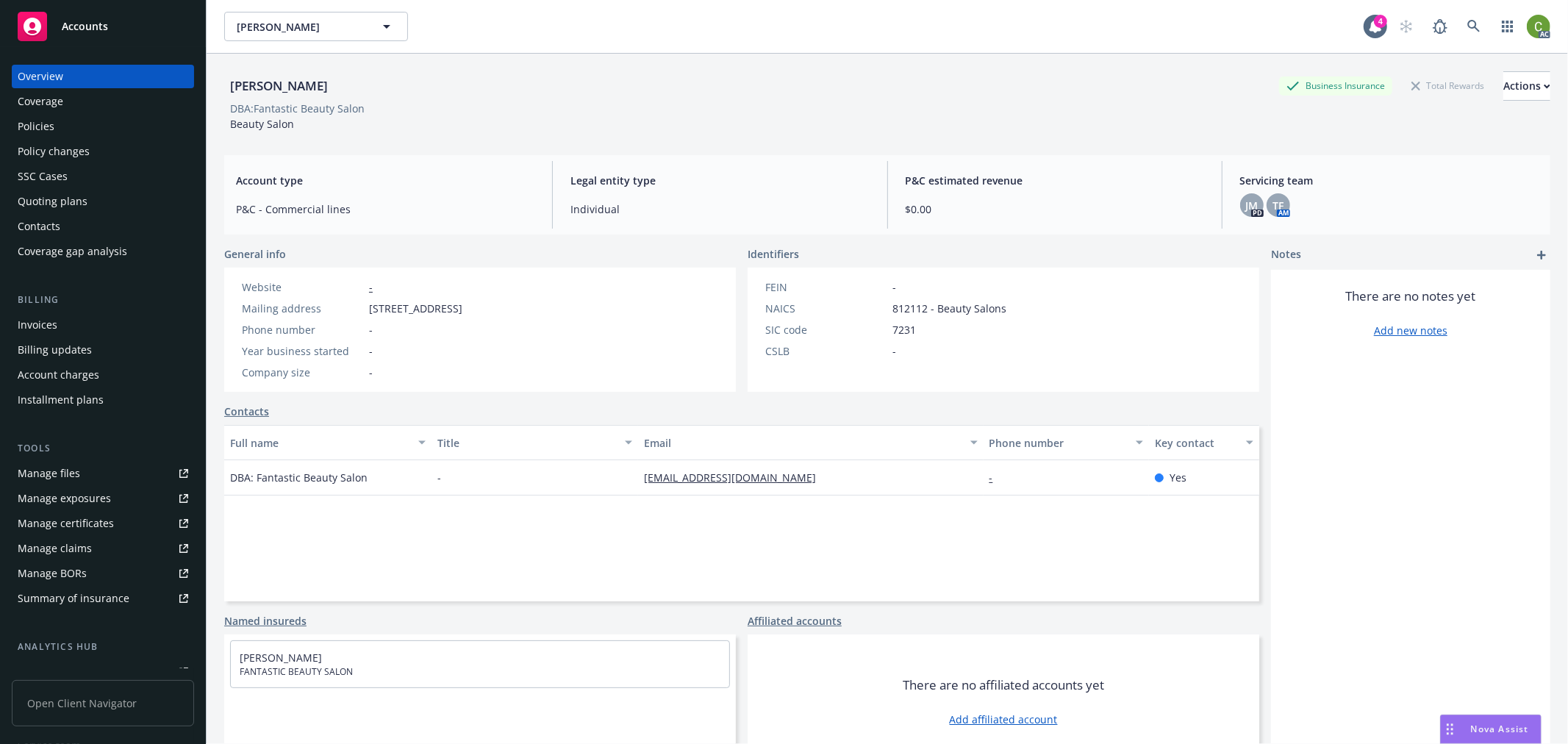
click at [118, 130] on div "Policies" at bounding box center [103, 126] width 171 height 24
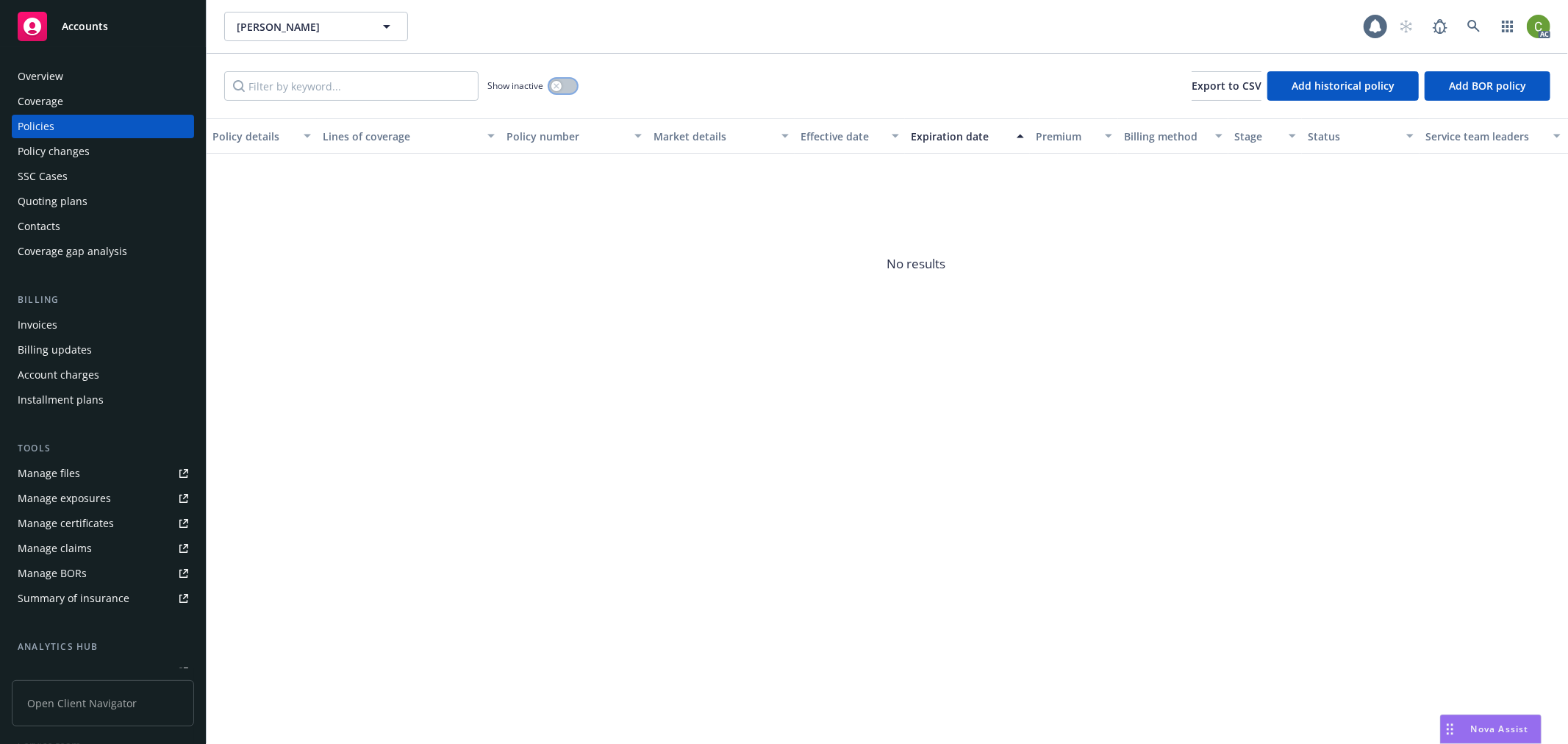
click at [562, 79] on button "button" at bounding box center [563, 86] width 28 height 15
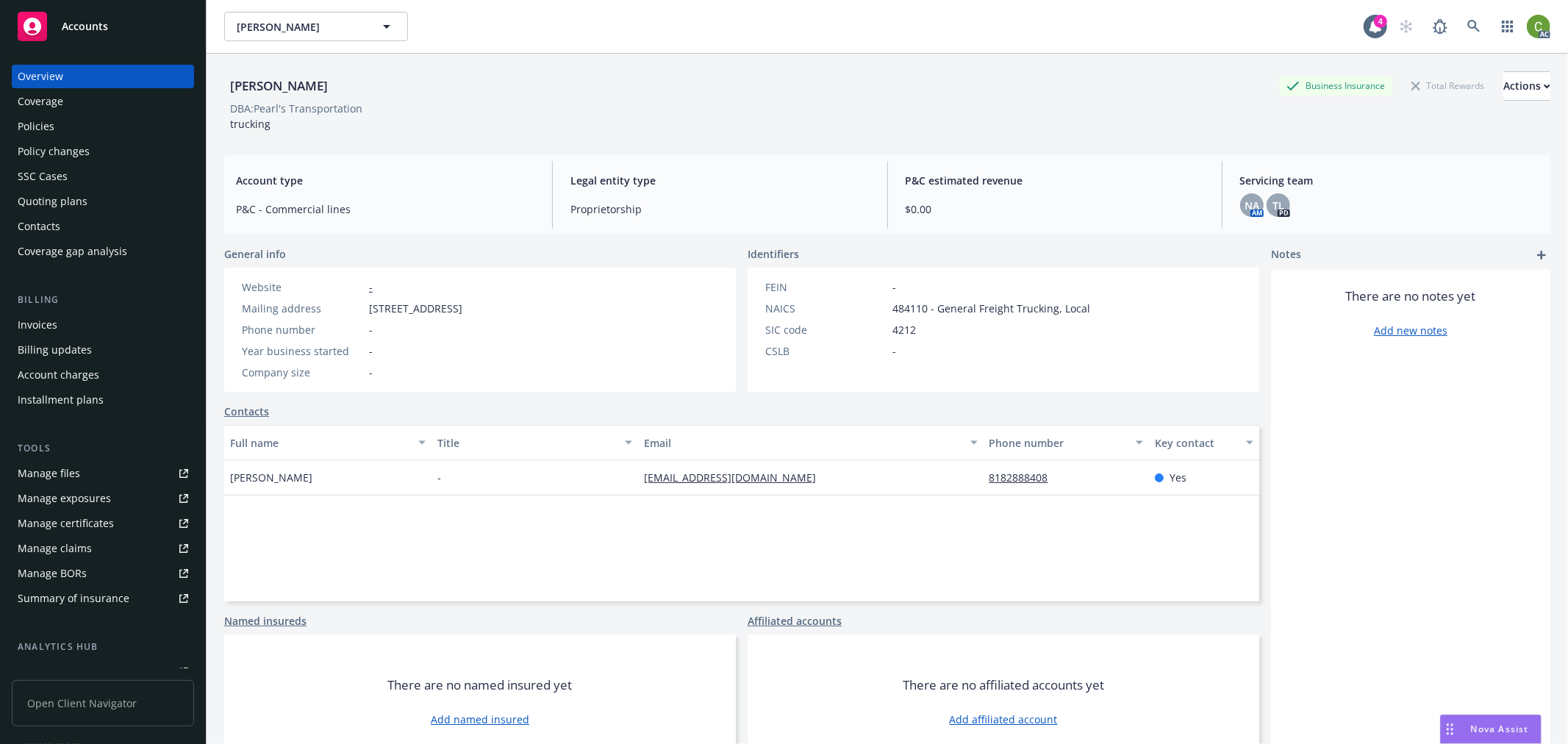
click at [109, 131] on div "Policies" at bounding box center [103, 126] width 171 height 24
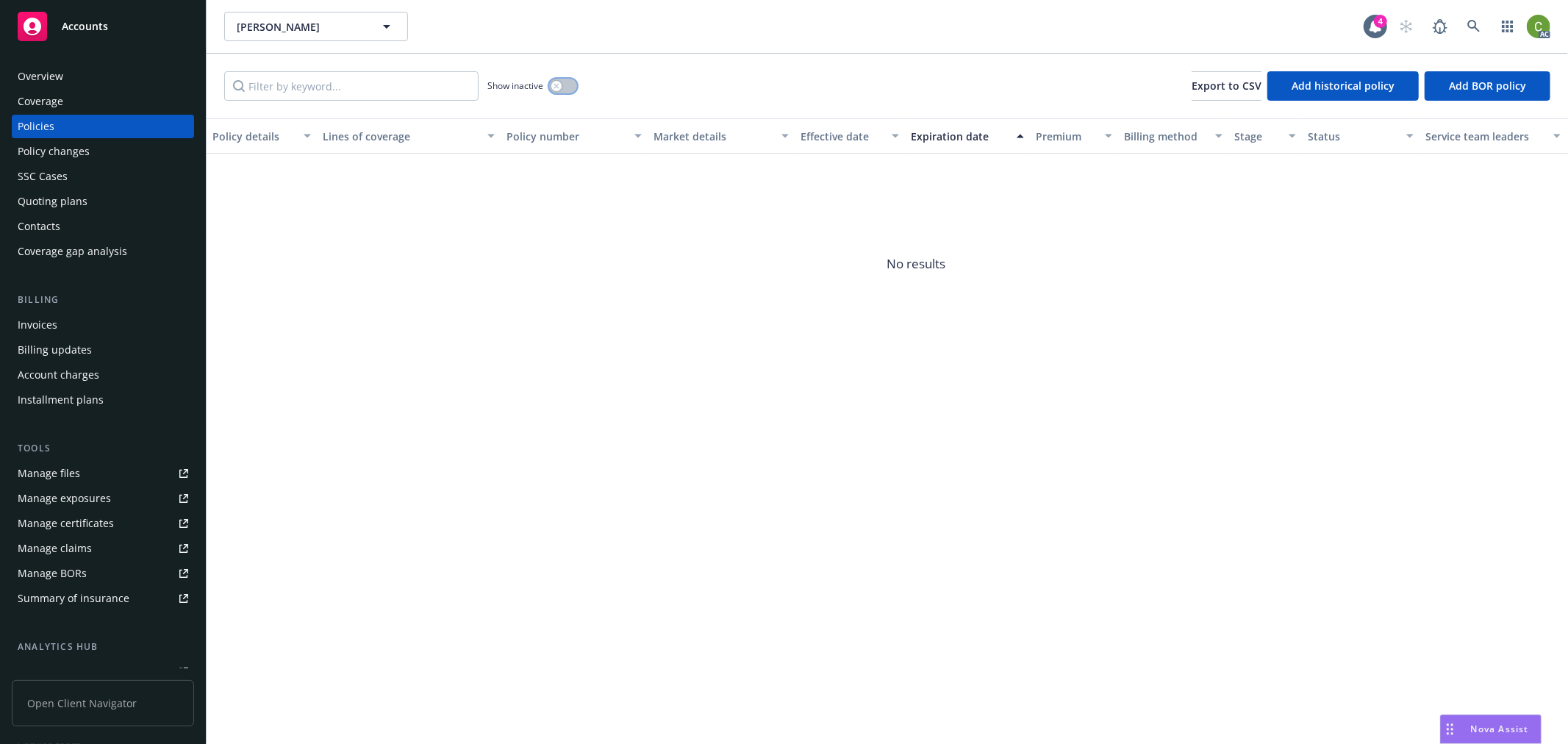
click at [565, 79] on button "button" at bounding box center [563, 86] width 28 height 15
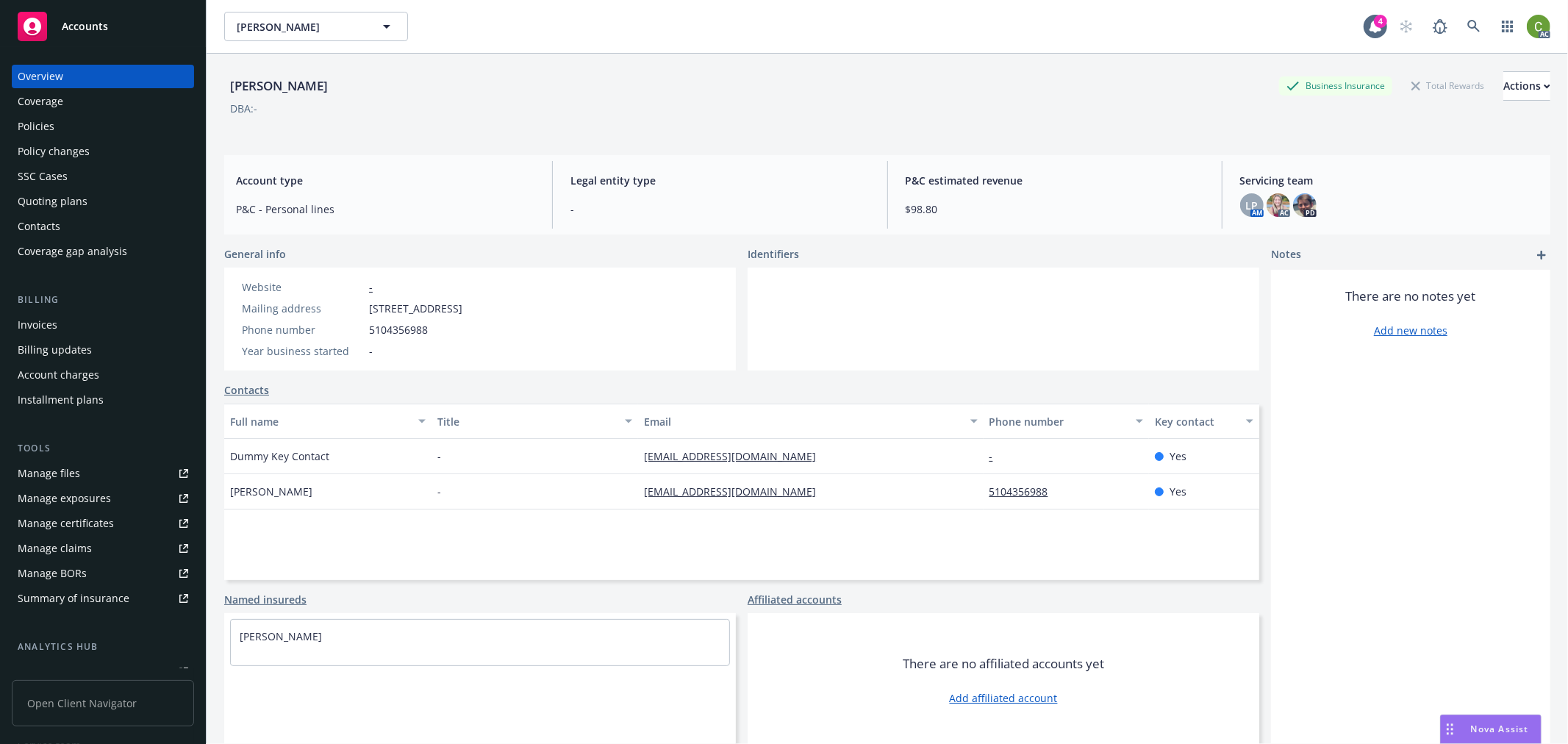
click at [49, 123] on div "Policies" at bounding box center [36, 126] width 37 height 24
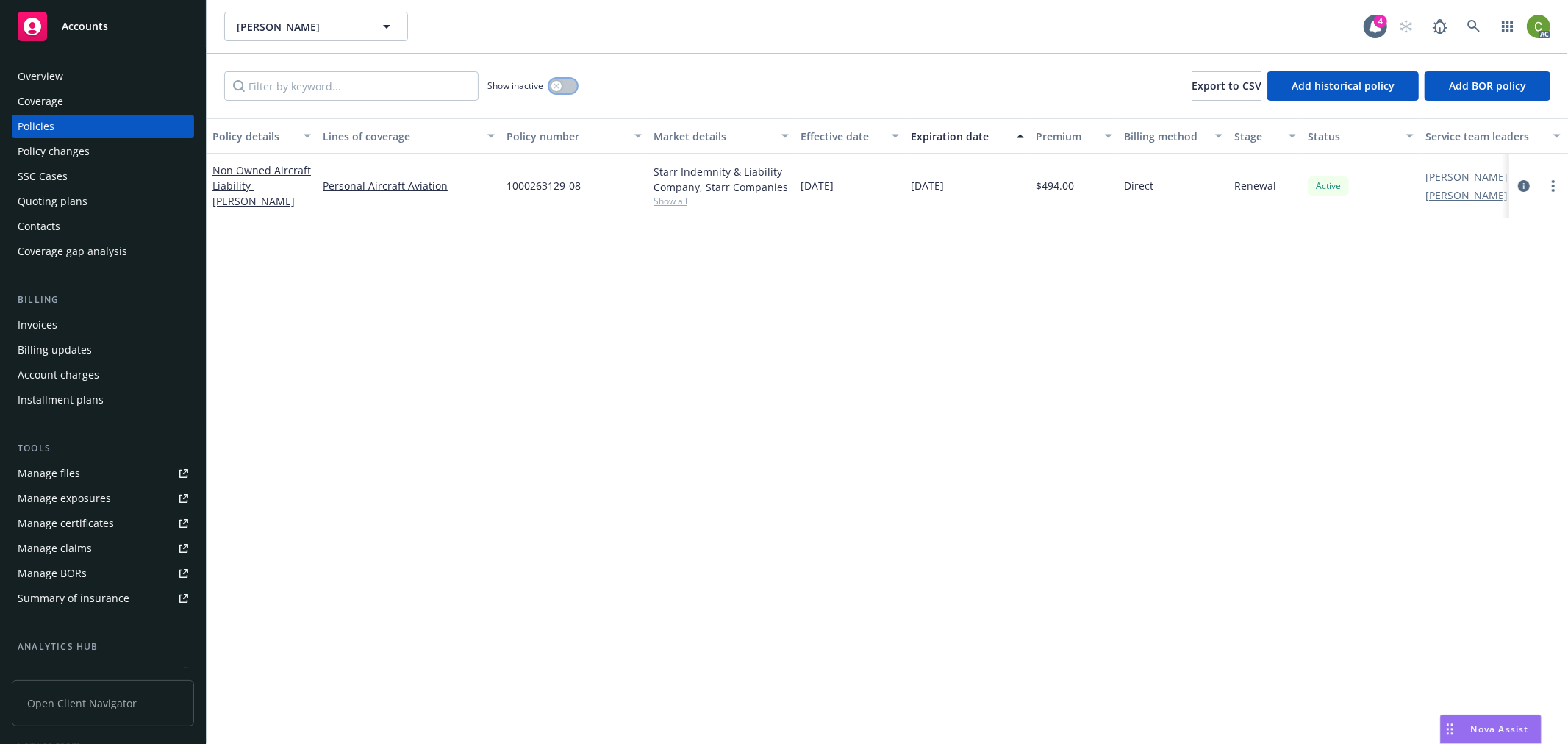
click at [560, 83] on div "button" at bounding box center [556, 86] width 10 height 10
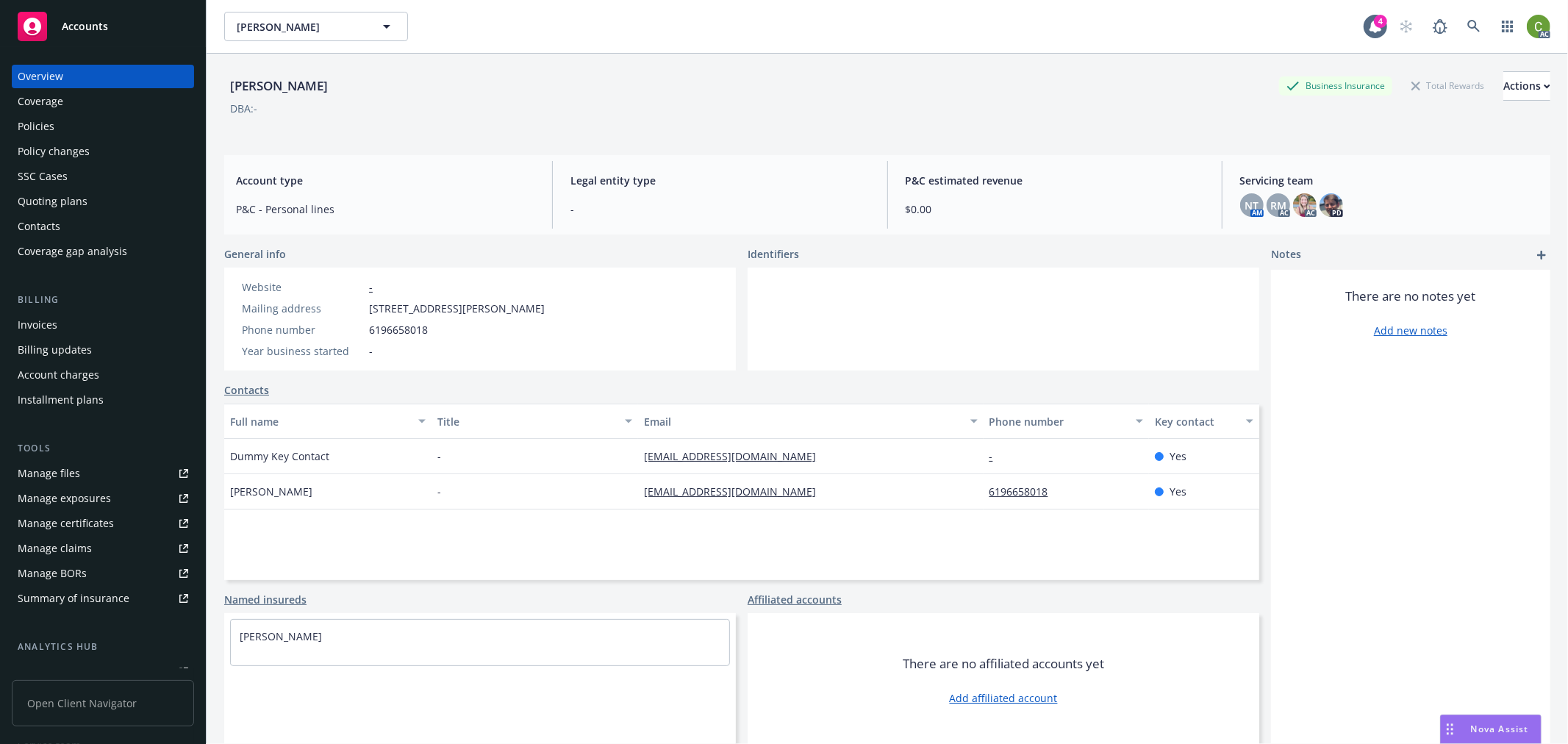
click at [74, 128] on div "Policies" at bounding box center [103, 126] width 171 height 24
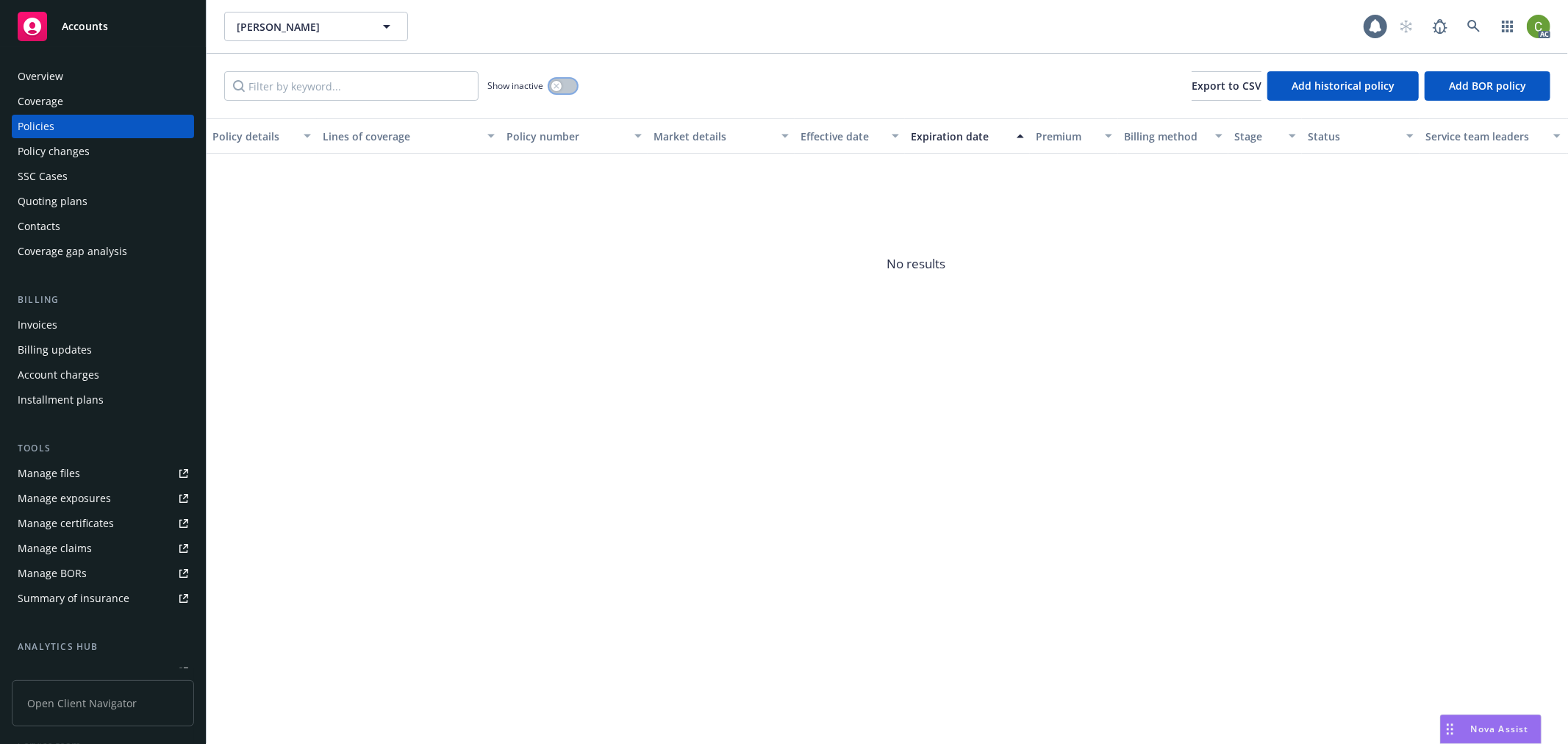
click at [560, 82] on div "button" at bounding box center [556, 86] width 10 height 10
